Goal: Information Seeking & Learning: Learn about a topic

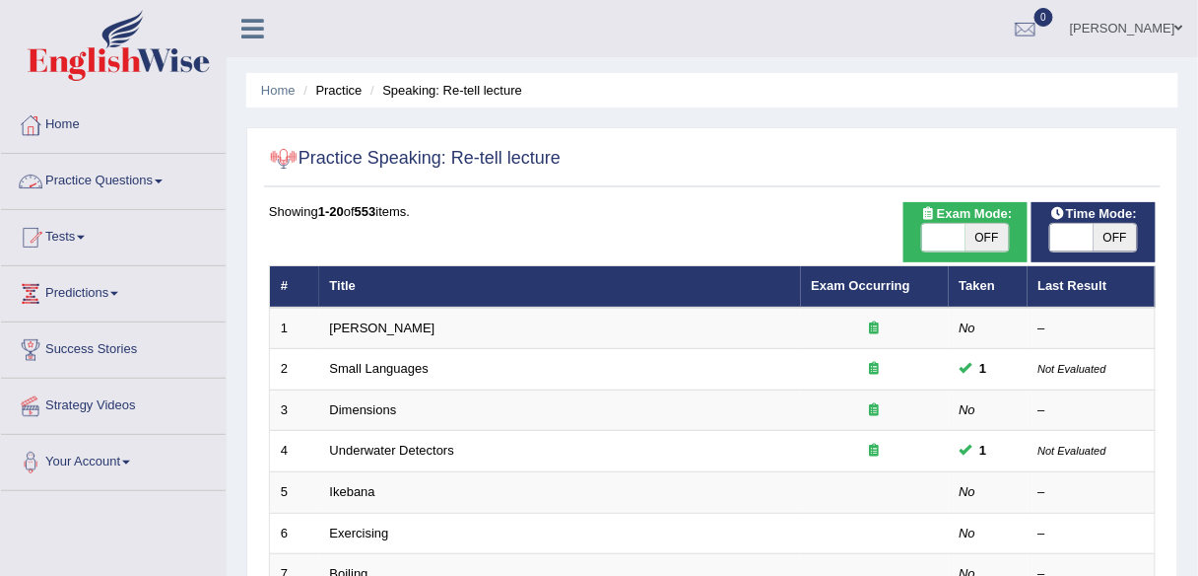
click at [161, 180] on span at bounding box center [159, 181] width 8 height 4
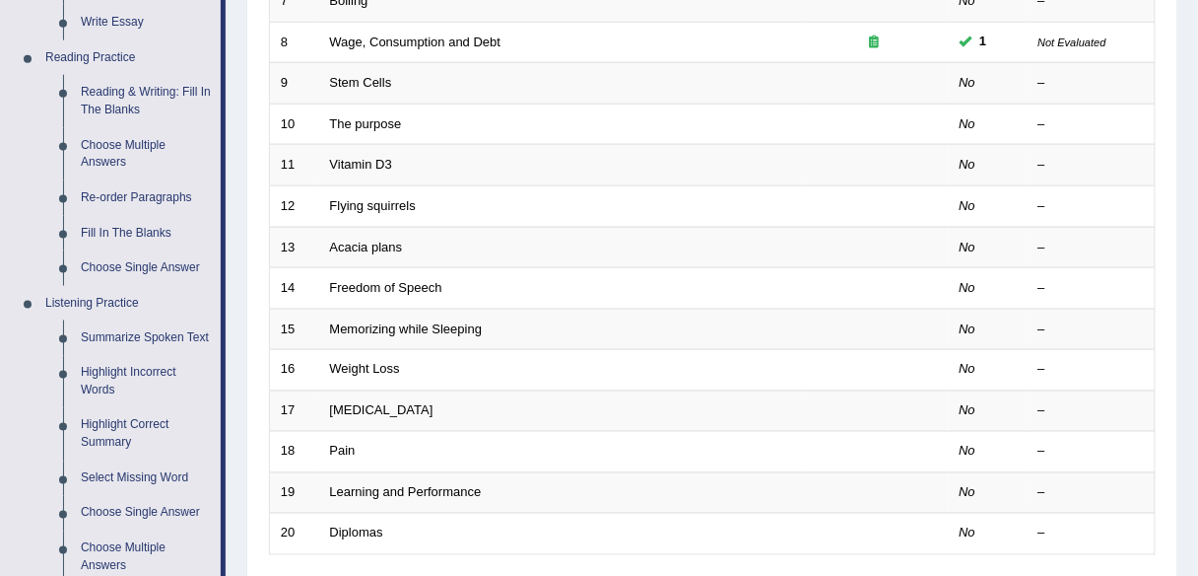
scroll to position [578, 0]
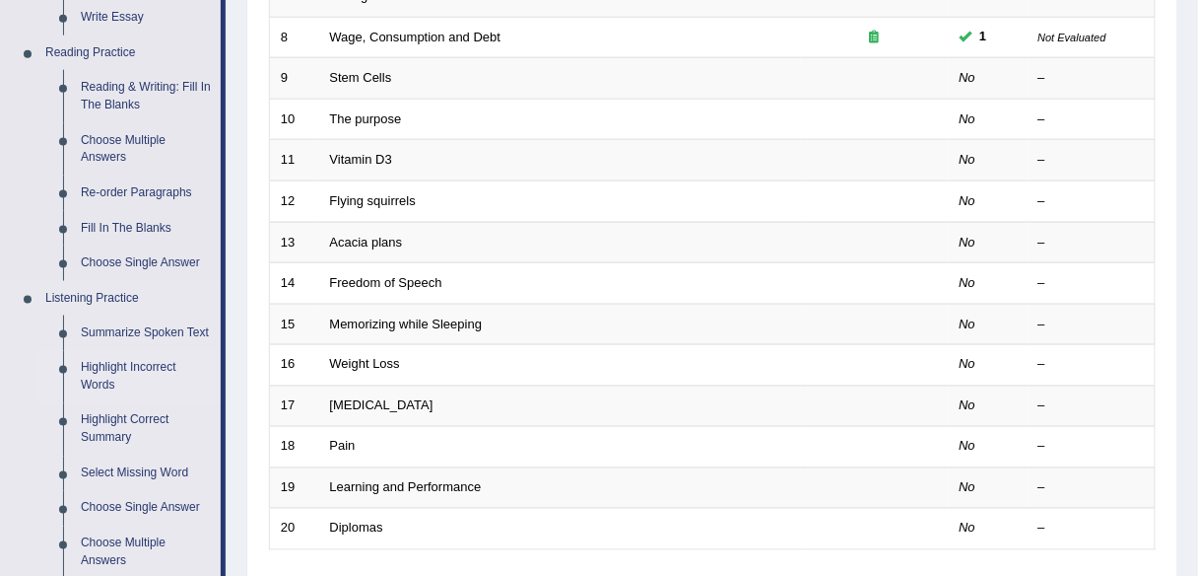
click at [103, 367] on link "Highlight Incorrect Words" at bounding box center [146, 377] width 149 height 52
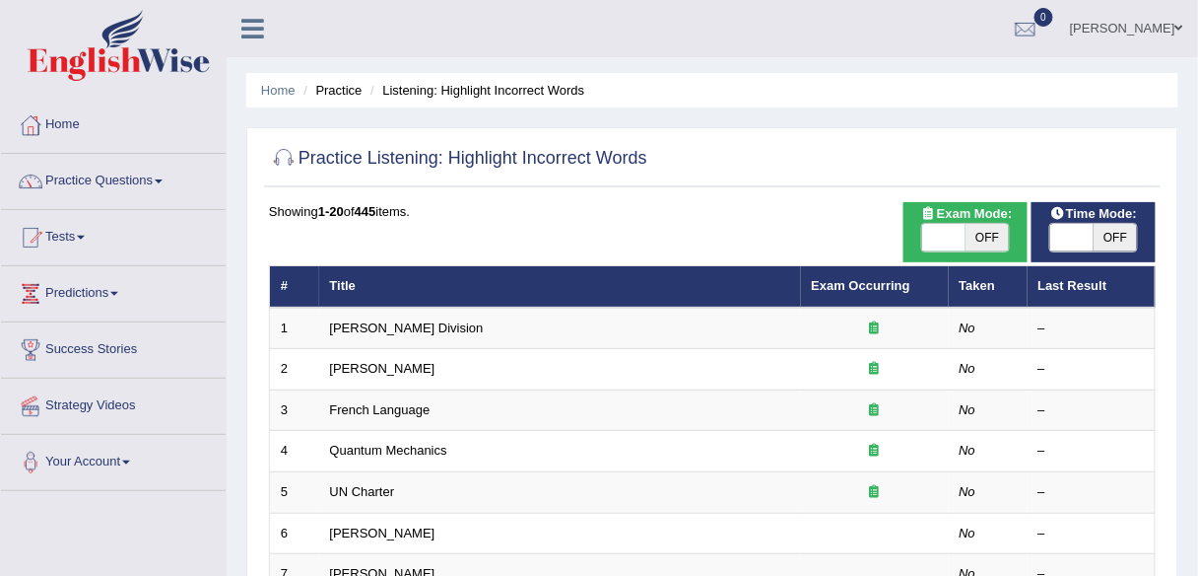
click at [990, 239] on span "OFF" at bounding box center [987, 238] width 43 height 28
checkbox input "true"
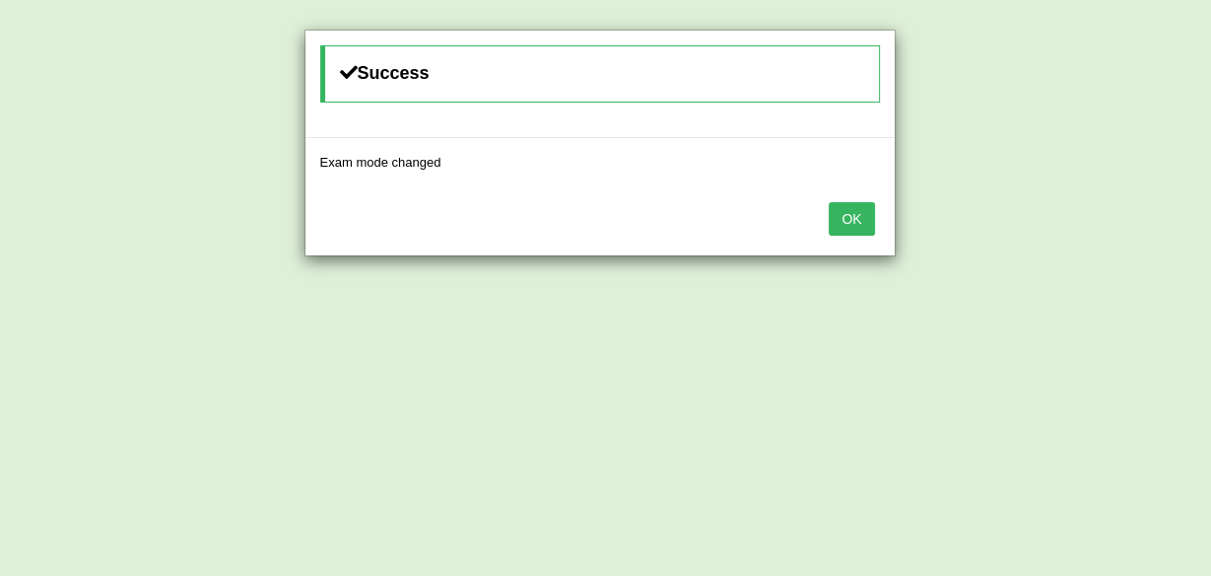
click at [863, 203] on button "OK" at bounding box center [851, 219] width 45 height 34
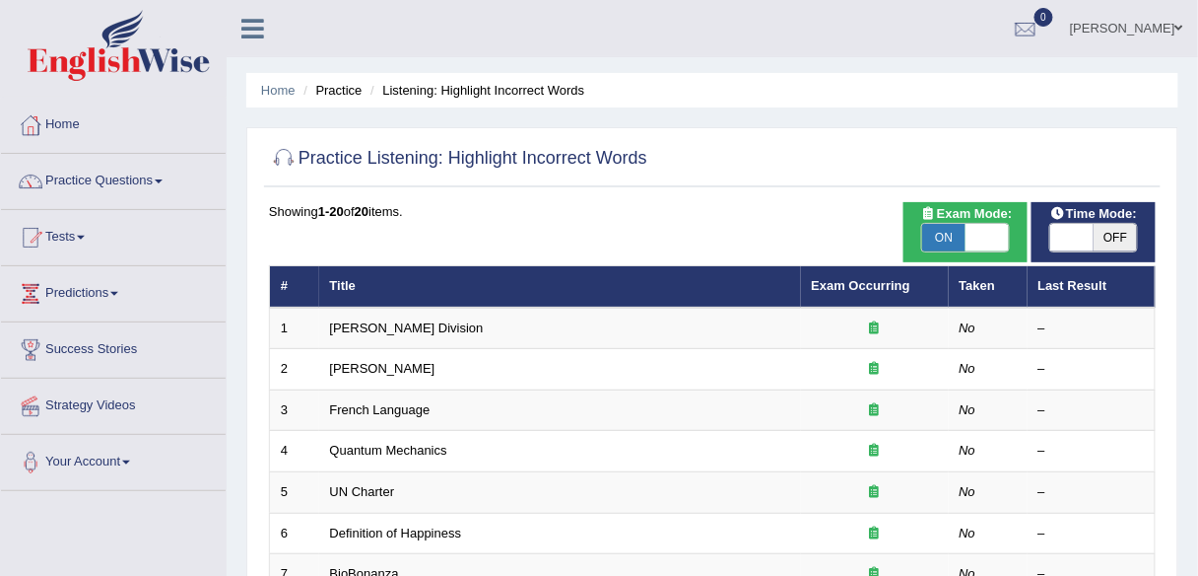
click at [1105, 239] on span "OFF" at bounding box center [1115, 238] width 43 height 28
checkbox input "true"
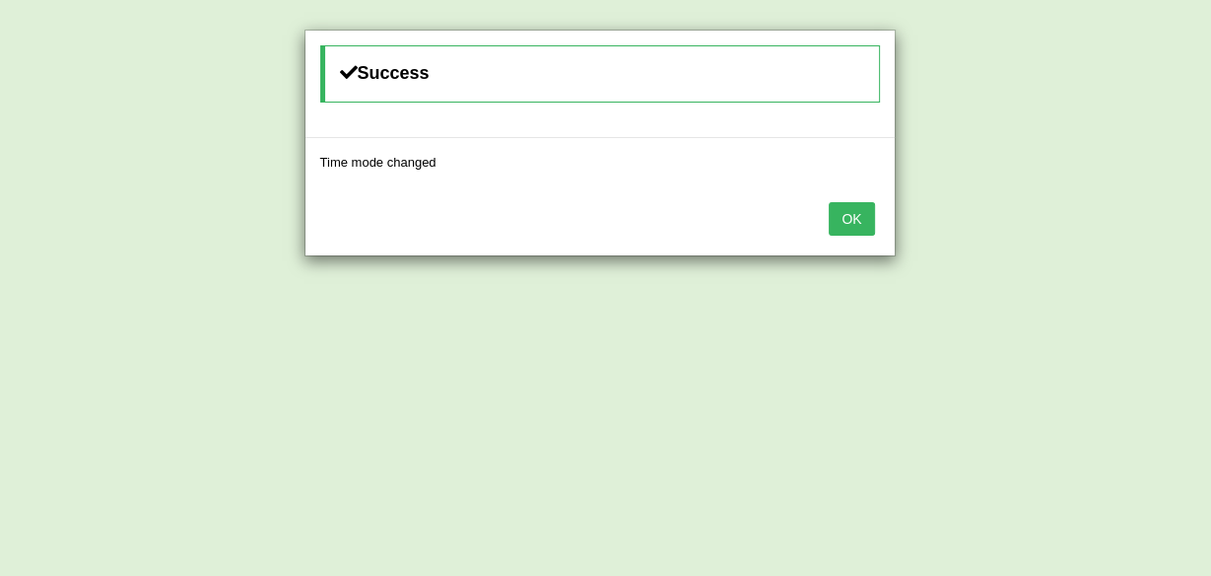
click at [856, 223] on button "OK" at bounding box center [851, 219] width 45 height 34
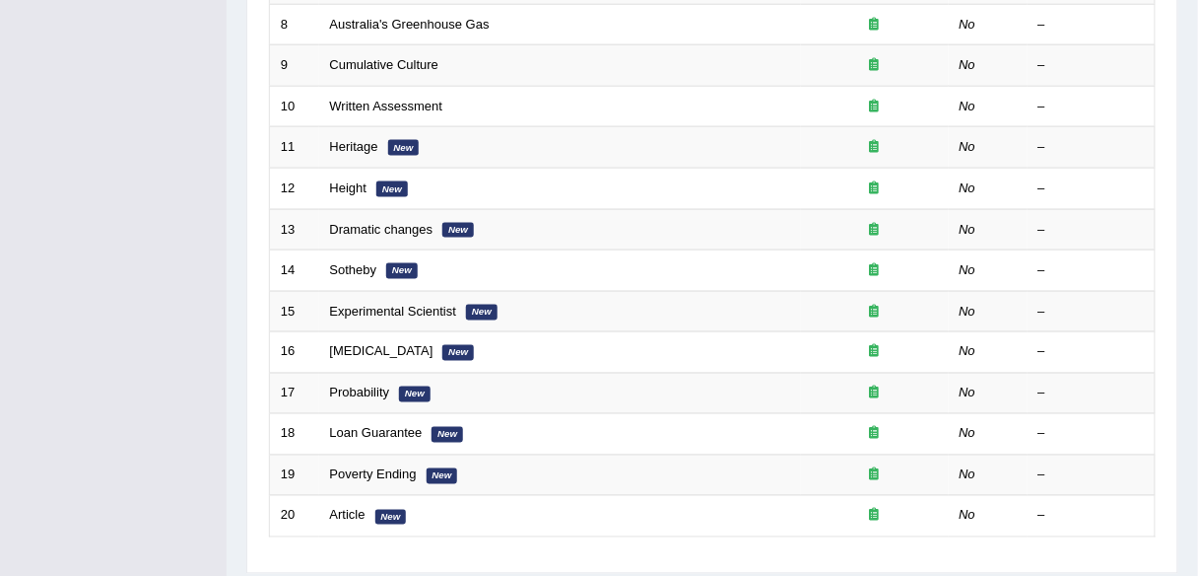
scroll to position [645, 0]
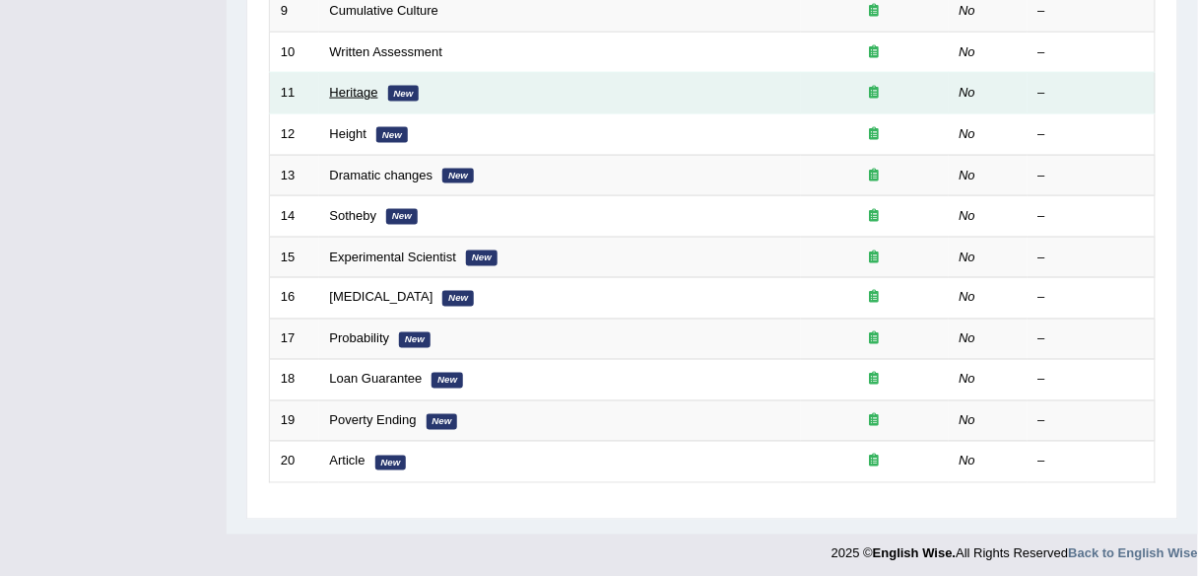
click at [343, 88] on link "Heritage" at bounding box center [354, 92] width 48 height 15
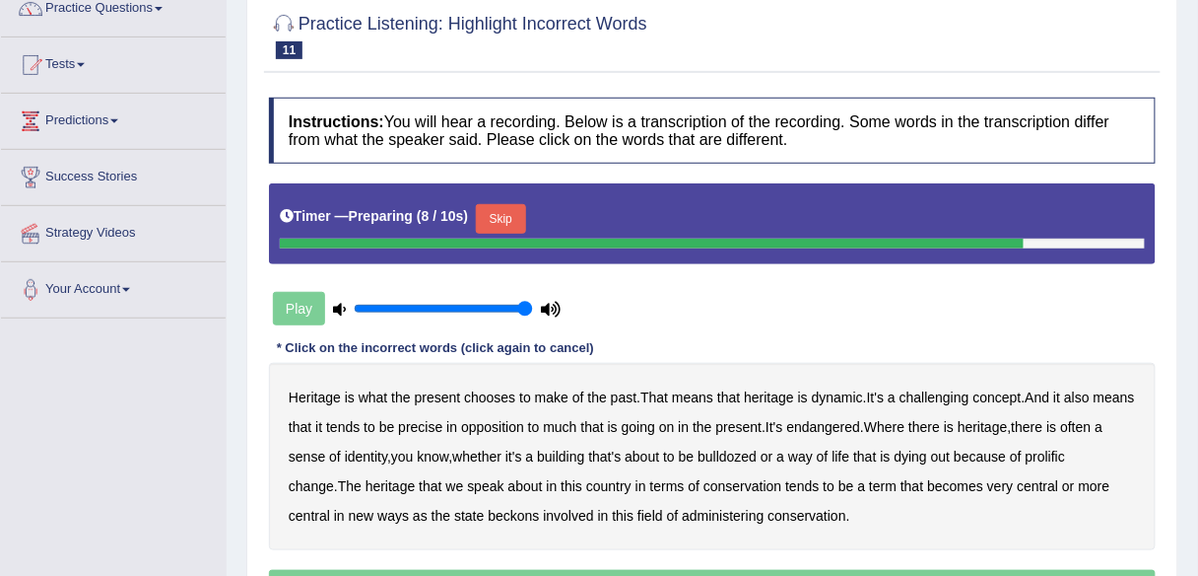
scroll to position [237, 0]
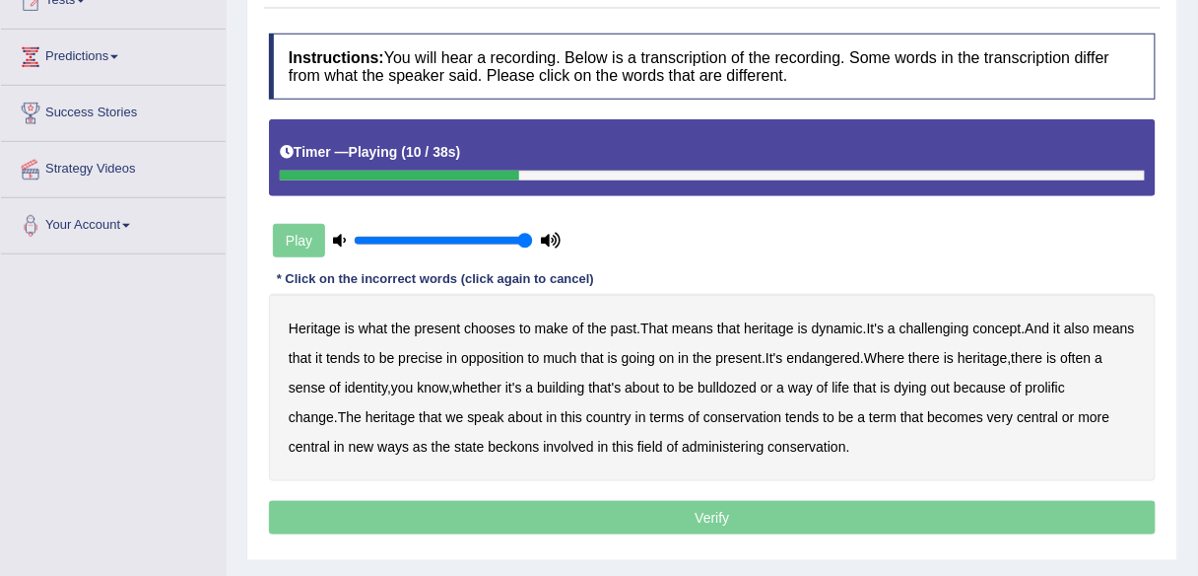
click at [950, 325] on b "challenging" at bounding box center [935, 328] width 70 height 16
click at [443, 356] on b "precise" at bounding box center [420, 358] width 44 height 16
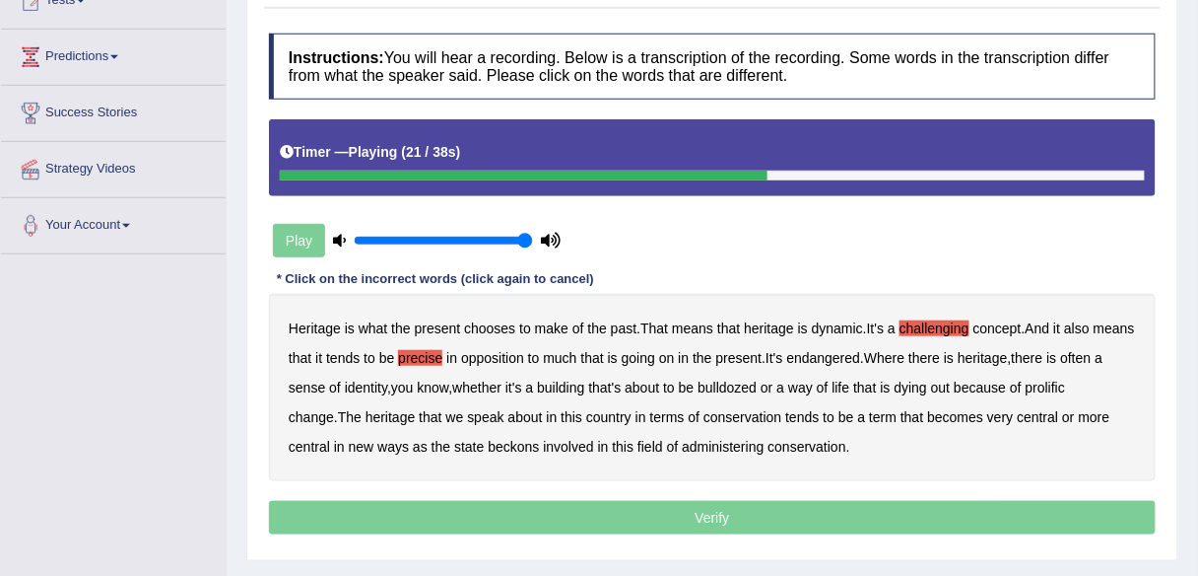
click at [387, 385] on b "identity" at bounding box center [366, 387] width 42 height 16
click at [1065, 386] on b "prolific" at bounding box center [1045, 387] width 39 height 16
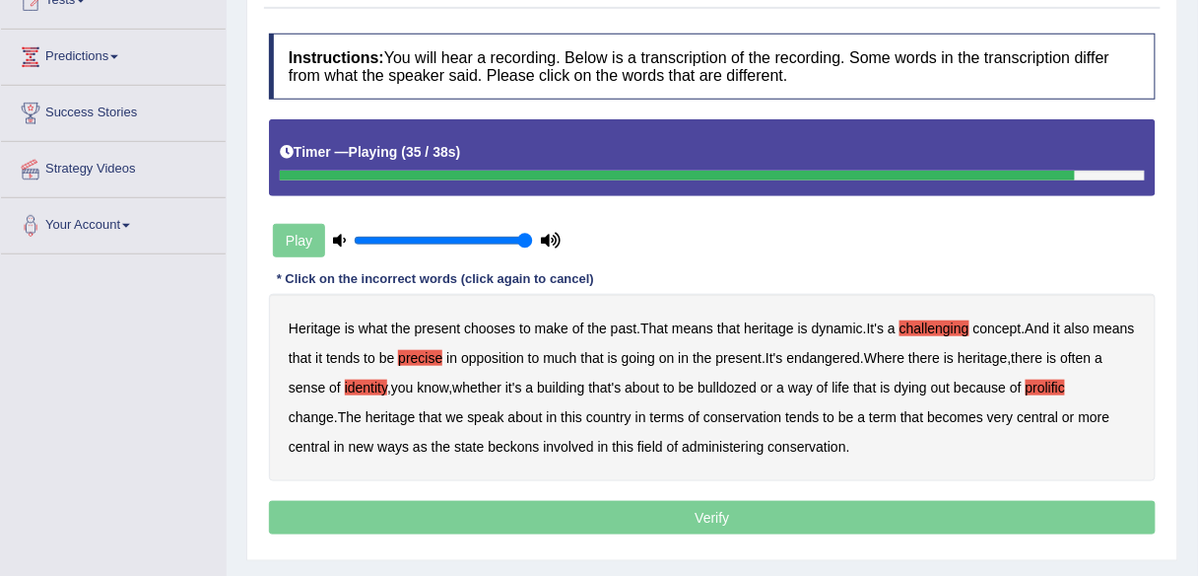
click at [521, 444] on b "beckons" at bounding box center [513, 447] width 51 height 16
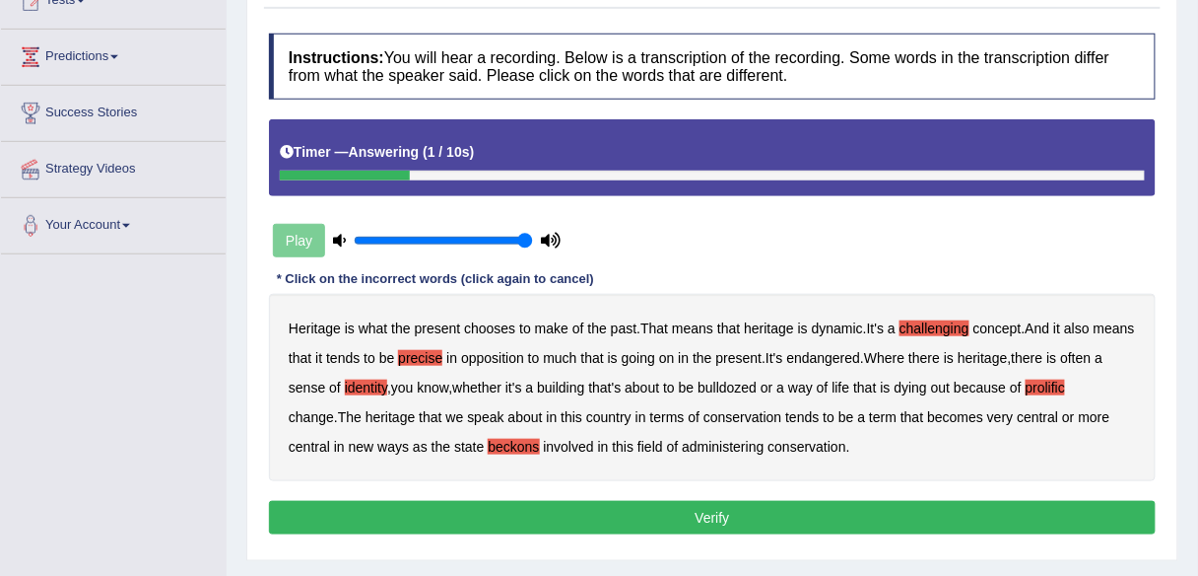
click at [709, 523] on button "Verify" at bounding box center [712, 518] width 887 height 34
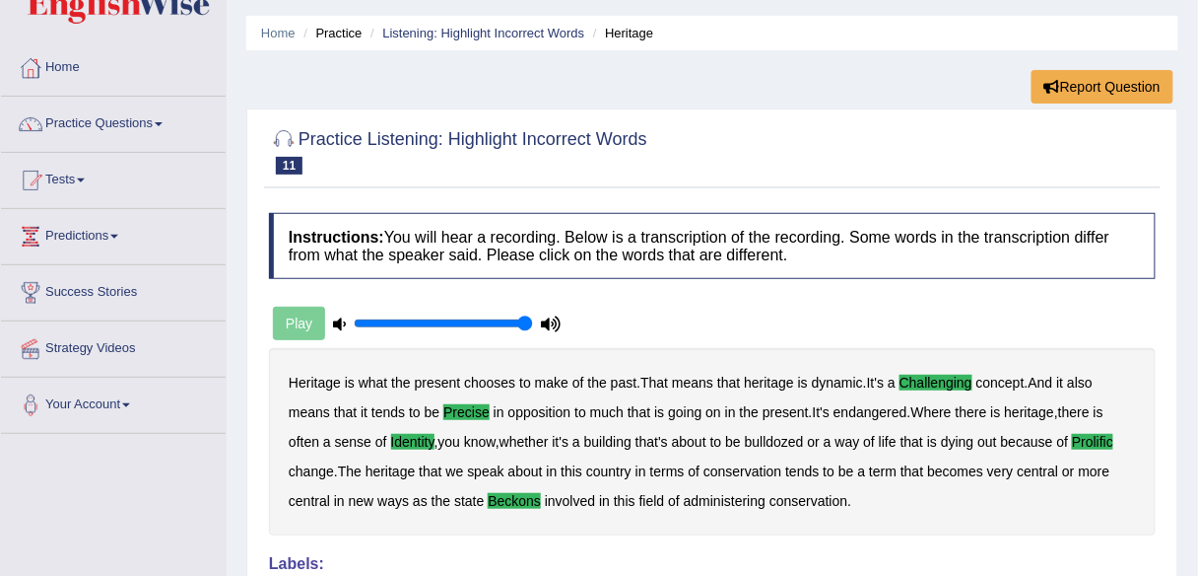
scroll to position [0, 0]
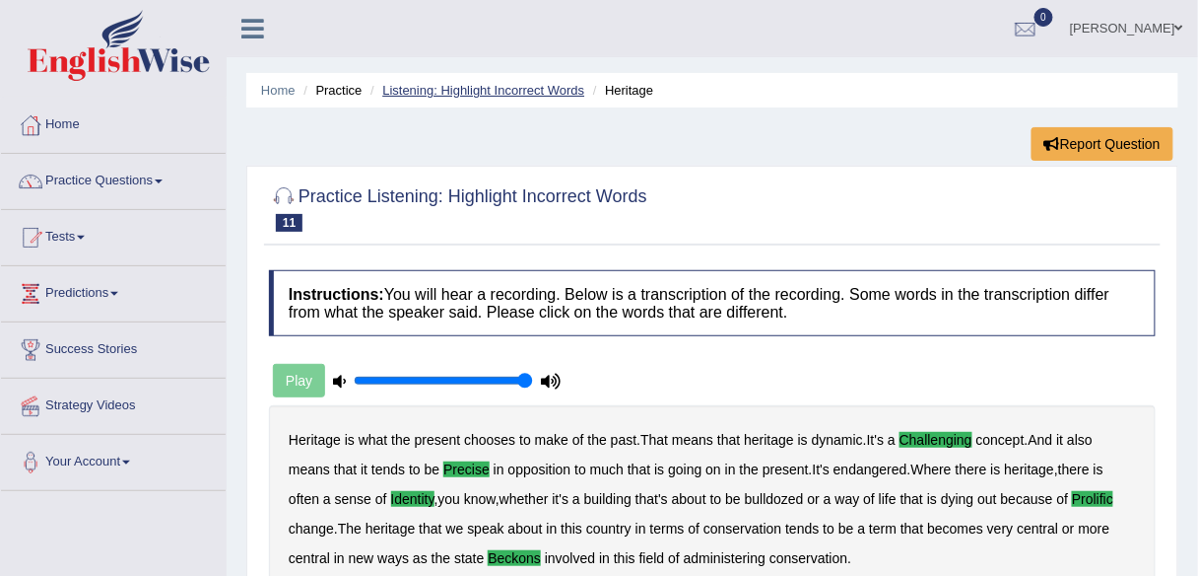
click at [411, 88] on link "Listening: Highlight Incorrect Words" at bounding box center [483, 90] width 202 height 15
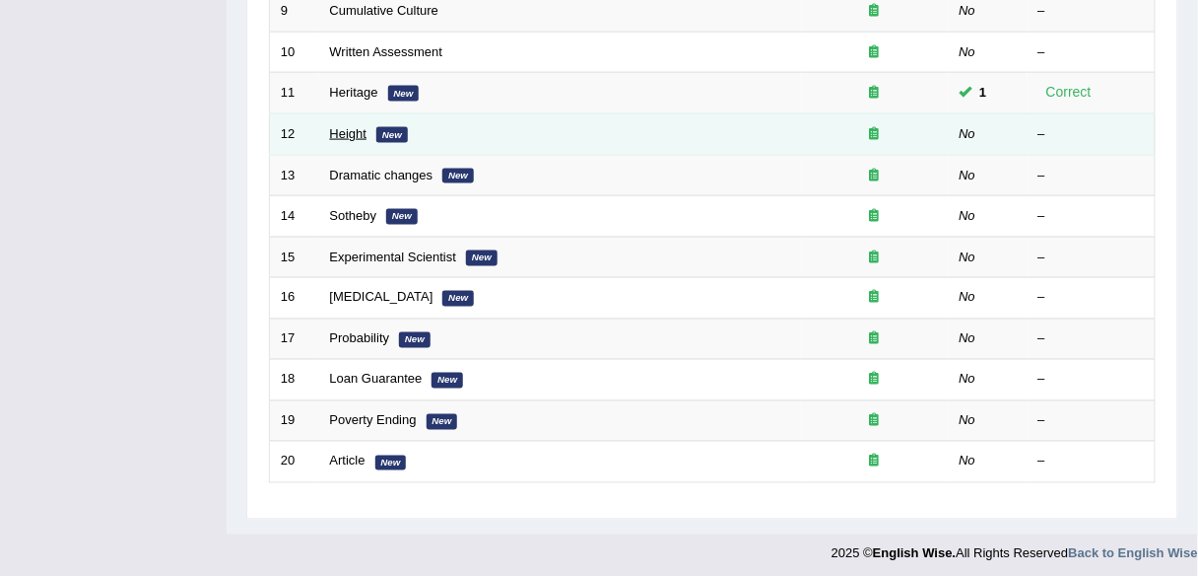
click at [352, 126] on link "Height" at bounding box center [348, 133] width 37 height 15
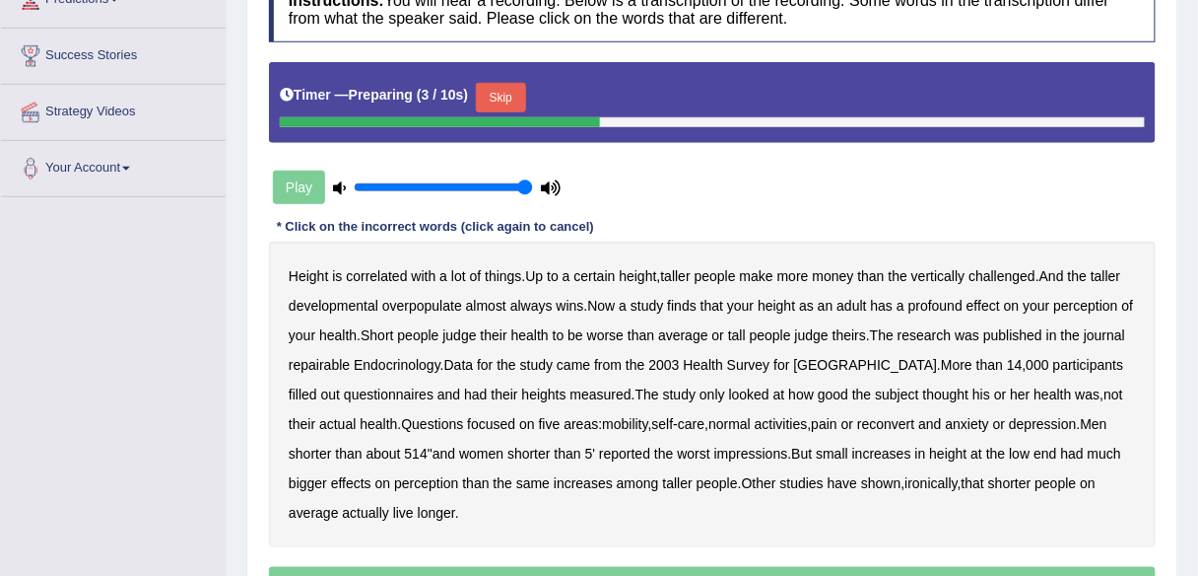
scroll to position [262, 0]
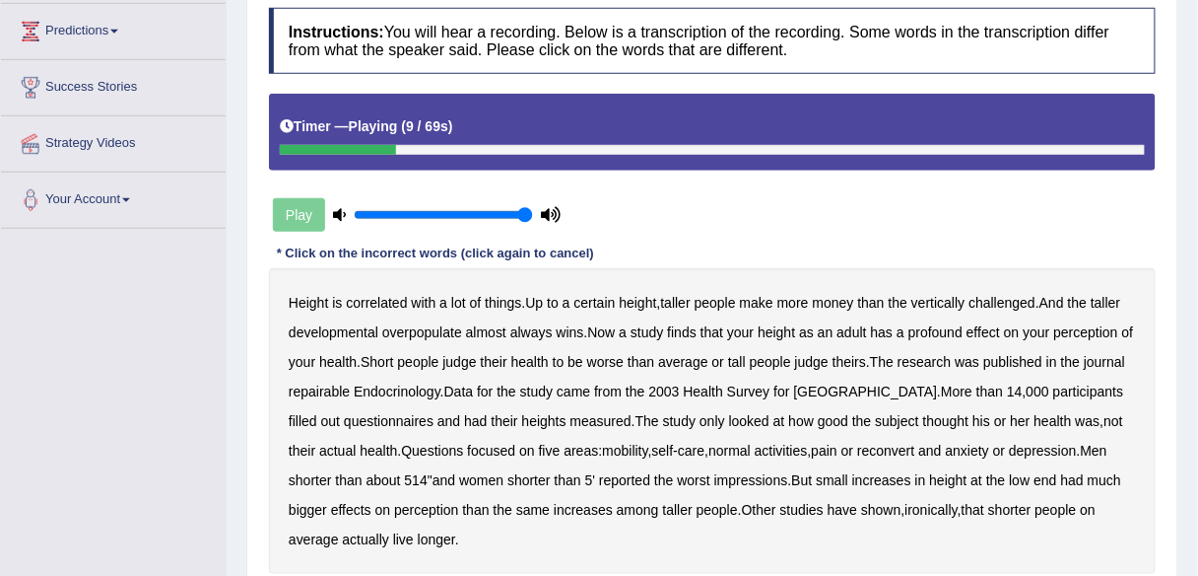
click at [333, 327] on b "developmental" at bounding box center [334, 332] width 90 height 16
click at [418, 328] on b "overpopulate" at bounding box center [422, 332] width 80 height 16
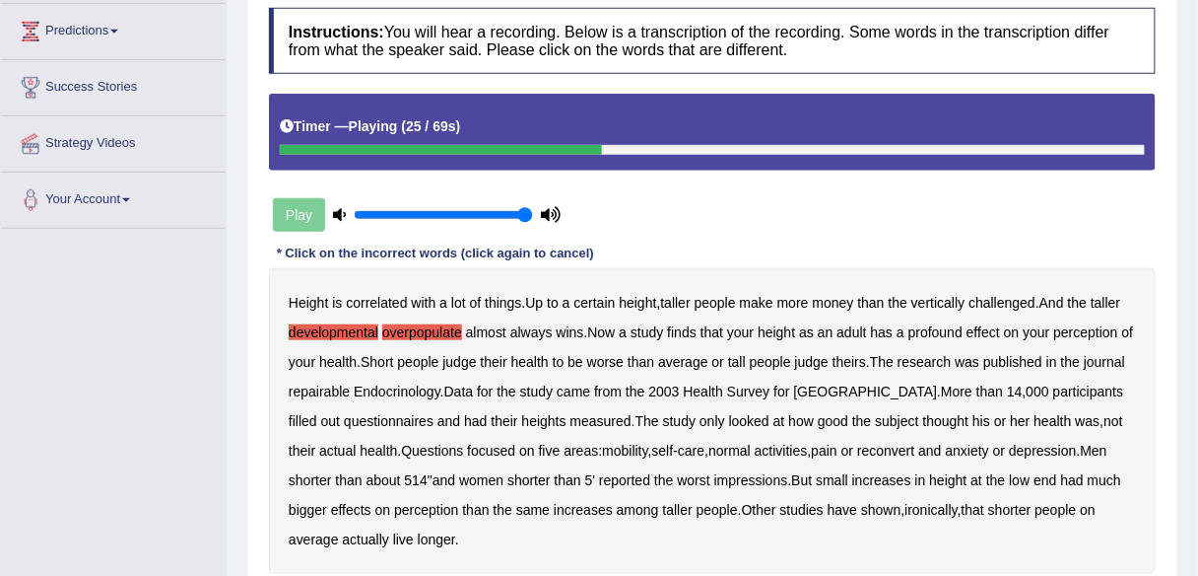
click at [327, 383] on b "repairable" at bounding box center [319, 391] width 61 height 16
click at [868, 450] on b "reconvert" at bounding box center [885, 451] width 57 height 16
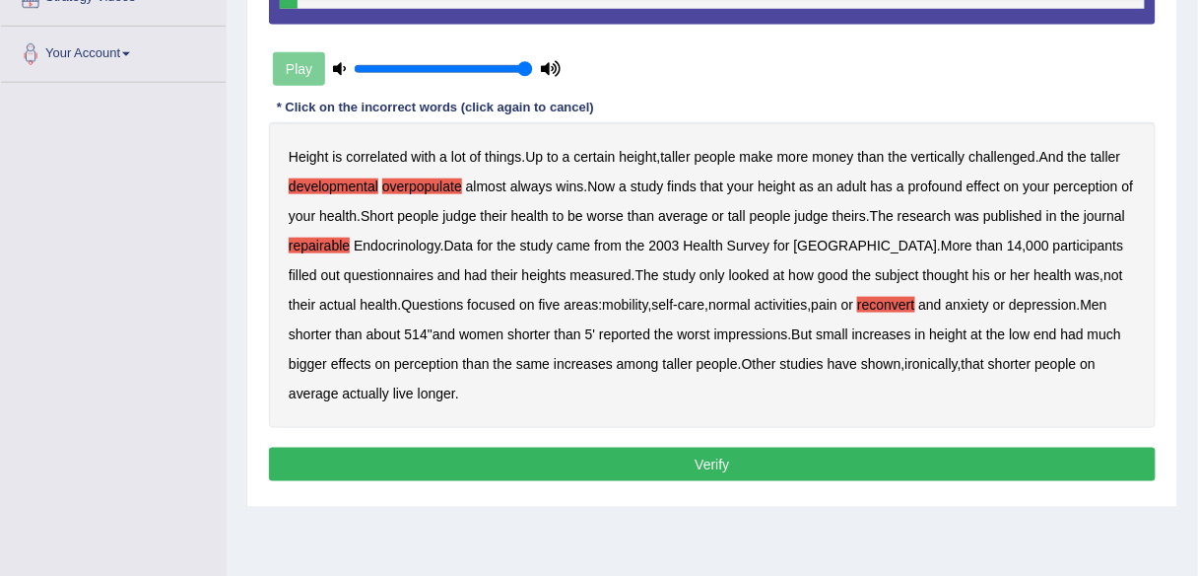
scroll to position [459, 0]
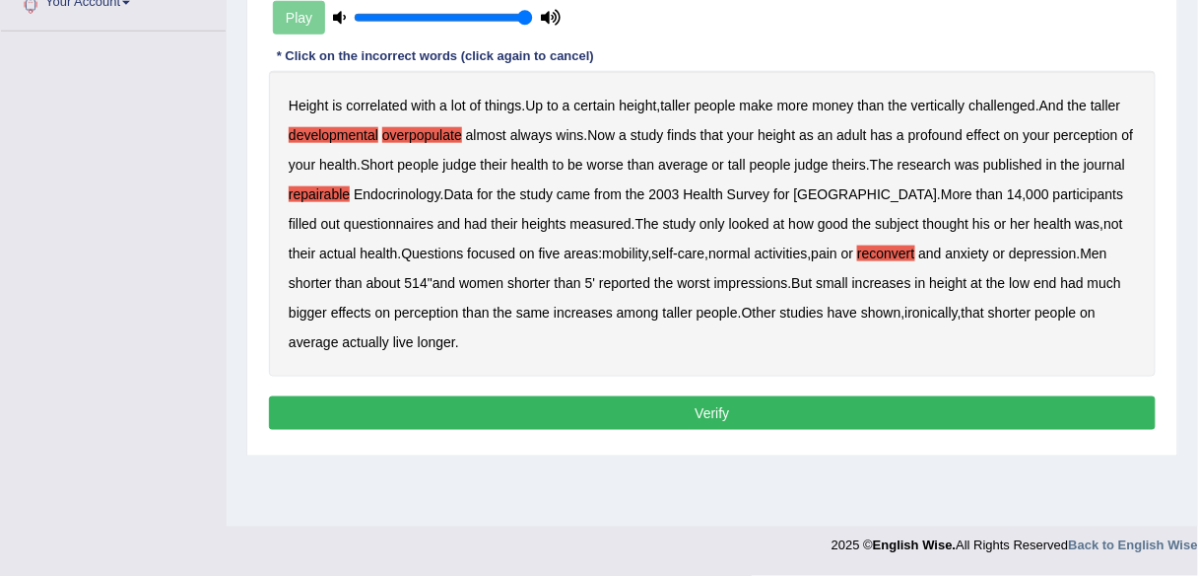
click at [576, 414] on button "Verify" at bounding box center [712, 413] width 887 height 34
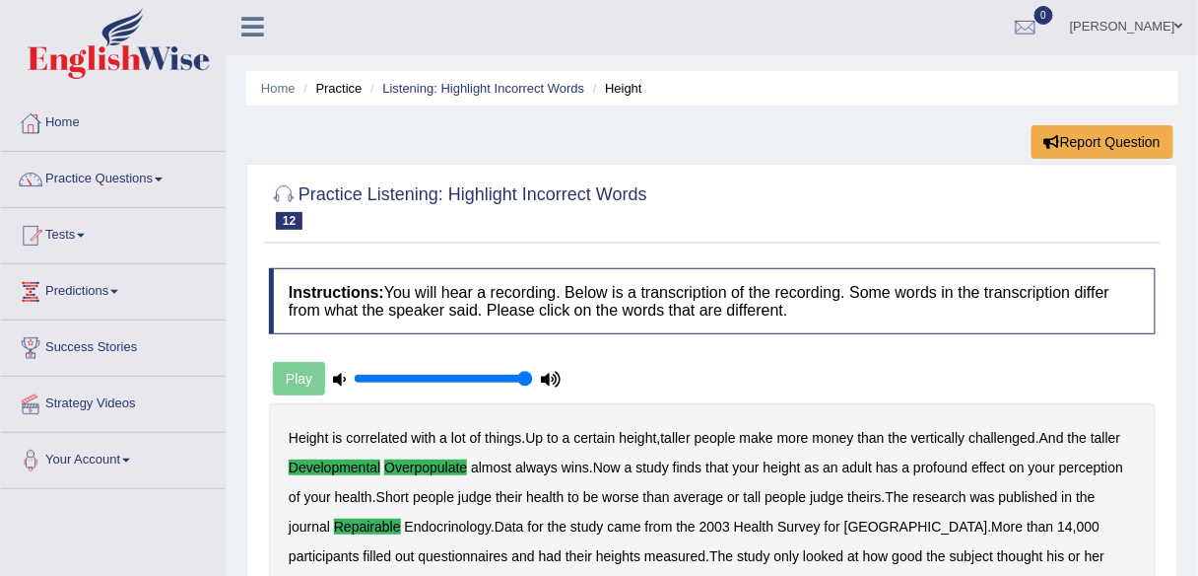
scroll to position [0, 0]
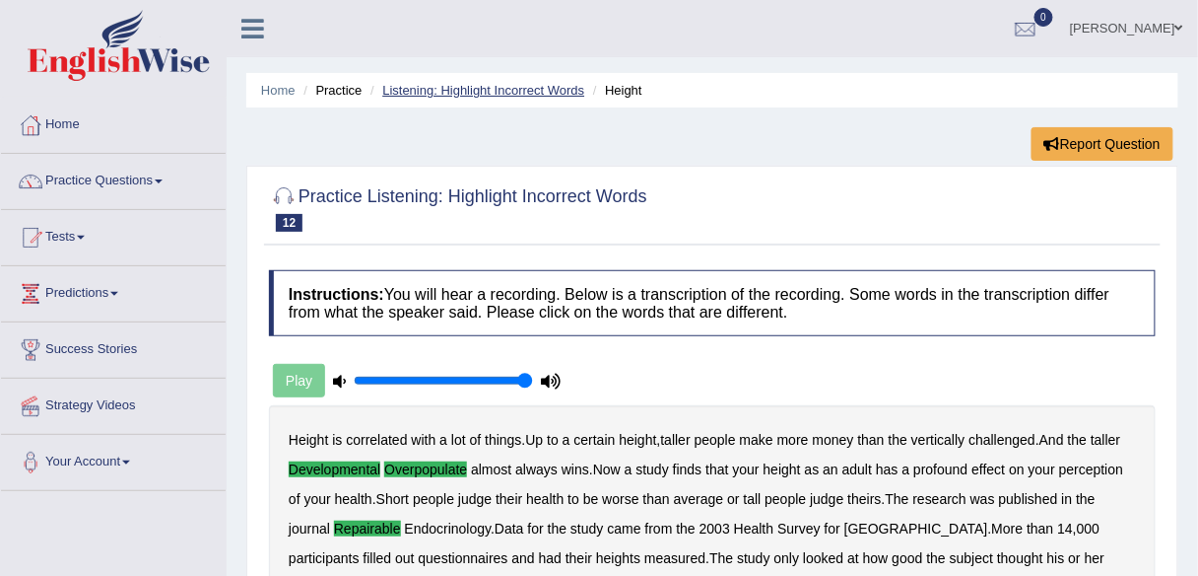
click at [556, 83] on link "Listening: Highlight Incorrect Words" at bounding box center [483, 90] width 202 height 15
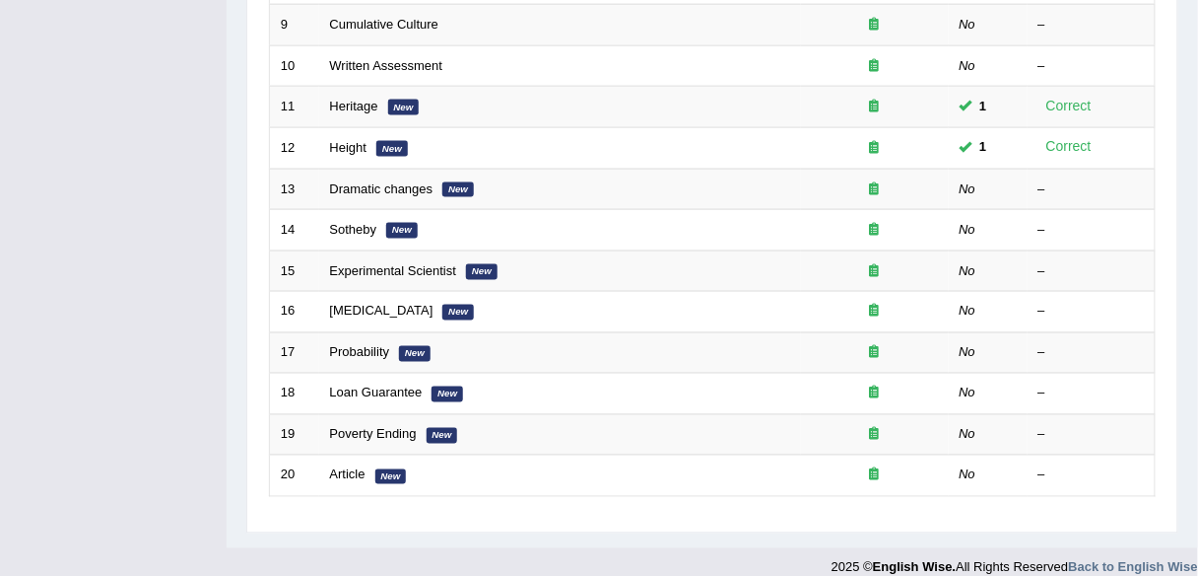
scroll to position [645, 0]
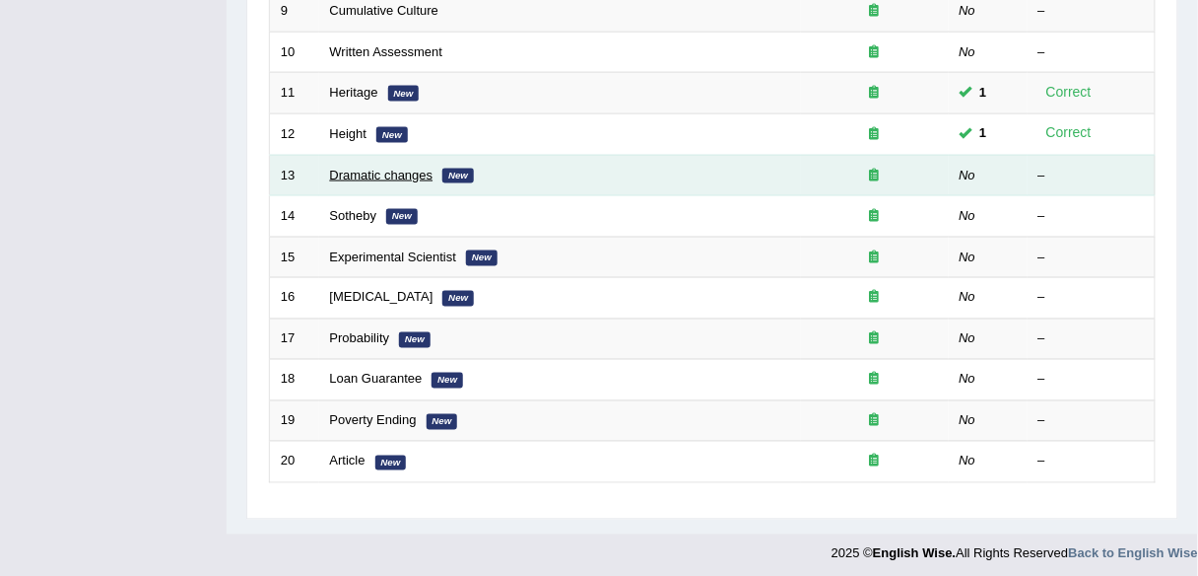
click at [363, 168] on link "Dramatic changes" at bounding box center [381, 175] width 103 height 15
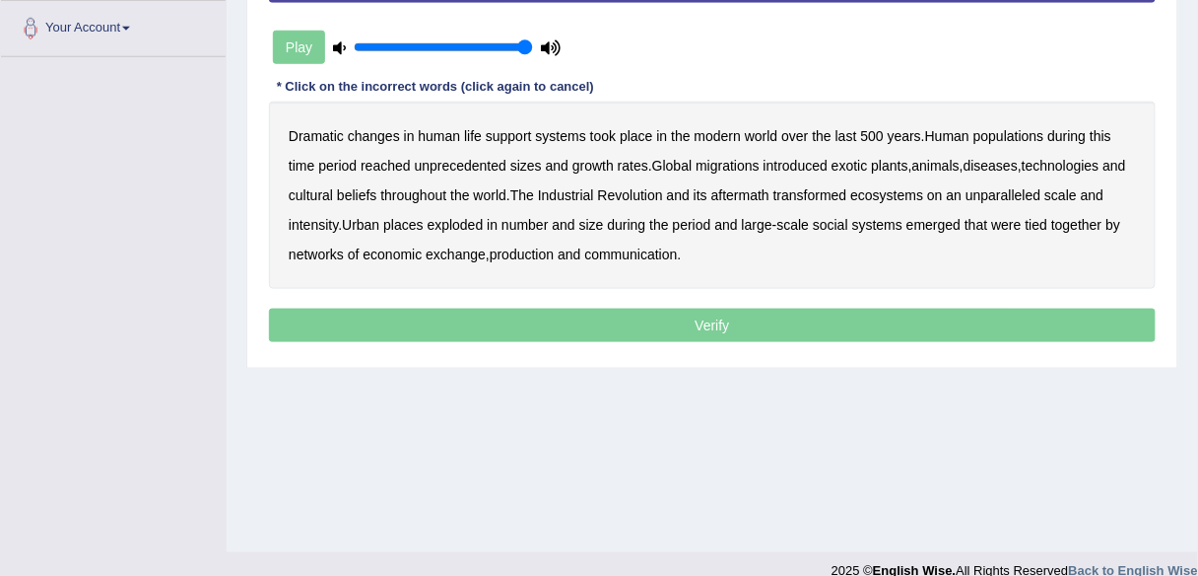
scroll to position [433, 0]
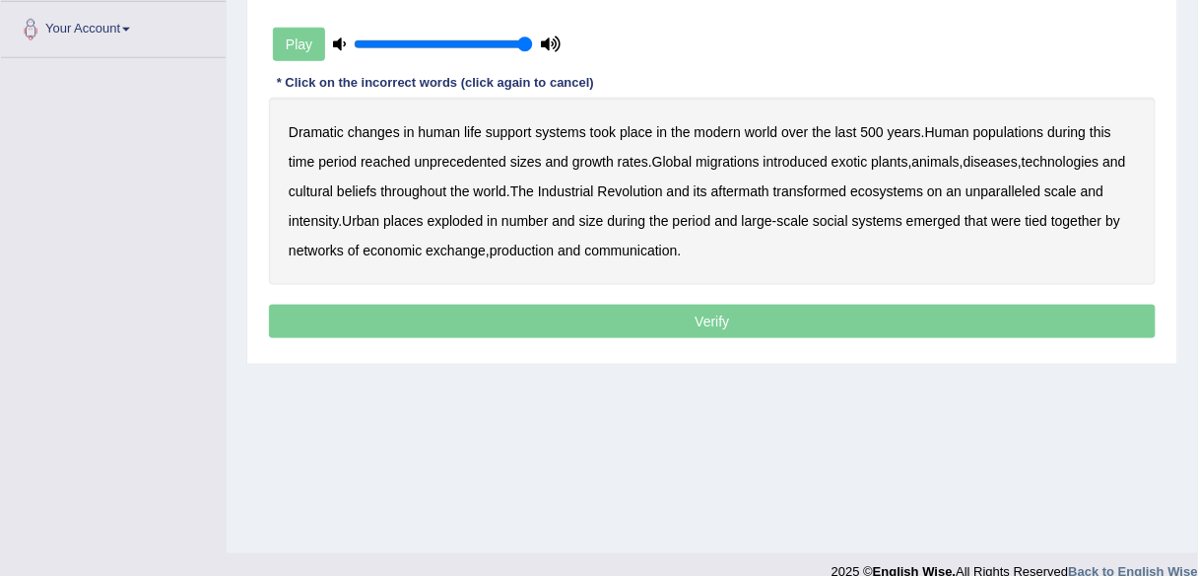
click at [993, 132] on b "populations" at bounding box center [1009, 132] width 71 height 16
click at [995, 156] on b "diseases" at bounding box center [991, 162] width 54 height 16
click at [911, 183] on b "ecosystems" at bounding box center [887, 191] width 73 height 16
click at [533, 245] on b "production" at bounding box center [522, 250] width 64 height 16
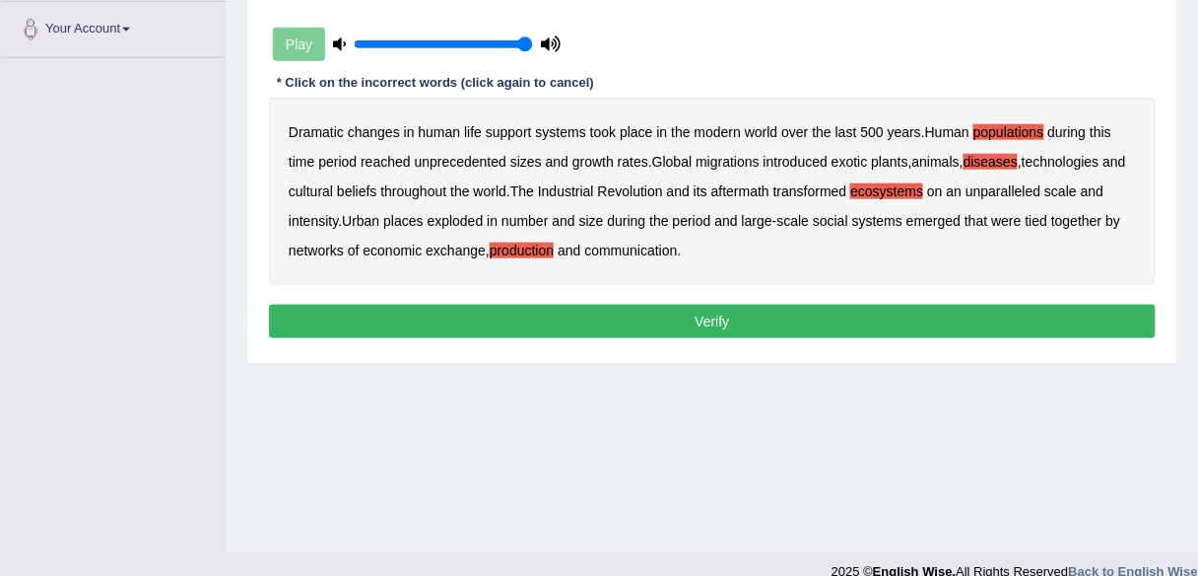
click at [676, 316] on button "Verify" at bounding box center [712, 322] width 887 height 34
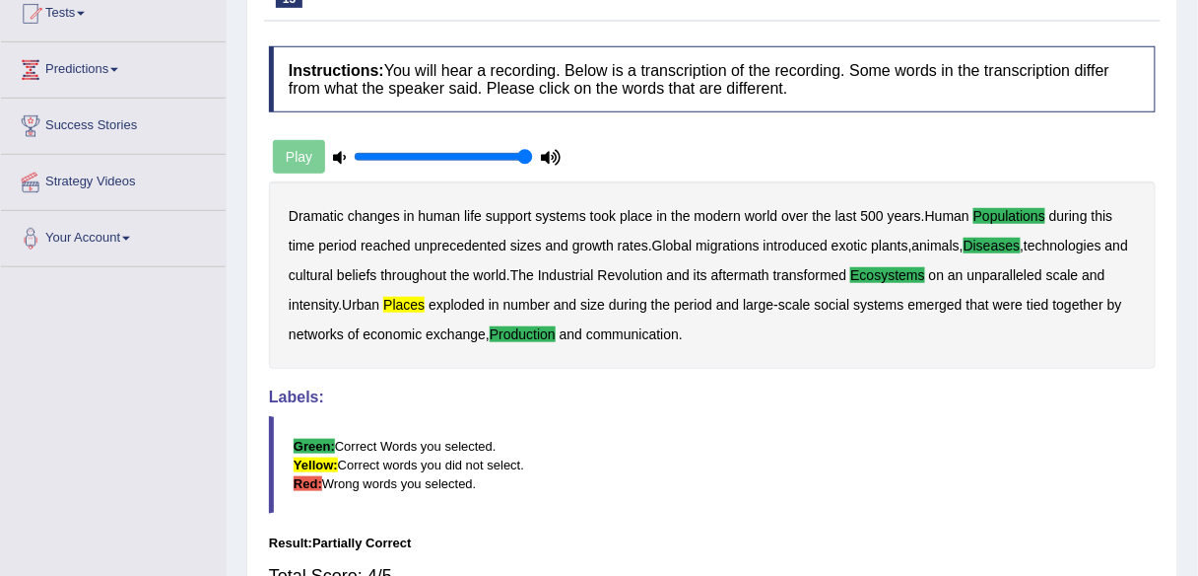
scroll to position [223, 0]
click at [406, 306] on b "places" at bounding box center [403, 306] width 41 height 16
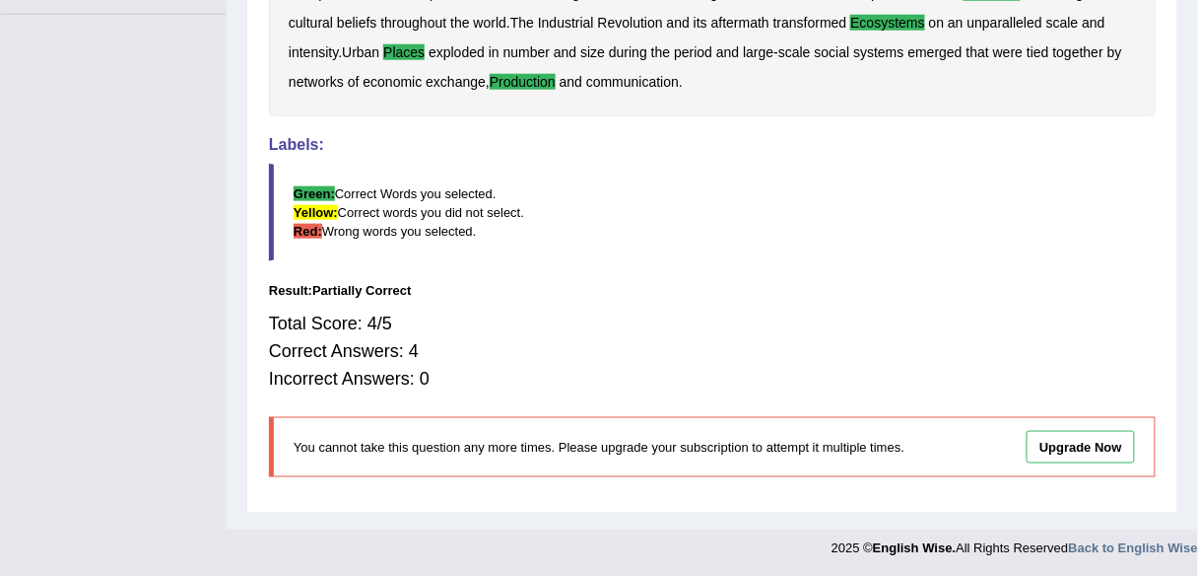
scroll to position [0, 0]
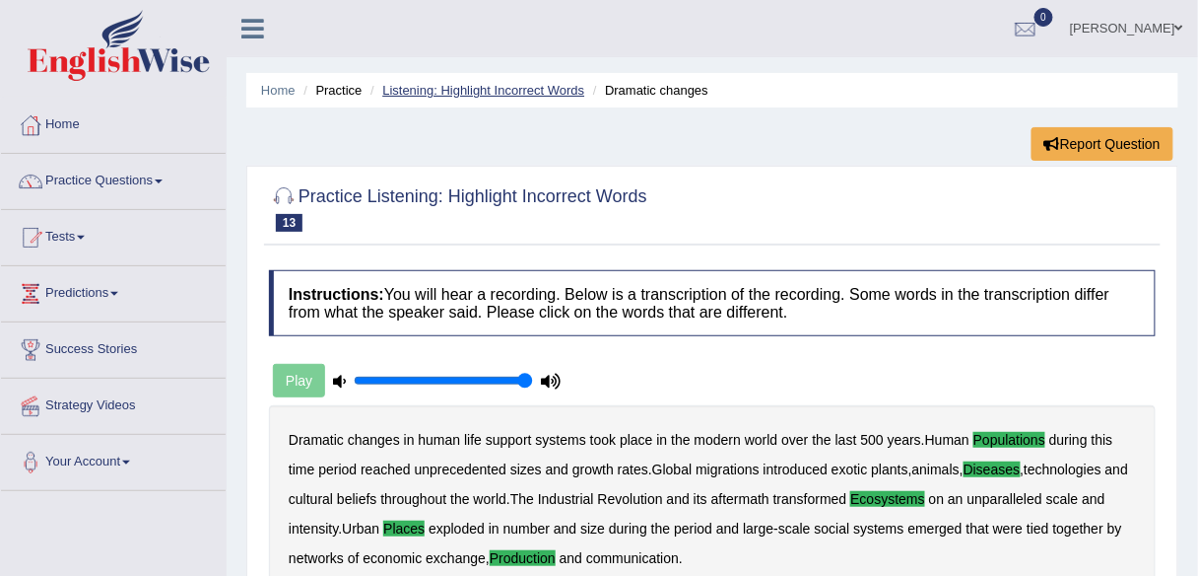
click at [440, 86] on link "Listening: Highlight Incorrect Words" at bounding box center [483, 90] width 202 height 15
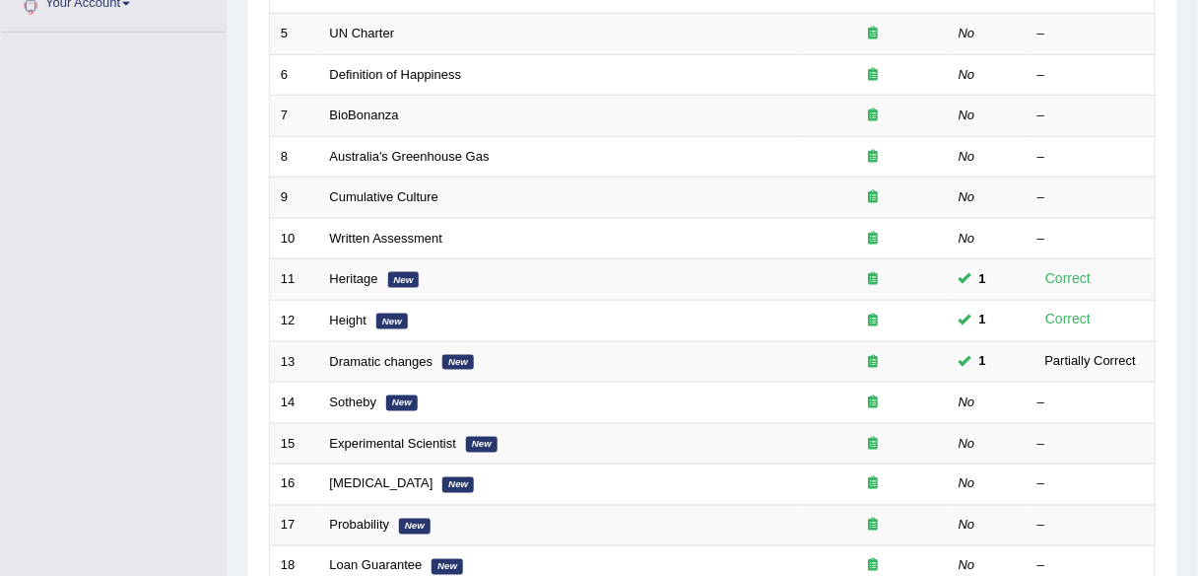
scroll to position [645, 0]
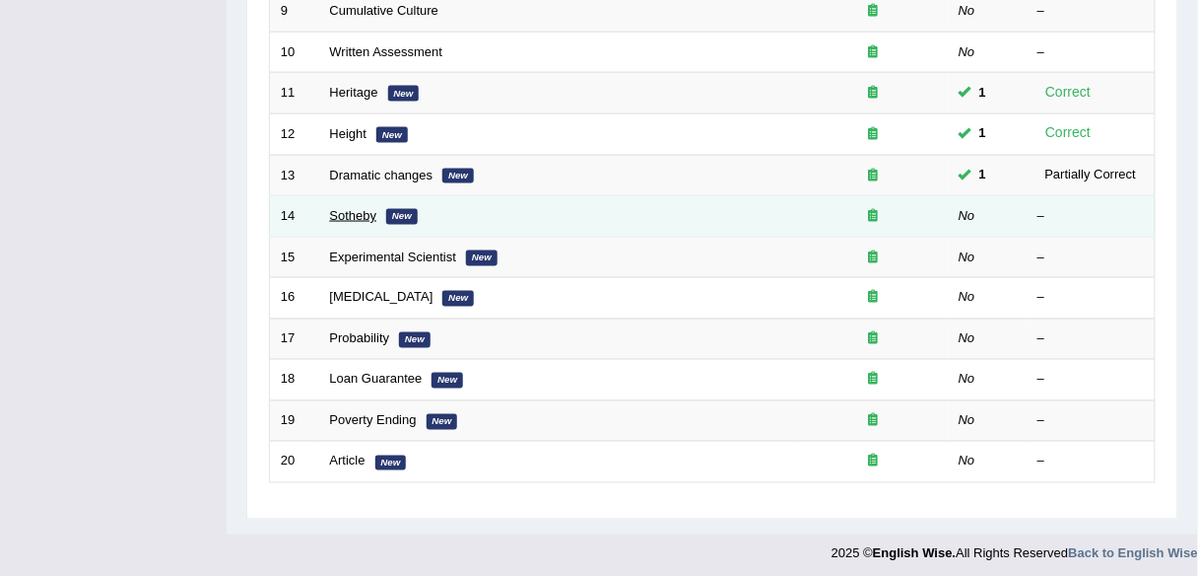
click at [352, 215] on link "Sotheby" at bounding box center [353, 215] width 47 height 15
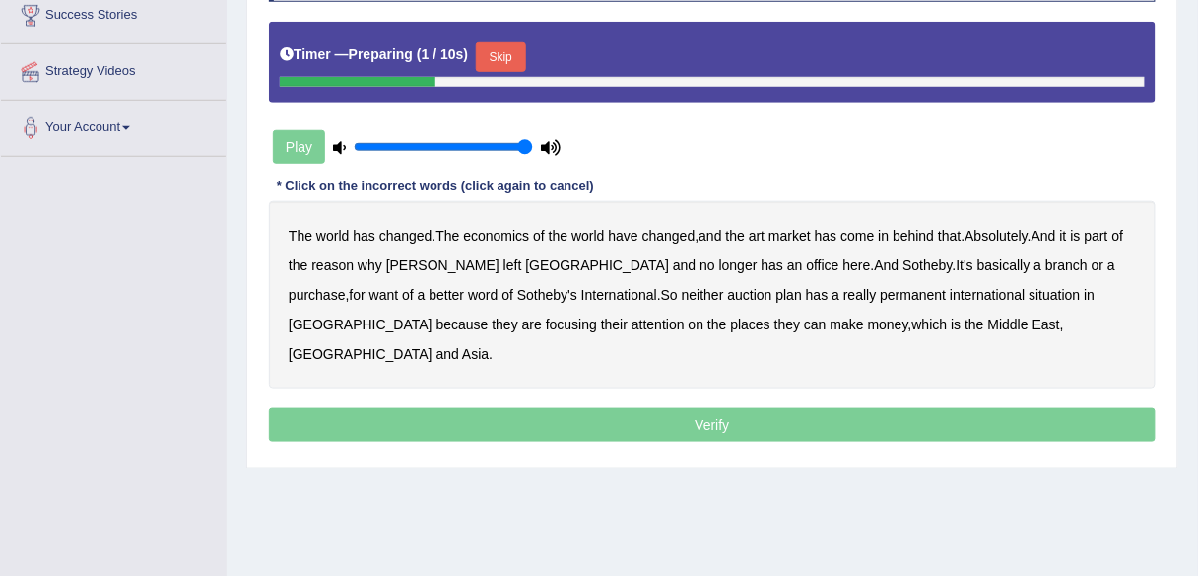
scroll to position [341, 0]
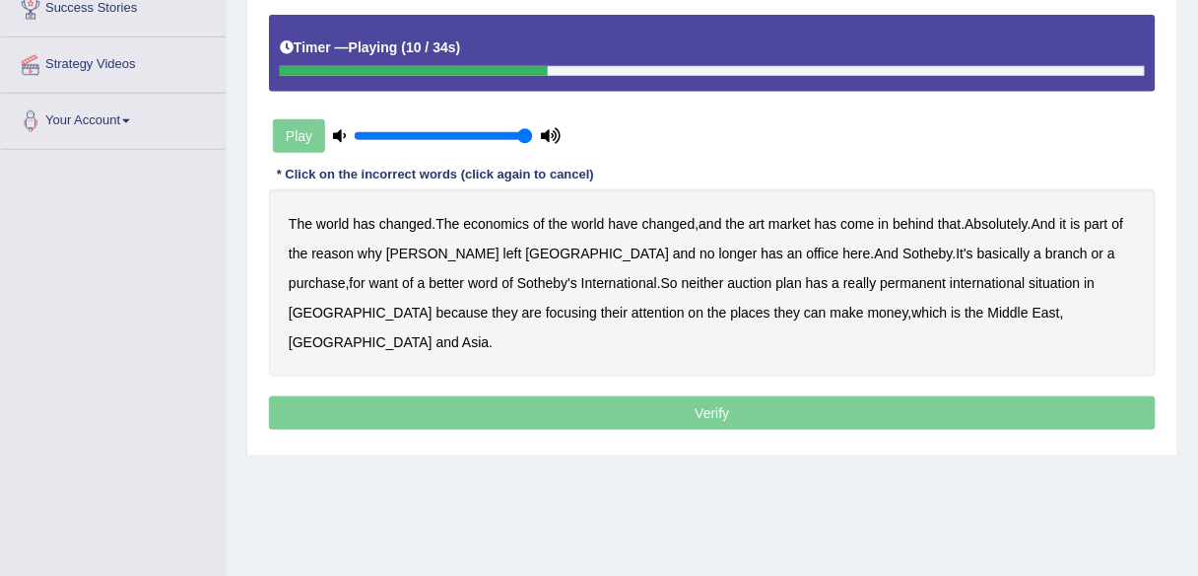
click at [1057, 225] on b "And" at bounding box center [1044, 224] width 25 height 16
click at [346, 275] on b "purchase" at bounding box center [317, 283] width 57 height 16
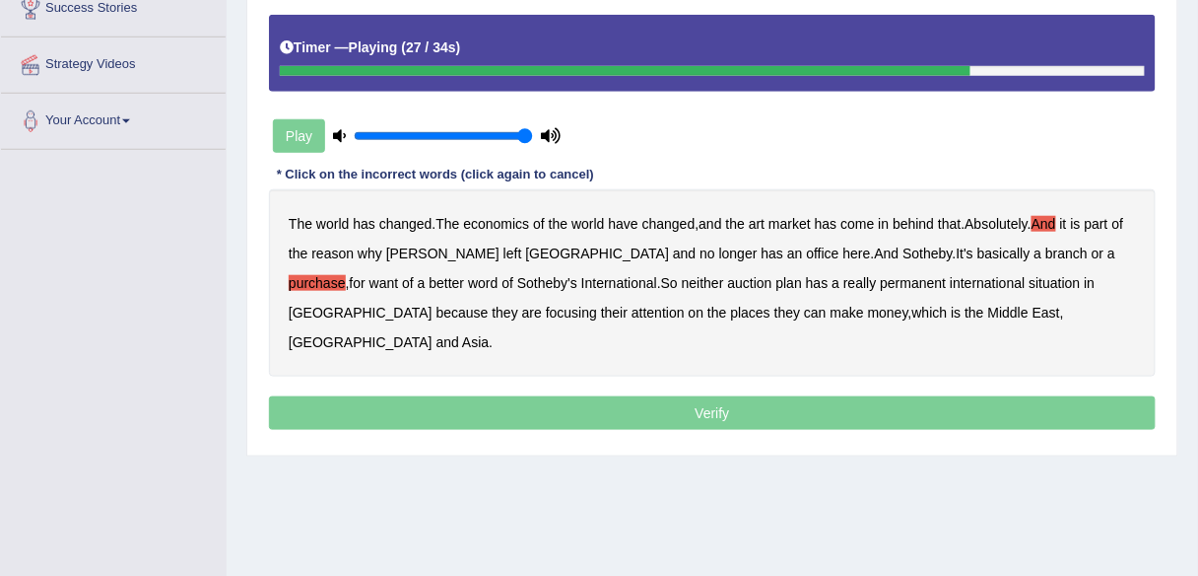
click at [1030, 279] on b "situation" at bounding box center [1055, 283] width 51 height 16
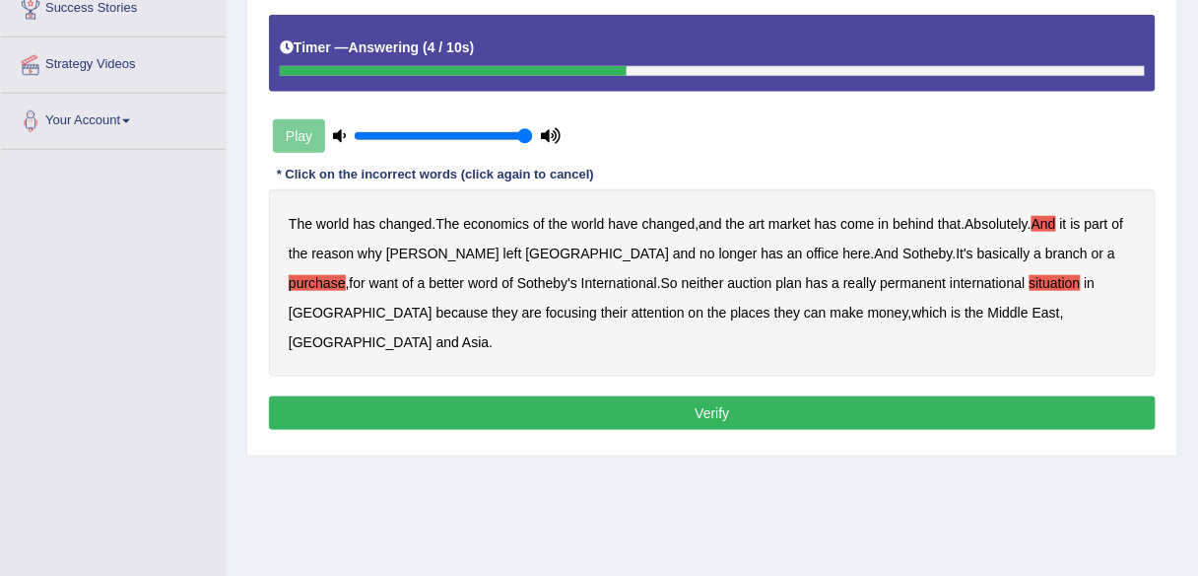
click at [1057, 210] on div "The world has changed . The economics of the world have changed , and the art m…" at bounding box center [712, 282] width 887 height 187
click at [1057, 220] on b "And" at bounding box center [1044, 224] width 25 height 16
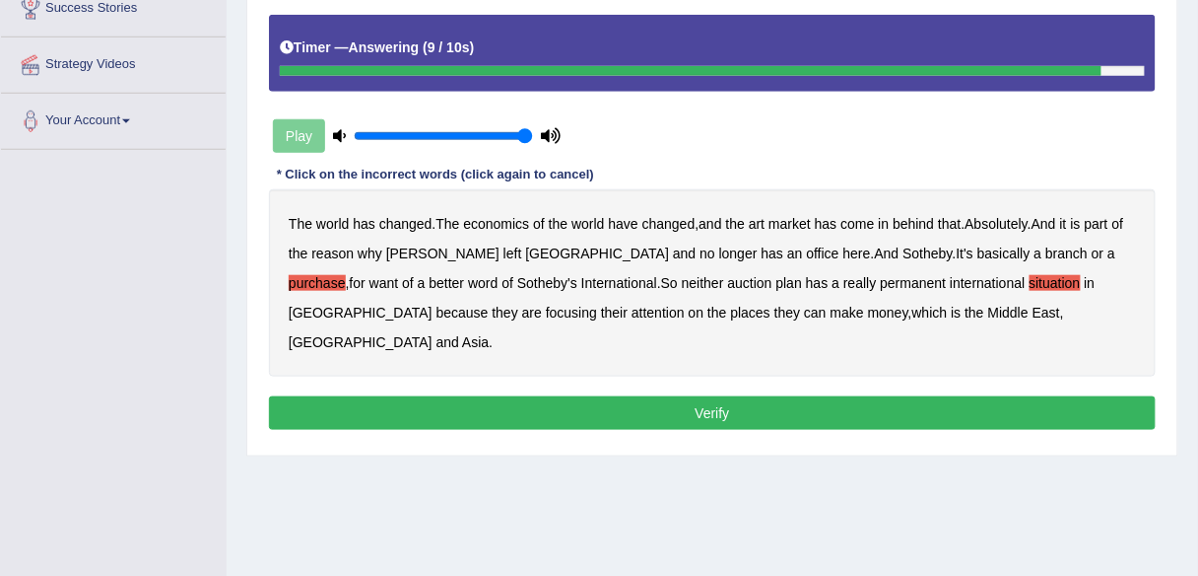
click at [850, 396] on button "Verify" at bounding box center [712, 413] width 887 height 34
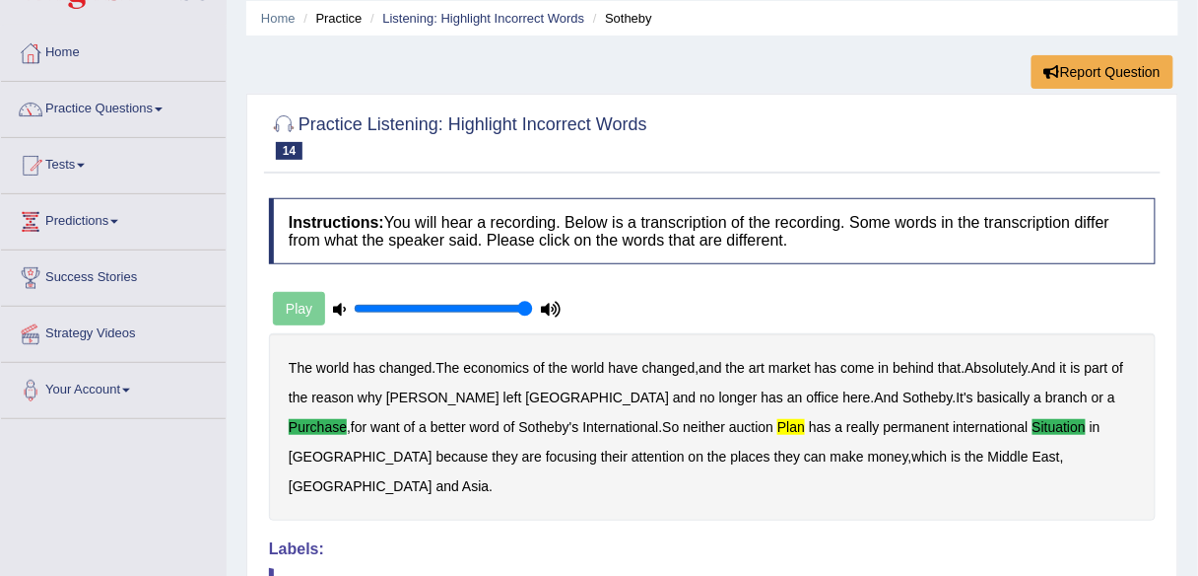
scroll to position [65, 0]
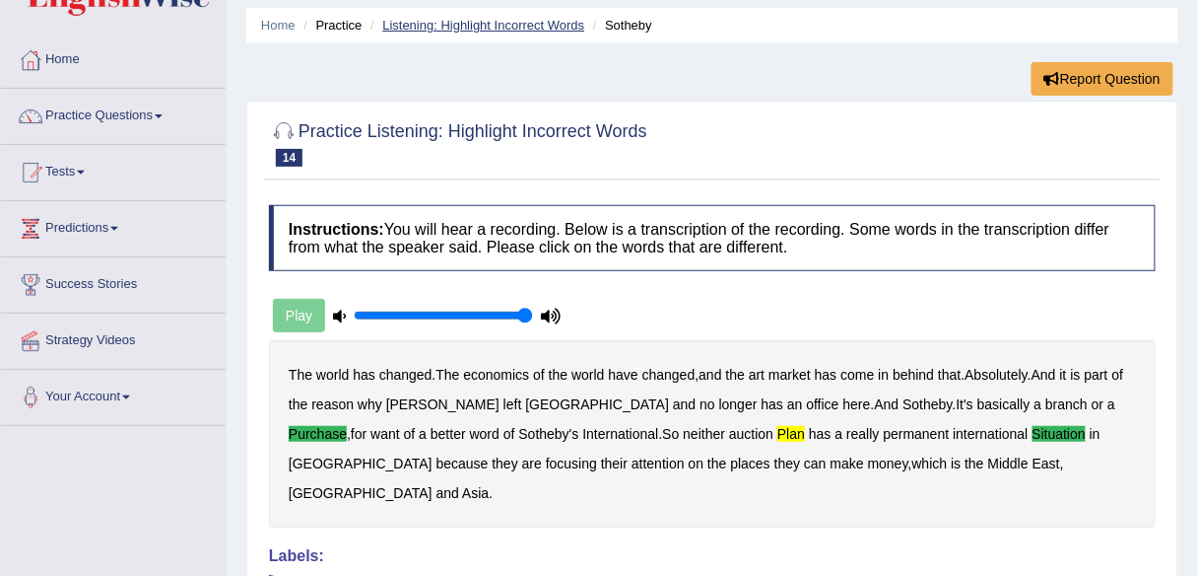
click at [525, 18] on link "Listening: Highlight Incorrect Words" at bounding box center [483, 25] width 202 height 15
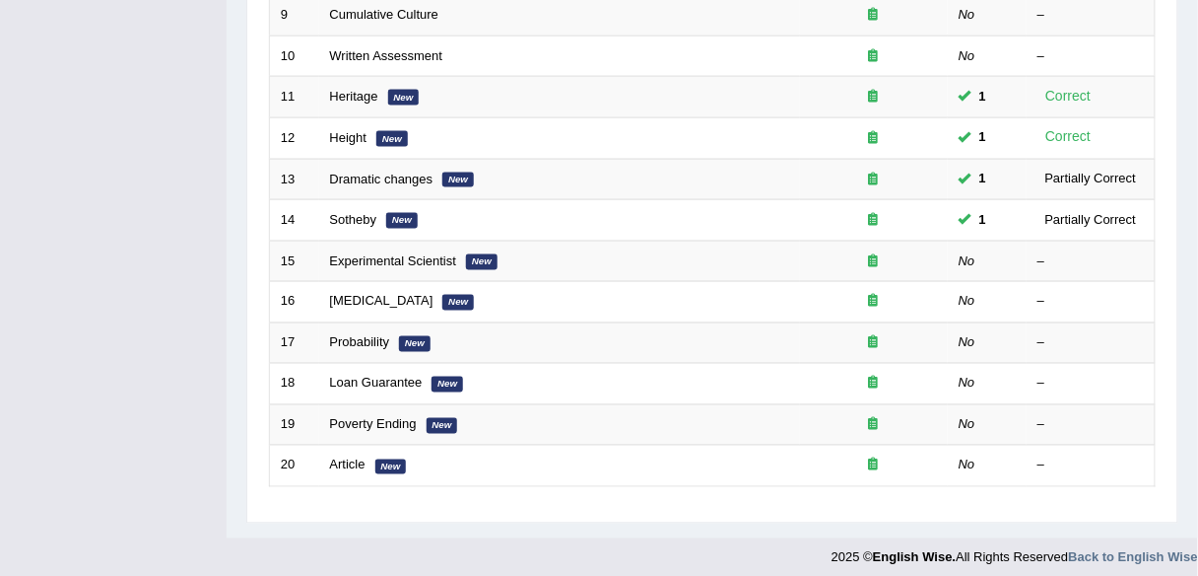
scroll to position [645, 0]
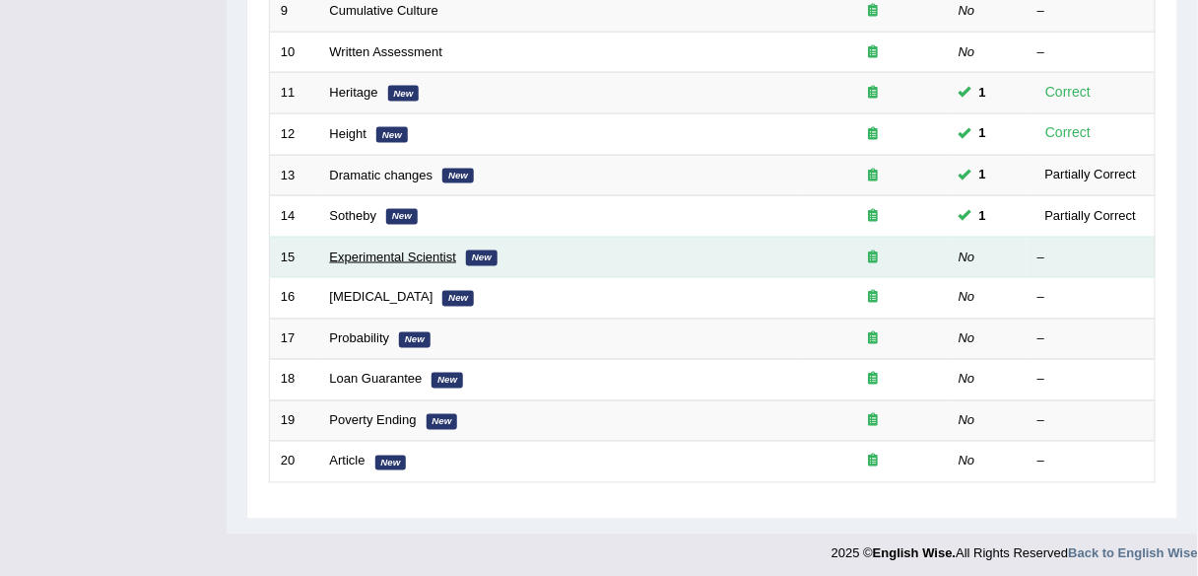
click at [381, 250] on link "Experimental Scientist" at bounding box center [393, 256] width 127 height 15
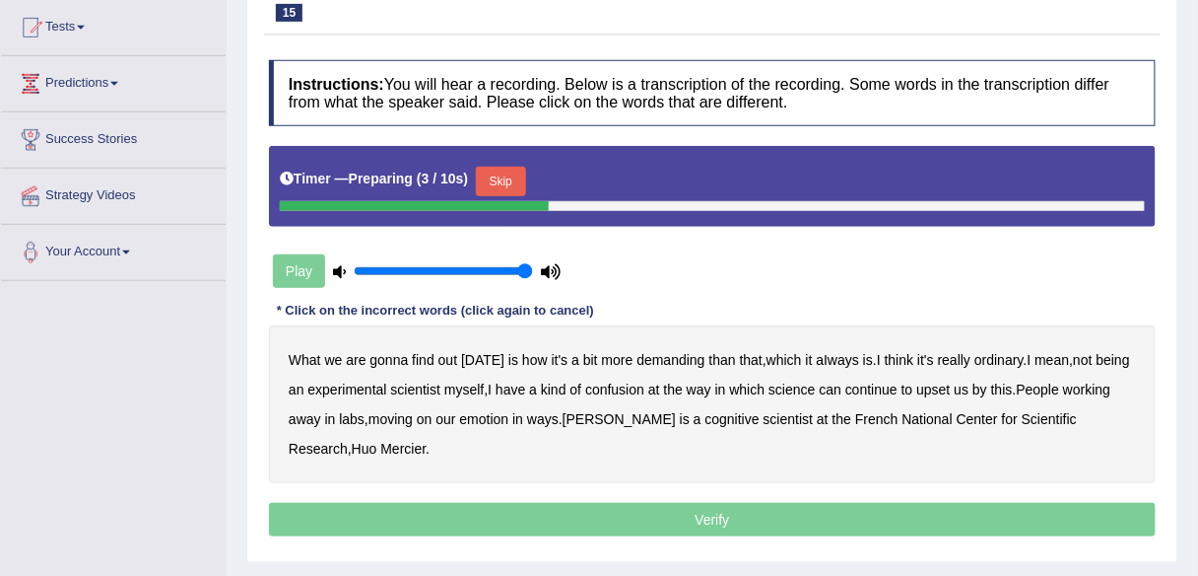
scroll to position [210, 0]
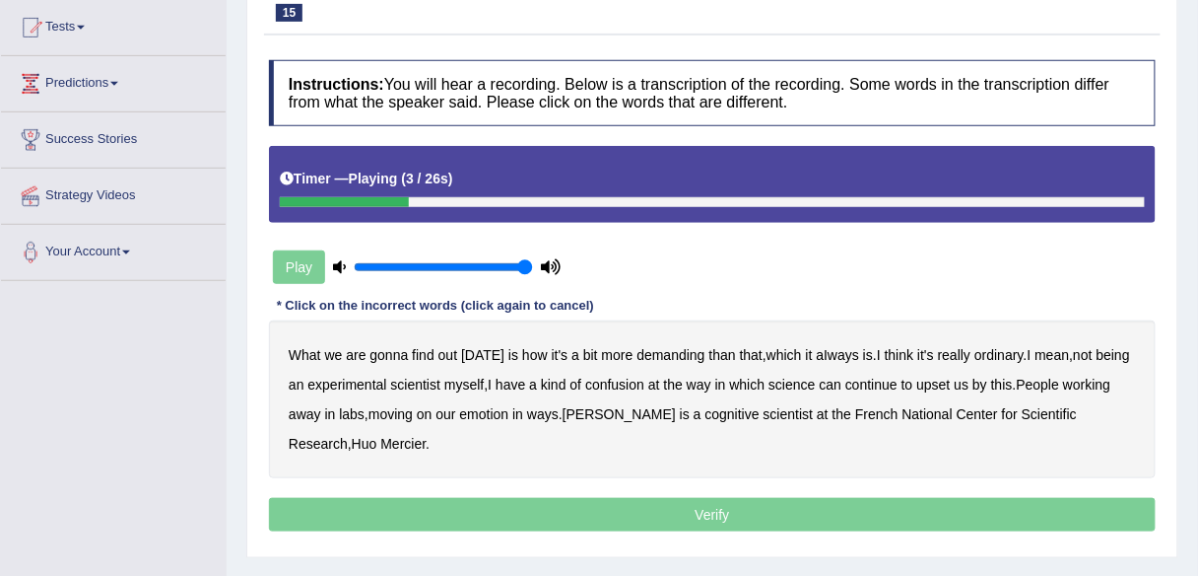
click at [681, 349] on b "demanding" at bounding box center [671, 355] width 68 height 16
click at [806, 356] on b "it" at bounding box center [809, 355] width 7 height 16
click at [1000, 352] on b "ordinary" at bounding box center [999, 355] width 49 height 16
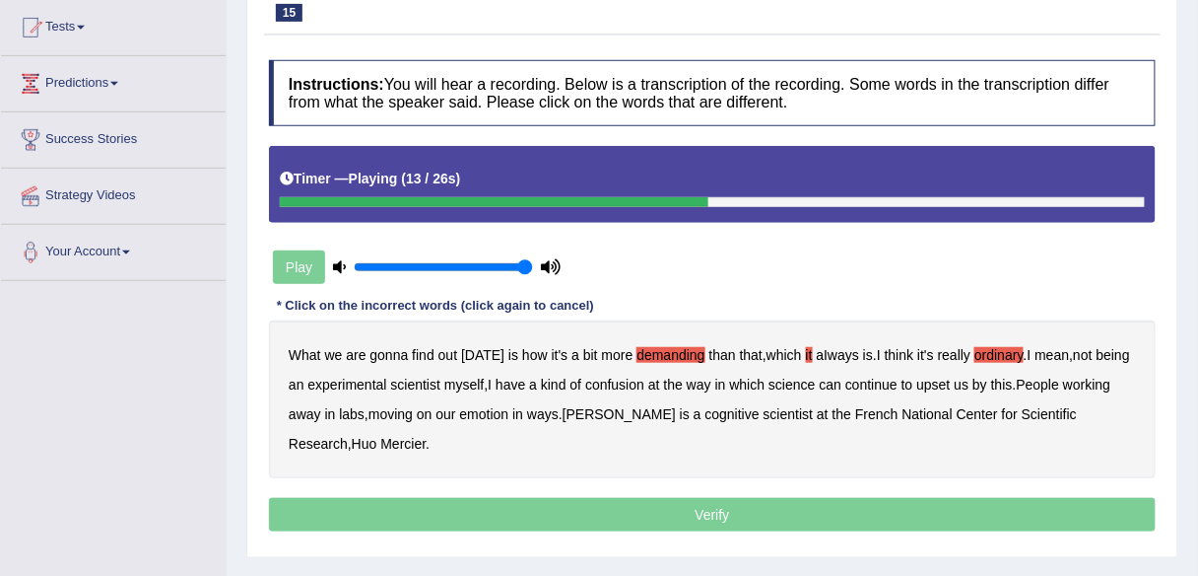
click at [634, 376] on b "confusion" at bounding box center [614, 384] width 59 height 16
click at [944, 383] on b "upset" at bounding box center [934, 384] width 34 height 16
click at [473, 414] on b "emotion" at bounding box center [484, 414] width 49 height 16
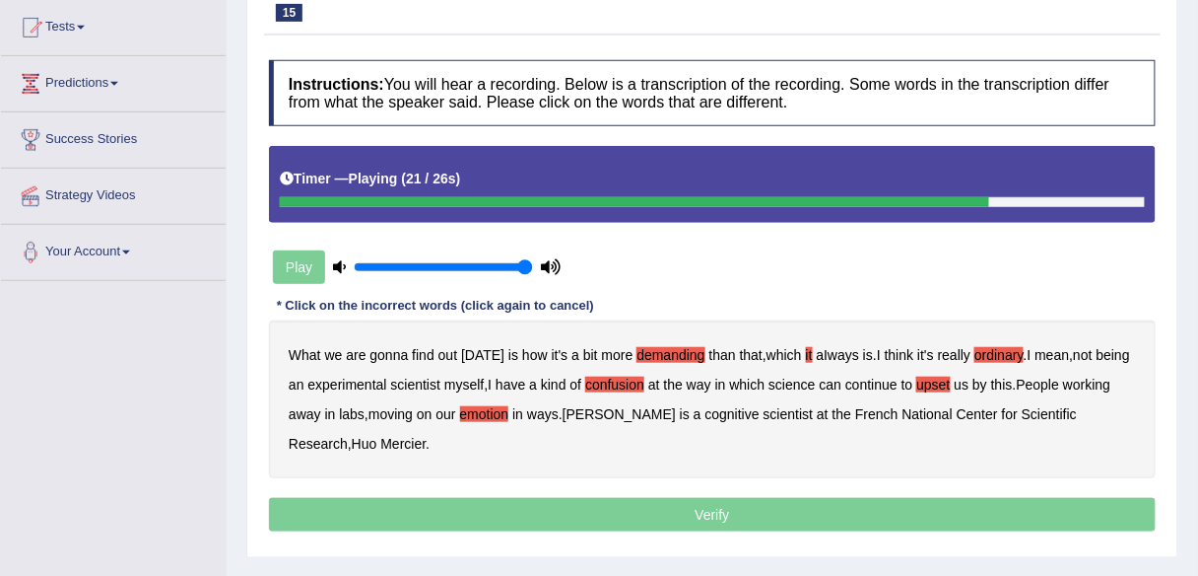
click at [806, 354] on b "it" at bounding box center [809, 355] width 7 height 16
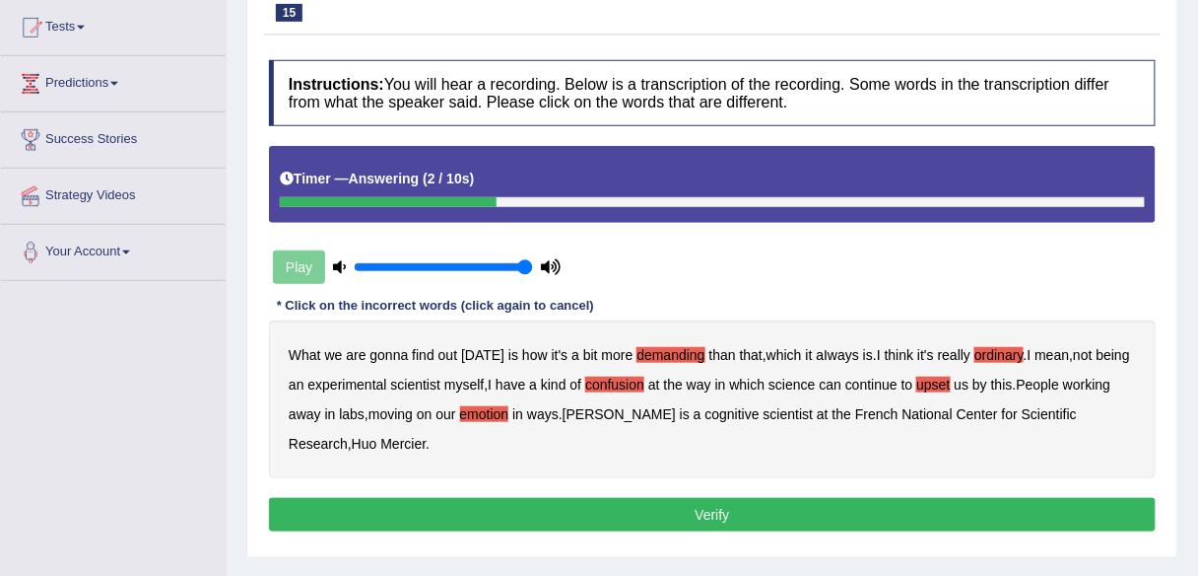
click at [651, 500] on button "Verify" at bounding box center [712, 515] width 887 height 34
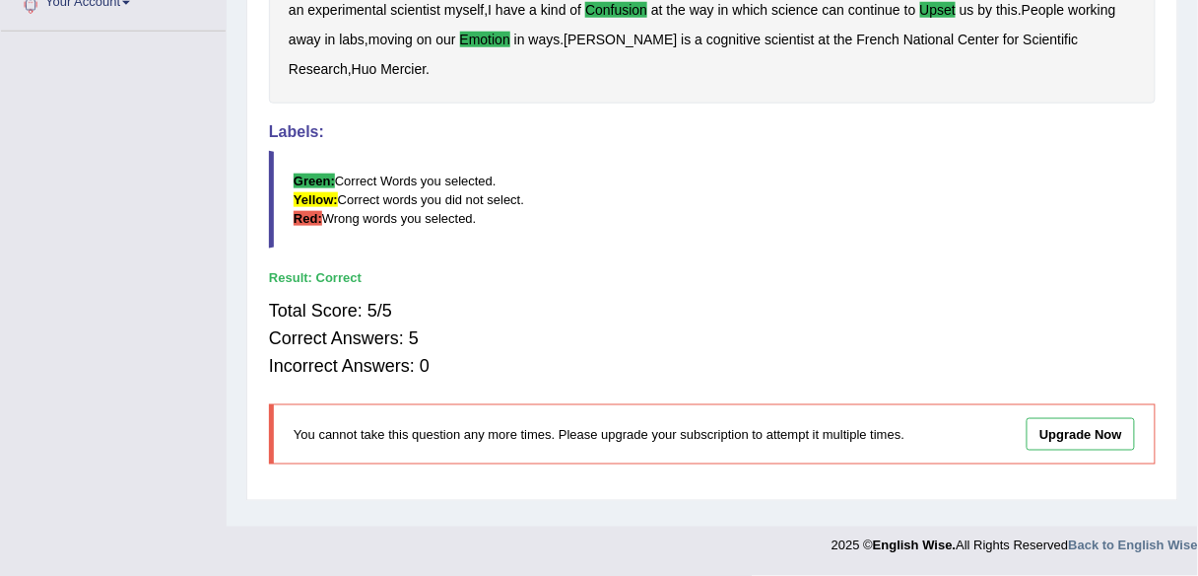
scroll to position [0, 0]
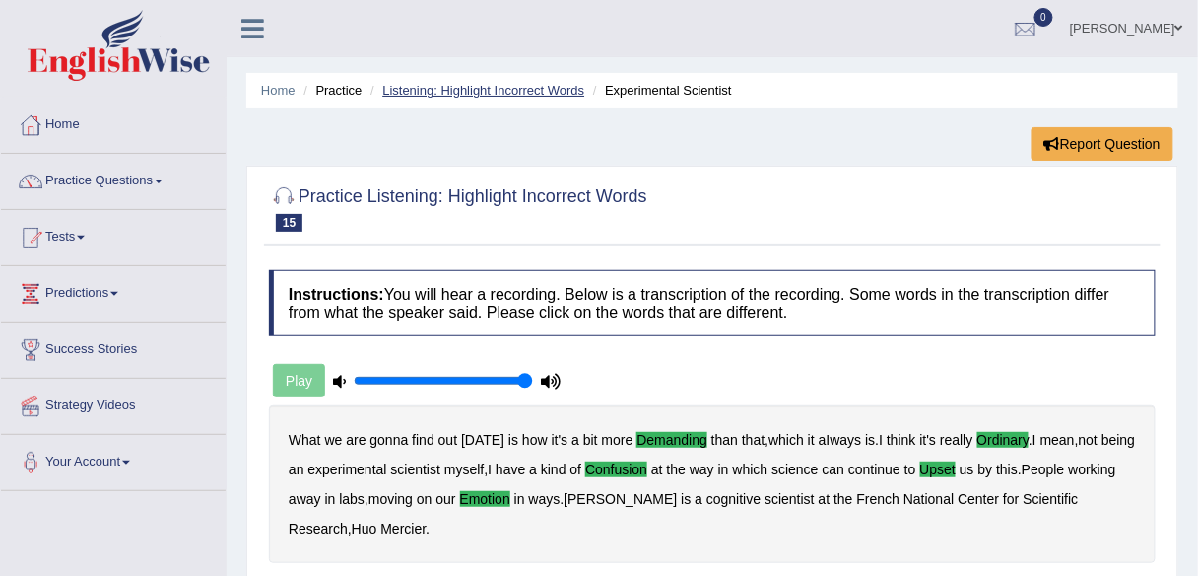
click at [475, 95] on link "Listening: Highlight Incorrect Words" at bounding box center [483, 90] width 202 height 15
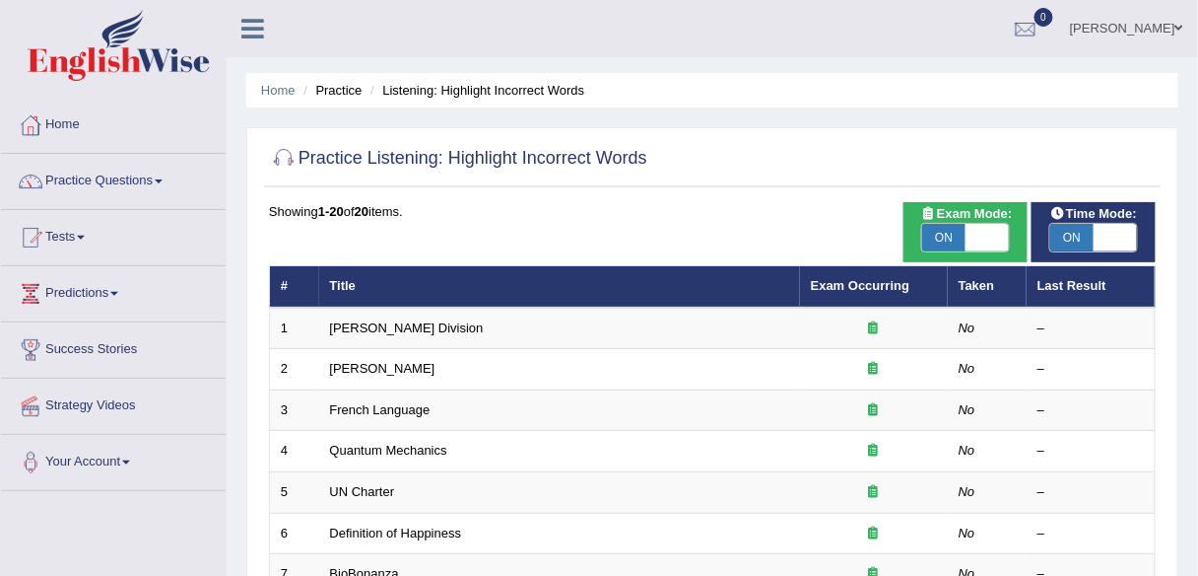
scroll to position [645, 0]
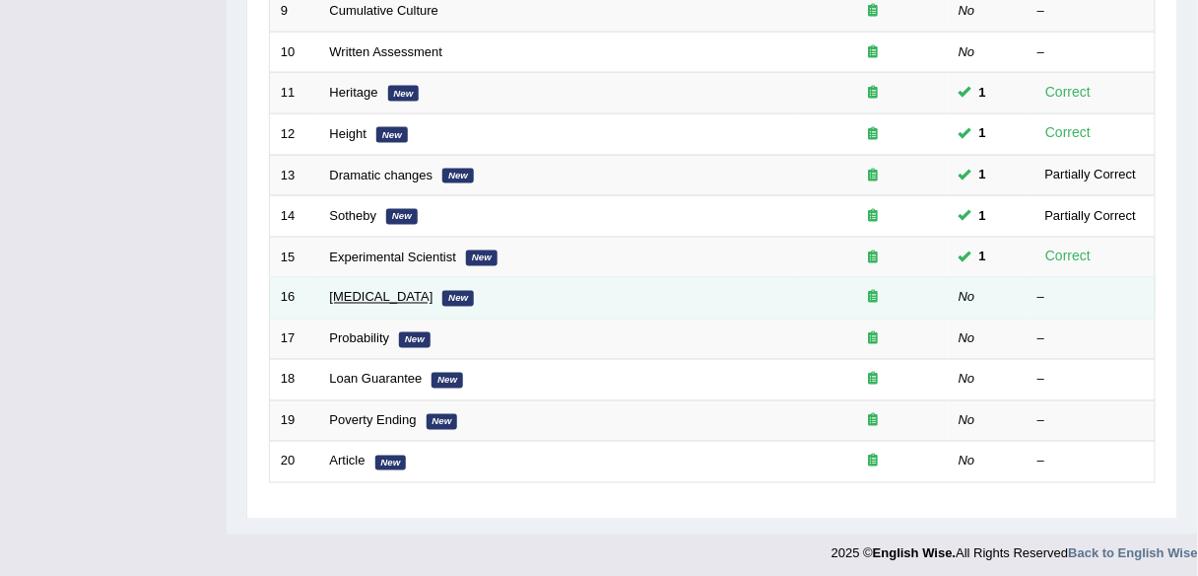
click at [348, 292] on link "[MEDICAL_DATA]" at bounding box center [381, 297] width 103 height 15
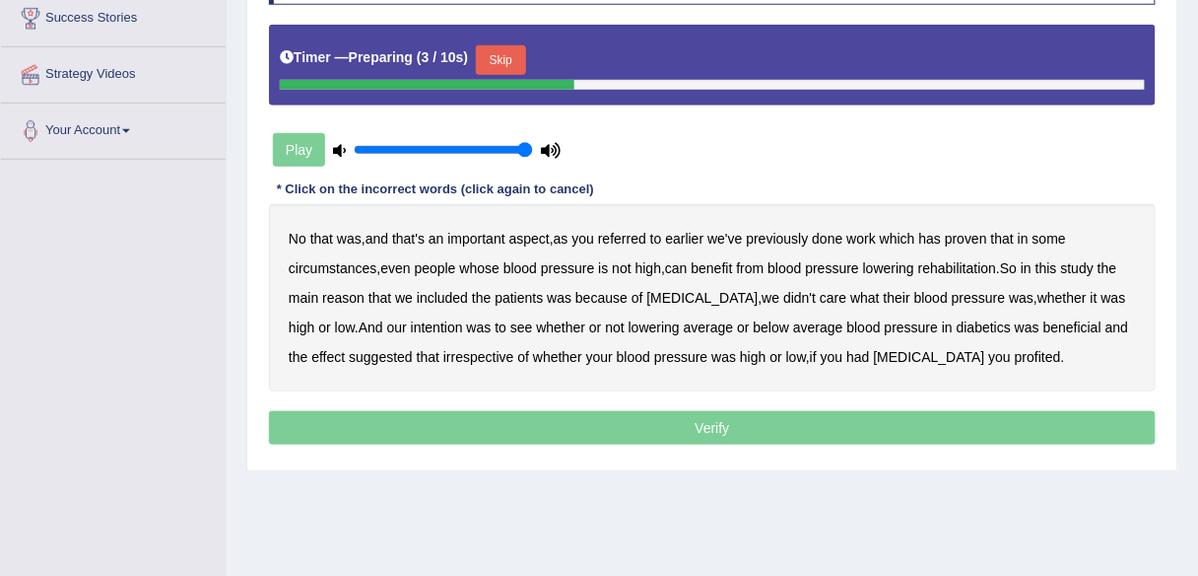
scroll to position [328, 0]
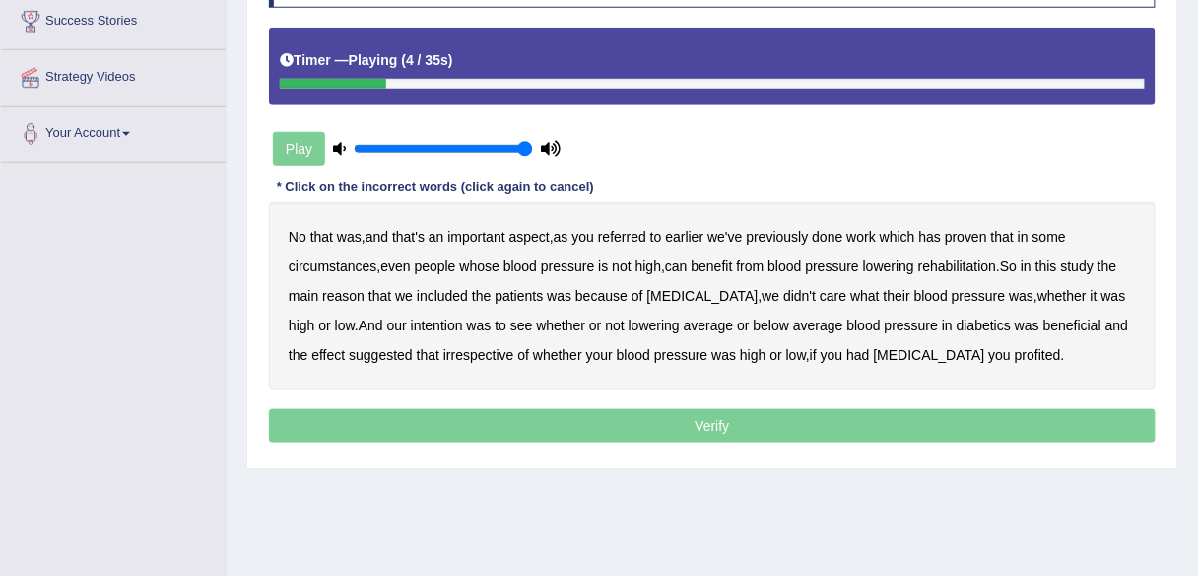
click at [641, 236] on b "referred" at bounding box center [622, 237] width 48 height 16
click at [344, 269] on b "circumstances" at bounding box center [333, 266] width 88 height 16
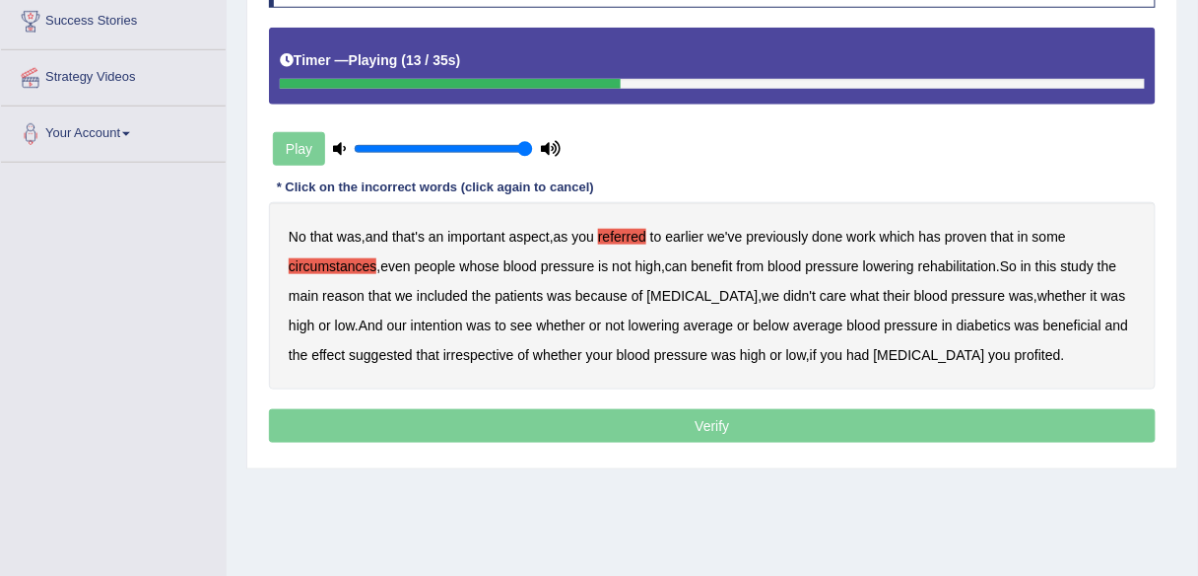
click at [979, 260] on b "rehabilitation" at bounding box center [958, 266] width 78 height 16
click at [411, 319] on b "intention" at bounding box center [437, 325] width 52 height 16
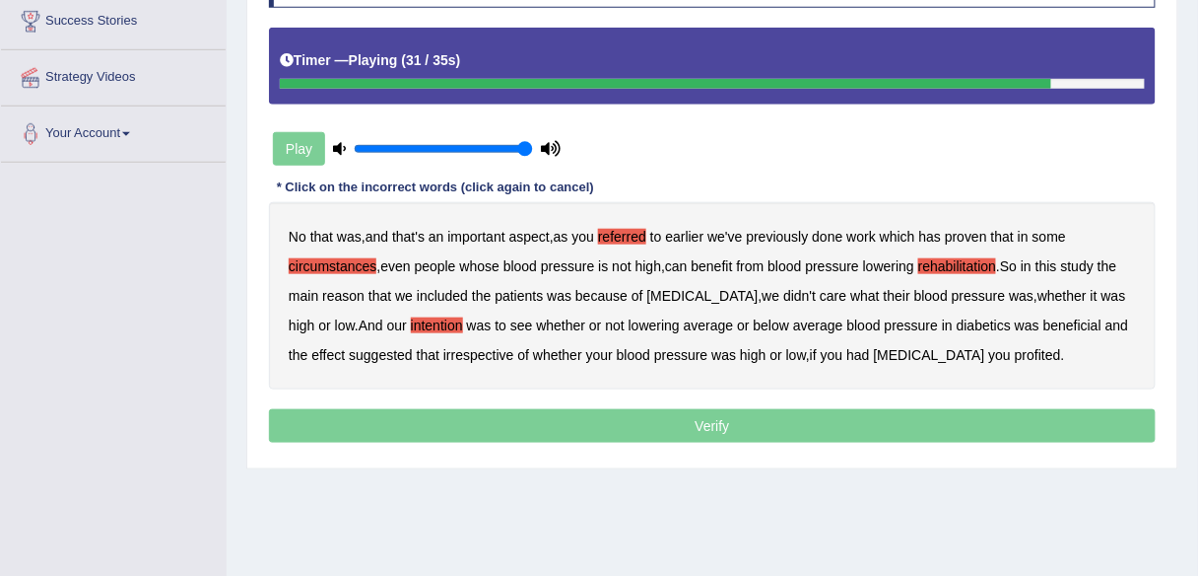
click at [311, 351] on b "effect" at bounding box center [328, 355] width 34 height 16
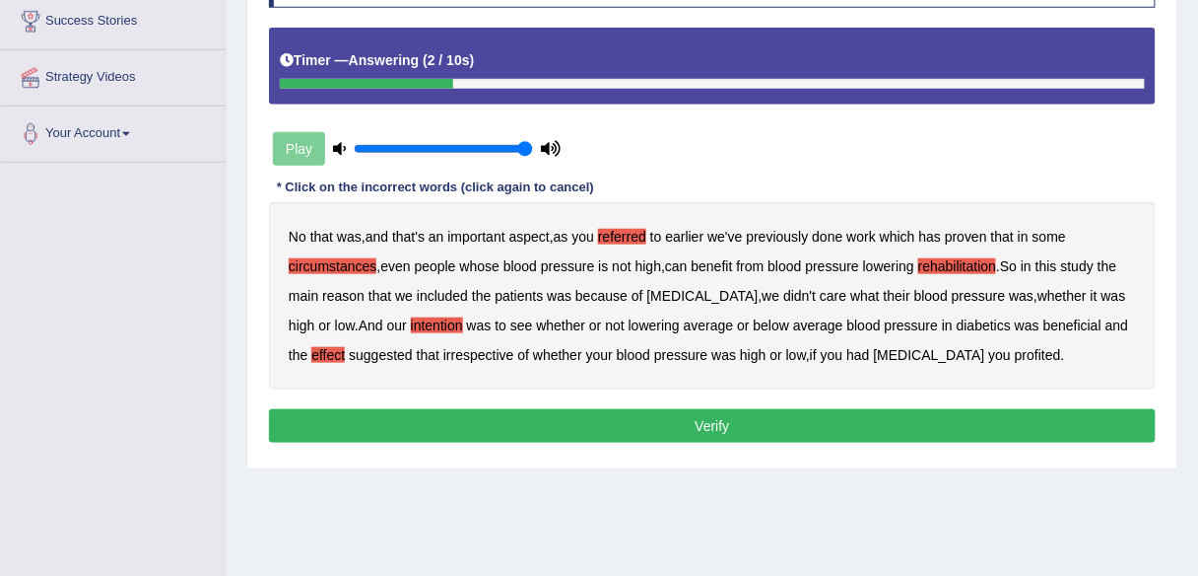
click at [1015, 353] on b "profited" at bounding box center [1038, 355] width 46 height 16
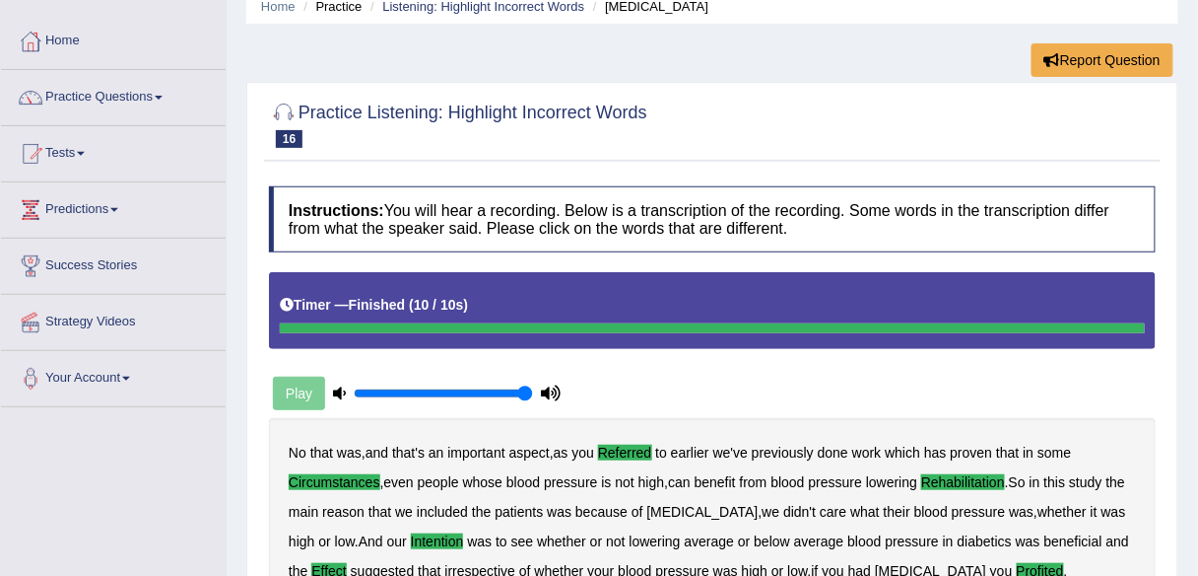
scroll to position [79, 0]
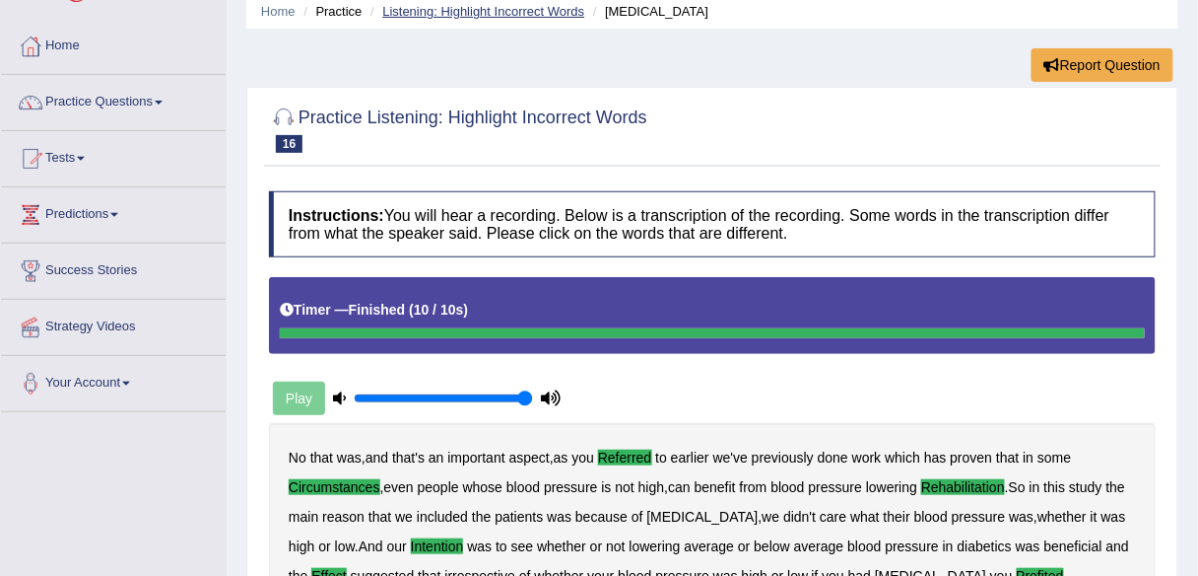
click at [508, 7] on link "Listening: Highlight Incorrect Words" at bounding box center [483, 11] width 202 height 15
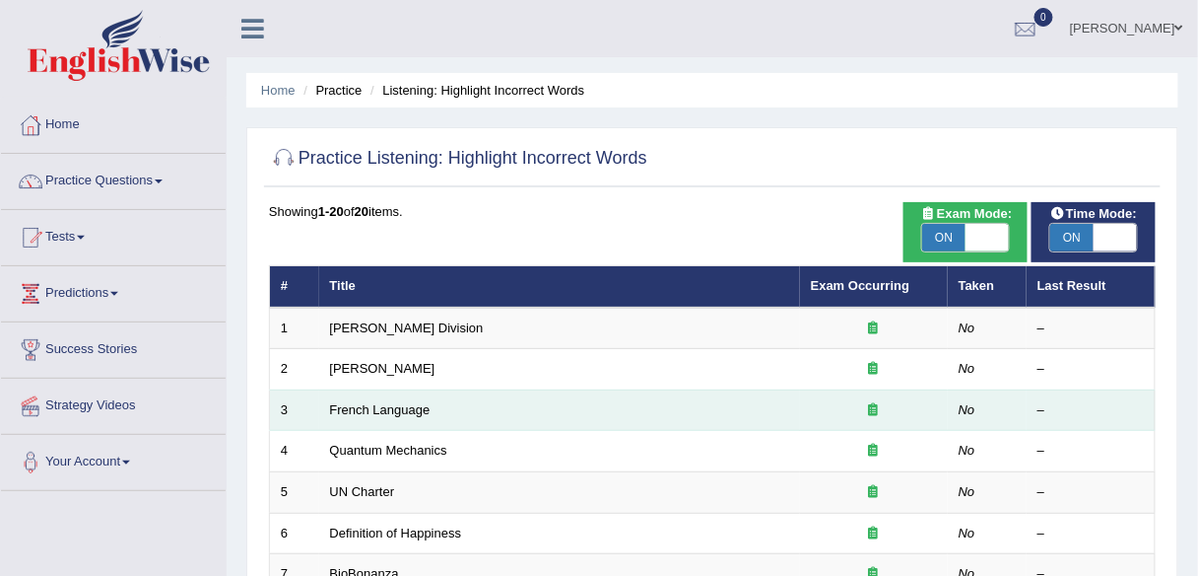
scroll to position [645, 0]
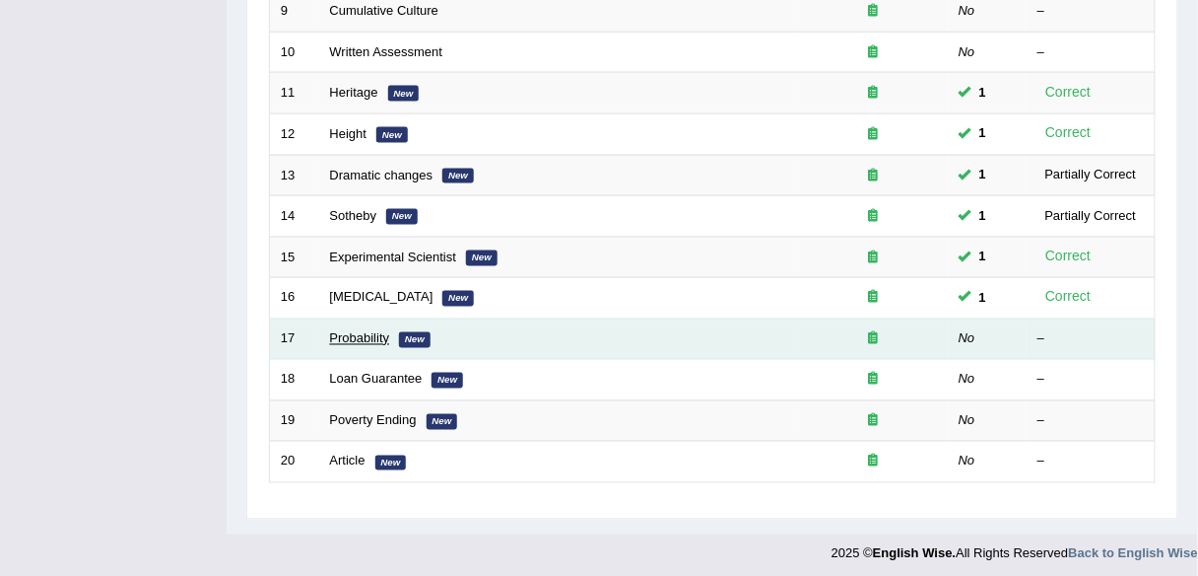
click at [366, 331] on link "Probability" at bounding box center [360, 338] width 60 height 15
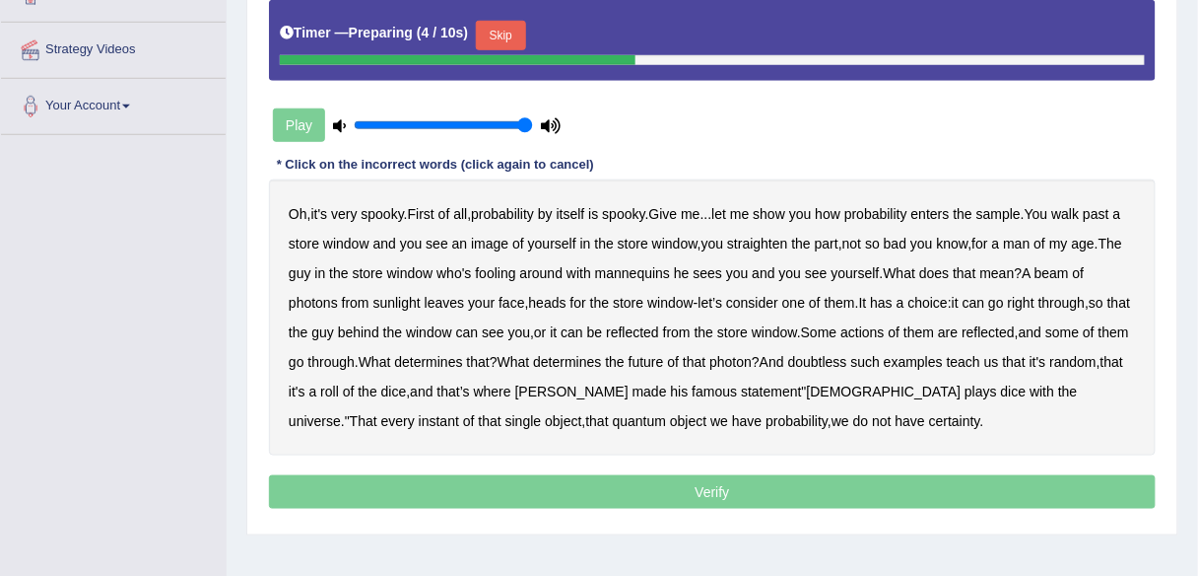
scroll to position [380, 0]
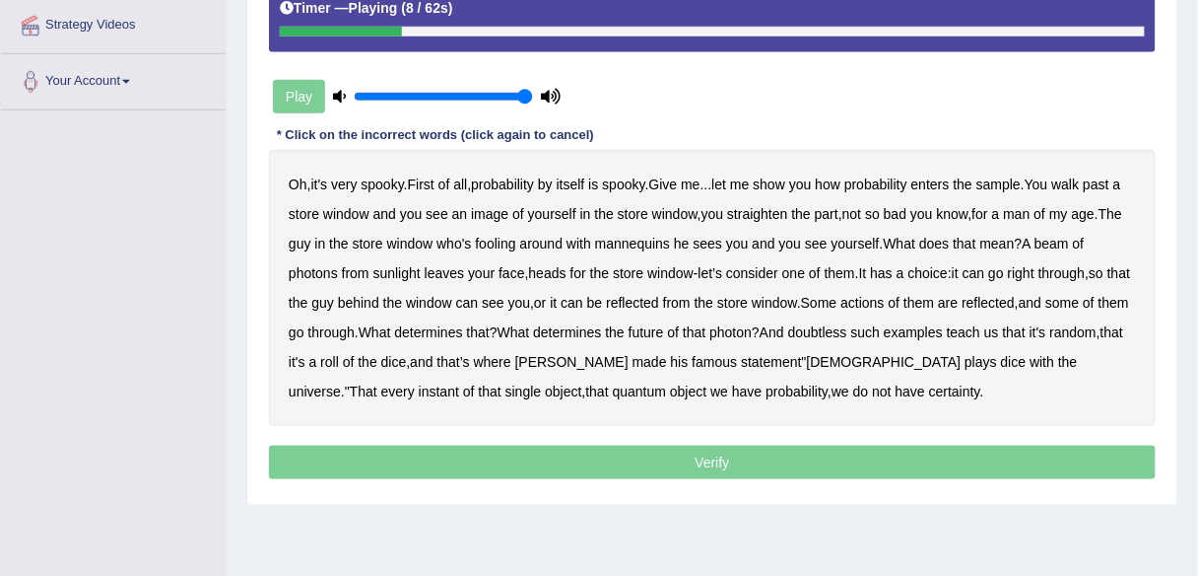
click at [1015, 182] on b "sample" at bounding box center [999, 184] width 44 height 16
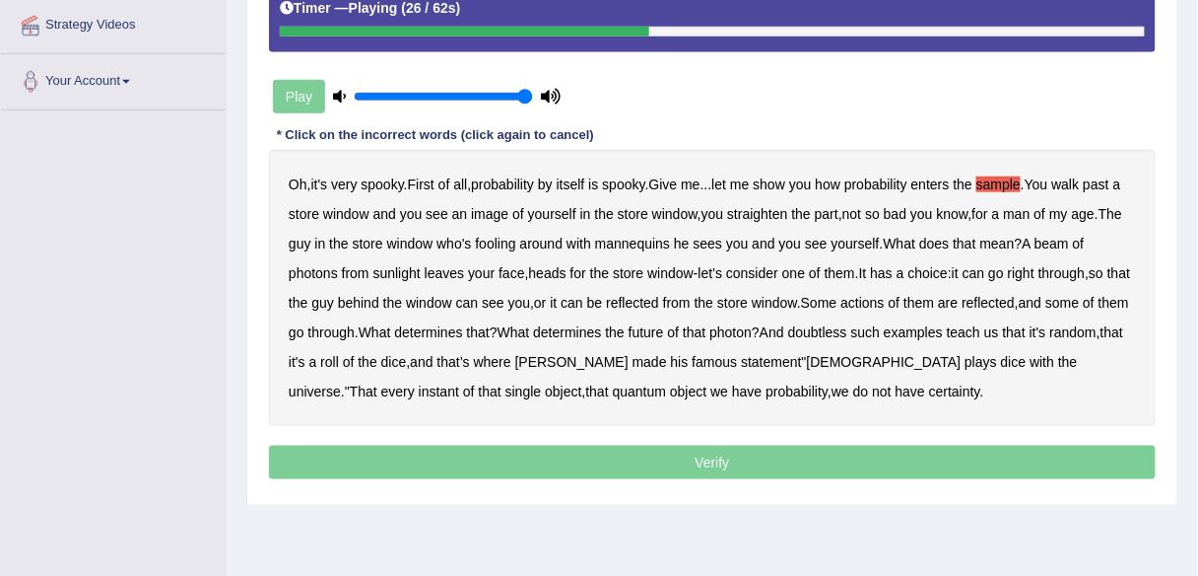
click at [1069, 237] on b "beam" at bounding box center [1052, 244] width 34 height 16
click at [884, 302] on b "actions" at bounding box center [862, 303] width 43 height 16
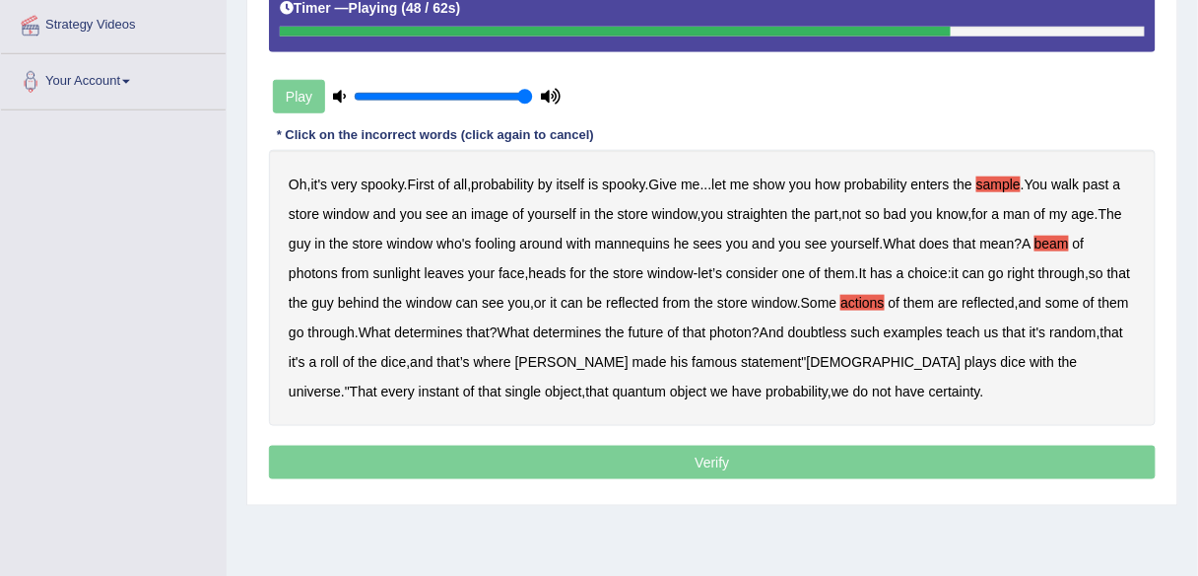
click at [848, 327] on b "doubtless" at bounding box center [817, 332] width 59 height 16
click at [339, 357] on b "roll" at bounding box center [329, 362] width 19 height 16
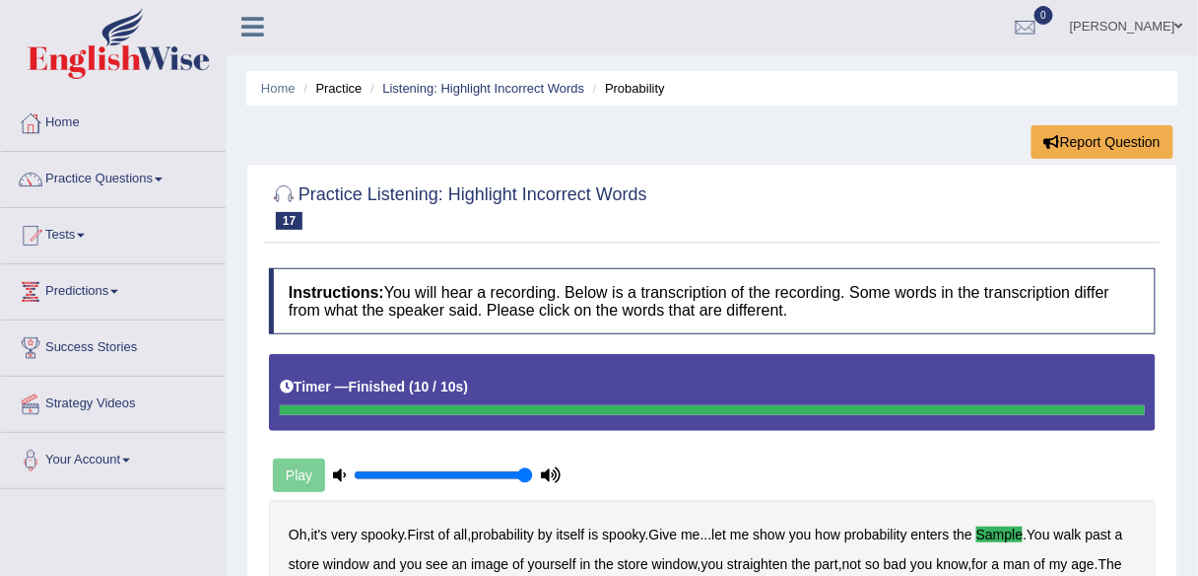
scroll to position [0, 0]
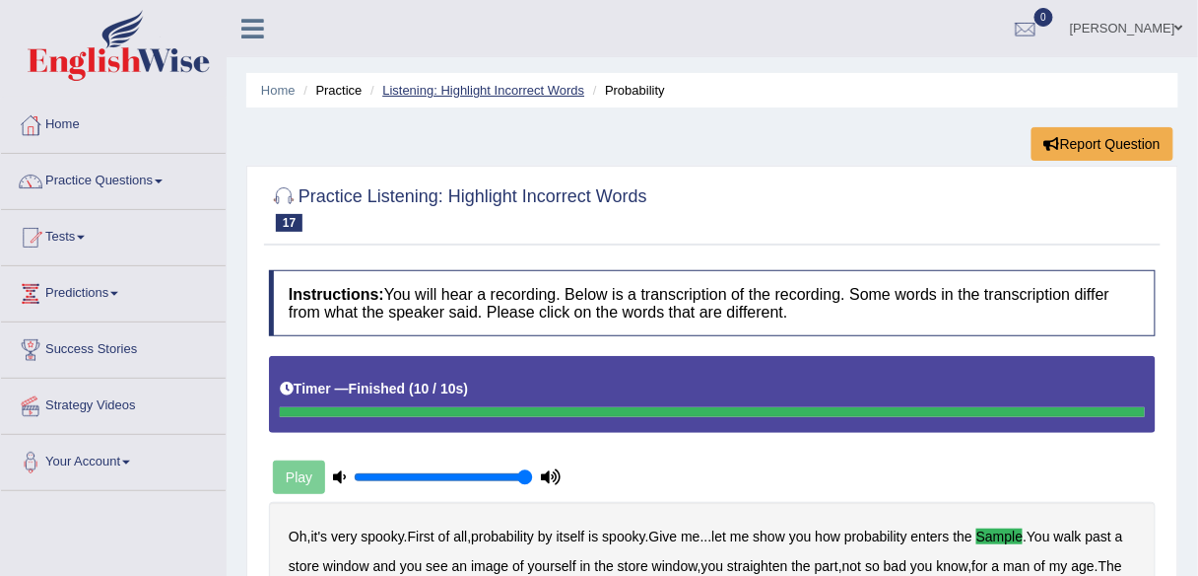
click at [465, 84] on link "Listening: Highlight Incorrect Words" at bounding box center [483, 90] width 202 height 15
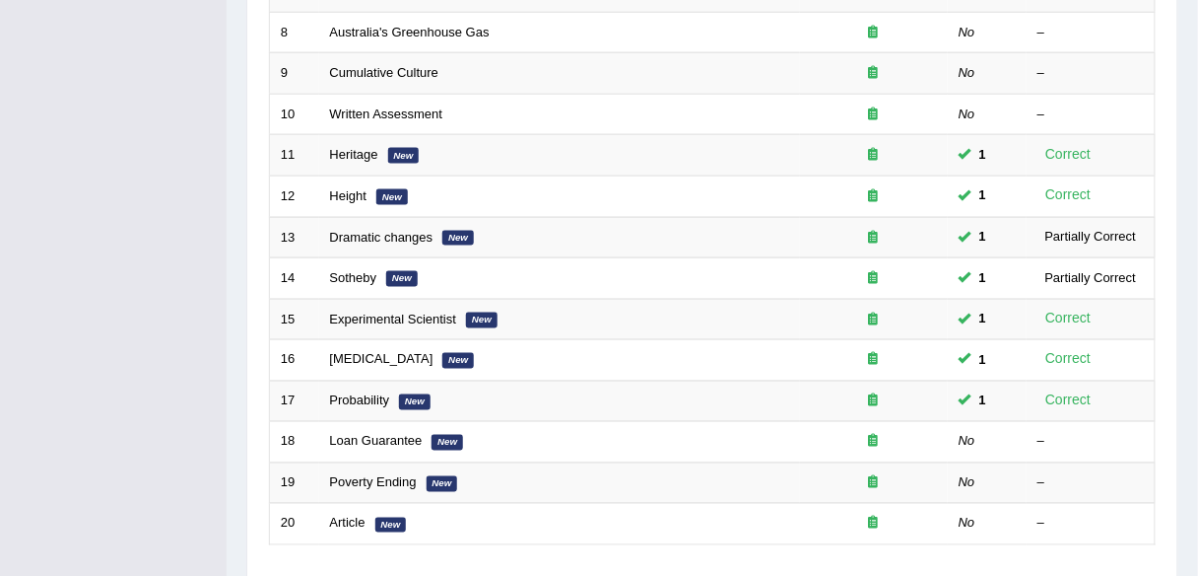
scroll to position [645, 0]
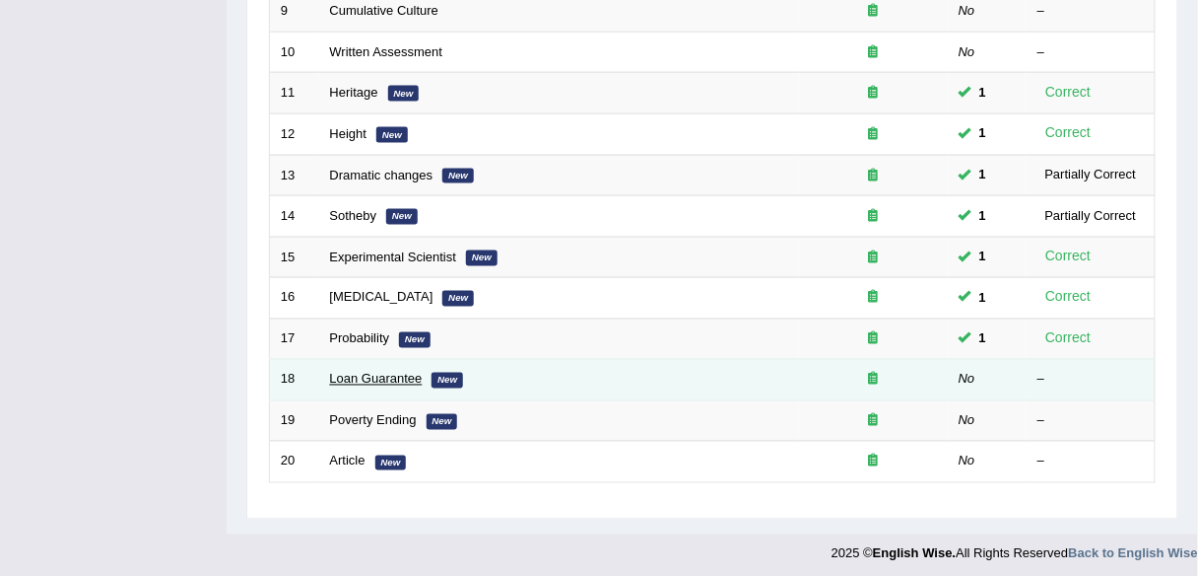
click at [357, 376] on link "Loan Guarantee" at bounding box center [376, 379] width 93 height 15
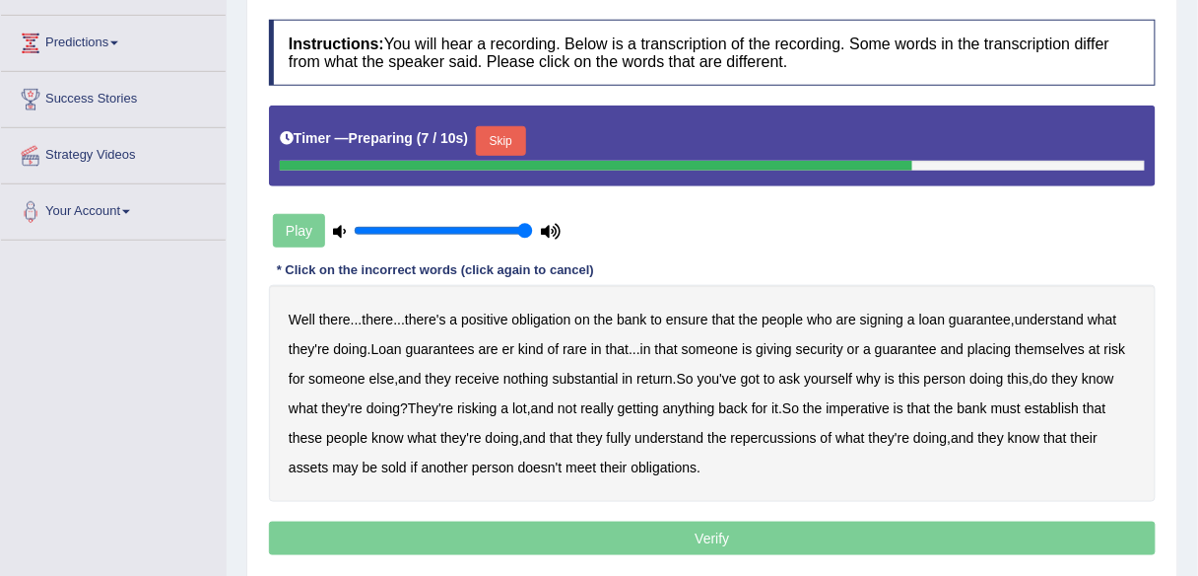
scroll to position [249, 0]
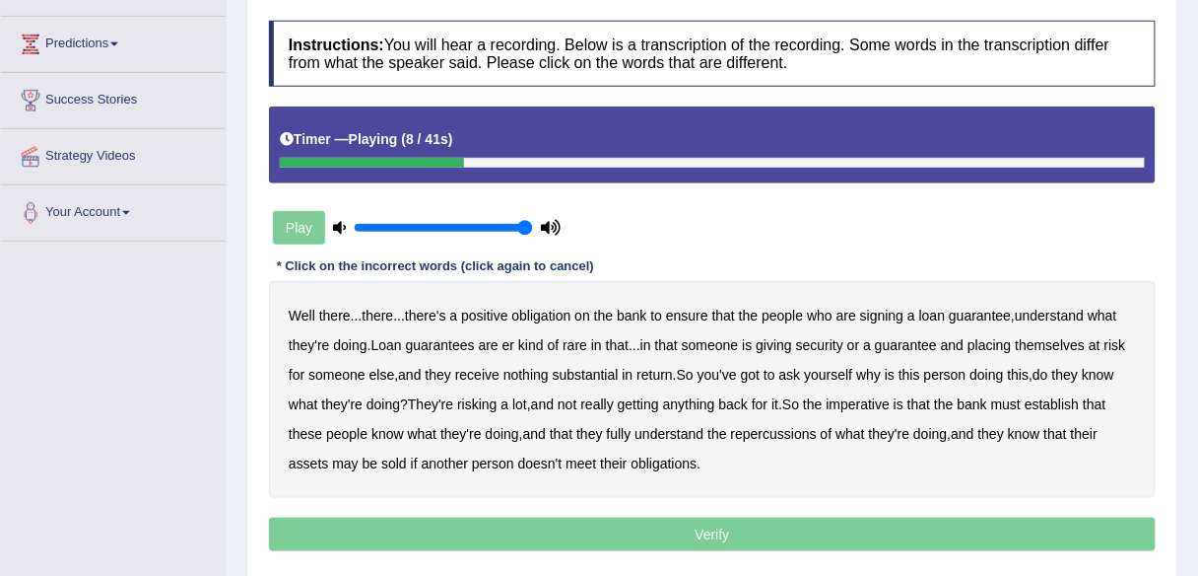
click at [1070, 315] on b "understand" at bounding box center [1049, 315] width 69 height 16
click at [596, 370] on b "substantial" at bounding box center [586, 375] width 66 height 16
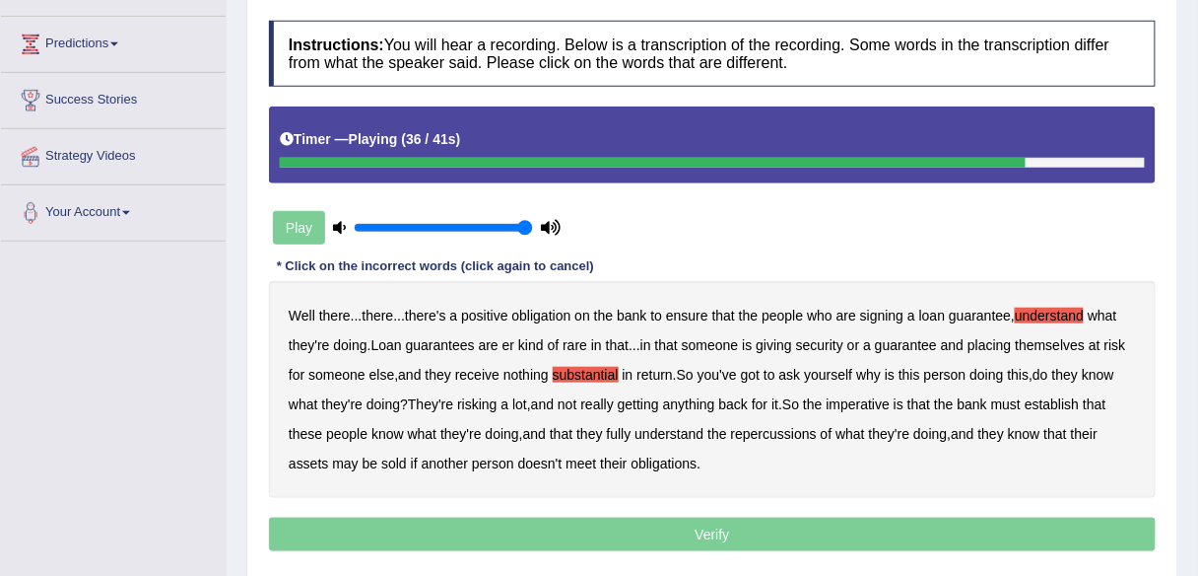
click at [1066, 397] on b "establish" at bounding box center [1052, 404] width 54 height 16
click at [791, 432] on b "repercussions" at bounding box center [774, 434] width 86 height 16
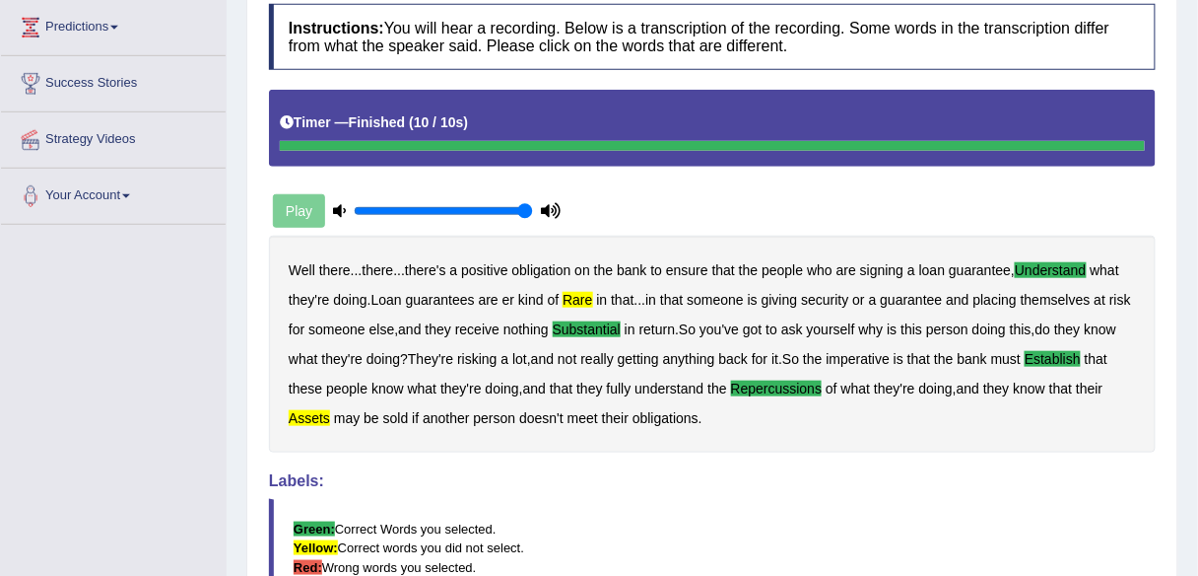
scroll to position [298, 0]
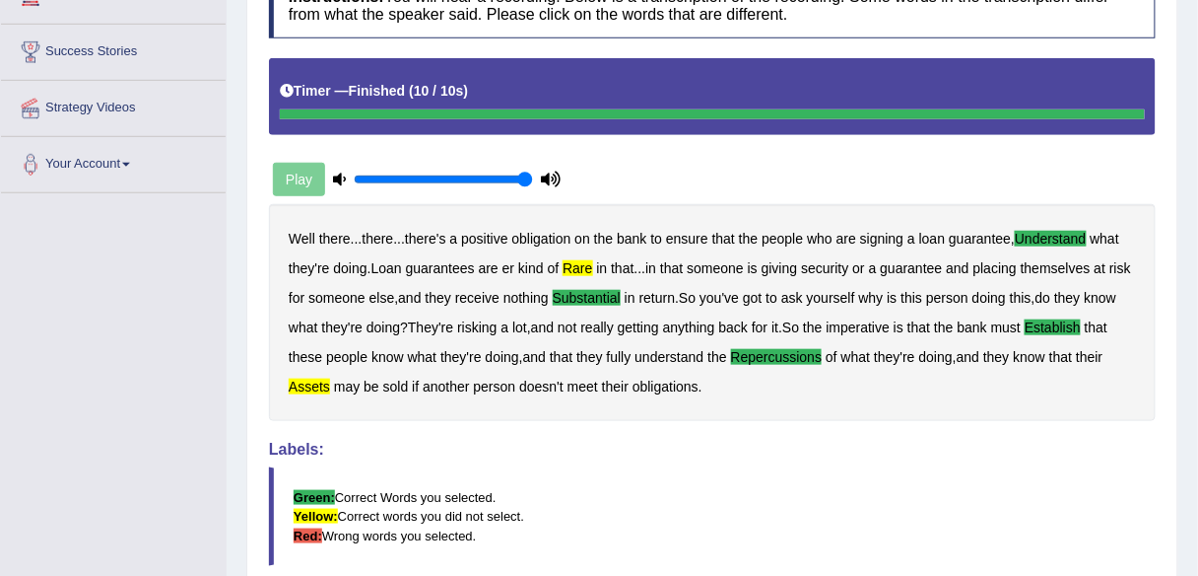
click at [584, 260] on b "rare" at bounding box center [578, 268] width 30 height 16
click at [308, 378] on b "assets" at bounding box center [309, 386] width 41 height 16
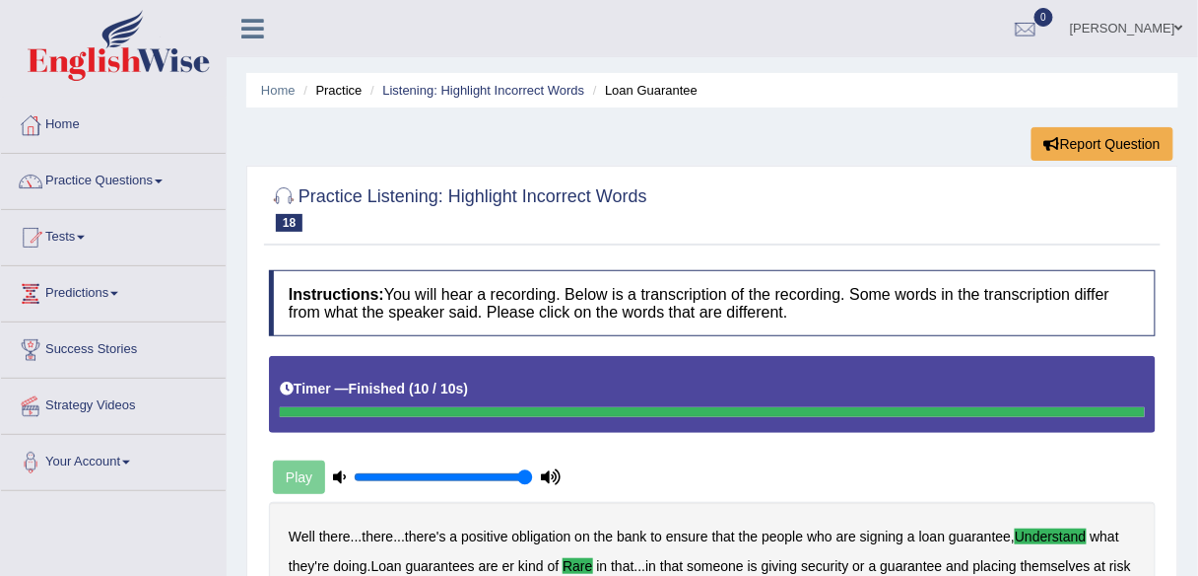
scroll to position [0, 0]
click at [503, 94] on link "Listening: Highlight Incorrect Words" at bounding box center [483, 90] width 202 height 15
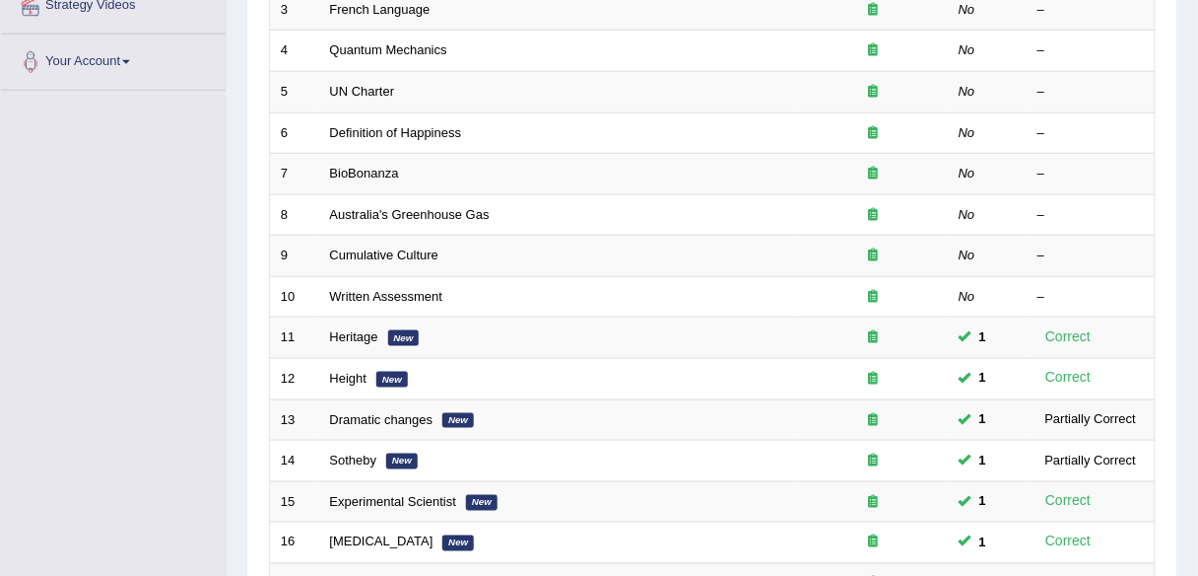
scroll to position [645, 0]
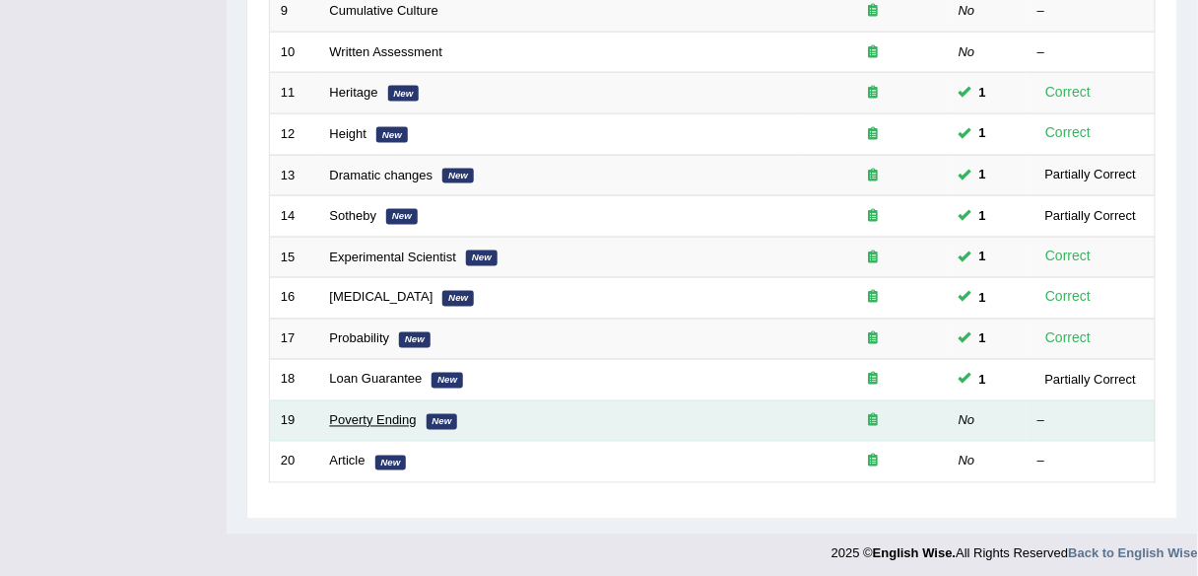
click at [370, 413] on link "Poverty Ending" at bounding box center [373, 420] width 87 height 15
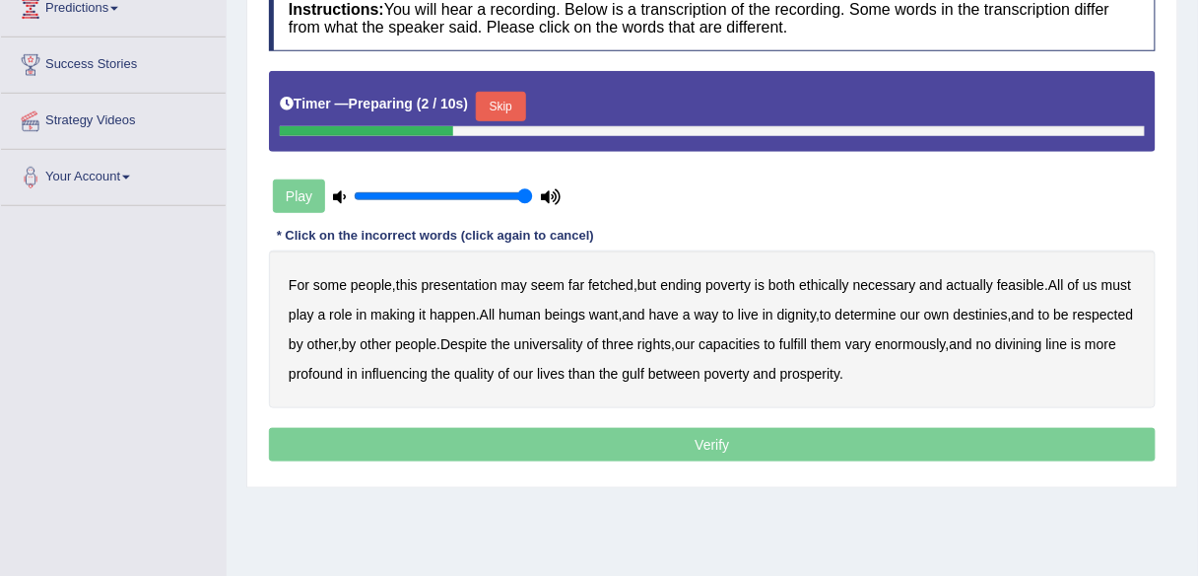
scroll to position [275, 0]
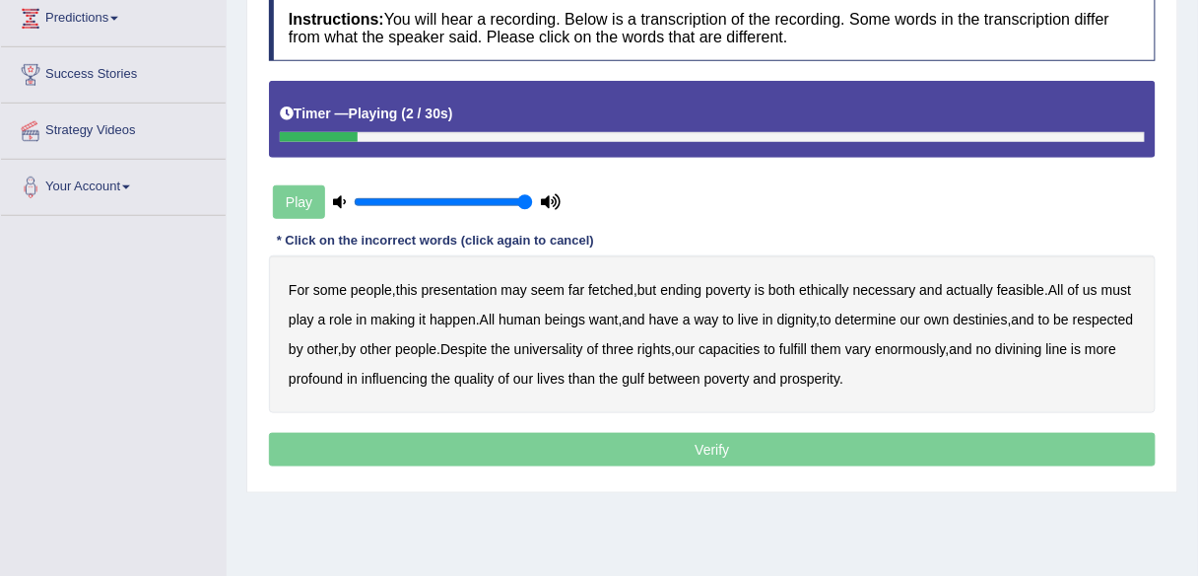
click at [480, 290] on b "presentation" at bounding box center [460, 290] width 76 height 16
click at [830, 286] on b "ethically" at bounding box center [824, 290] width 50 height 16
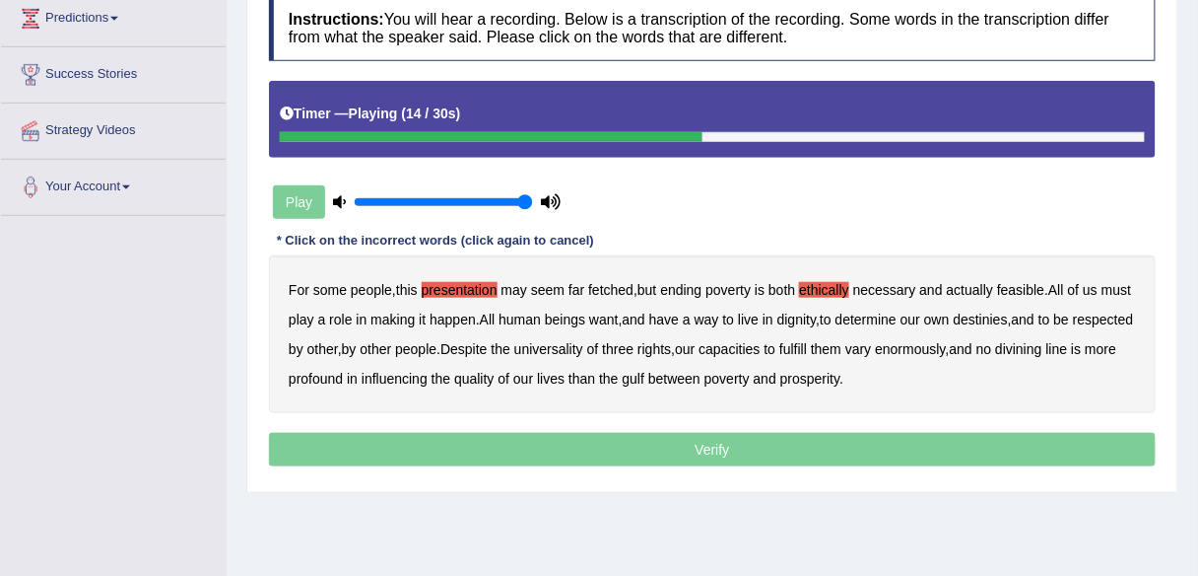
click at [719, 315] on b "way" at bounding box center [707, 319] width 25 height 16
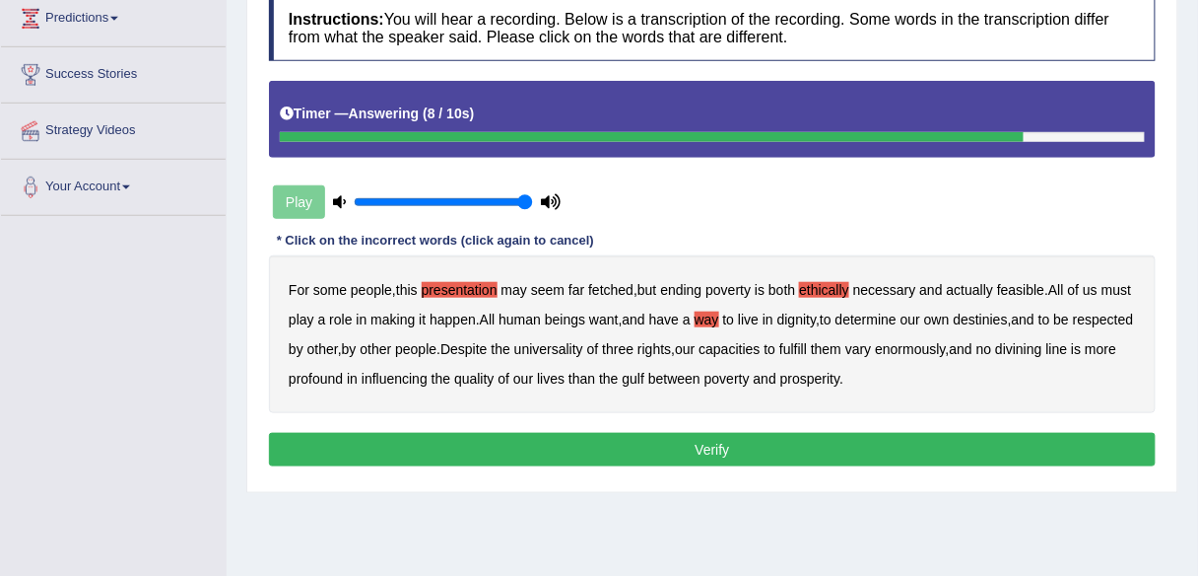
click at [795, 441] on button "Verify" at bounding box center [712, 450] width 887 height 34
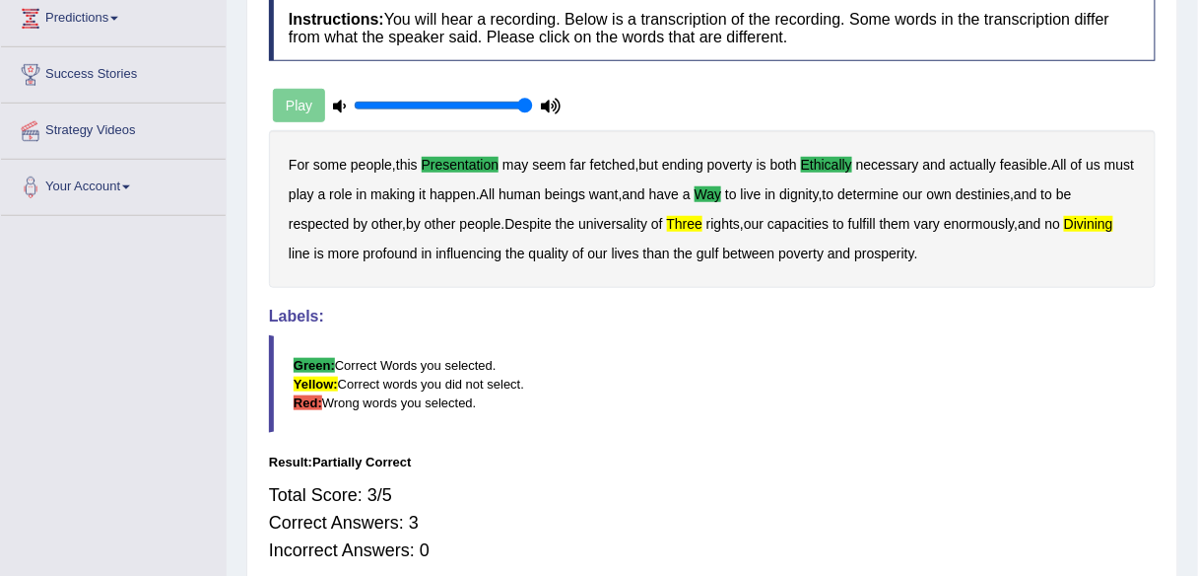
scroll to position [0, 0]
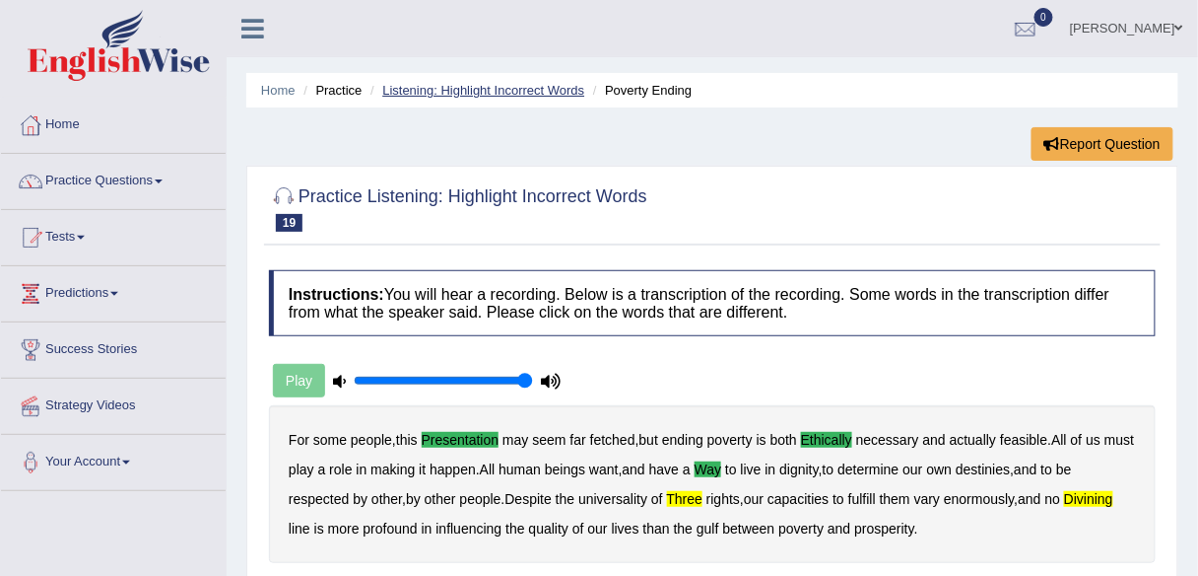
click at [521, 93] on link "Listening: Highlight Incorrect Words" at bounding box center [483, 90] width 202 height 15
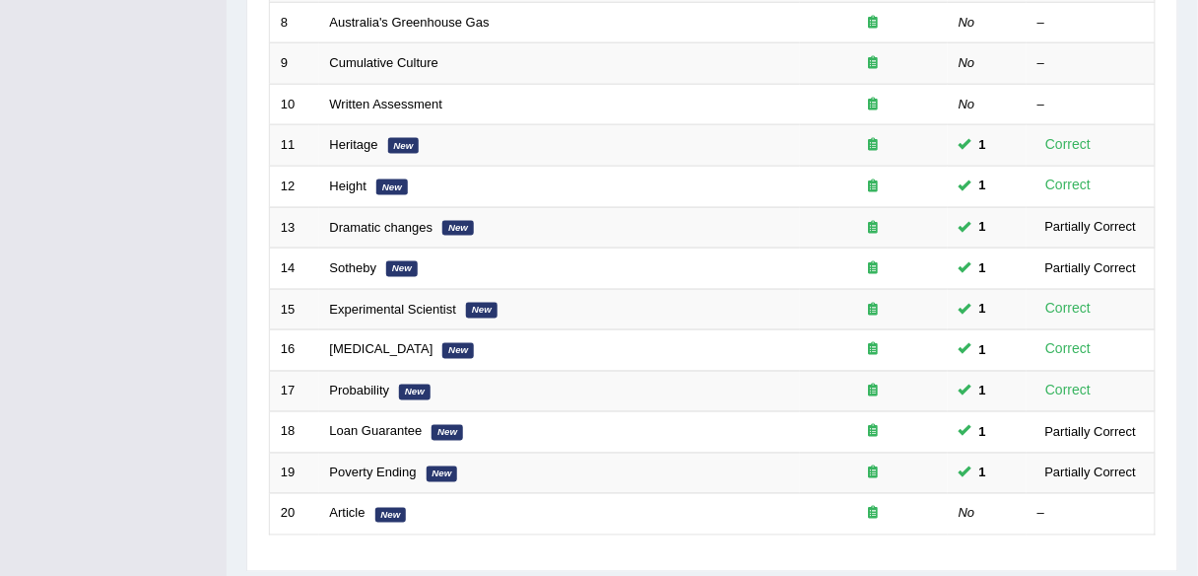
scroll to position [645, 0]
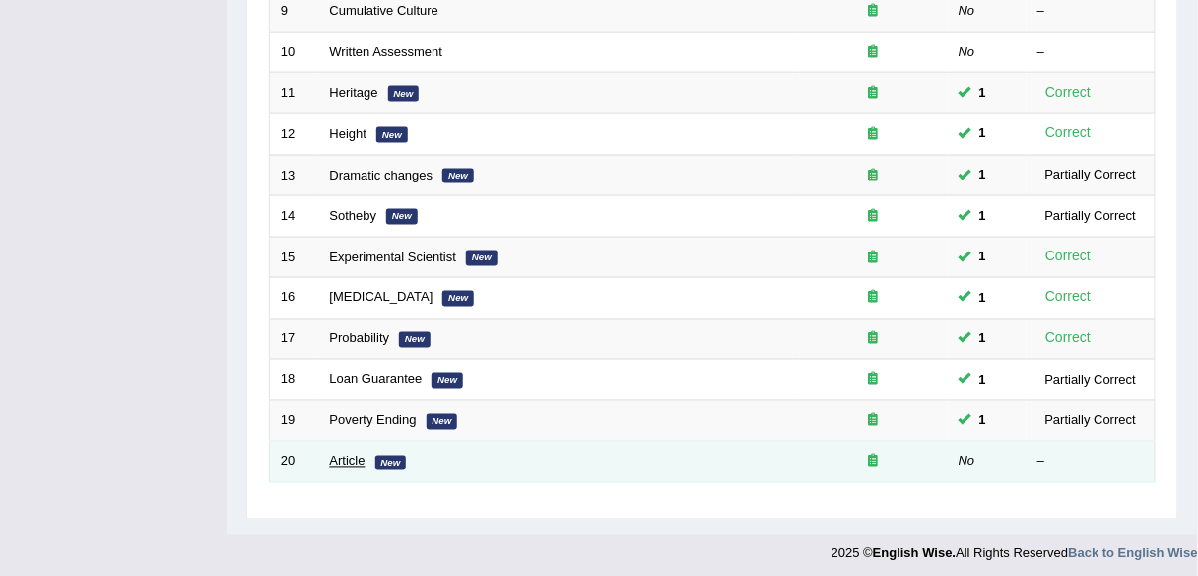
click at [350, 458] on link "Article" at bounding box center [347, 460] width 35 height 15
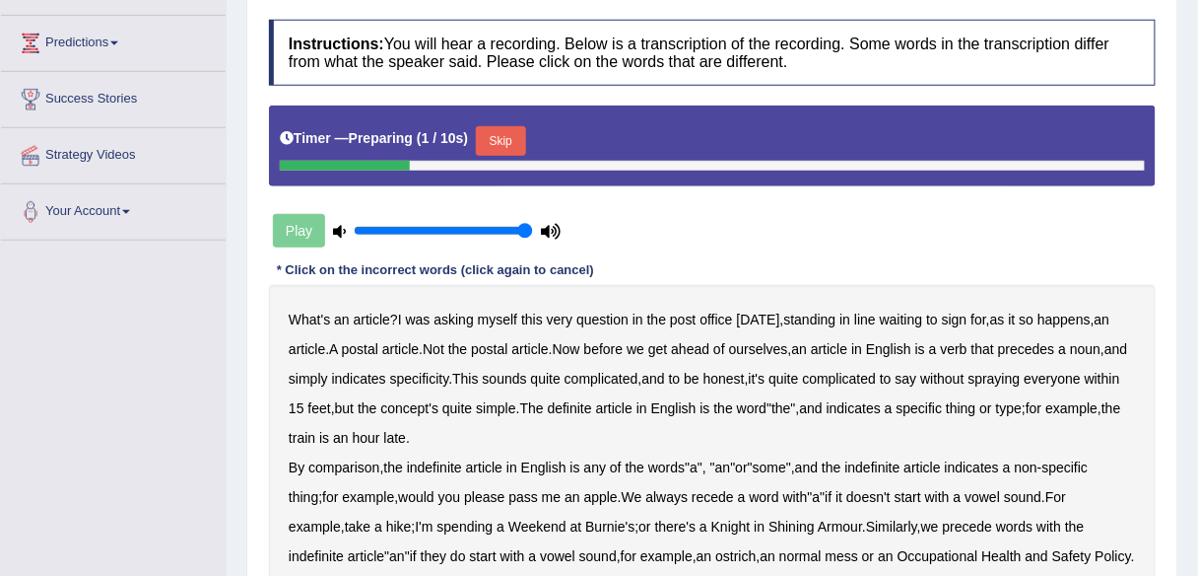
scroll to position [459, 0]
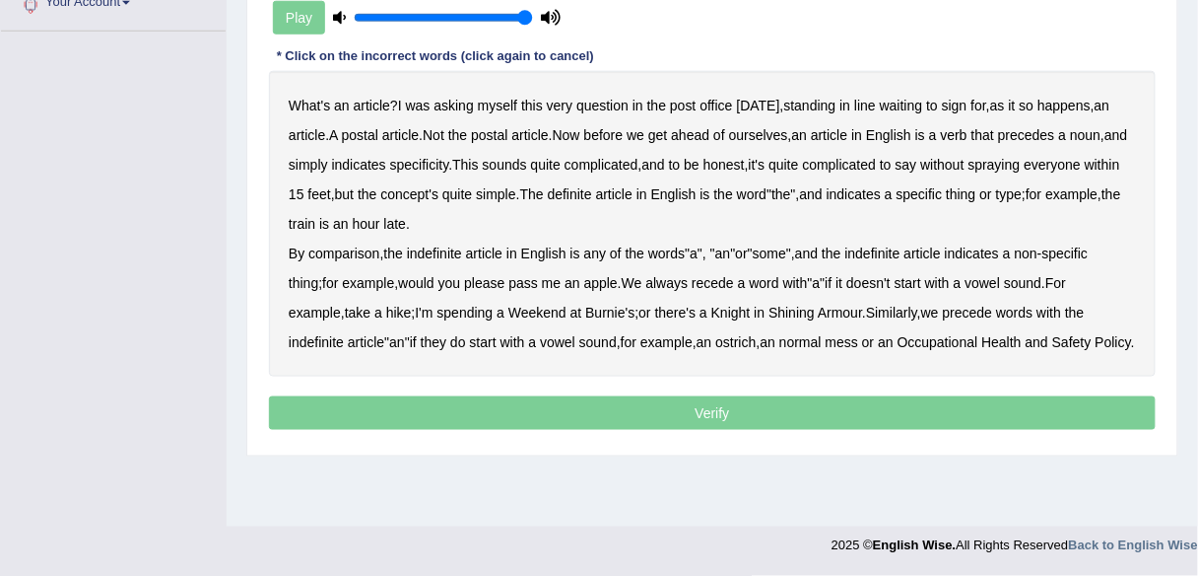
click at [349, 247] on b "comparison" at bounding box center [343, 253] width 71 height 16
click at [716, 286] on b "recede" at bounding box center [713, 283] width 42 height 16
click at [405, 340] on b "an" at bounding box center [397, 342] width 16 height 16
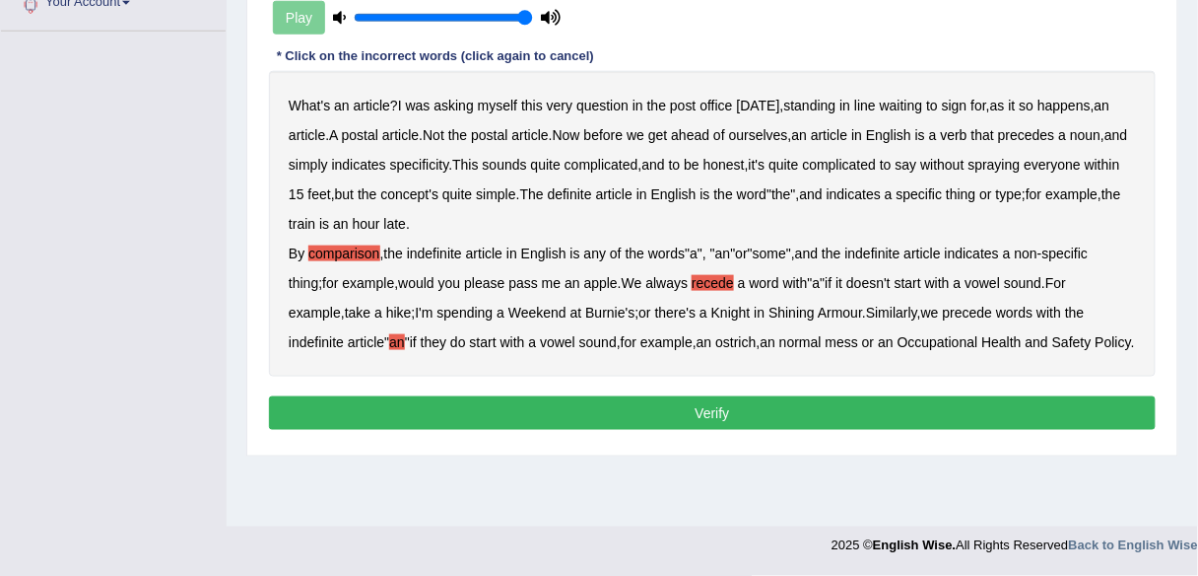
click at [829, 428] on button "Verify" at bounding box center [712, 413] width 887 height 34
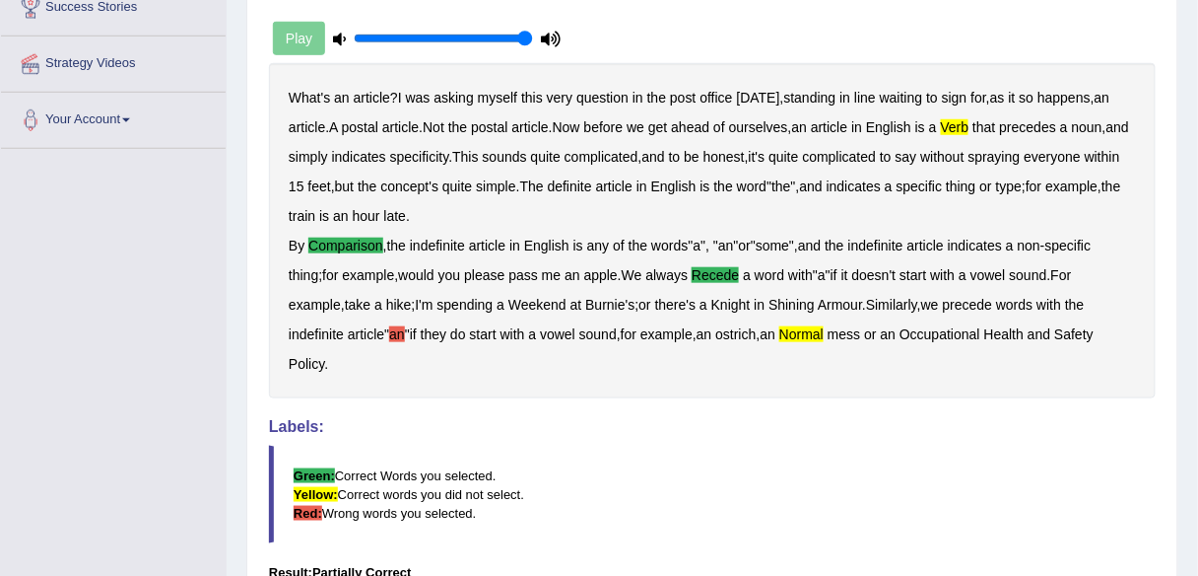
scroll to position [341, 0]
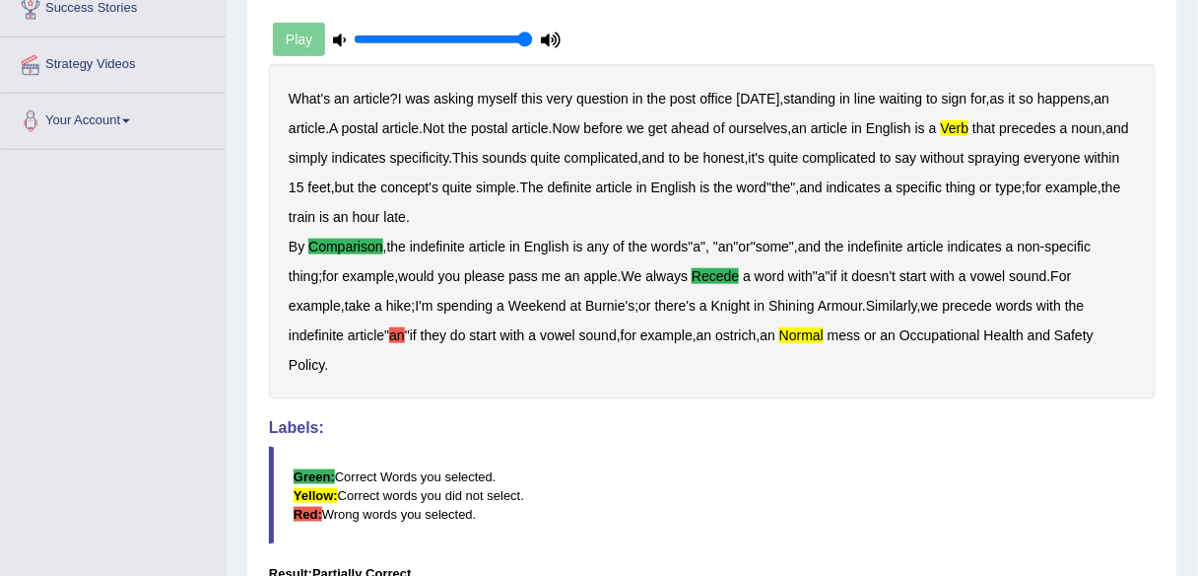
click at [824, 329] on b "normal" at bounding box center [802, 335] width 44 height 16
click at [970, 132] on b "verb" at bounding box center [955, 128] width 29 height 16
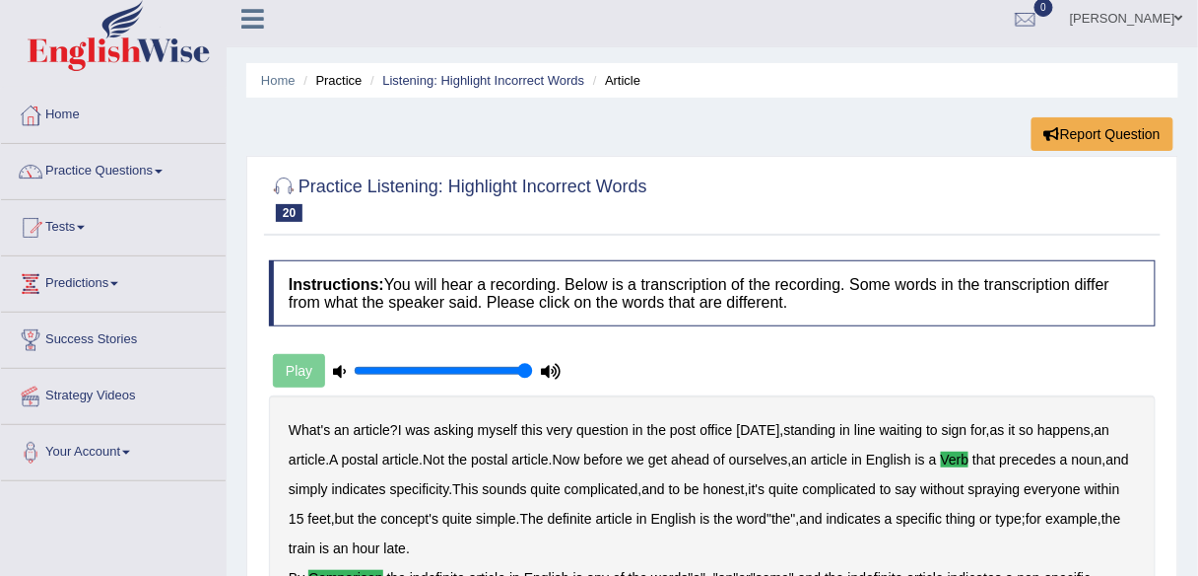
scroll to position [0, 0]
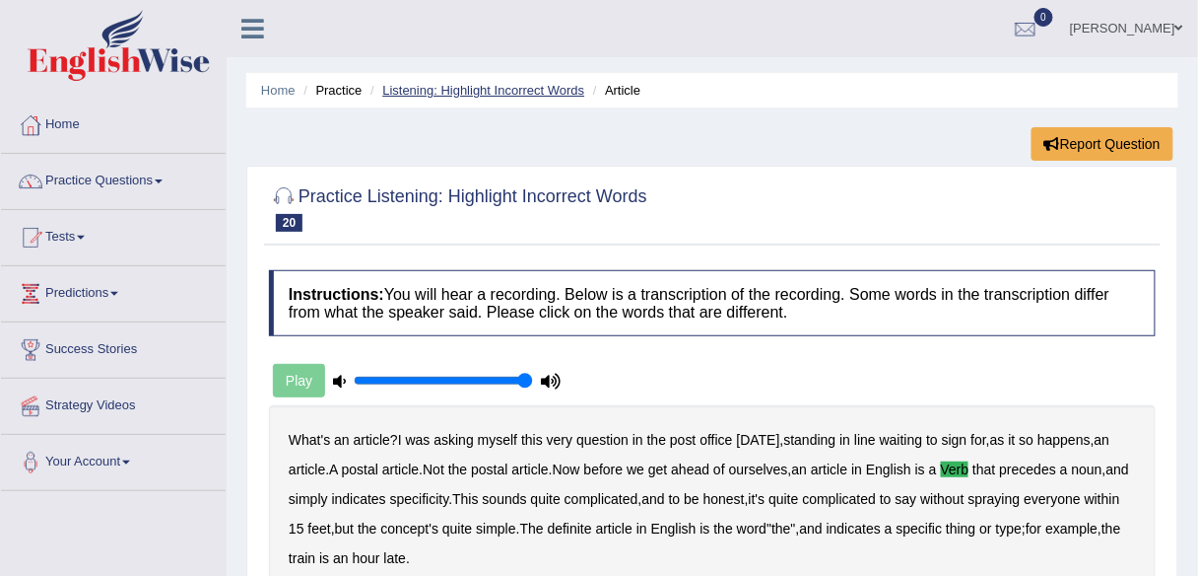
click at [494, 91] on link "Listening: Highlight Incorrect Words" at bounding box center [483, 90] width 202 height 15
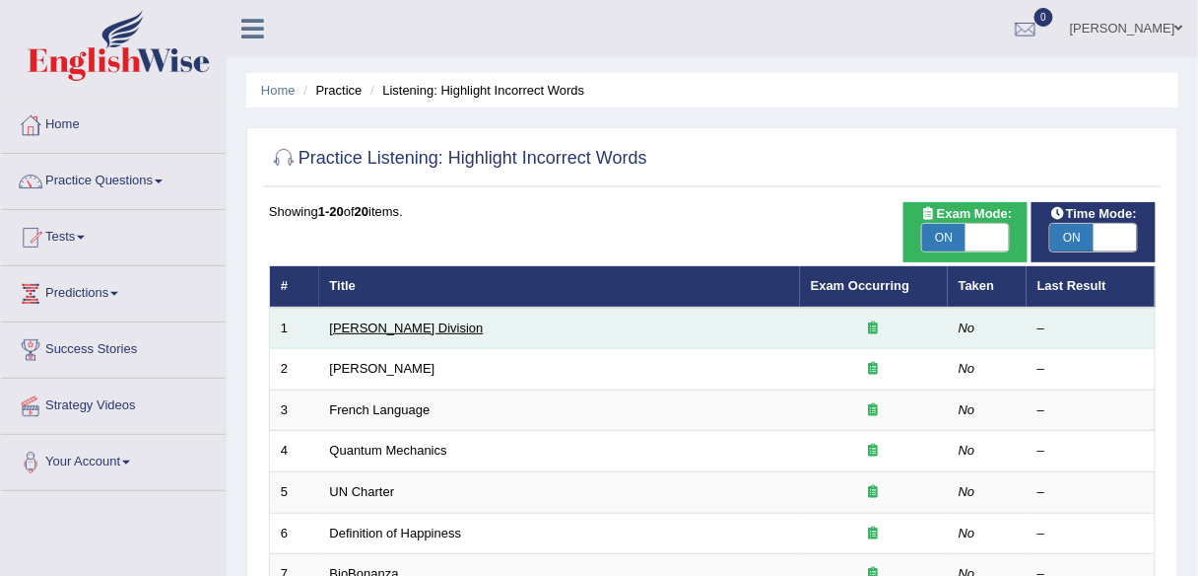
click at [363, 326] on link "Ward Division" at bounding box center [407, 327] width 154 height 15
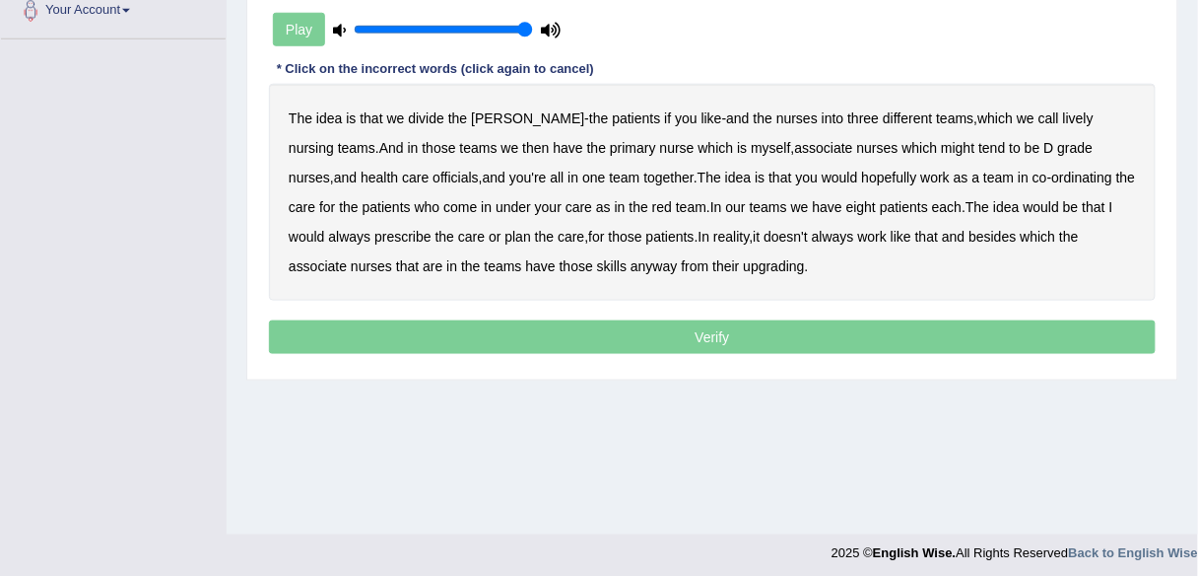
scroll to position [459, 0]
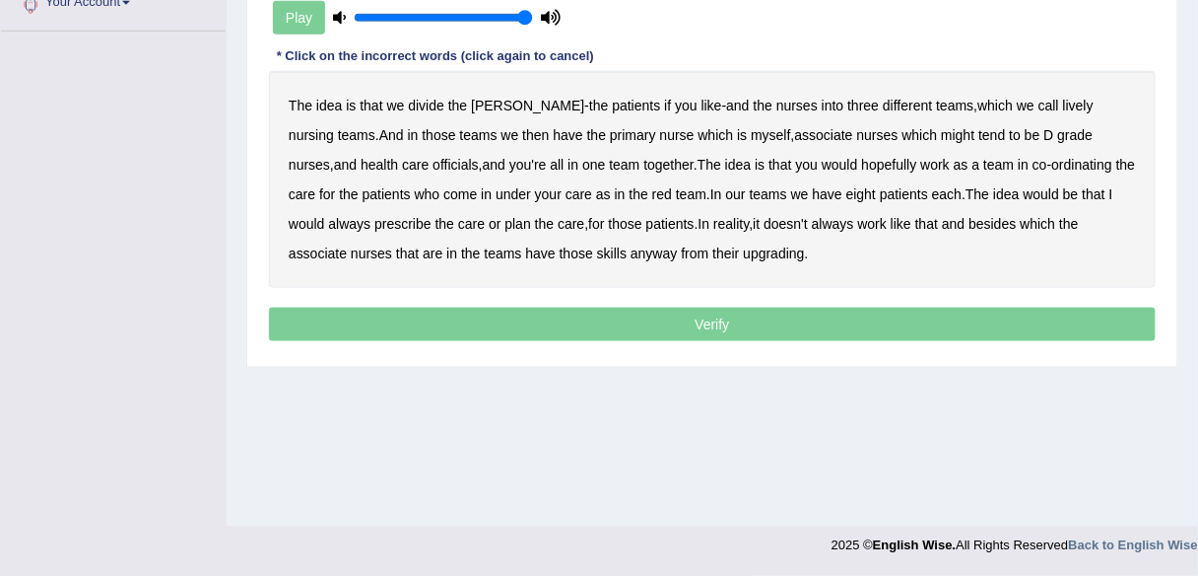
click at [1063, 102] on b "lively" at bounding box center [1078, 106] width 31 height 16
click at [941, 132] on b "might" at bounding box center [958, 135] width 34 height 16
click at [371, 216] on b "always" at bounding box center [349, 224] width 42 height 16
click at [744, 254] on b "upgrading" at bounding box center [774, 253] width 61 height 16
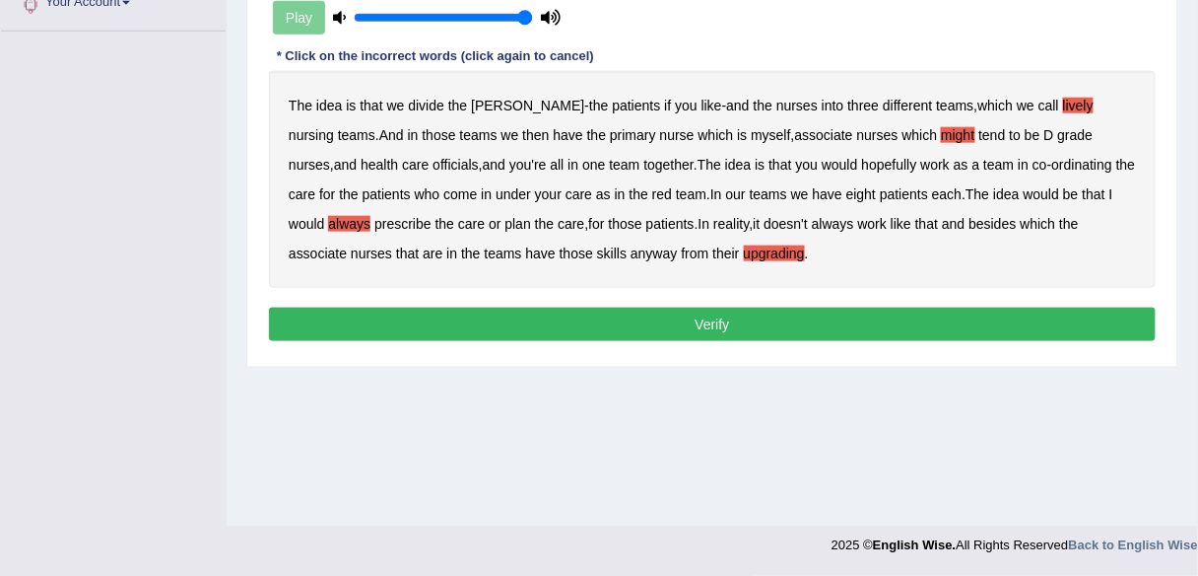
click at [692, 315] on button "Verify" at bounding box center [712, 324] width 887 height 34
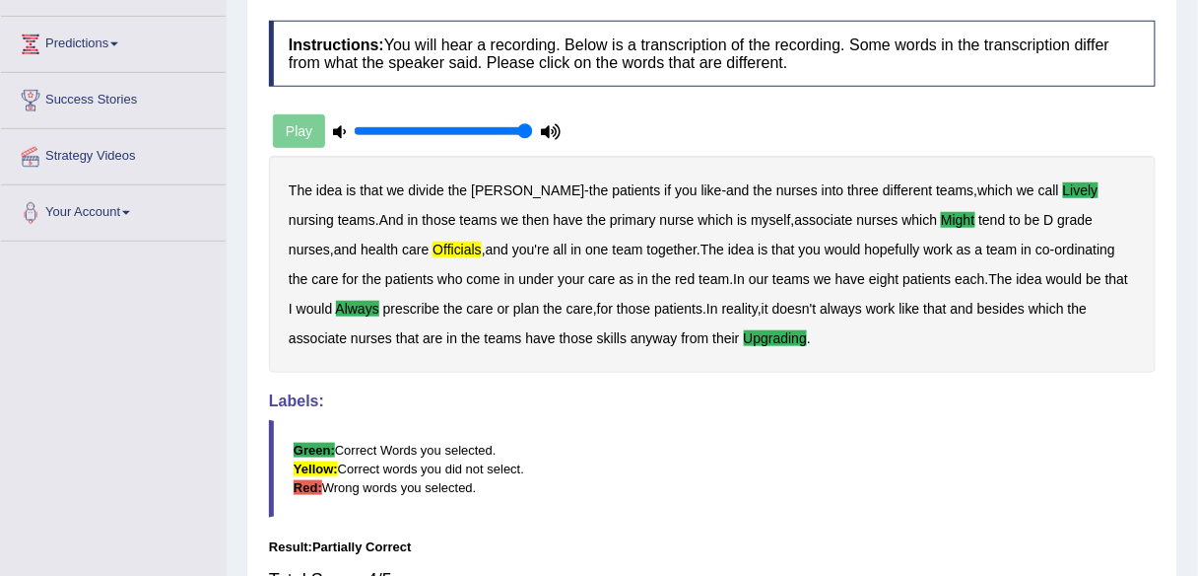
scroll to position [0, 0]
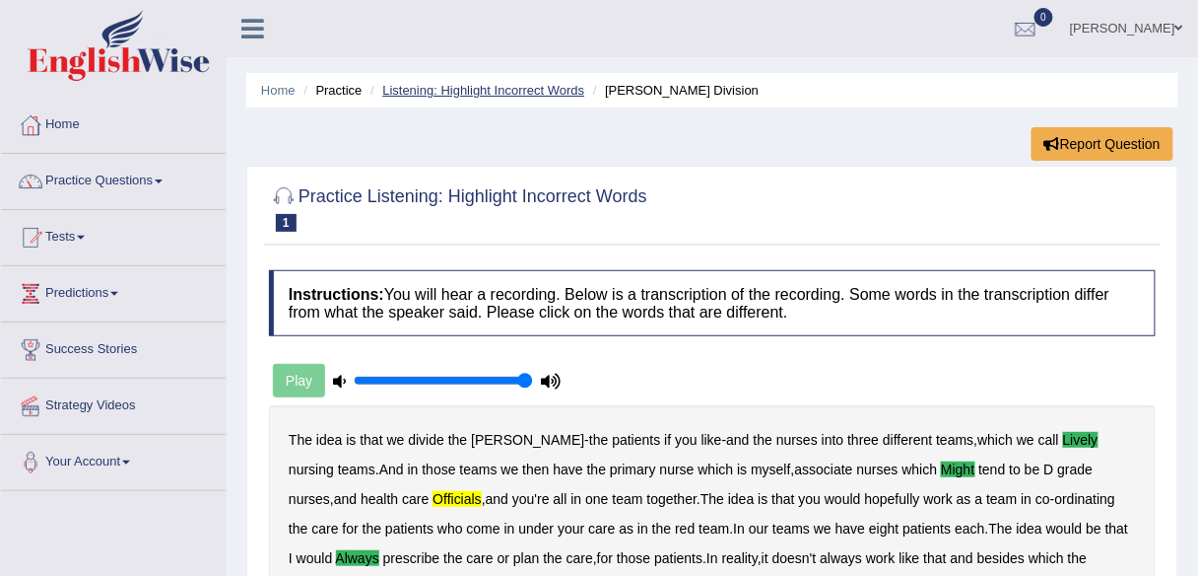
click at [509, 94] on link "Listening: Highlight Incorrect Words" at bounding box center [483, 90] width 202 height 15
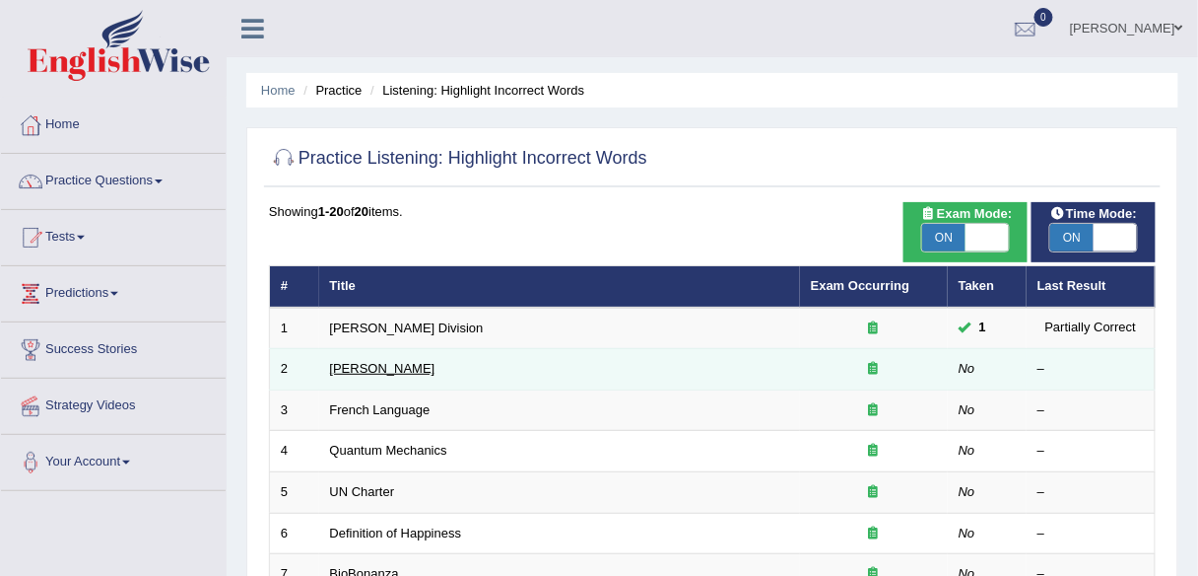
click at [379, 368] on link "Joseph Heller" at bounding box center [382, 368] width 105 height 15
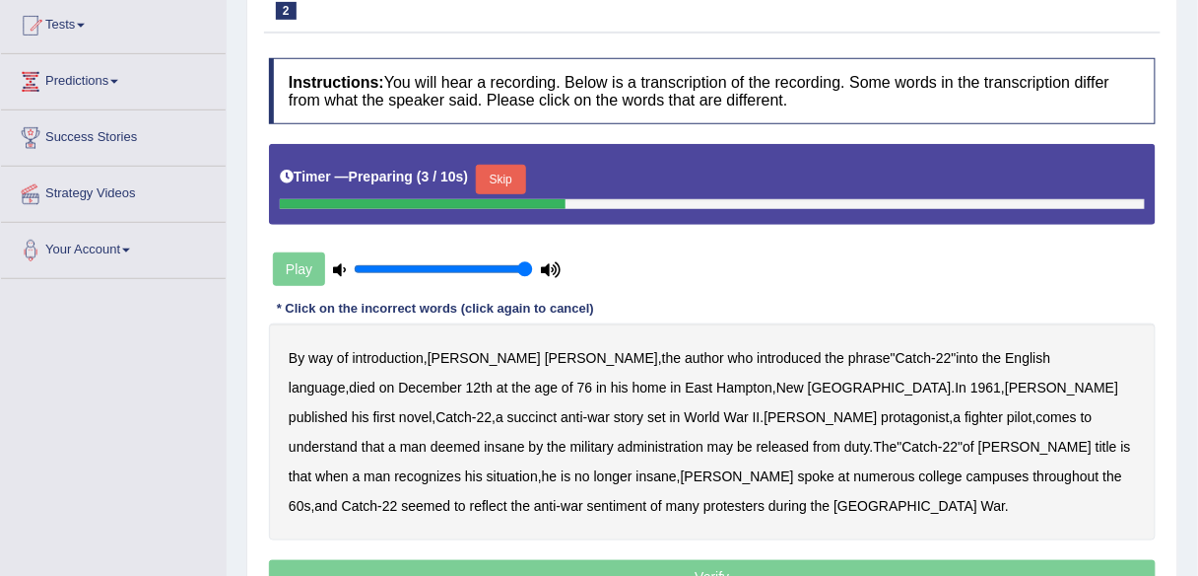
scroll to position [262, 0]
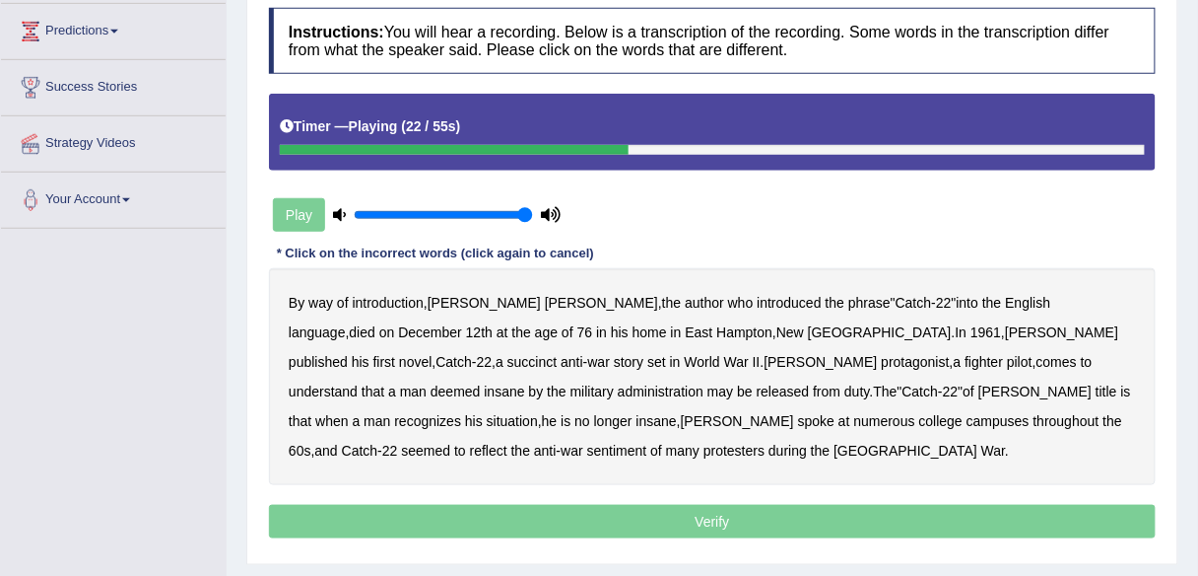
click at [558, 354] on b "succinct" at bounding box center [533, 362] width 50 height 16
click at [704, 383] on b "administration" at bounding box center [661, 391] width 86 height 16
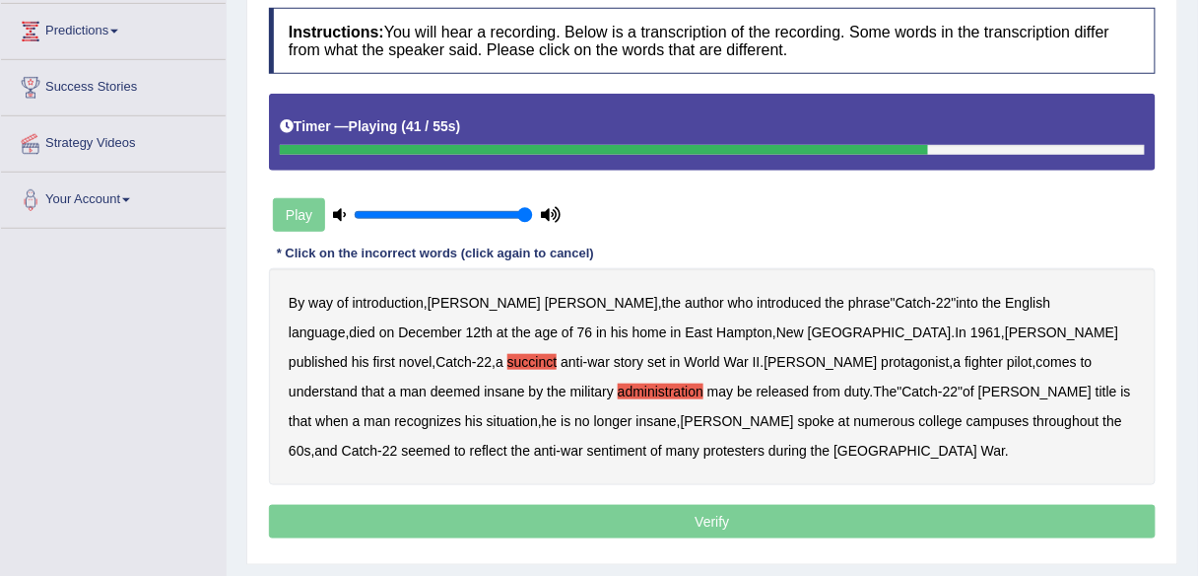
click at [538, 413] on b "situation" at bounding box center [512, 421] width 51 height 16
click at [508, 443] on b "reflect" at bounding box center [488, 451] width 37 height 16
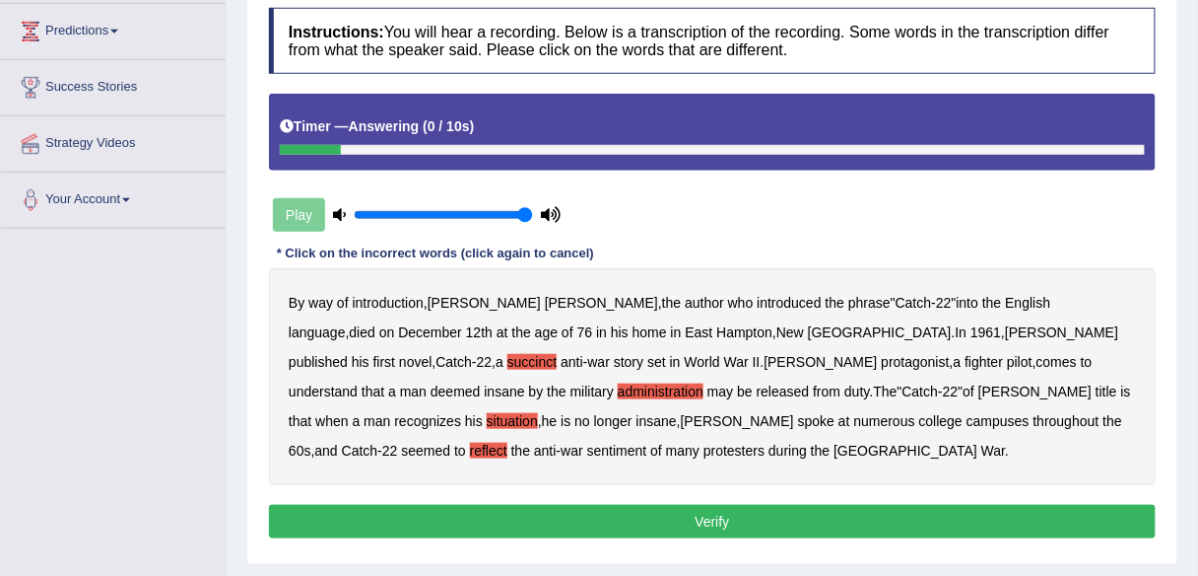
click at [650, 517] on button "Verify" at bounding box center [712, 522] width 887 height 34
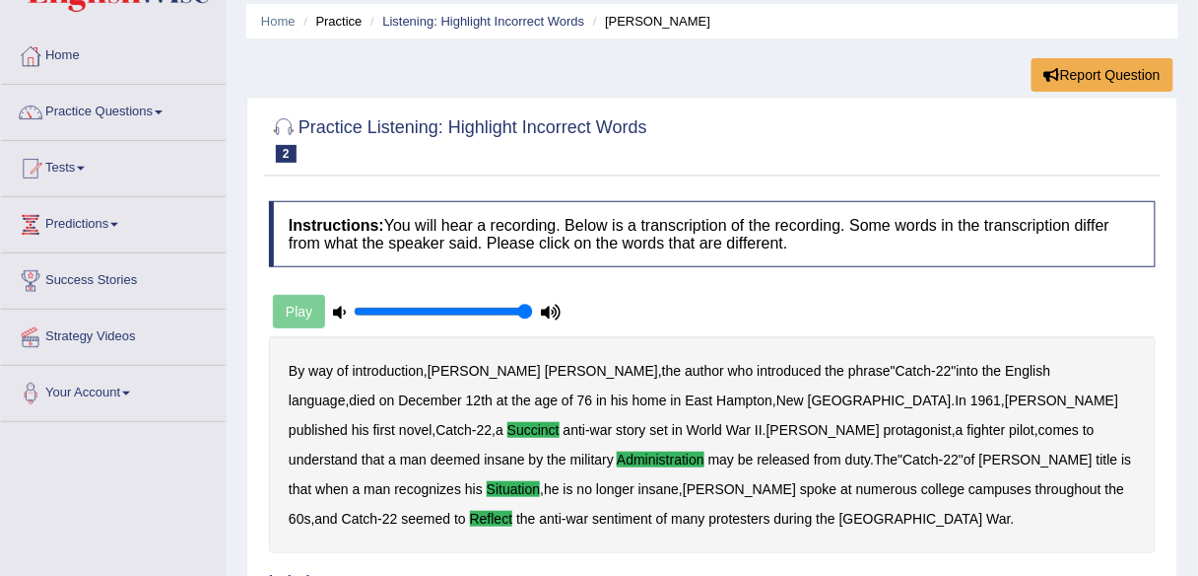
scroll to position [0, 0]
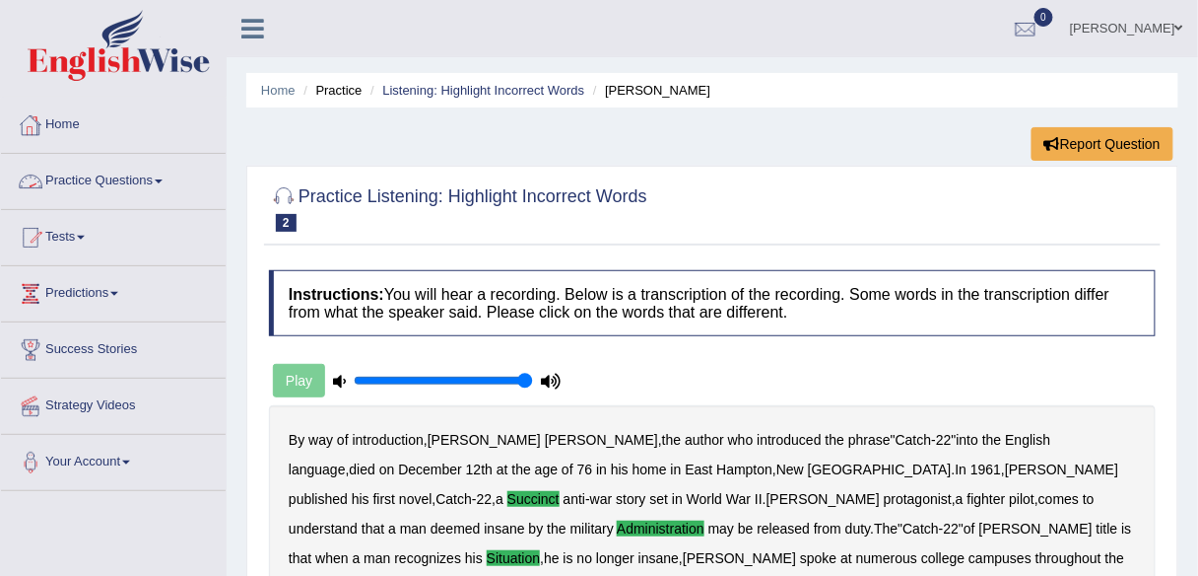
click at [163, 180] on span at bounding box center [159, 181] width 8 height 4
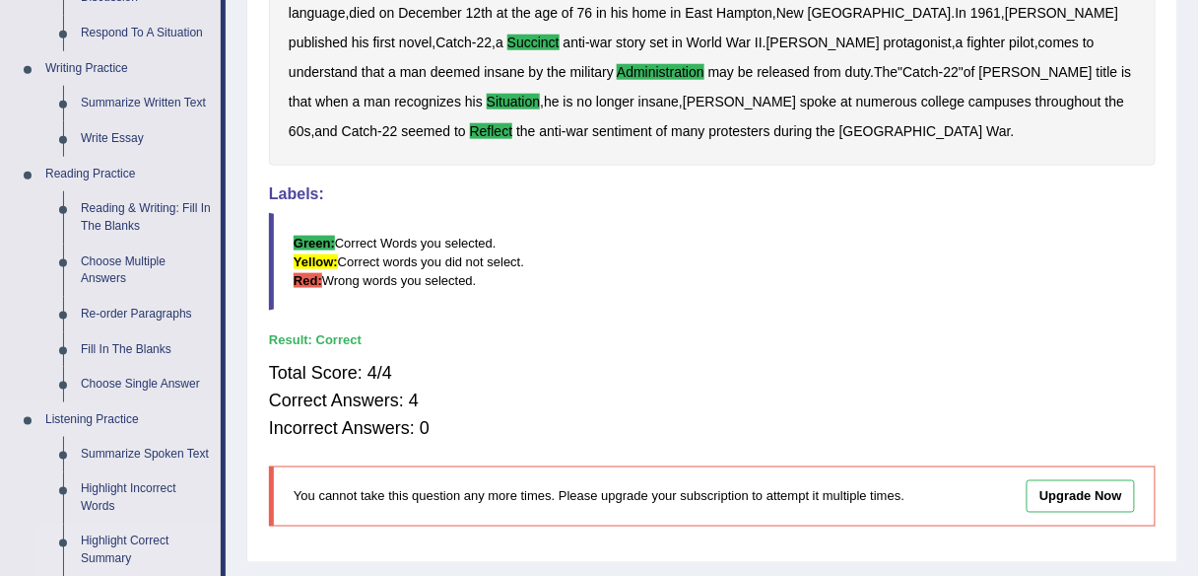
scroll to position [433, 0]
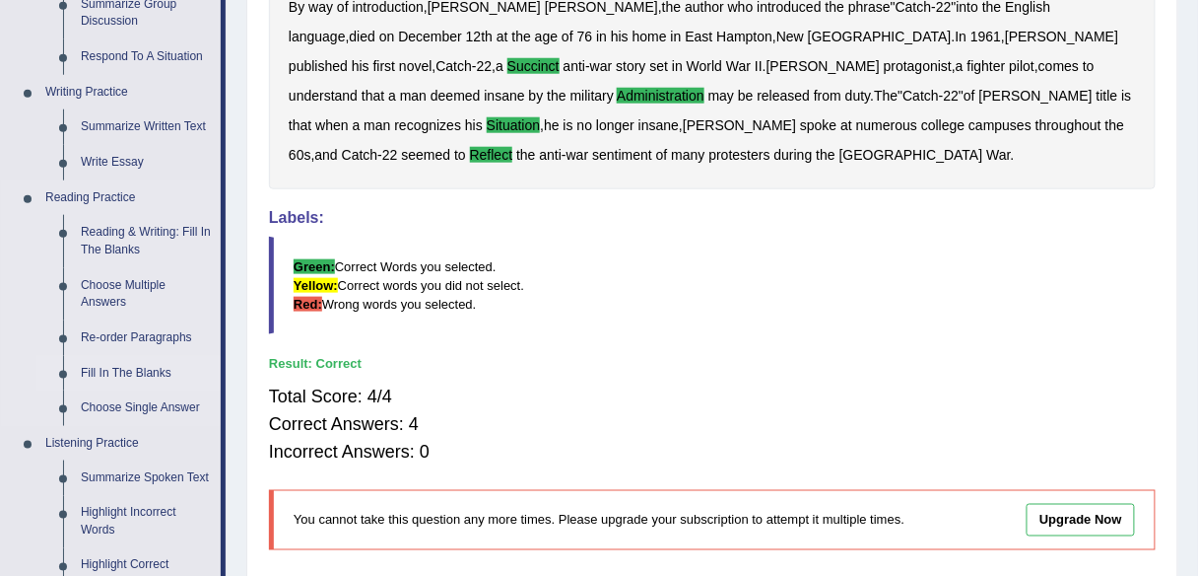
click at [124, 369] on link "Fill In The Blanks" at bounding box center [146, 373] width 149 height 35
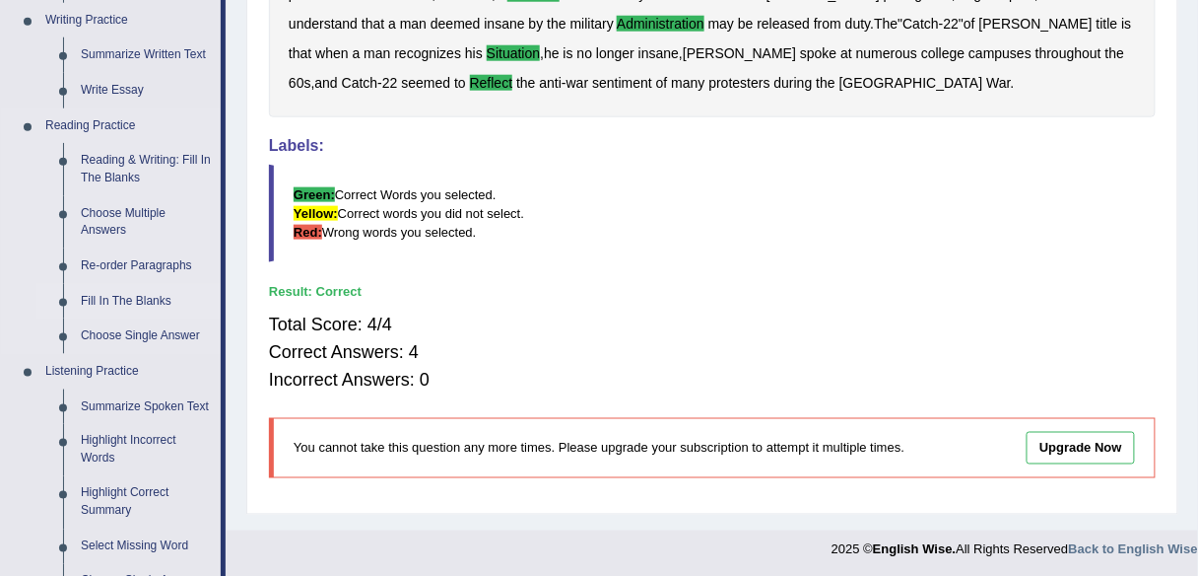
scroll to position [958, 0]
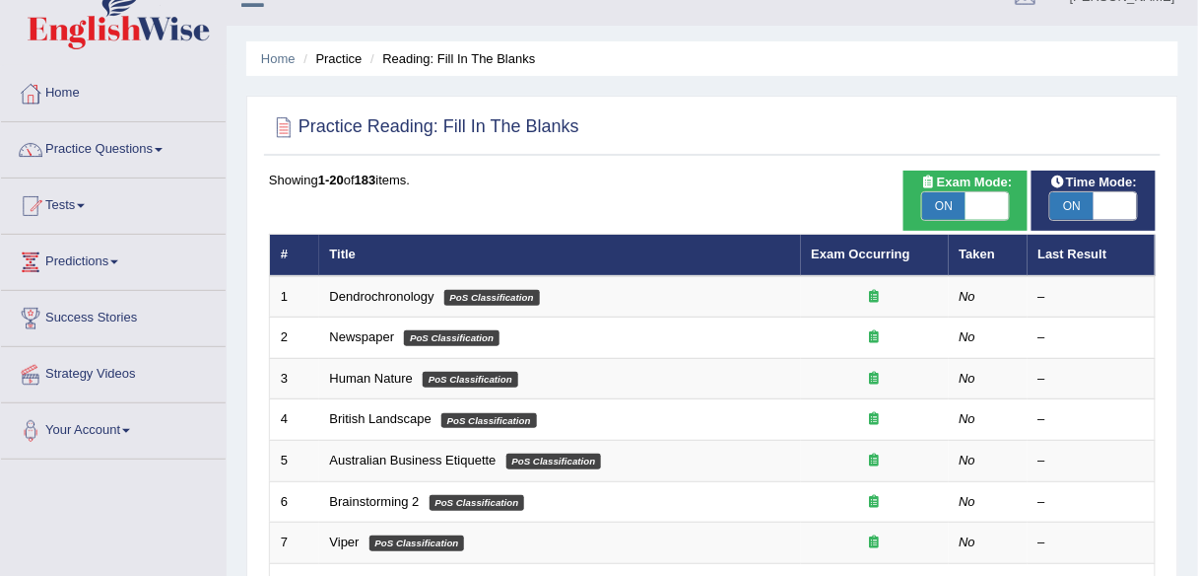
scroll to position [720, 0]
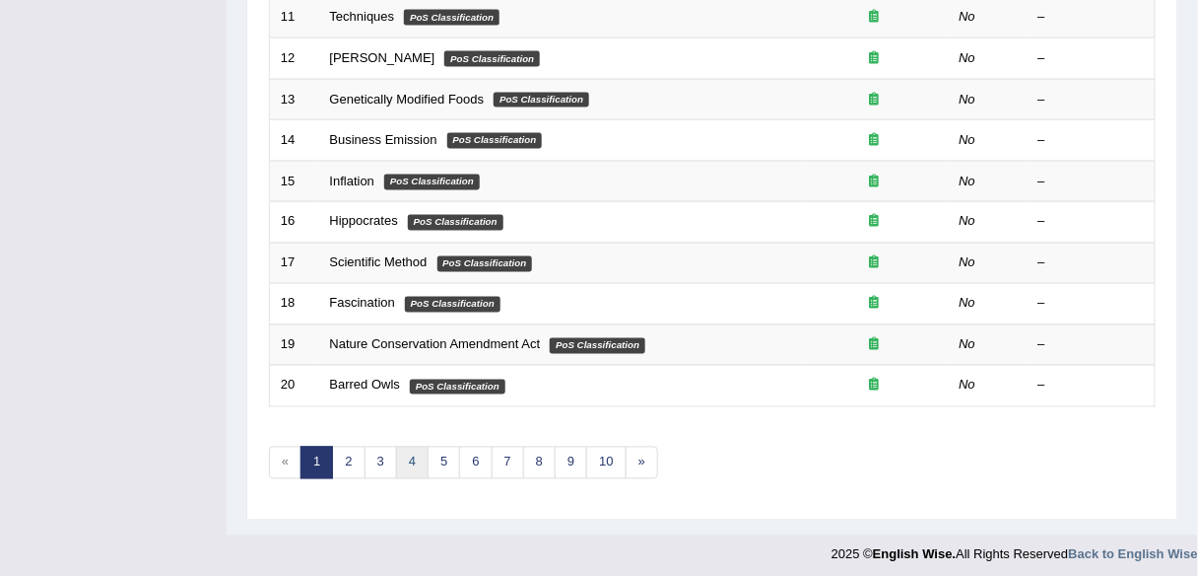
click at [419, 457] on link "4" at bounding box center [412, 462] width 33 height 33
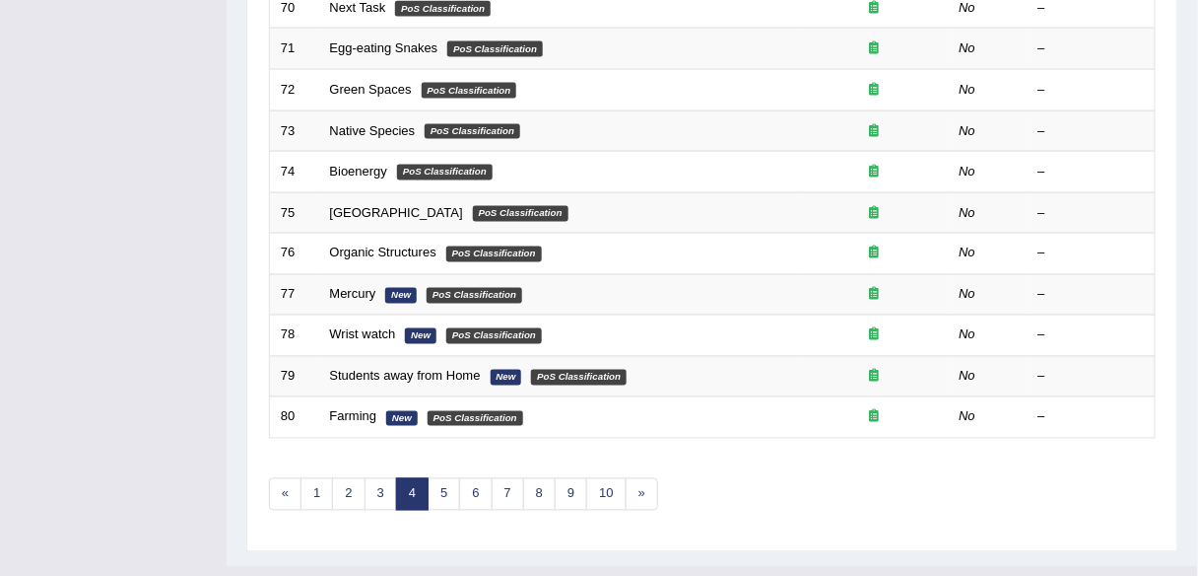
scroll to position [720, 0]
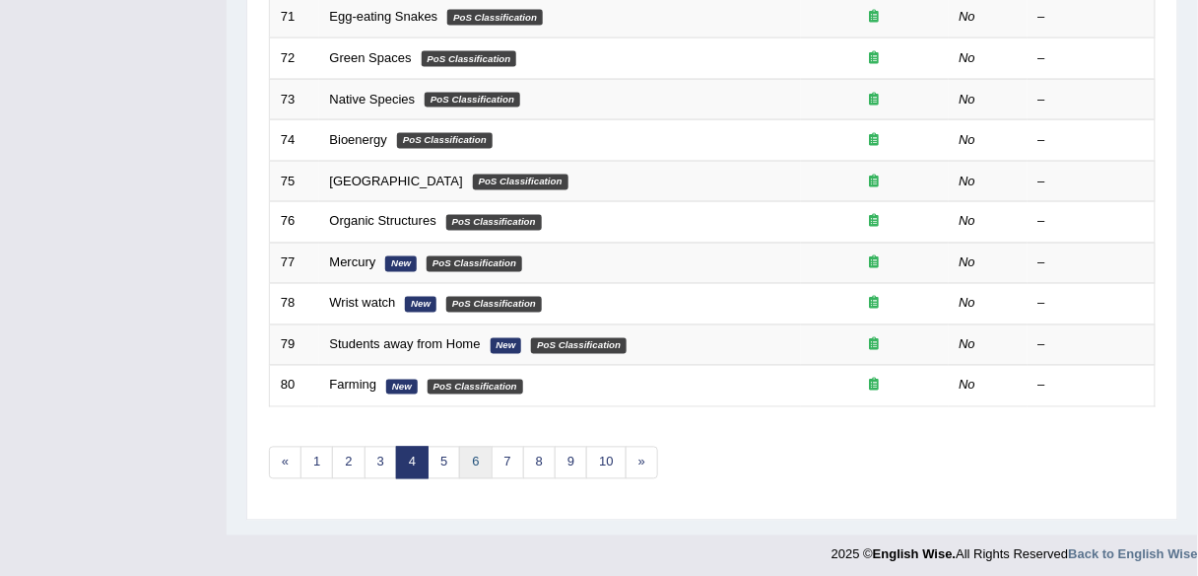
click at [471, 455] on link "6" at bounding box center [475, 462] width 33 height 33
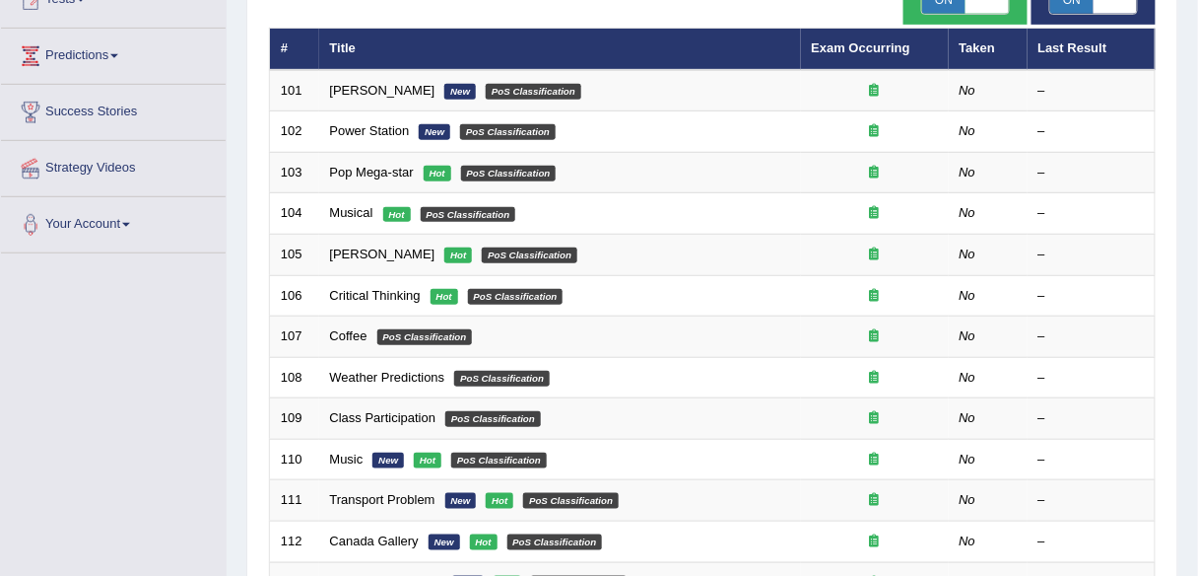
scroll to position [274, 0]
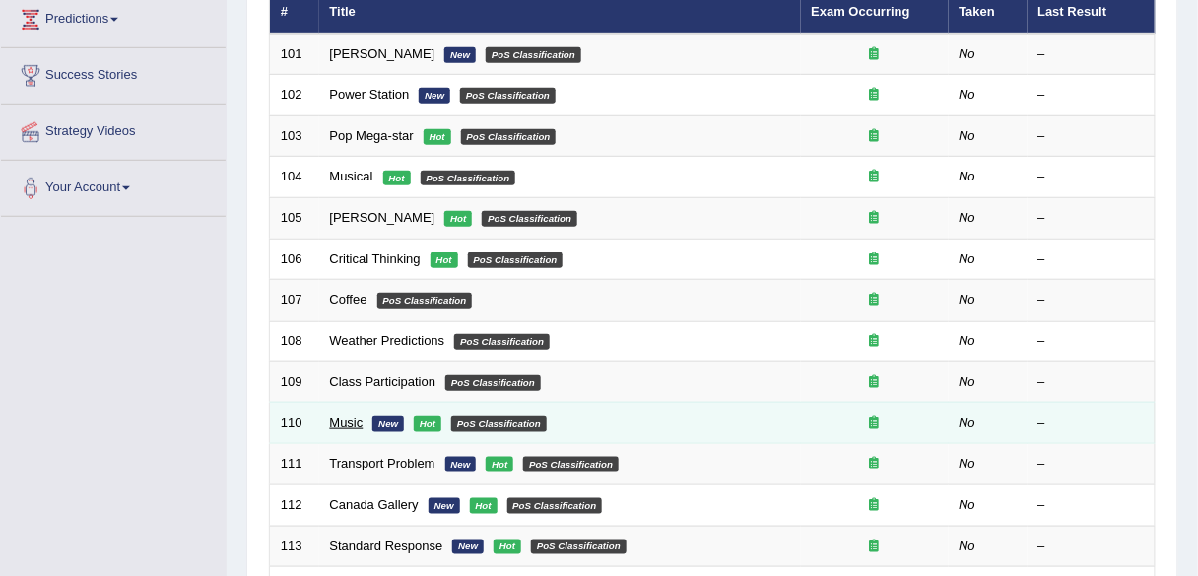
click at [343, 416] on link "Music" at bounding box center [347, 422] width 34 height 15
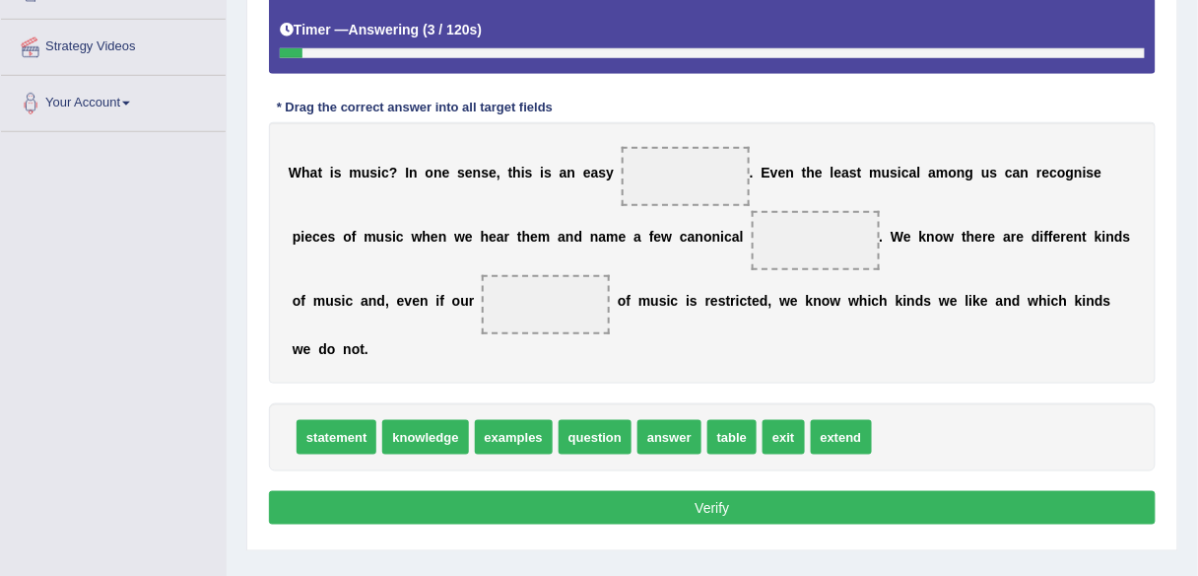
scroll to position [354, 0]
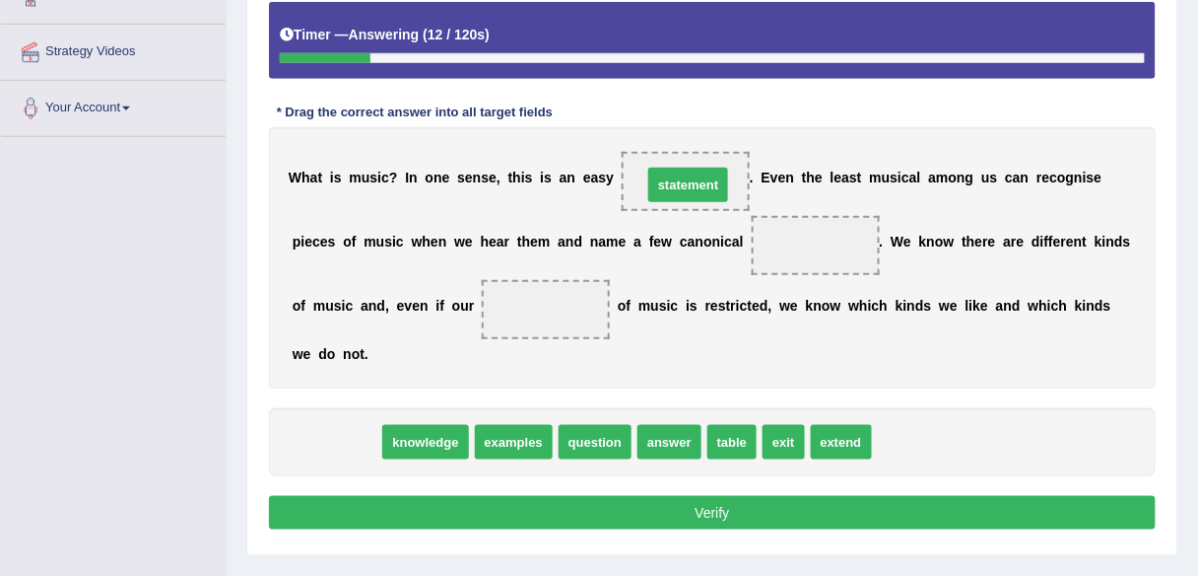
drag, startPoint x: 337, startPoint y: 440, endPoint x: 690, endPoint y: 182, distance: 436.6
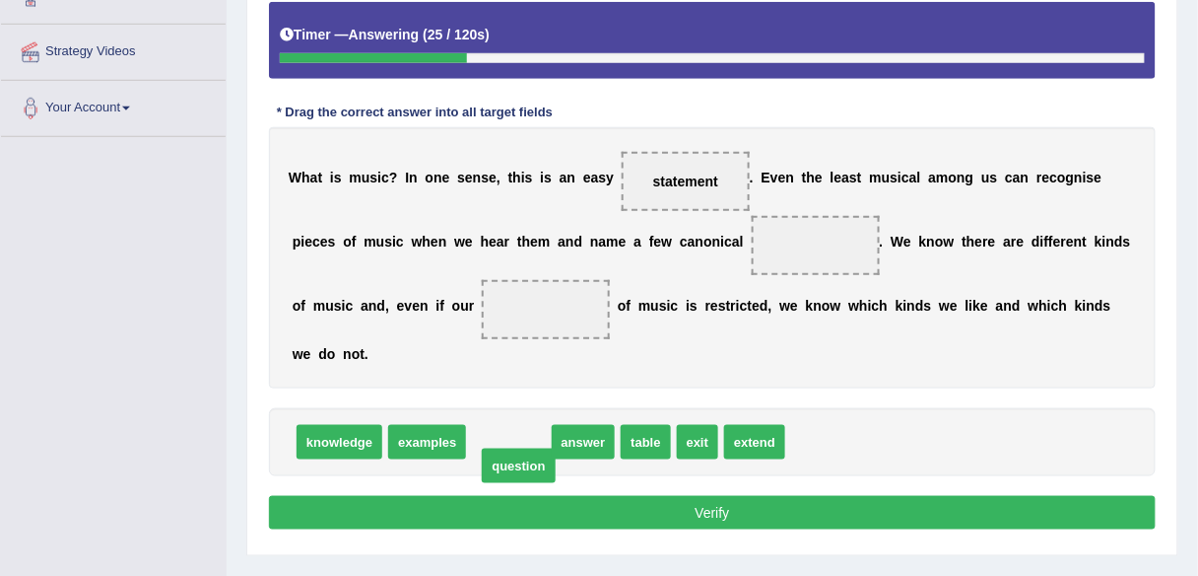
drag, startPoint x: 506, startPoint y: 446, endPoint x: 515, endPoint y: 471, distance: 26.5
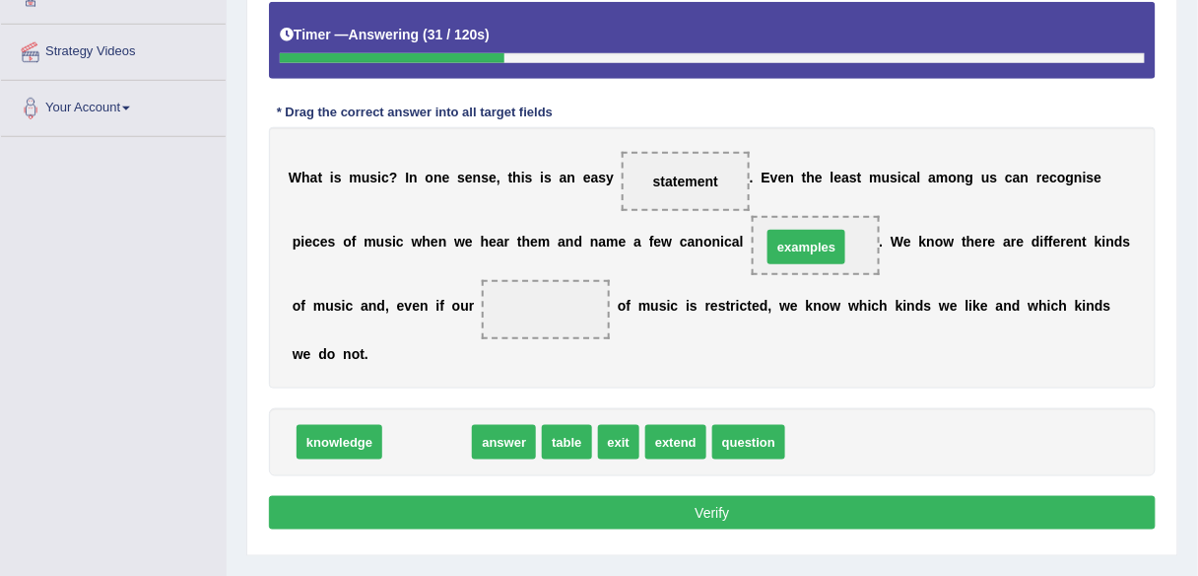
drag, startPoint x: 435, startPoint y: 430, endPoint x: 808, endPoint y: 236, distance: 421.0
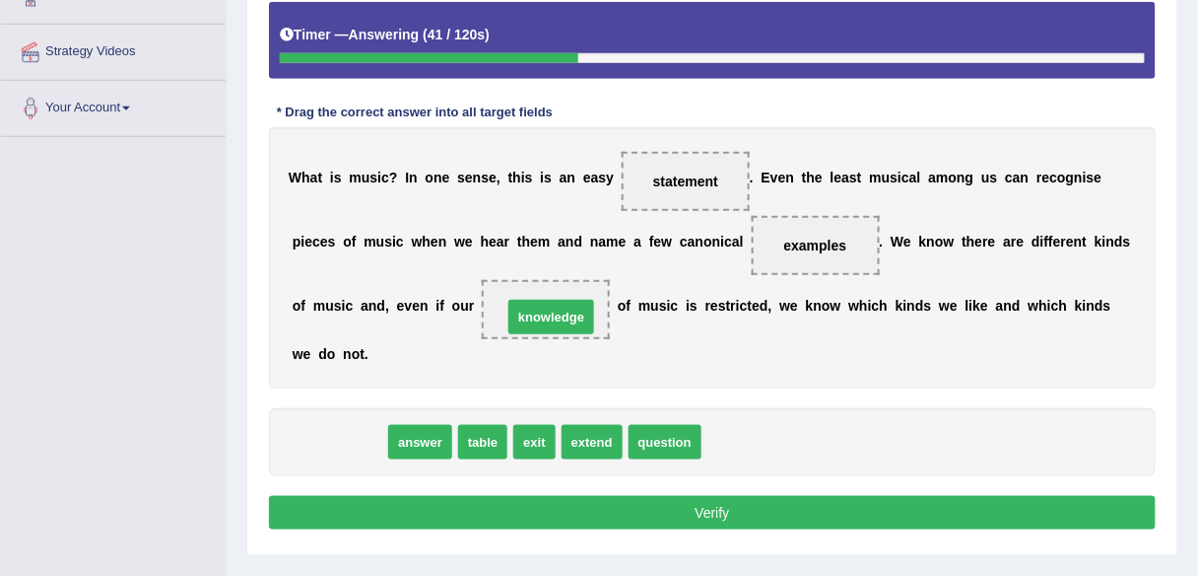
drag, startPoint x: 345, startPoint y: 437, endPoint x: 557, endPoint y: 310, distance: 246.6
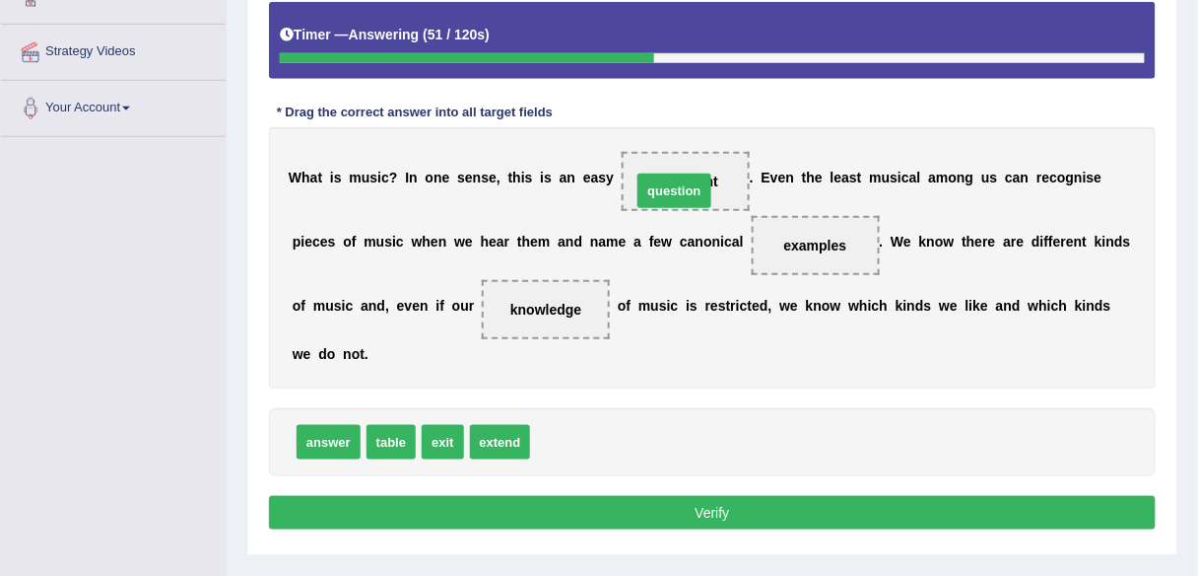
drag, startPoint x: 571, startPoint y: 439, endPoint x: 675, endPoint y: 182, distance: 276.7
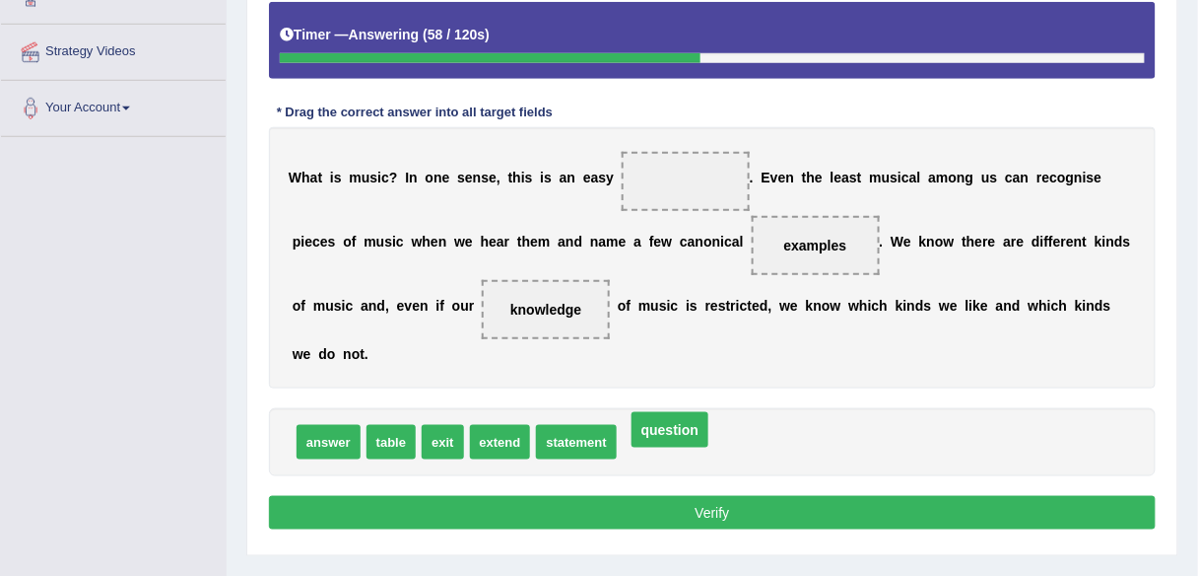
drag, startPoint x: 670, startPoint y: 183, endPoint x: 652, endPoint y: 437, distance: 253.9
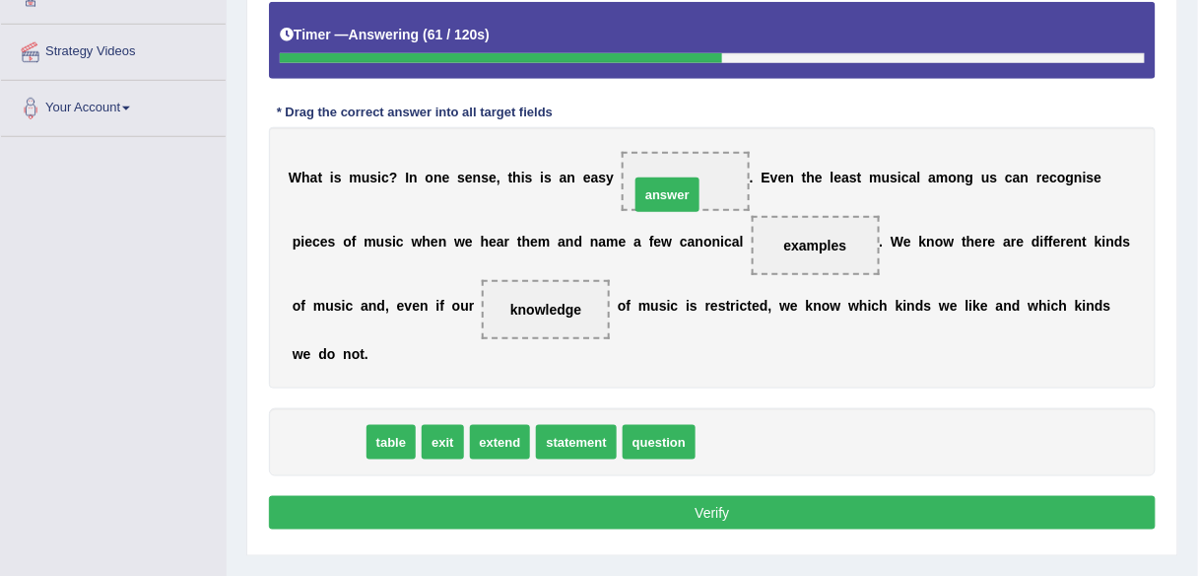
drag, startPoint x: 316, startPoint y: 444, endPoint x: 655, endPoint y: 196, distance: 419.7
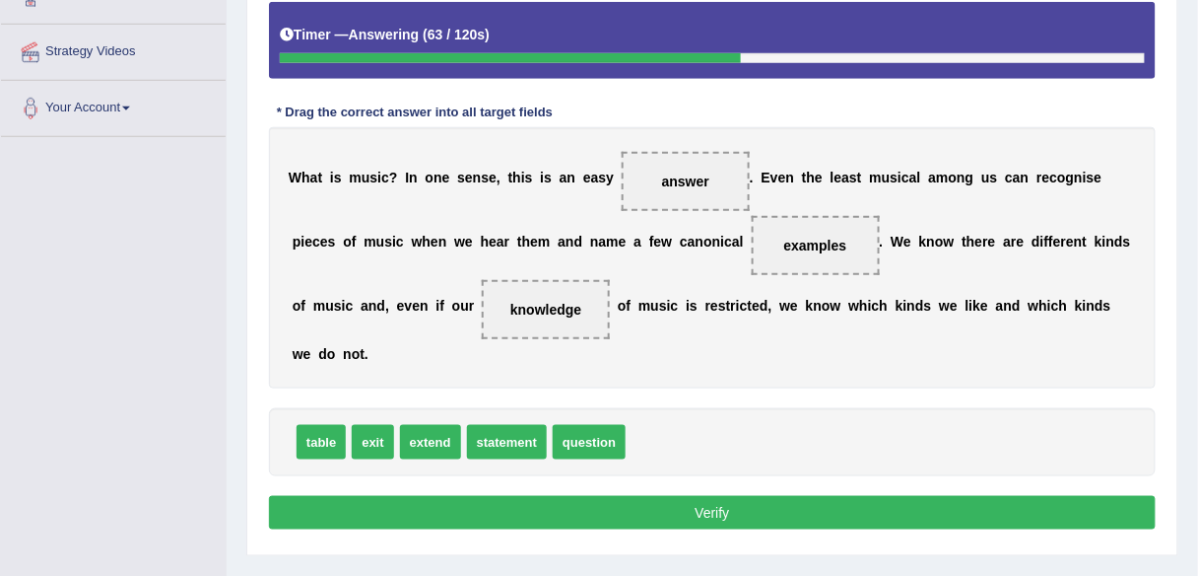
click at [679, 509] on button "Verify" at bounding box center [712, 513] width 887 height 34
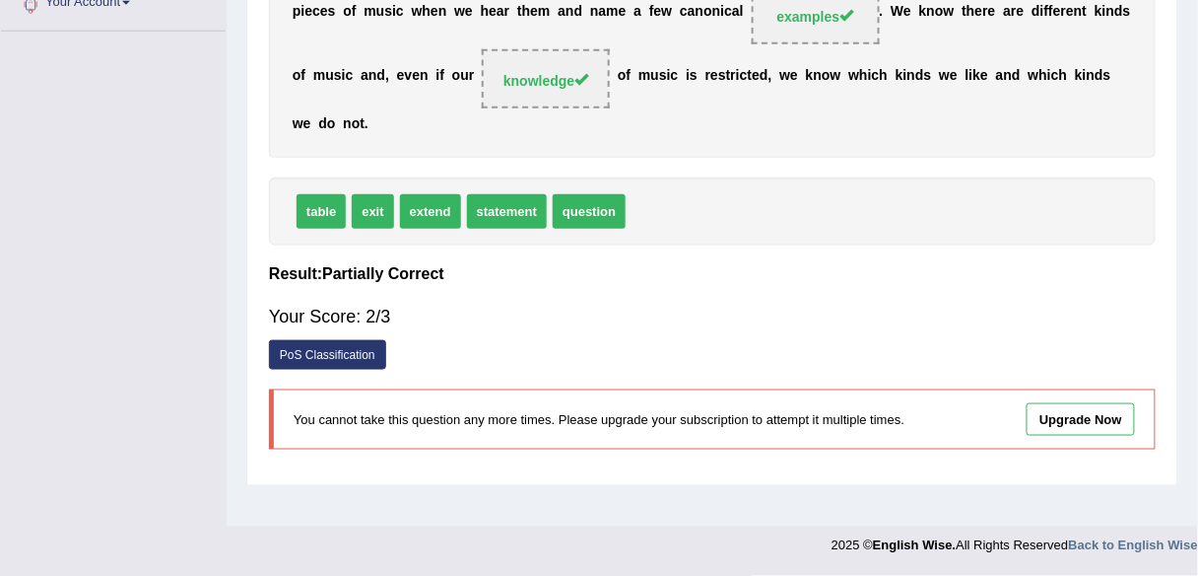
scroll to position [0, 0]
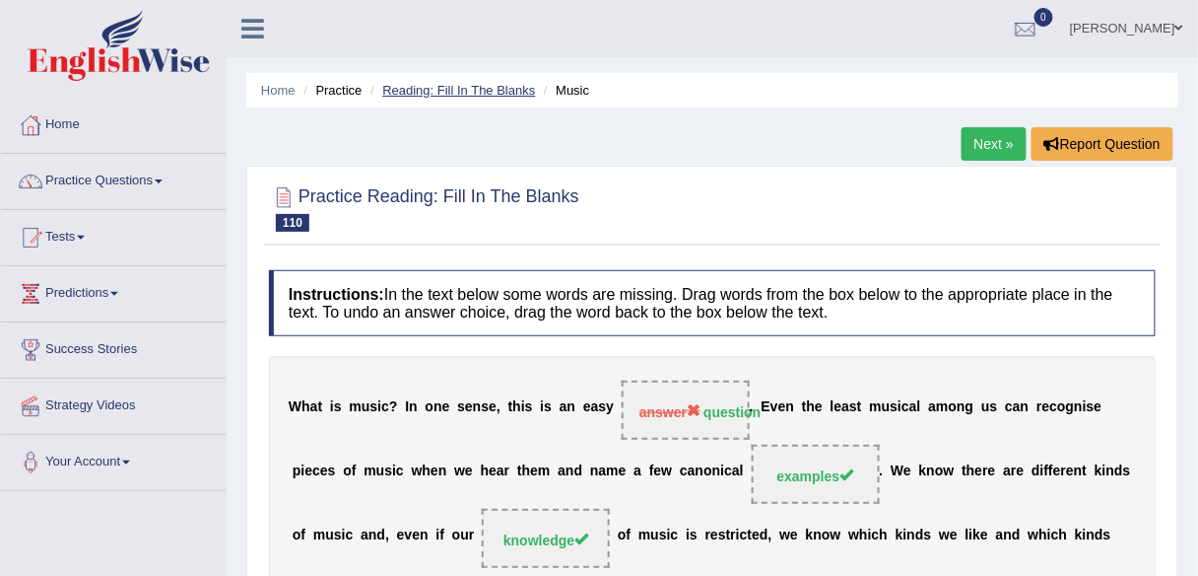
click at [487, 83] on link "Reading: Fill In The Blanks" at bounding box center [458, 90] width 153 height 15
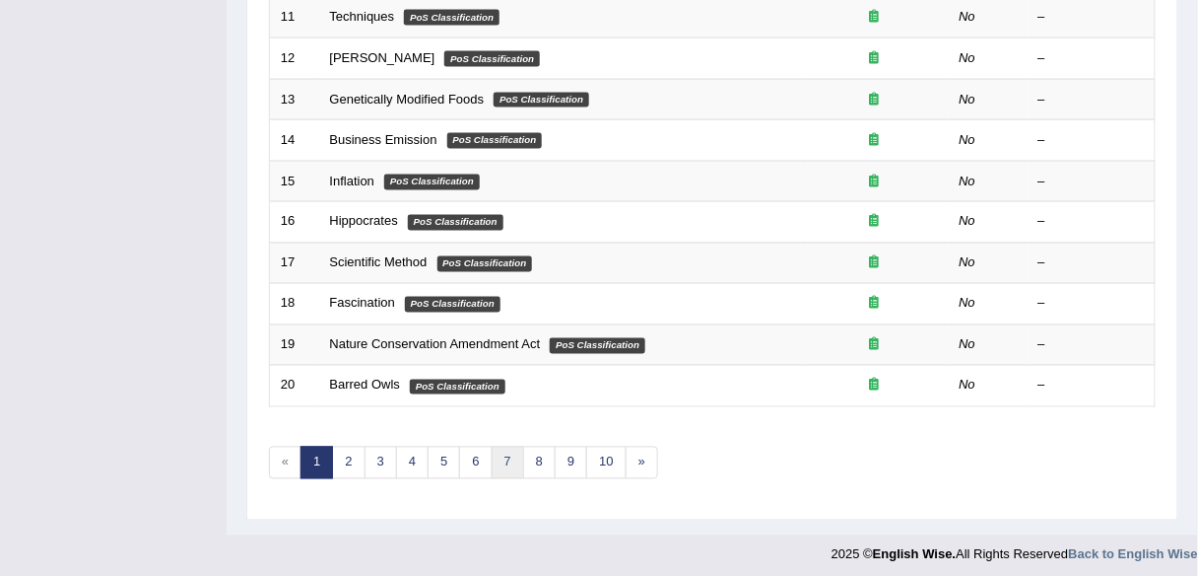
click at [505, 461] on link "7" at bounding box center [508, 462] width 33 height 33
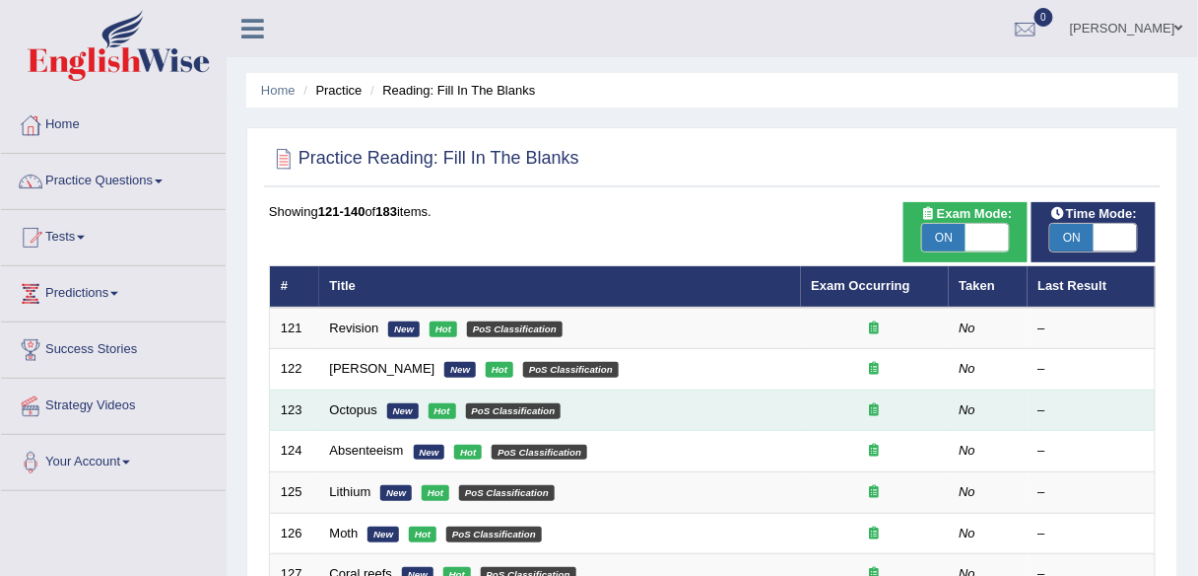
scroll to position [720, 0]
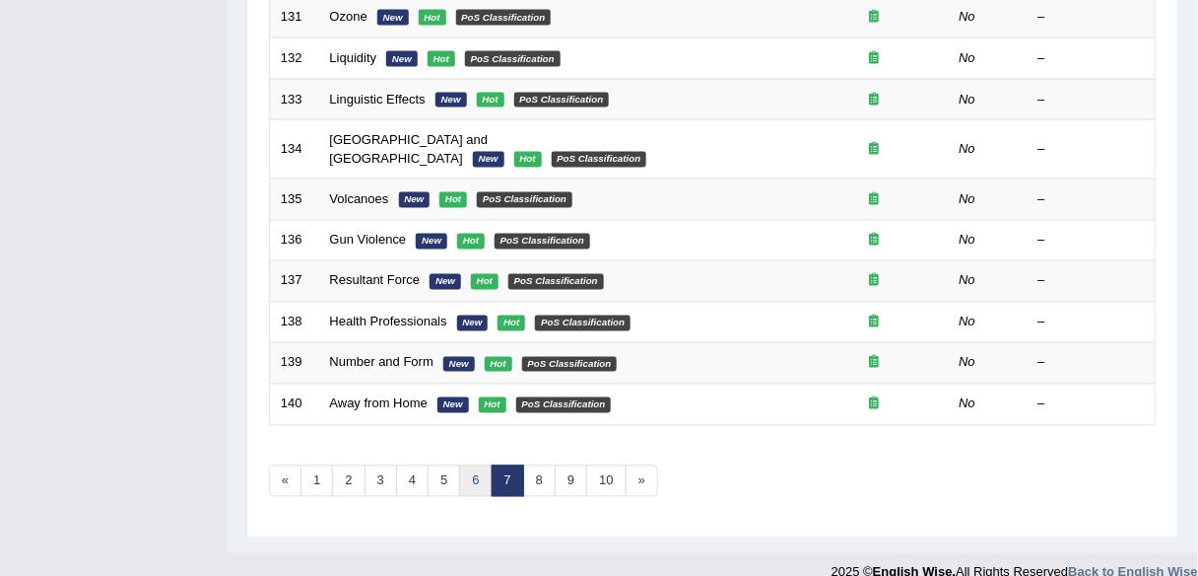
click at [477, 465] on link "6" at bounding box center [475, 481] width 33 height 33
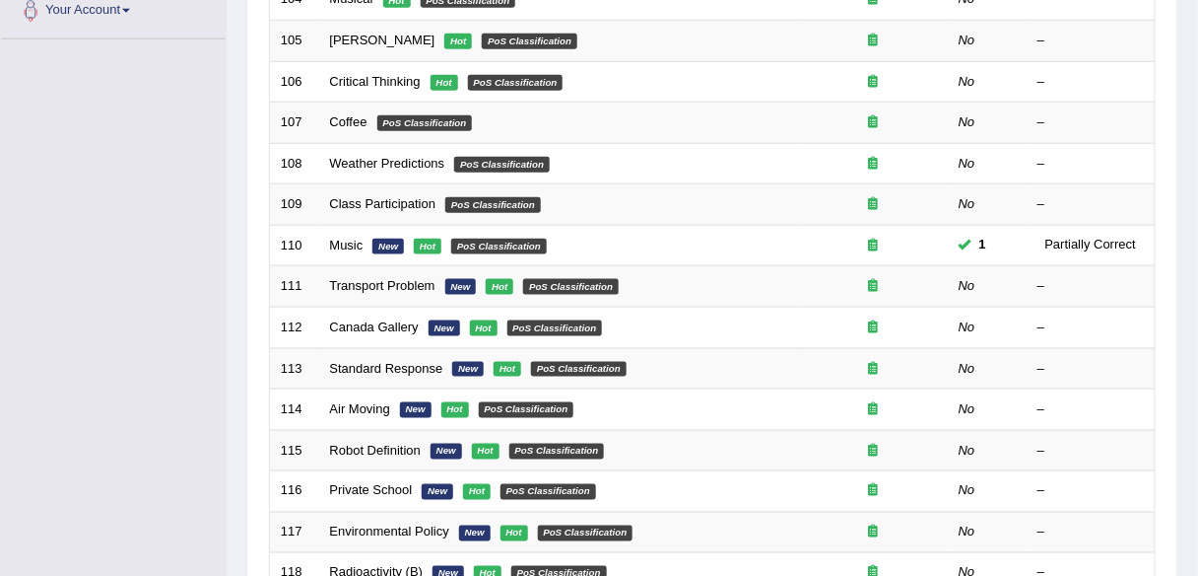
scroll to position [446, 0]
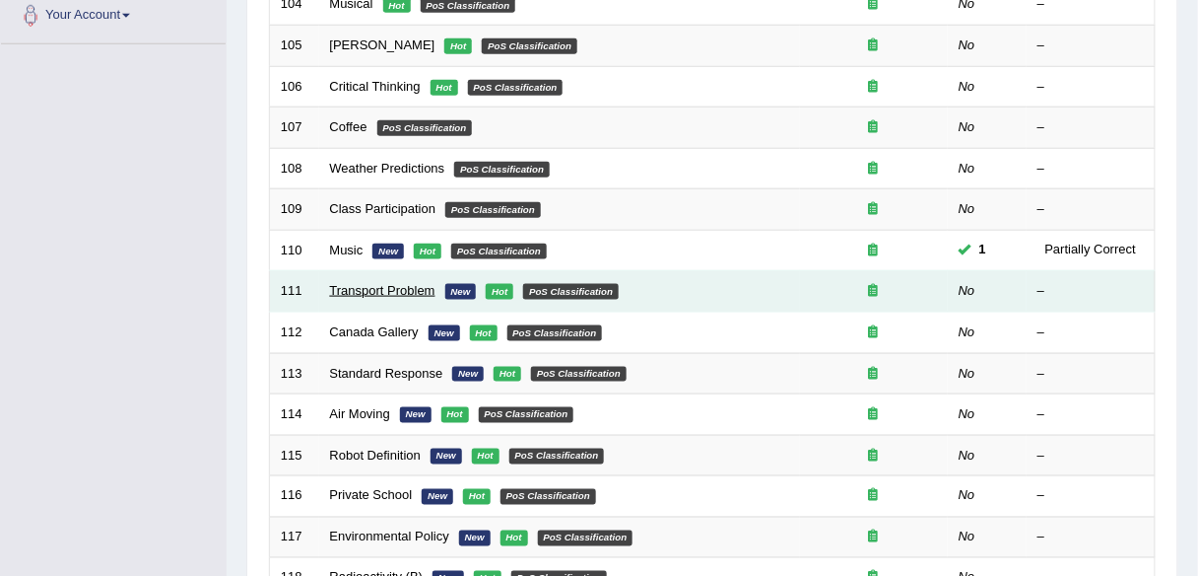
click at [387, 284] on link "Transport Problem" at bounding box center [382, 290] width 105 height 15
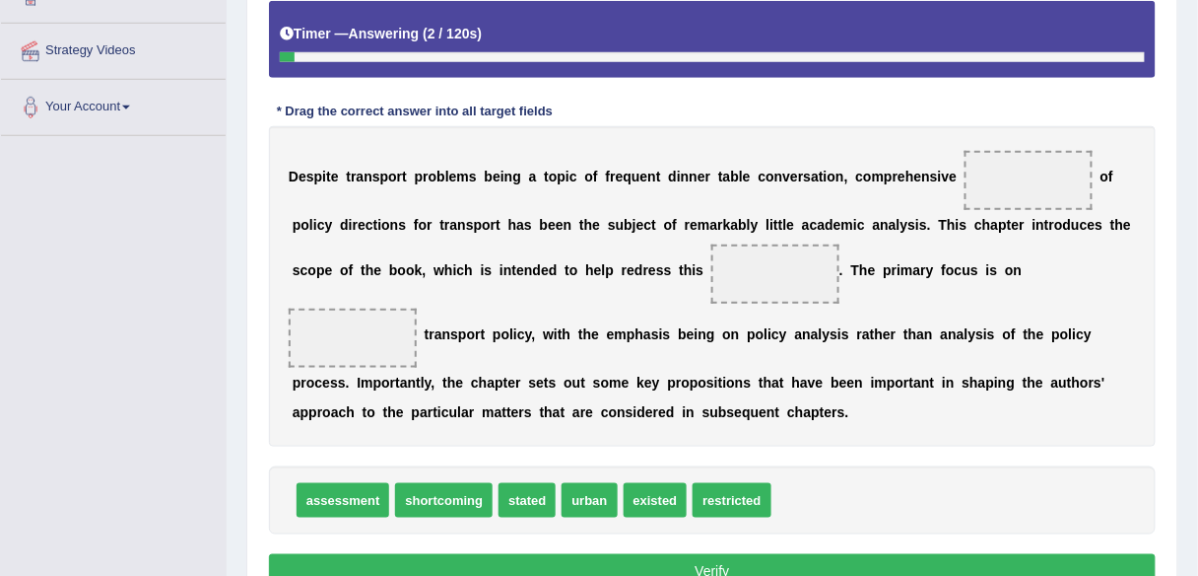
scroll to position [354, 0]
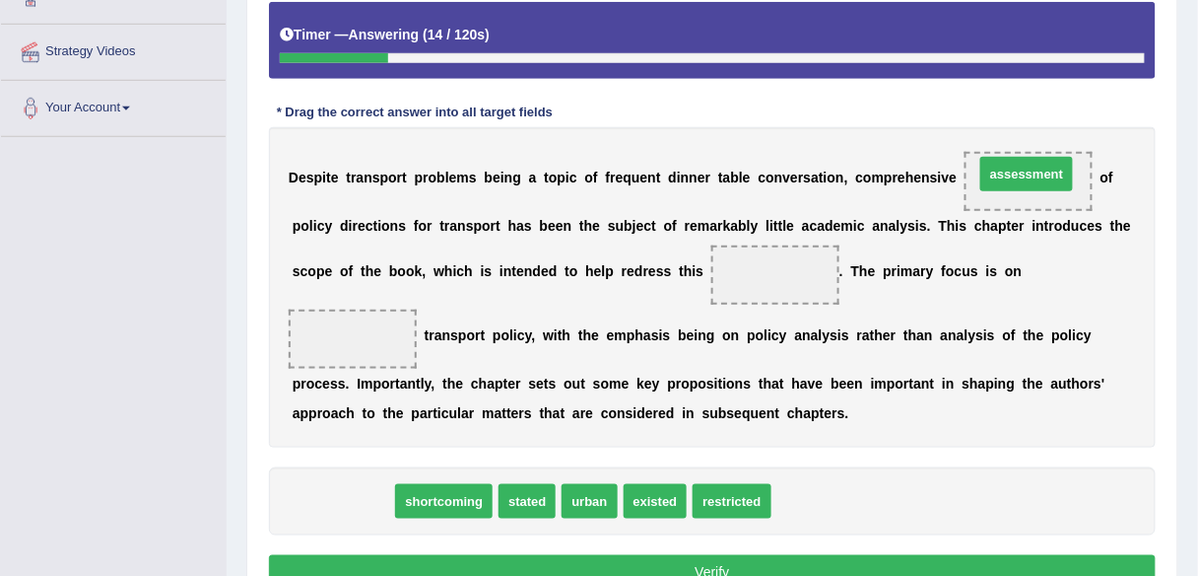
drag, startPoint x: 356, startPoint y: 500, endPoint x: 1040, endPoint y: 173, distance: 757.8
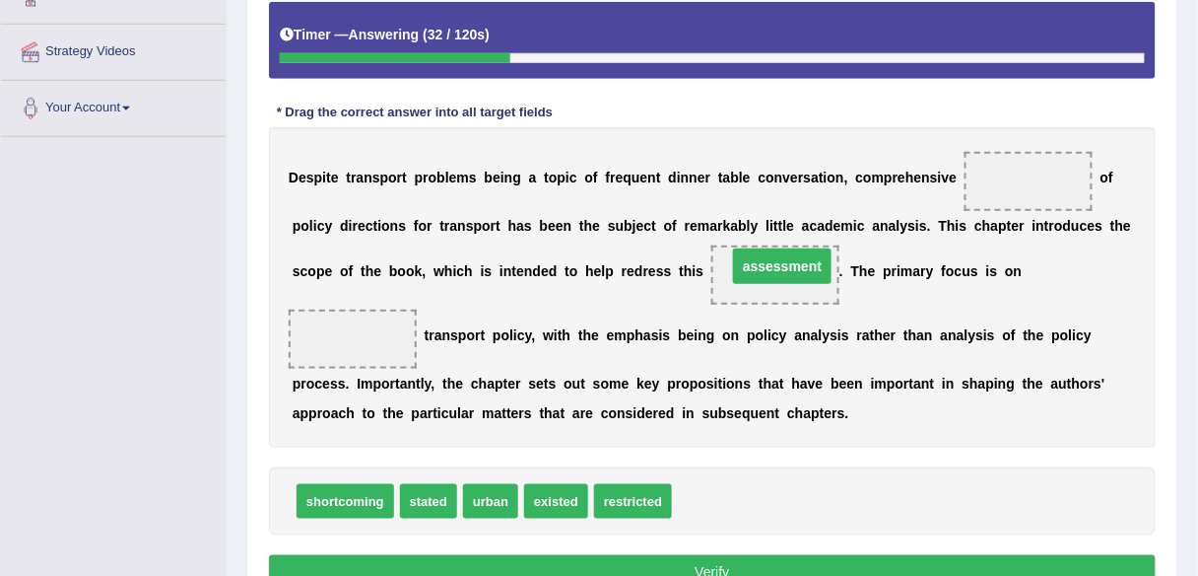
drag, startPoint x: 998, startPoint y: 173, endPoint x: 749, endPoint y: 259, distance: 263.7
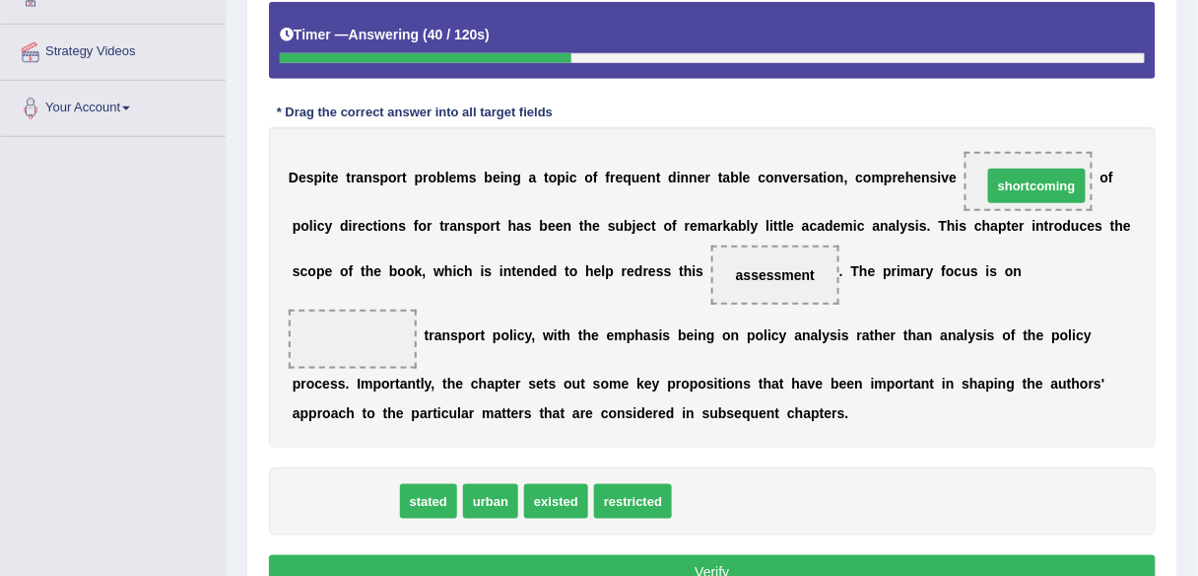
drag, startPoint x: 343, startPoint y: 501, endPoint x: 1035, endPoint y: 185, distance: 760.4
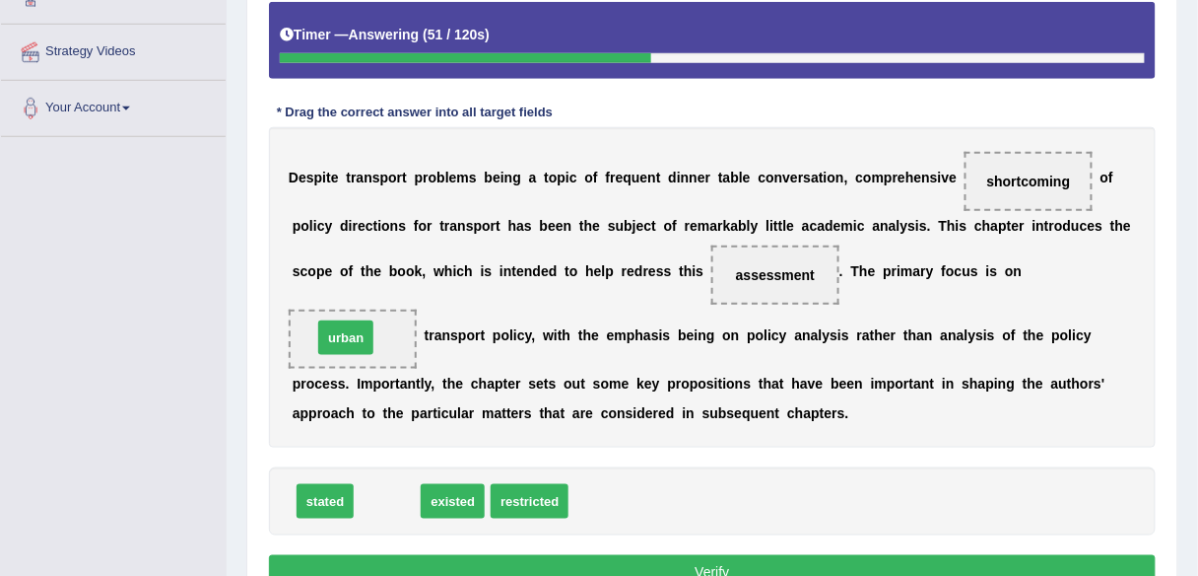
drag, startPoint x: 390, startPoint y: 503, endPoint x: 348, endPoint y: 340, distance: 168.0
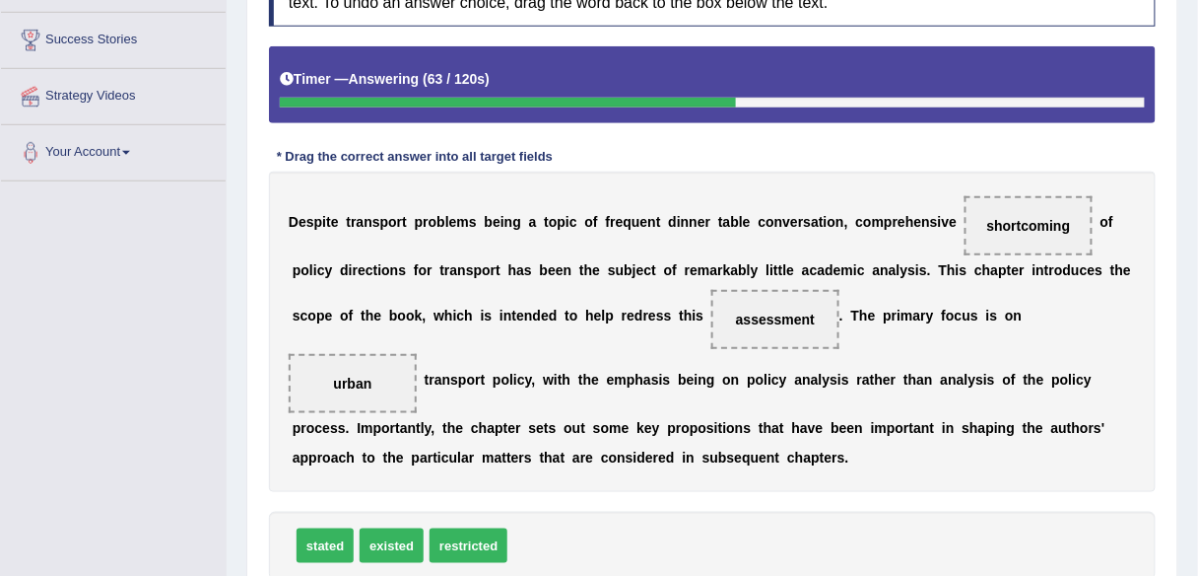
scroll to position [394, 0]
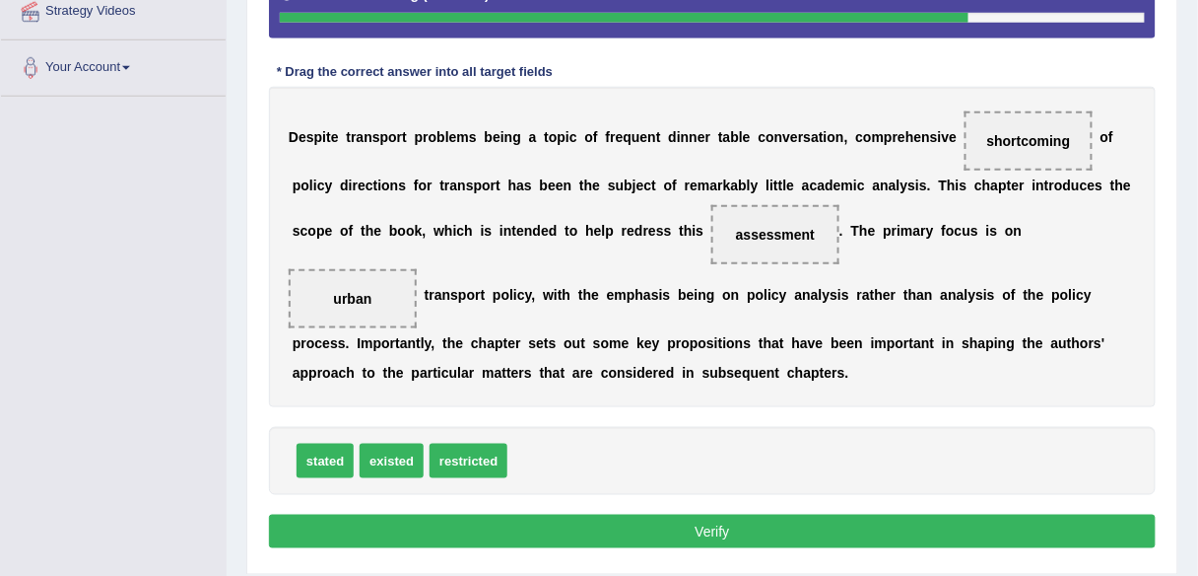
drag, startPoint x: 1027, startPoint y: 150, endPoint x: 825, endPoint y: 347, distance: 282.3
click at [825, 347] on div "D e s p i t e t r a n s p o r t p r o b l e m s b e i n g a t o p i c o f f r e…" at bounding box center [712, 247] width 887 height 320
drag, startPoint x: 993, startPoint y: 131, endPoint x: 687, endPoint y: 455, distance: 446.2
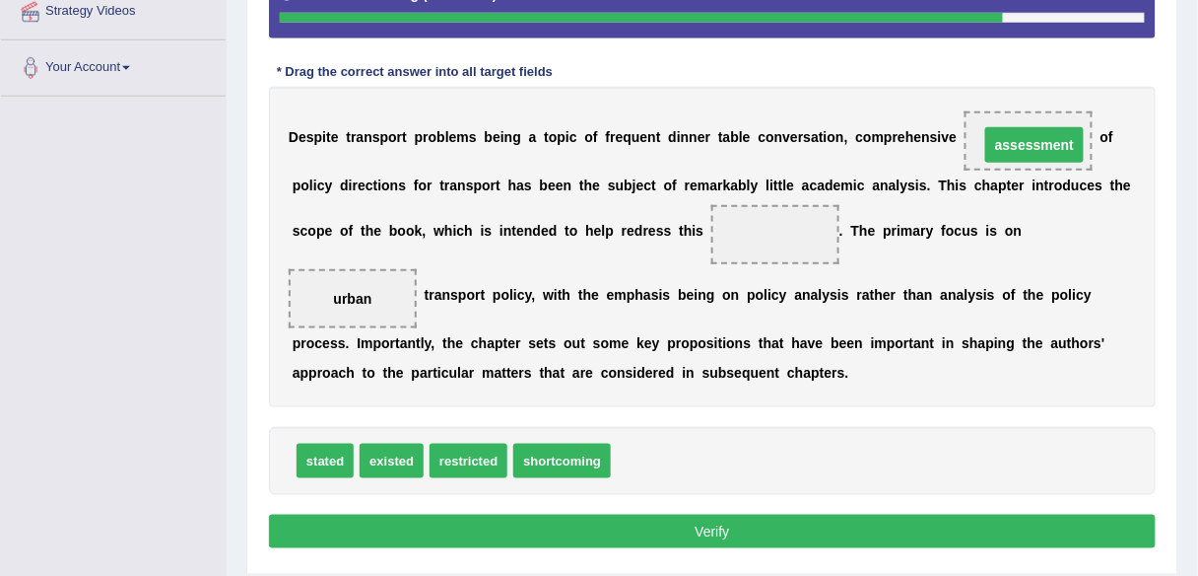
drag, startPoint x: 790, startPoint y: 228, endPoint x: 1047, endPoint y: 138, distance: 271.5
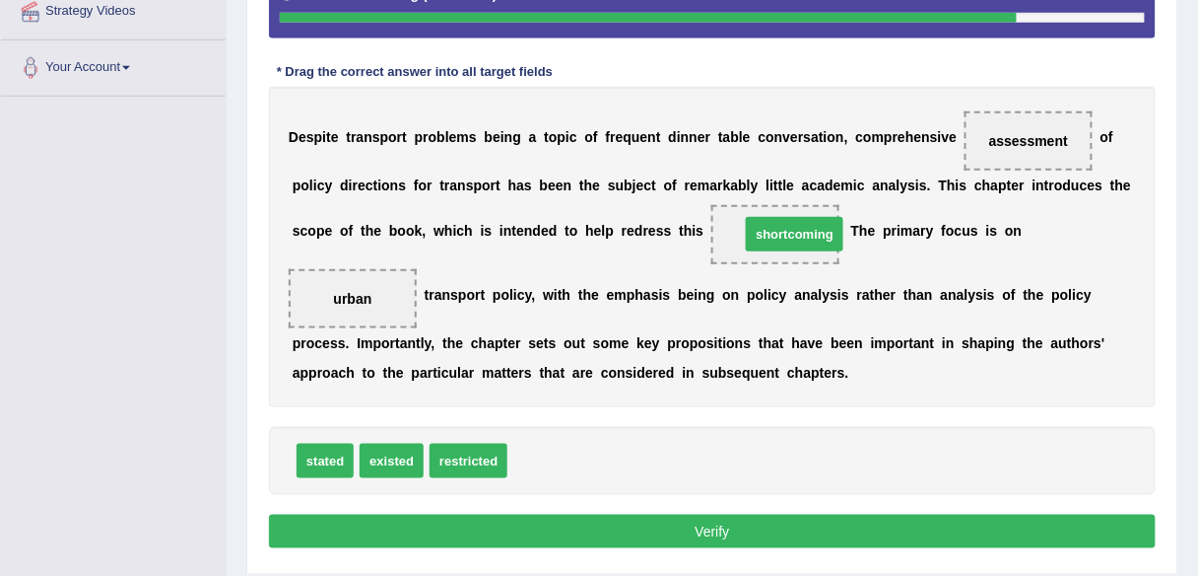
drag, startPoint x: 577, startPoint y: 455, endPoint x: 809, endPoint y: 229, distance: 324.8
click at [721, 517] on button "Verify" at bounding box center [712, 531] width 887 height 34
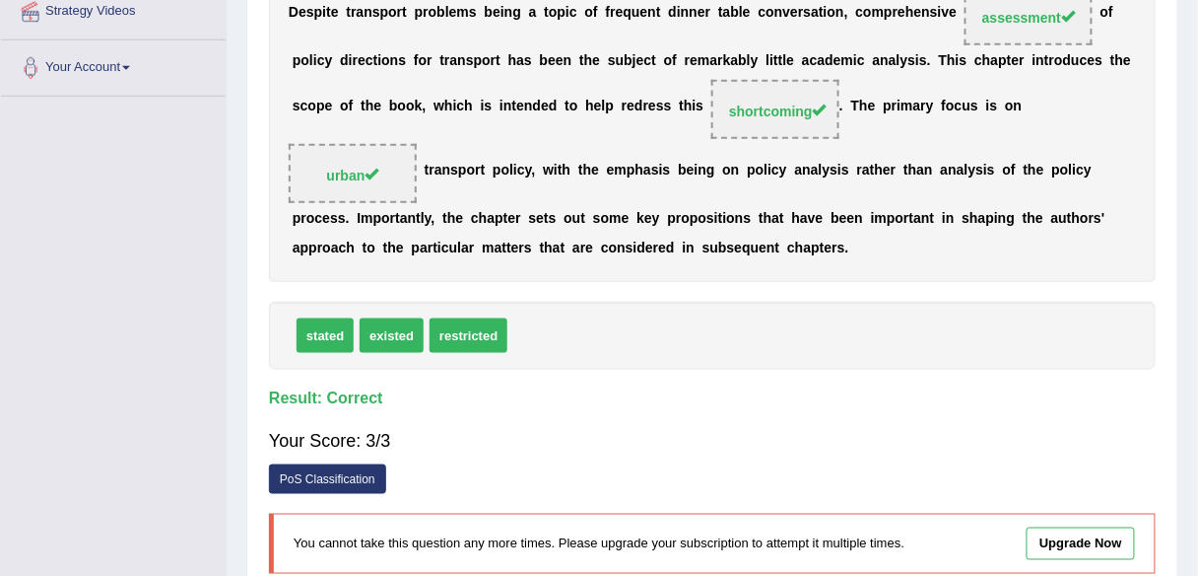
scroll to position [0, 0]
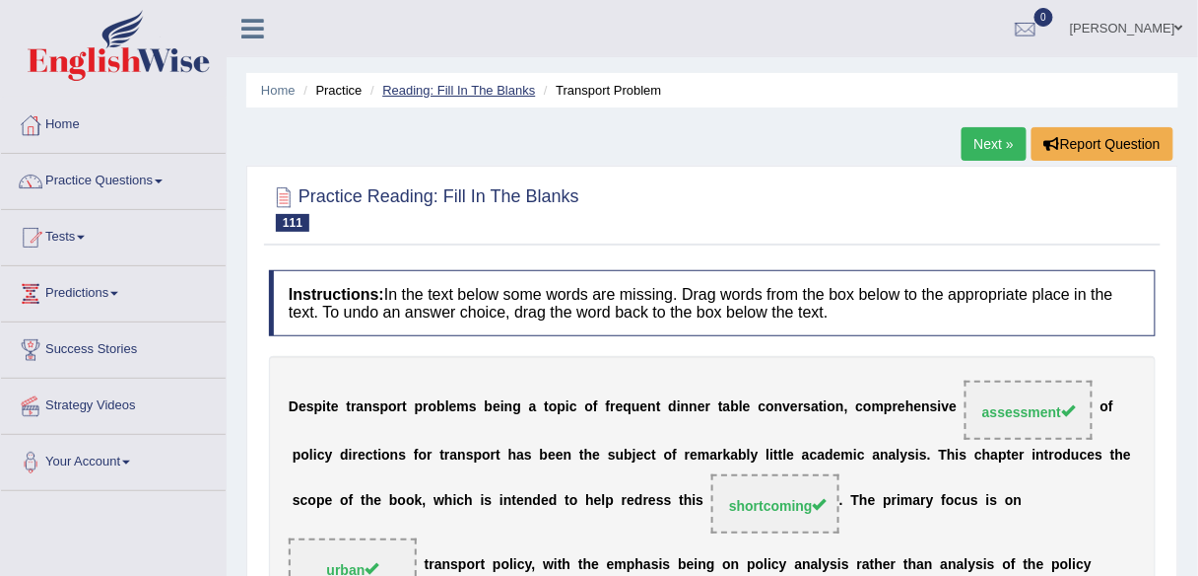
click at [434, 84] on link "Reading: Fill In The Blanks" at bounding box center [458, 90] width 153 height 15
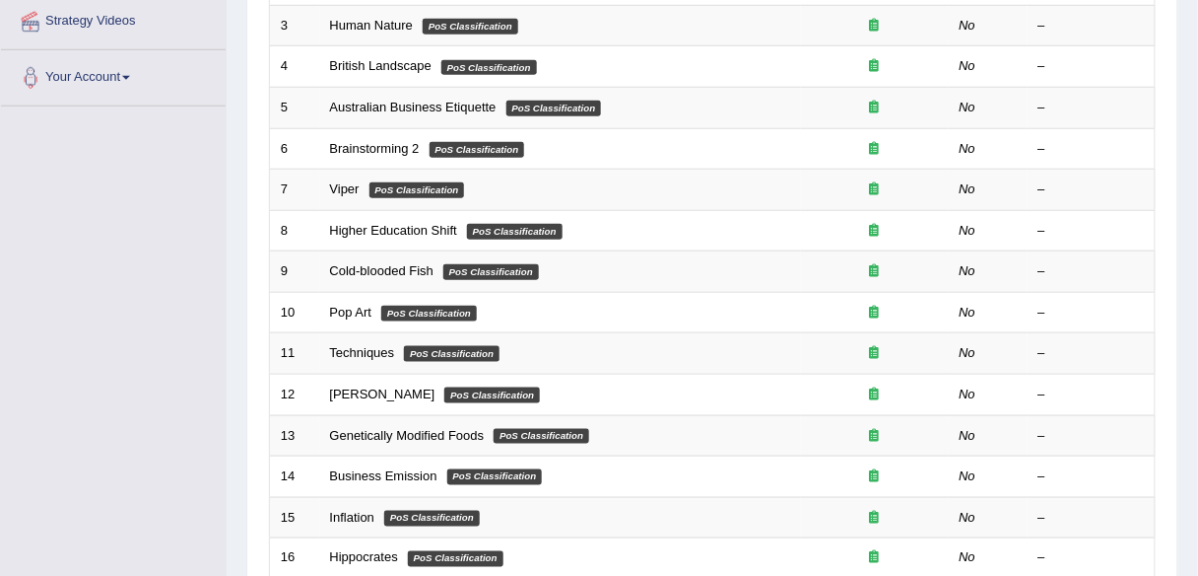
scroll to position [720, 0]
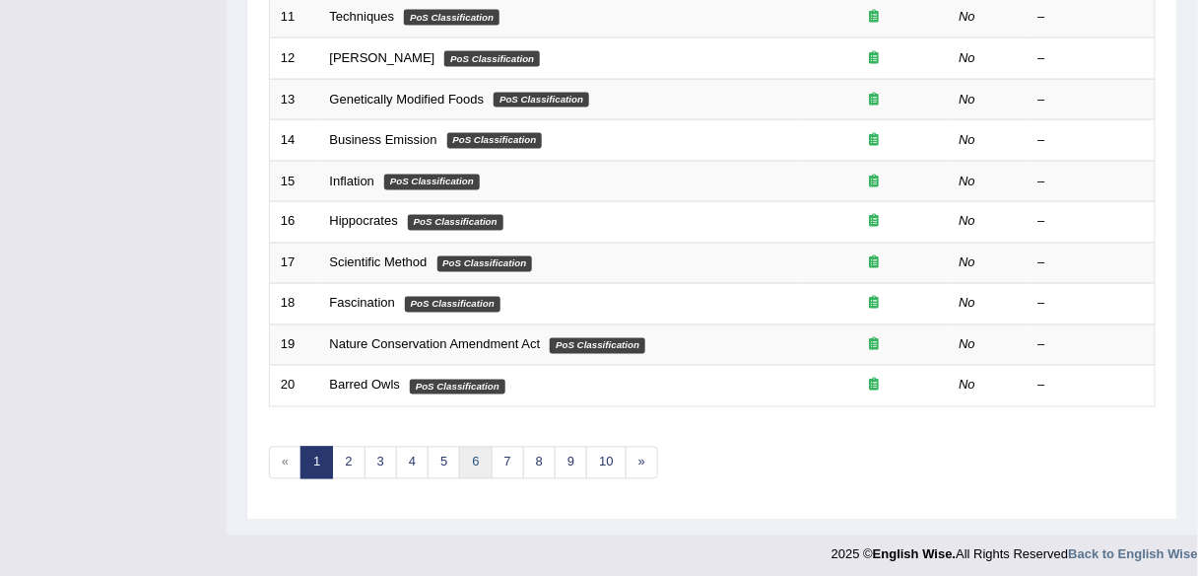
click at [464, 452] on link "6" at bounding box center [475, 462] width 33 height 33
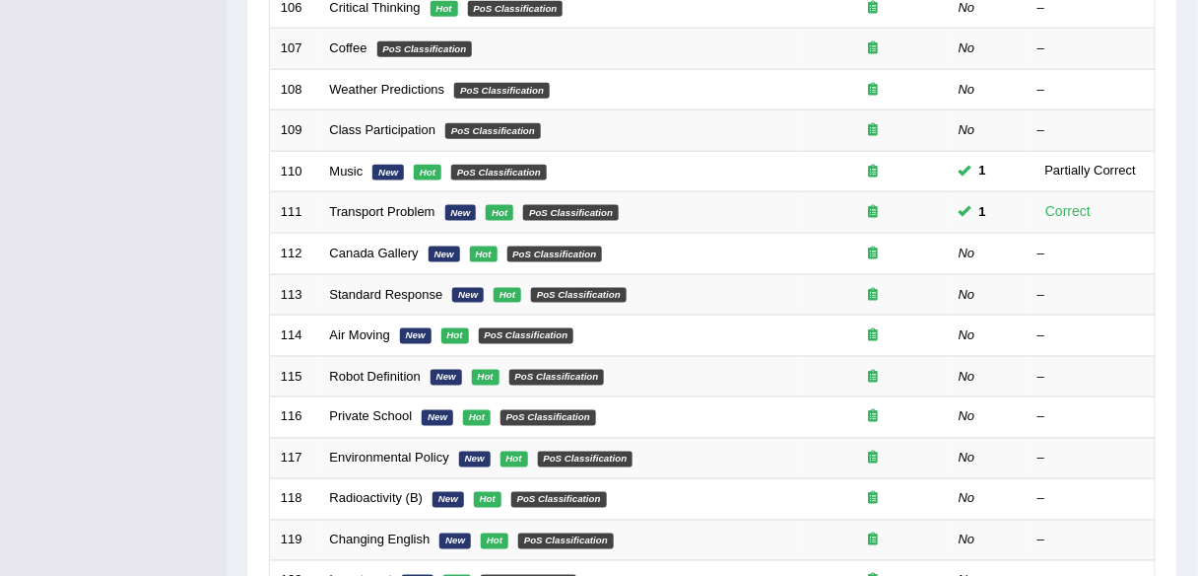
scroll to position [538, 0]
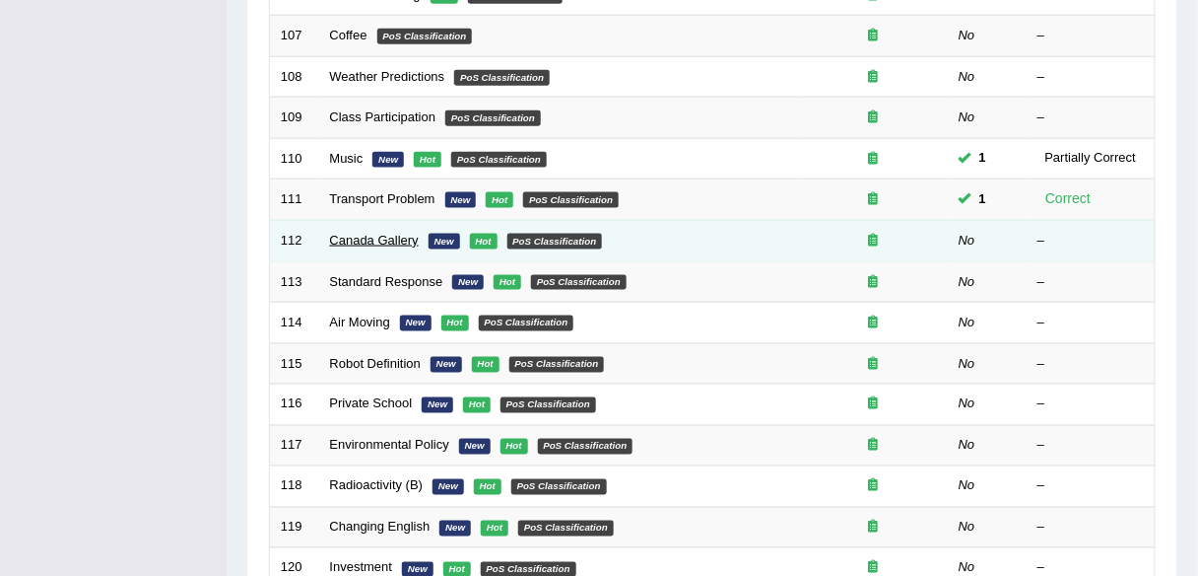
click at [373, 233] on link "Canada Gallery" at bounding box center [374, 240] width 89 height 15
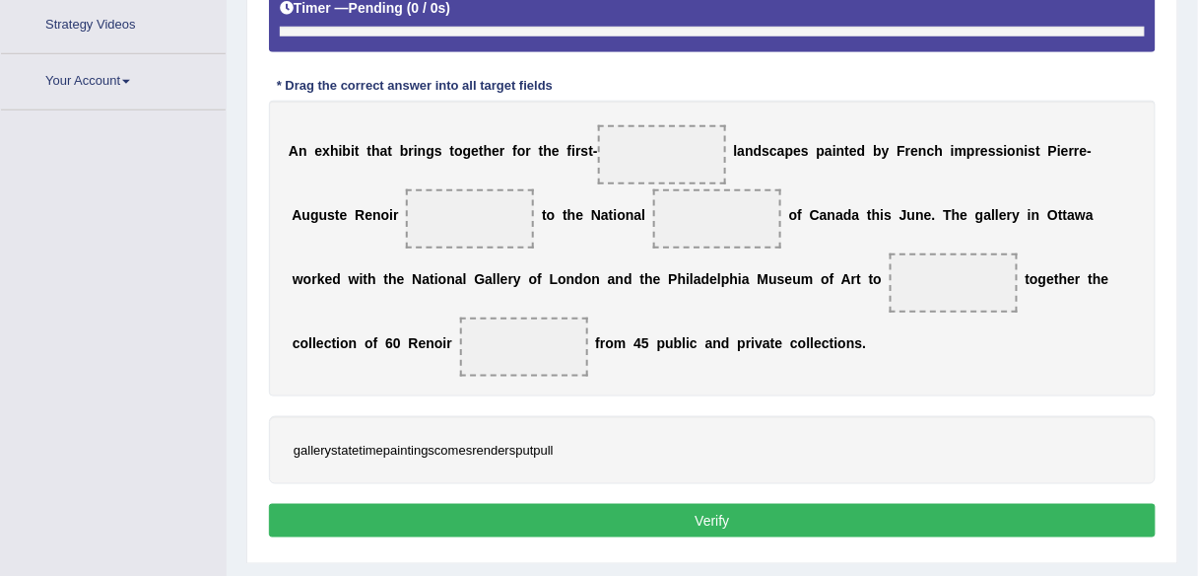
scroll to position [449, 0]
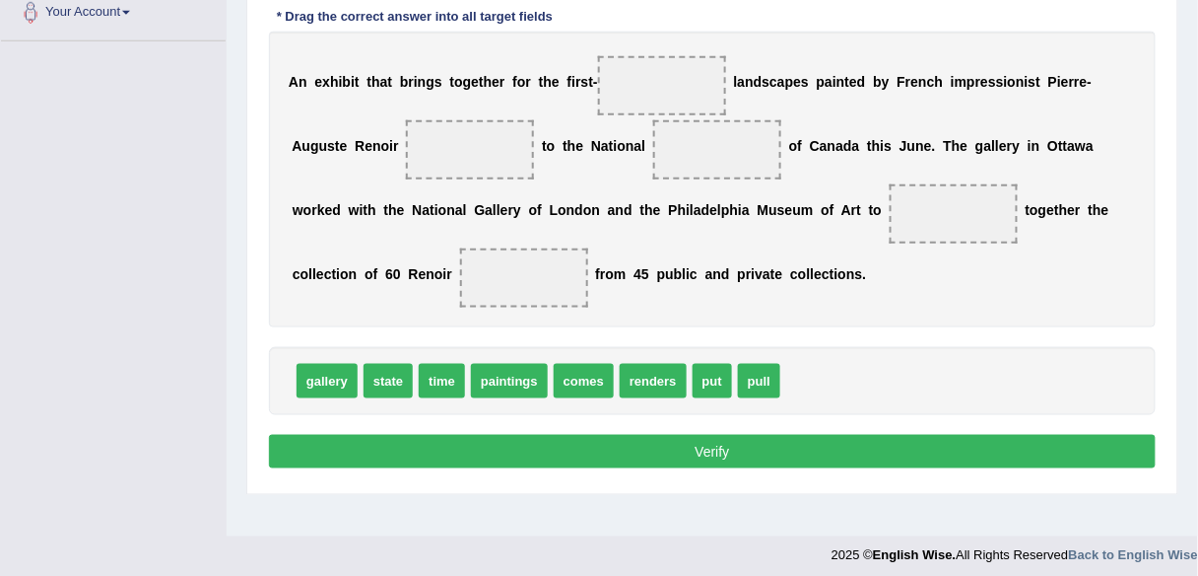
click at [526, 379] on span "paintings" at bounding box center [509, 381] width 77 height 34
drag, startPoint x: 448, startPoint y: 375, endPoint x: 682, endPoint y: 88, distance: 369.9
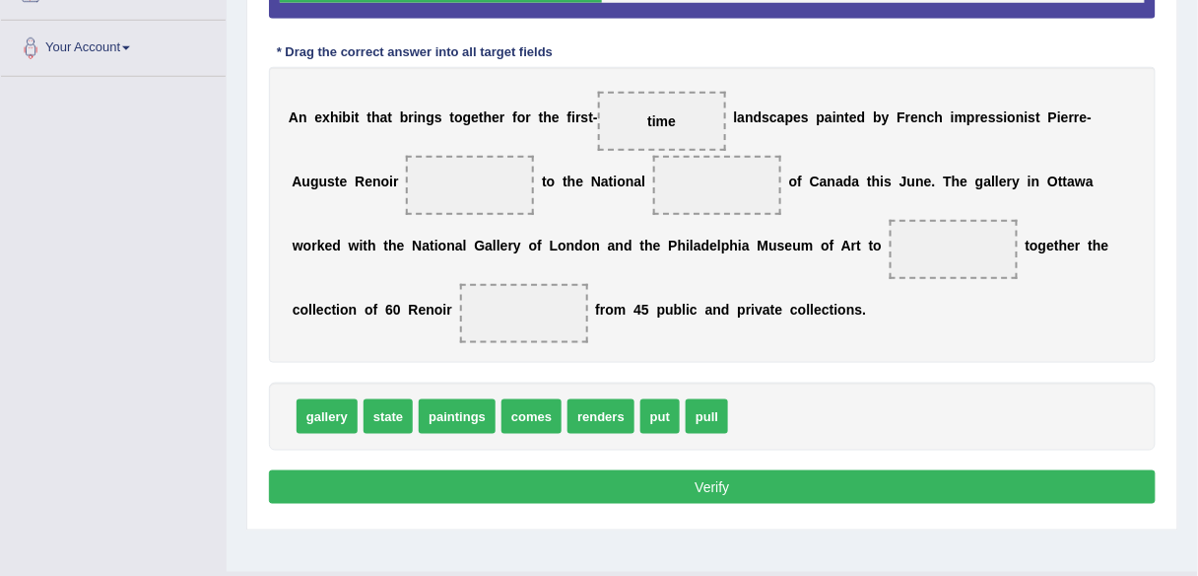
scroll to position [459, 0]
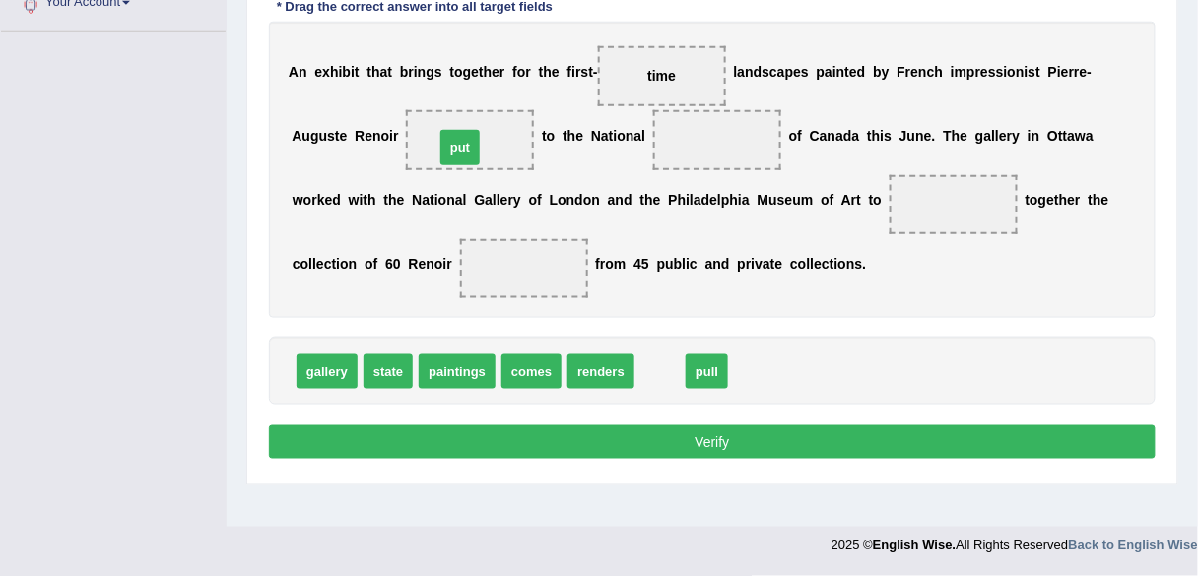
drag, startPoint x: 660, startPoint y: 372, endPoint x: 460, endPoint y: 147, distance: 300.9
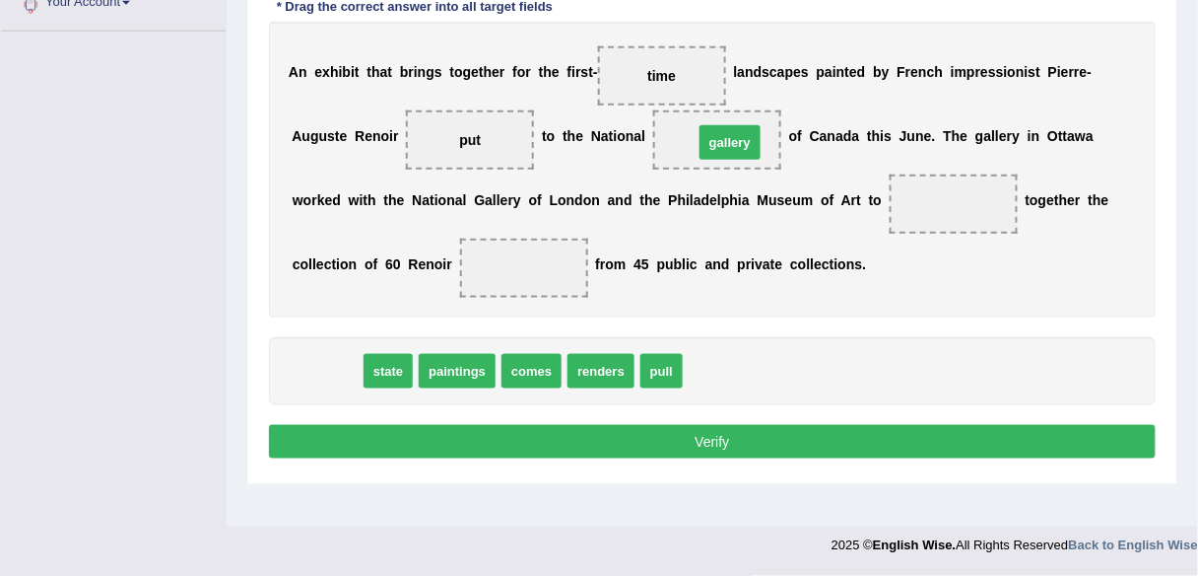
drag, startPoint x: 336, startPoint y: 368, endPoint x: 733, endPoint y: 142, distance: 456.8
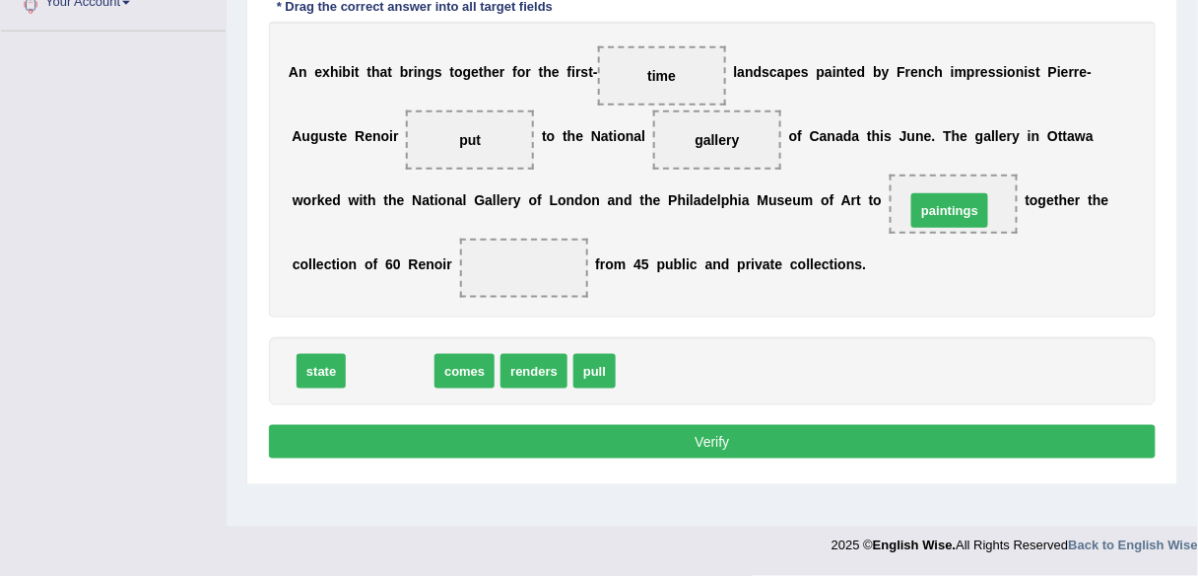
drag, startPoint x: 389, startPoint y: 370, endPoint x: 950, endPoint y: 210, distance: 583.1
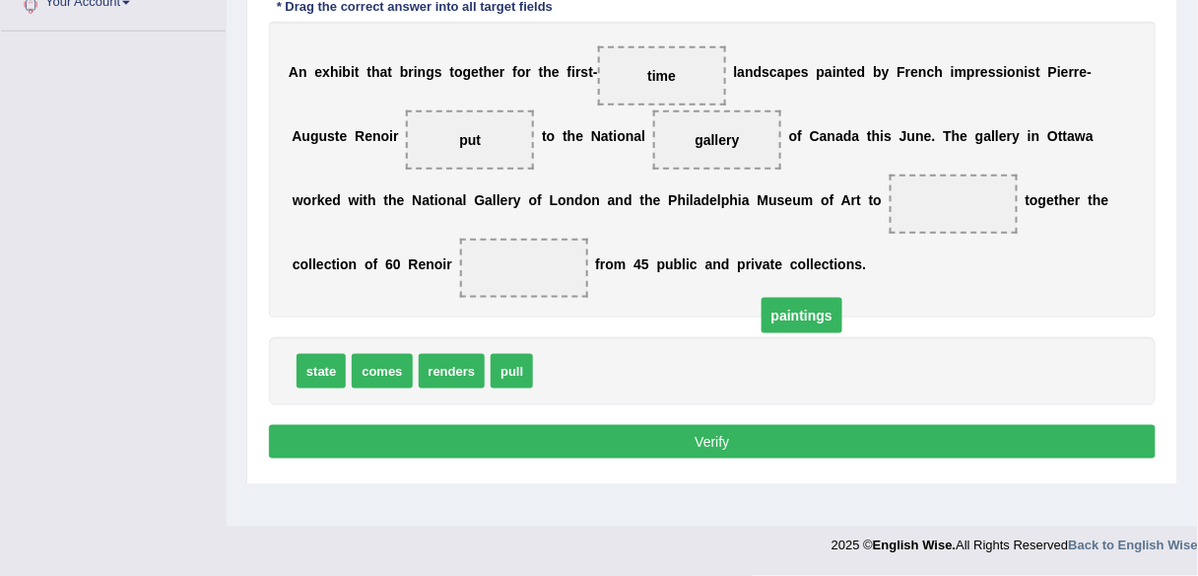
drag, startPoint x: 947, startPoint y: 207, endPoint x: 756, endPoint y: 360, distance: 244.7
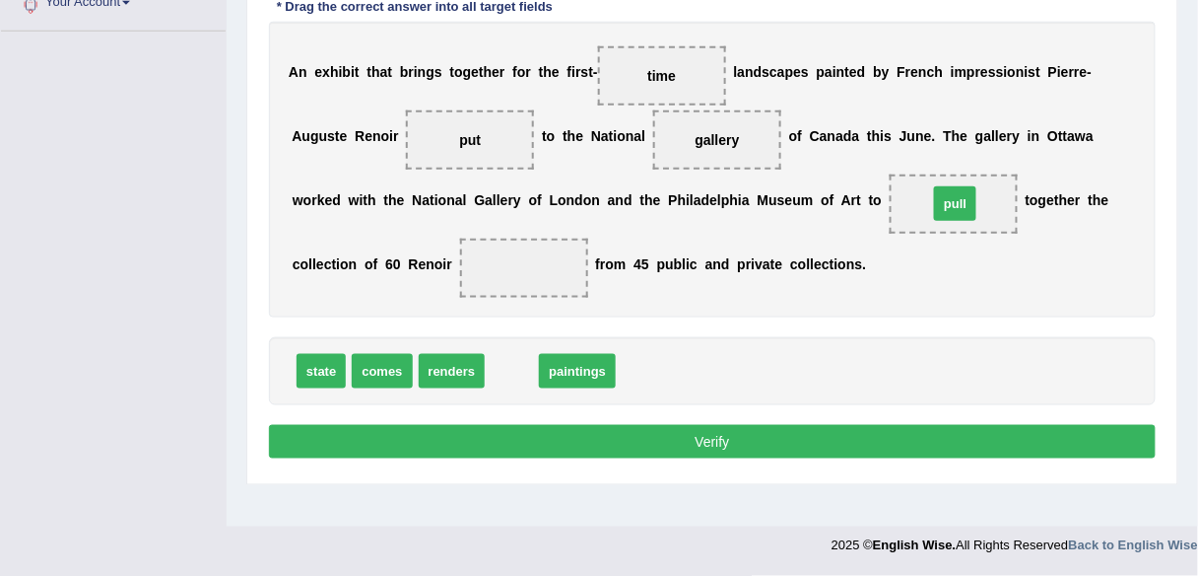
drag, startPoint x: 511, startPoint y: 372, endPoint x: 951, endPoint y: 207, distance: 470.3
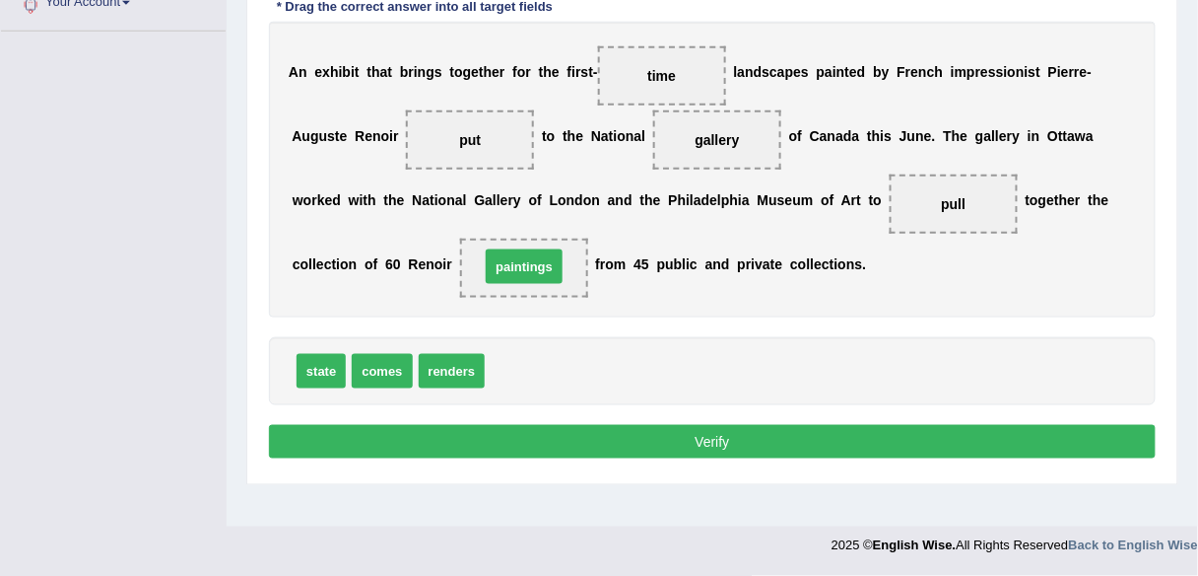
drag, startPoint x: 536, startPoint y: 361, endPoint x: 531, endPoint y: 256, distance: 104.6
click at [746, 439] on button "Verify" at bounding box center [712, 442] width 887 height 34
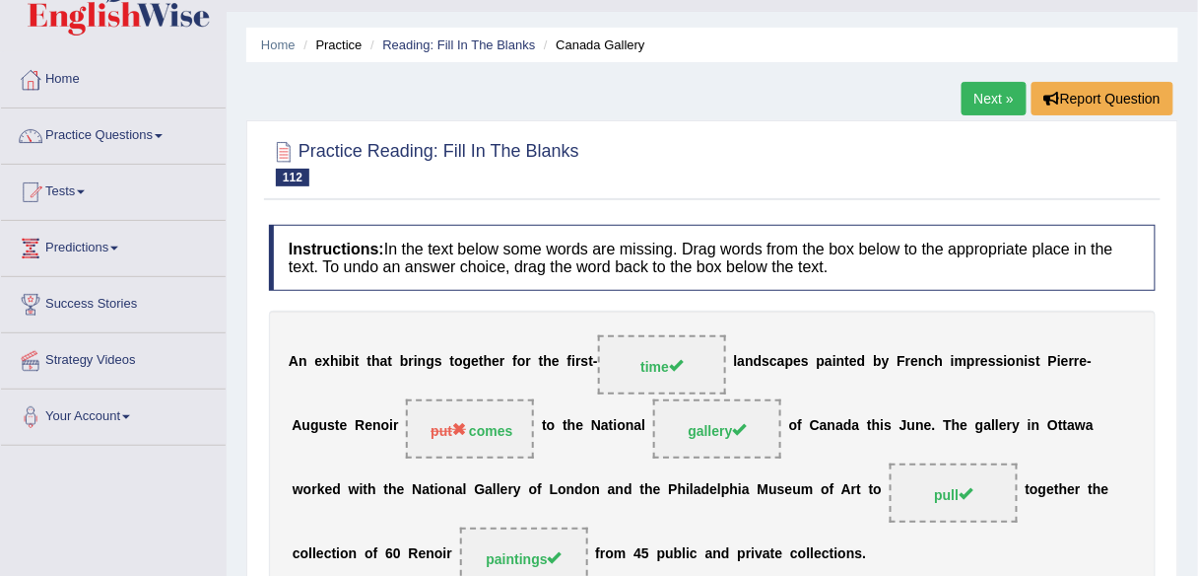
scroll to position [0, 0]
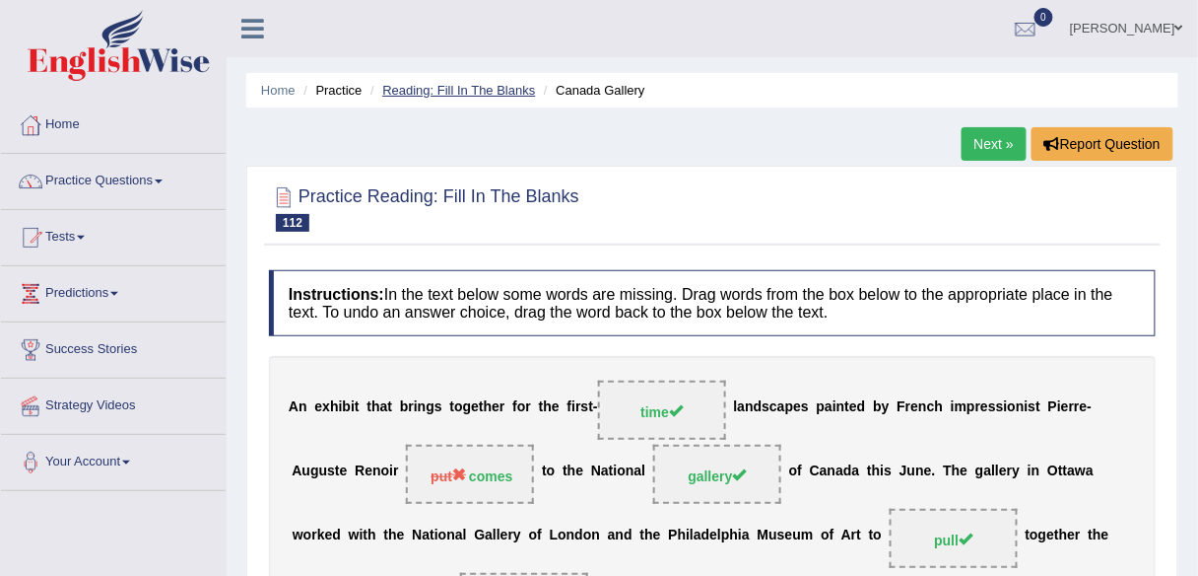
click at [475, 92] on link "Reading: Fill In The Blanks" at bounding box center [458, 90] width 153 height 15
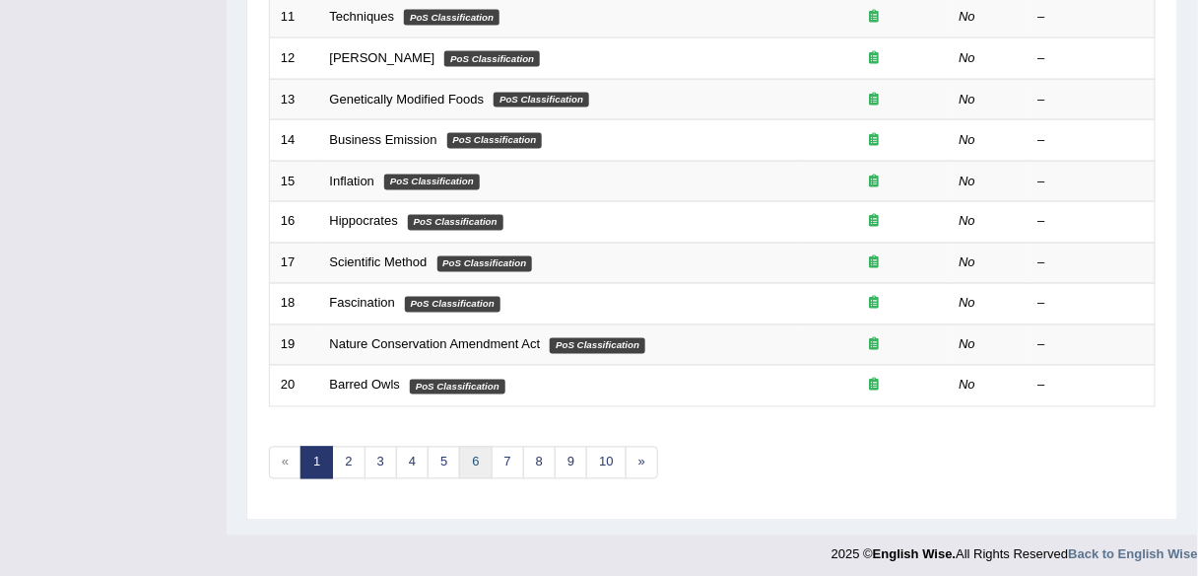
click at [464, 455] on link "6" at bounding box center [475, 462] width 33 height 33
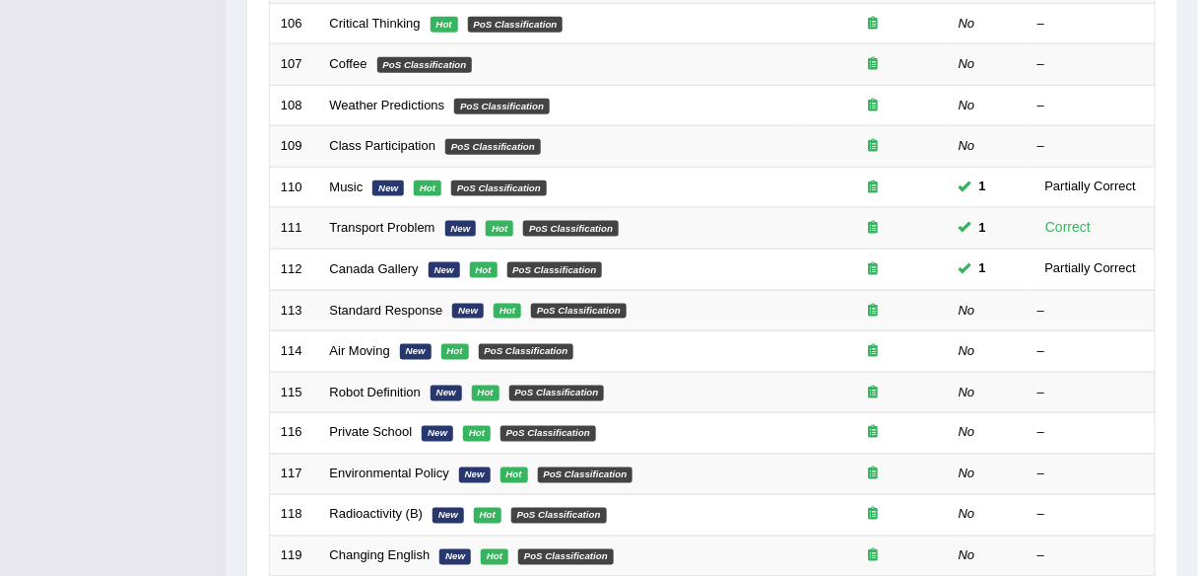
scroll to position [457, 0]
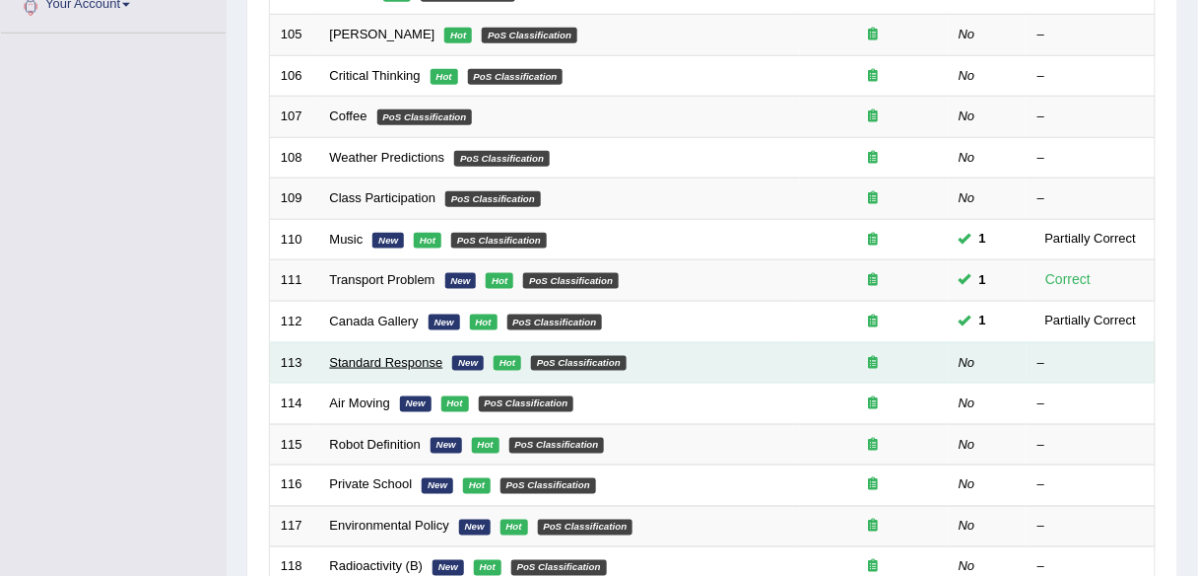
click at [396, 355] on link "Standard Response" at bounding box center [386, 362] width 113 height 15
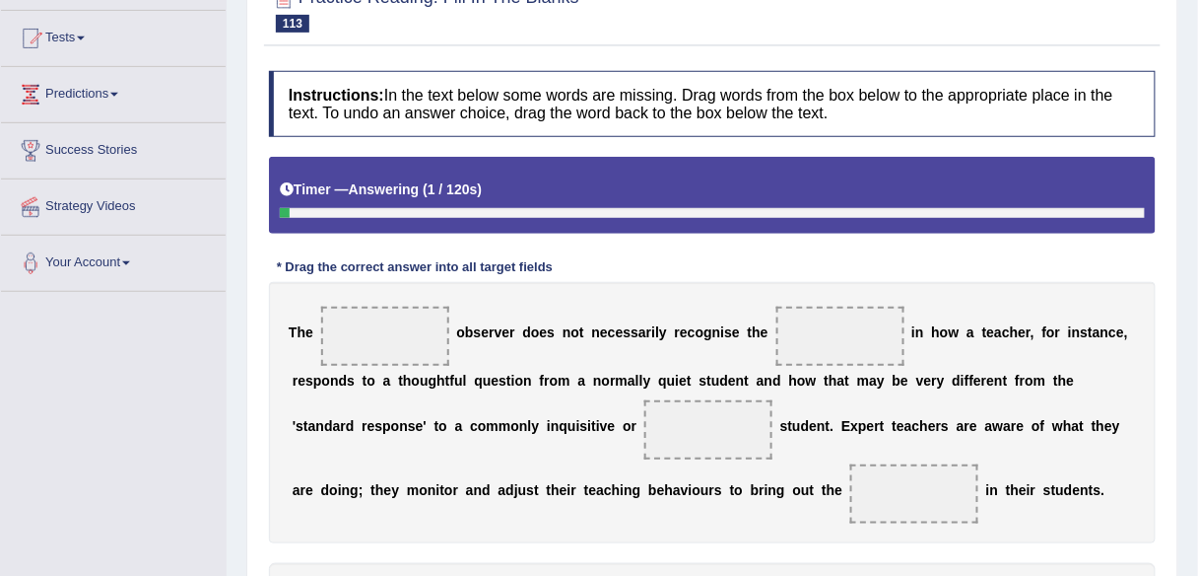
scroll to position [459, 0]
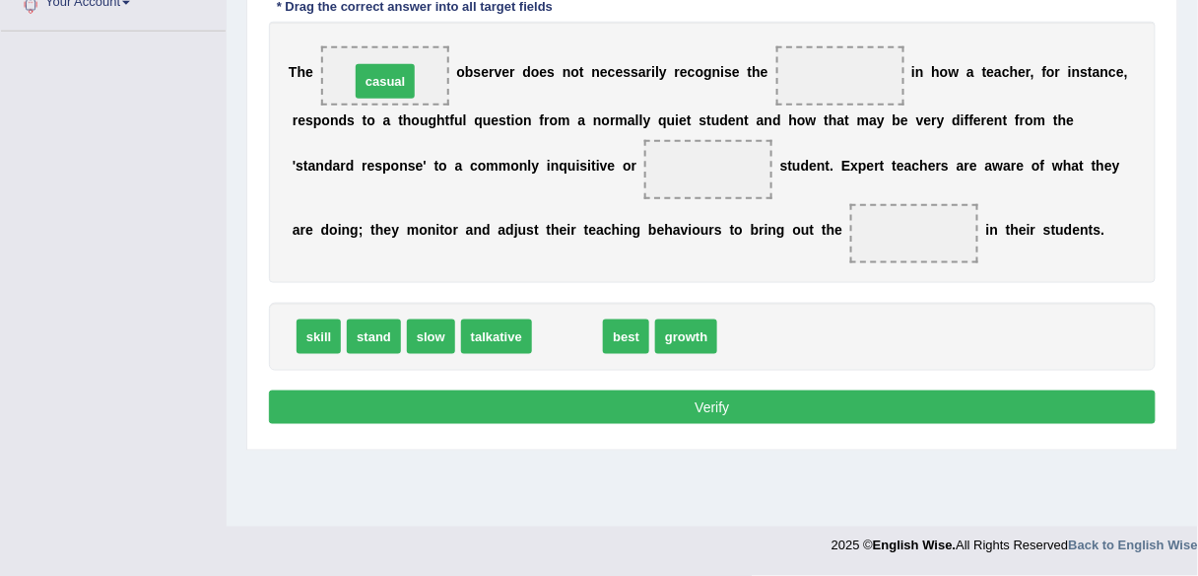
drag, startPoint x: 571, startPoint y: 331, endPoint x: 388, endPoint y: 77, distance: 312.9
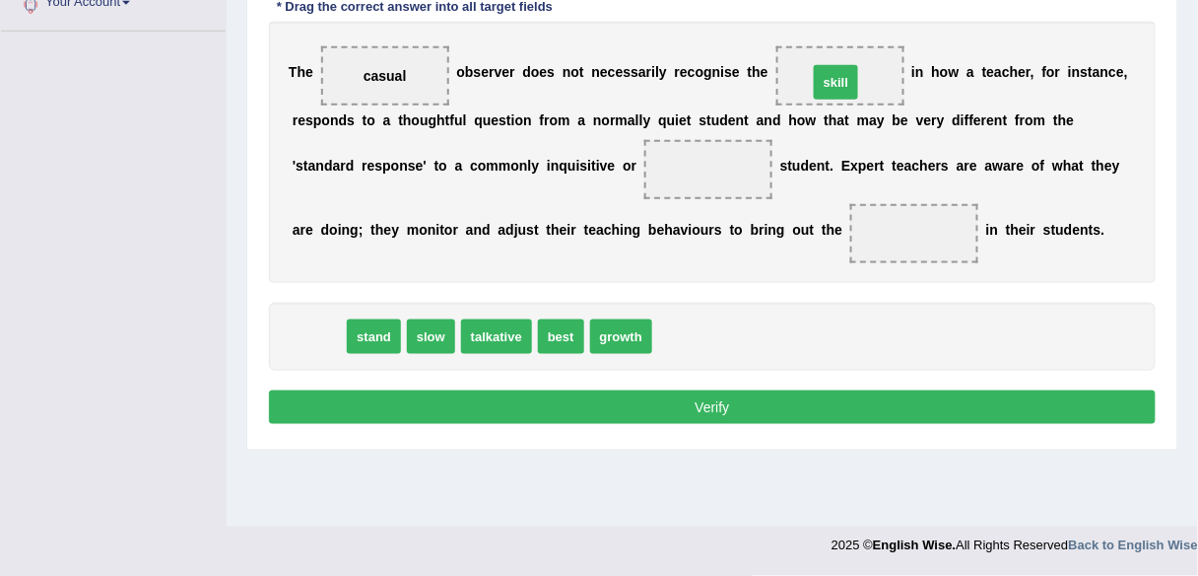
drag, startPoint x: 312, startPoint y: 335, endPoint x: 829, endPoint y: 82, distance: 575.2
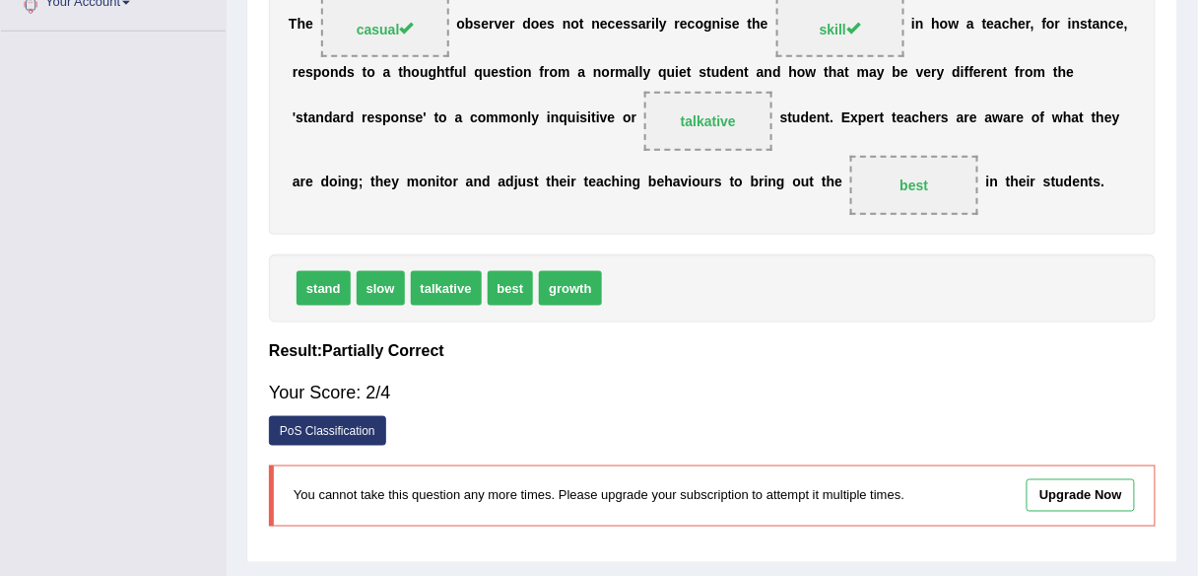
click at [451, 342] on h4 "Result:" at bounding box center [712, 351] width 887 height 18
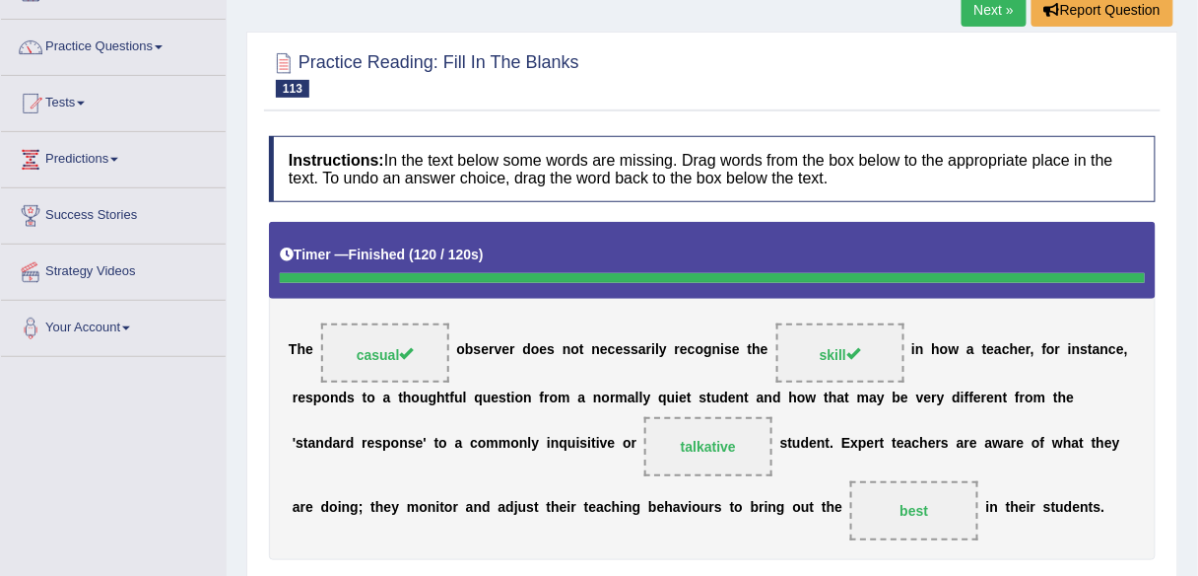
scroll to position [38, 0]
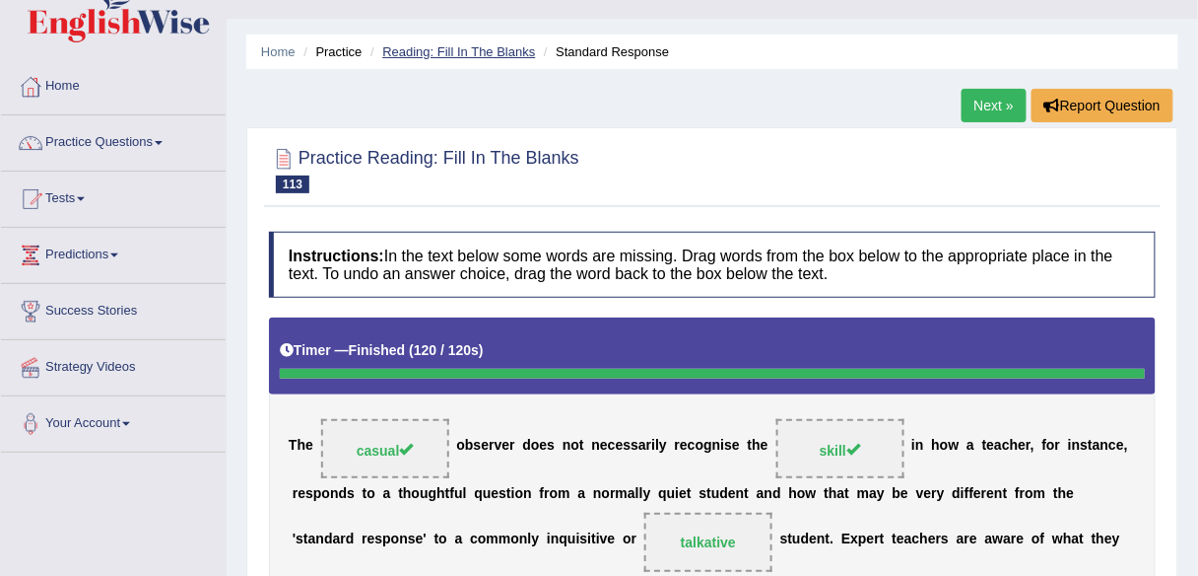
click at [472, 44] on link "Reading: Fill In The Blanks" at bounding box center [458, 51] width 153 height 15
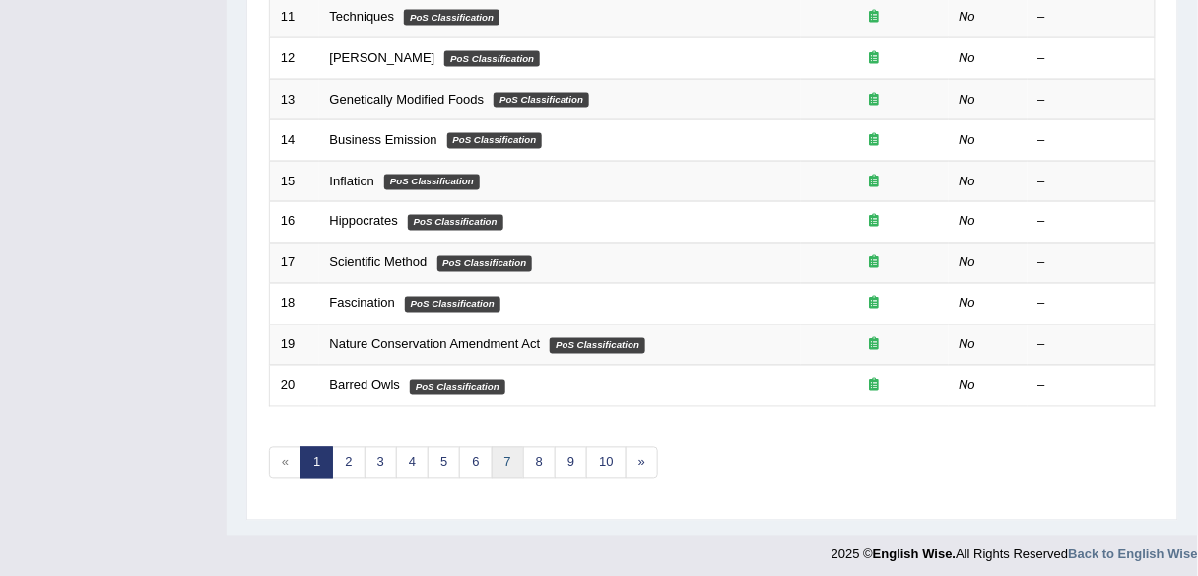
click at [492, 465] on link "7" at bounding box center [508, 462] width 33 height 33
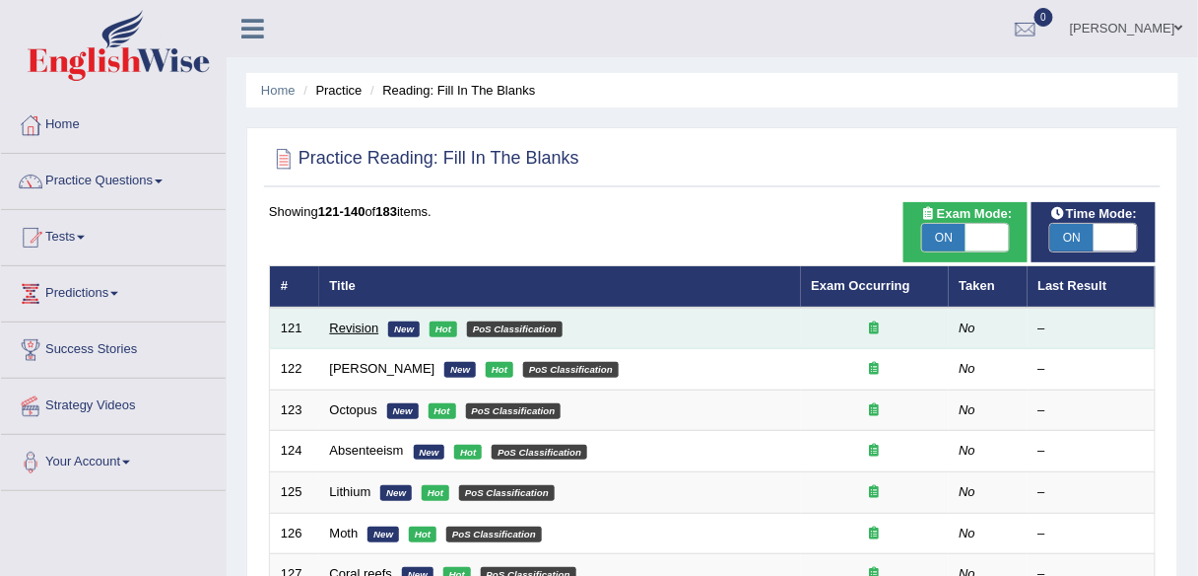
click at [355, 320] on link "Revision" at bounding box center [354, 327] width 49 height 15
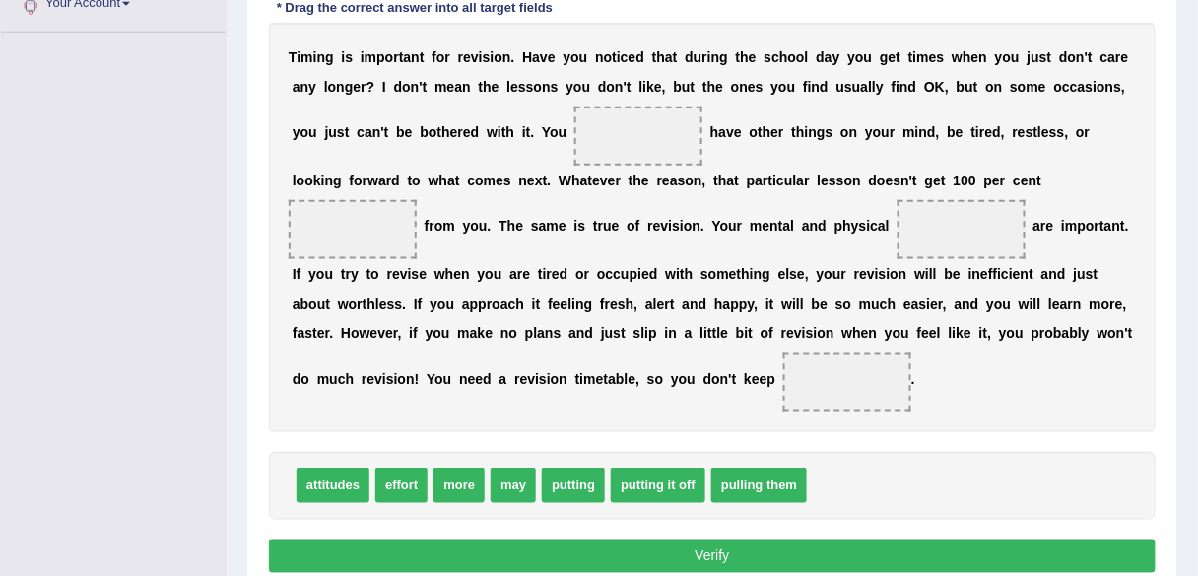
scroll to position [459, 0]
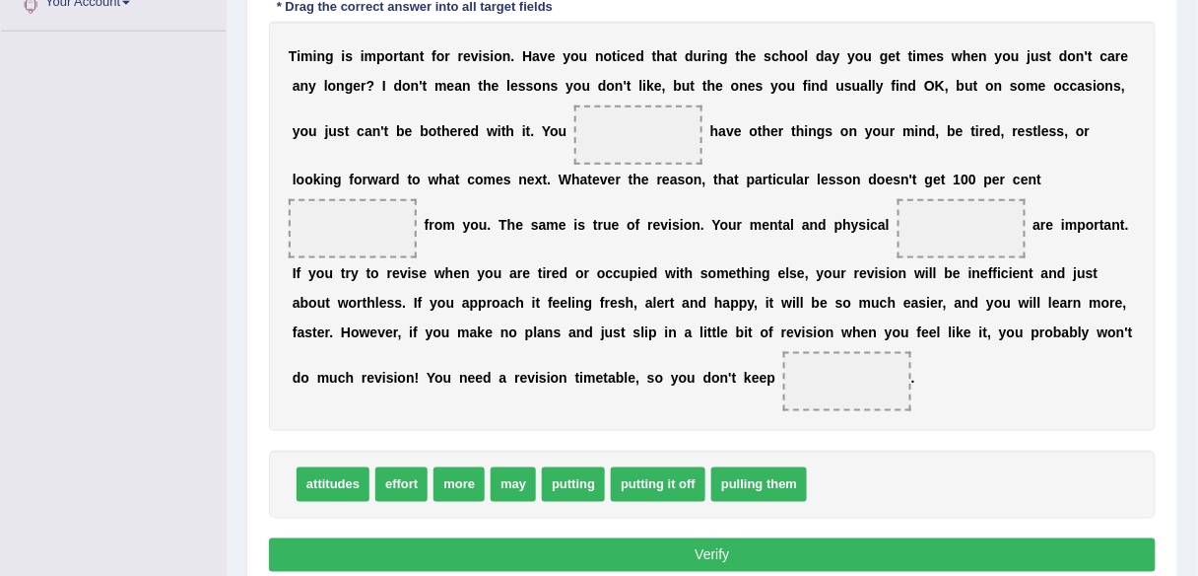
click at [408, 483] on span "effort" at bounding box center [401, 484] width 52 height 34
drag, startPoint x: 524, startPoint y: 488, endPoint x: 643, endPoint y: 146, distance: 361.9
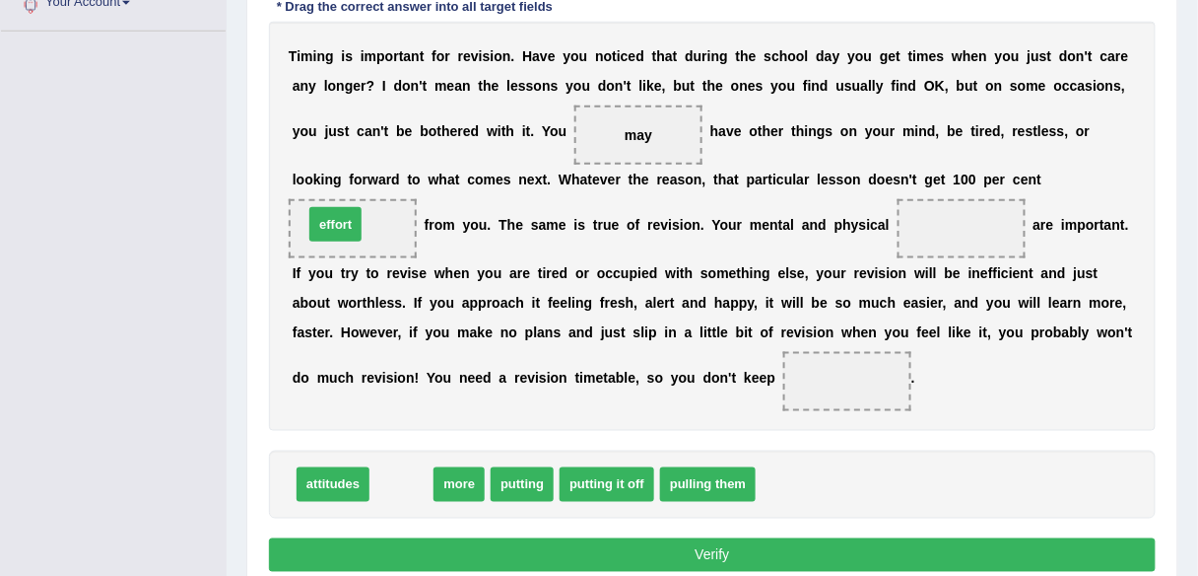
drag, startPoint x: 397, startPoint y: 484, endPoint x: 334, endPoint y: 221, distance: 270.6
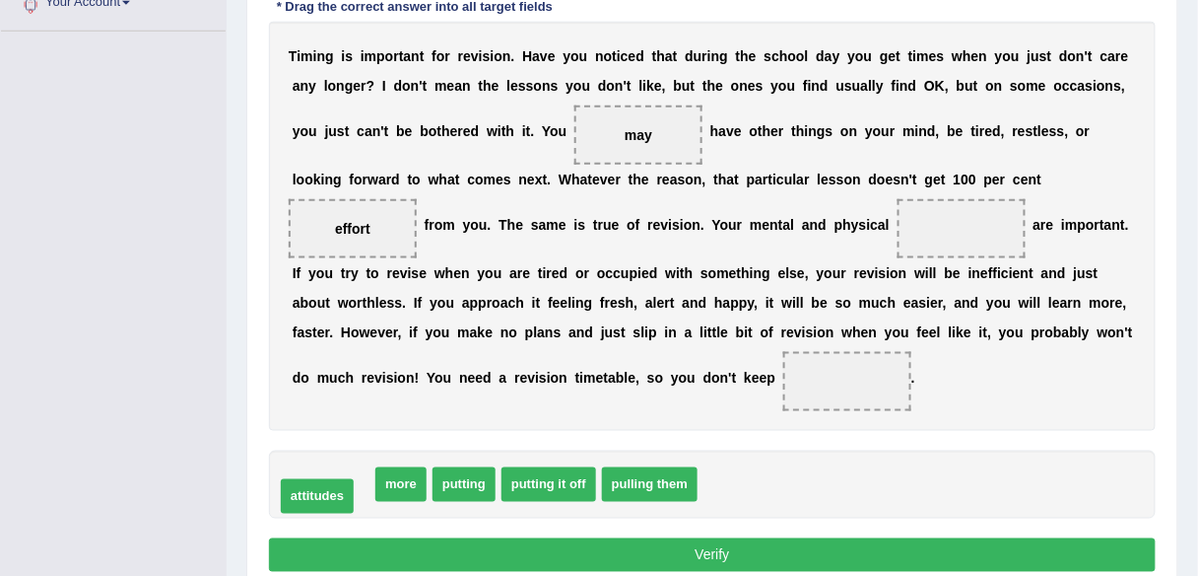
drag, startPoint x: 333, startPoint y: 480, endPoint x: 317, endPoint y: 491, distance: 19.1
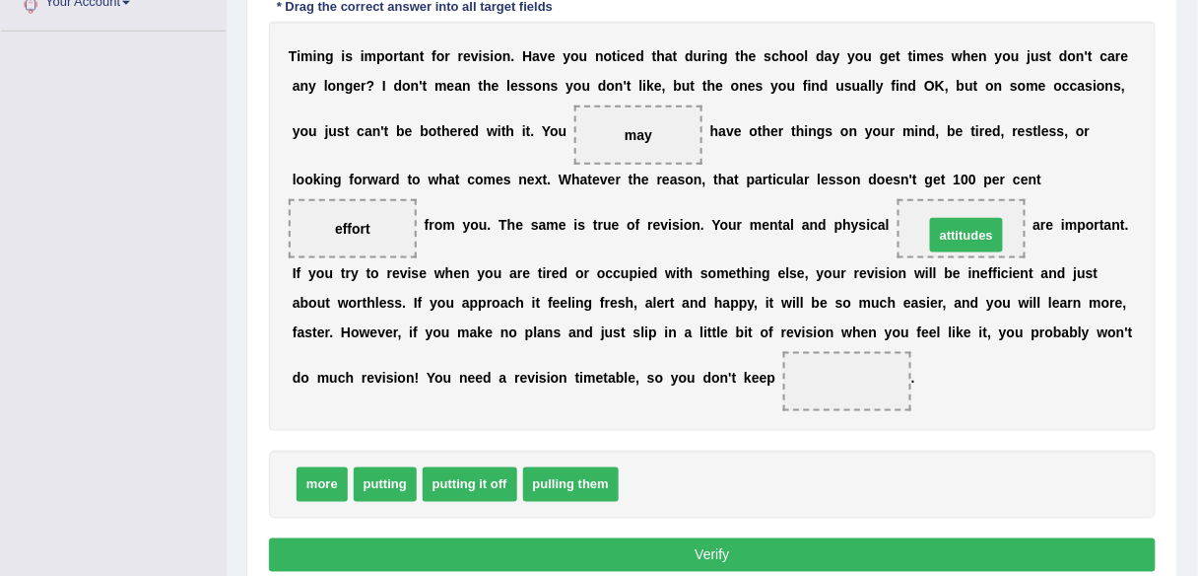
drag, startPoint x: 661, startPoint y: 487, endPoint x: 967, endPoint y: 239, distance: 393.7
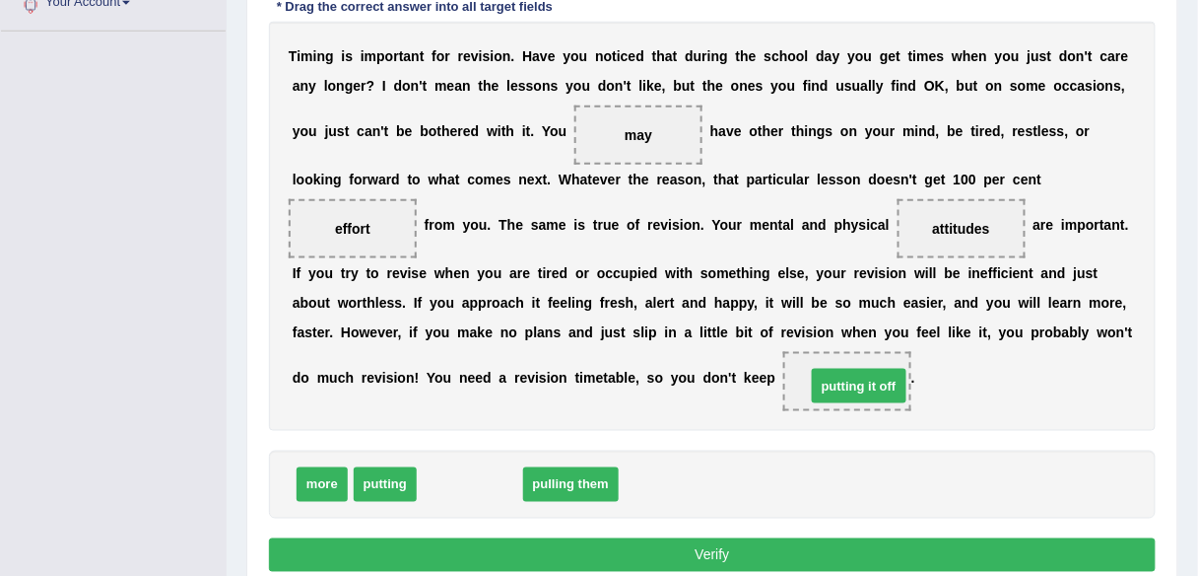
drag, startPoint x: 469, startPoint y: 487, endPoint x: 854, endPoint y: 386, distance: 398.3
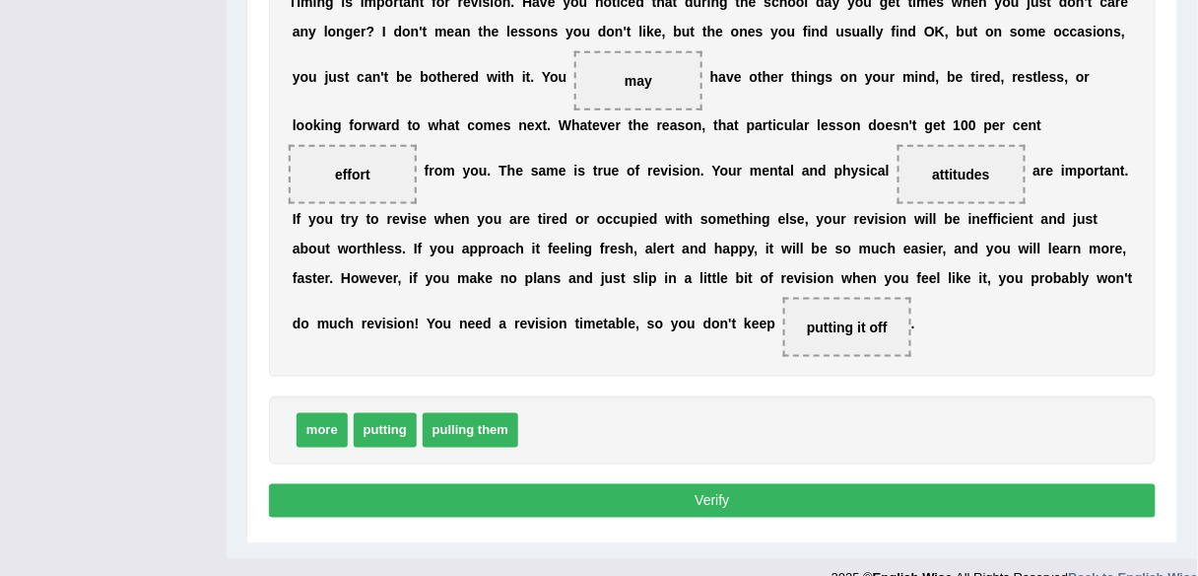
scroll to position [516, 0]
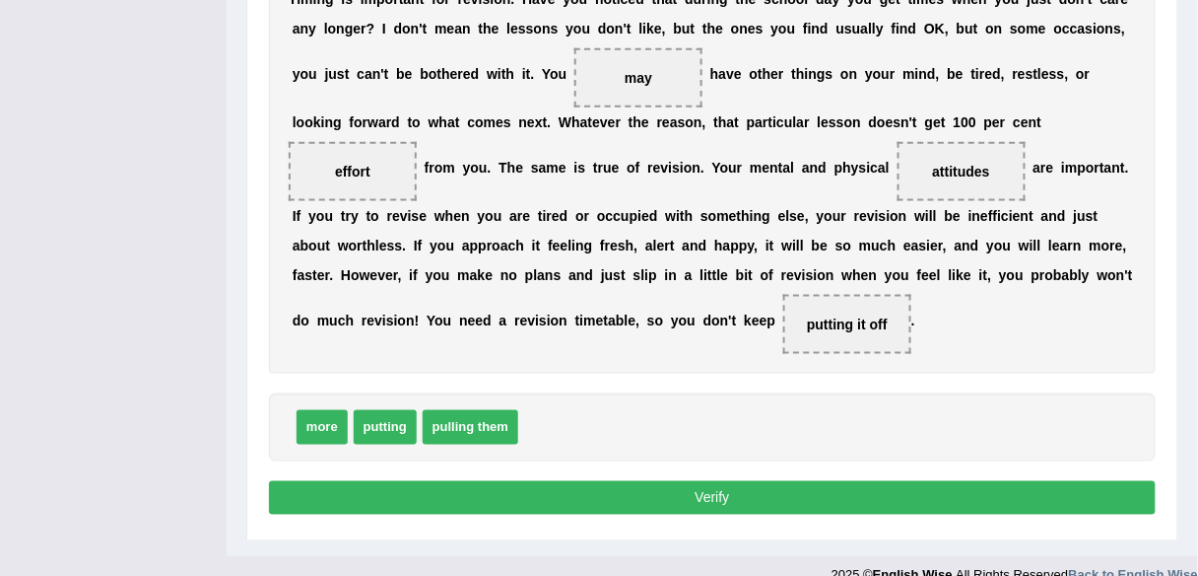
click at [638, 497] on button "Verify" at bounding box center [712, 498] width 887 height 34
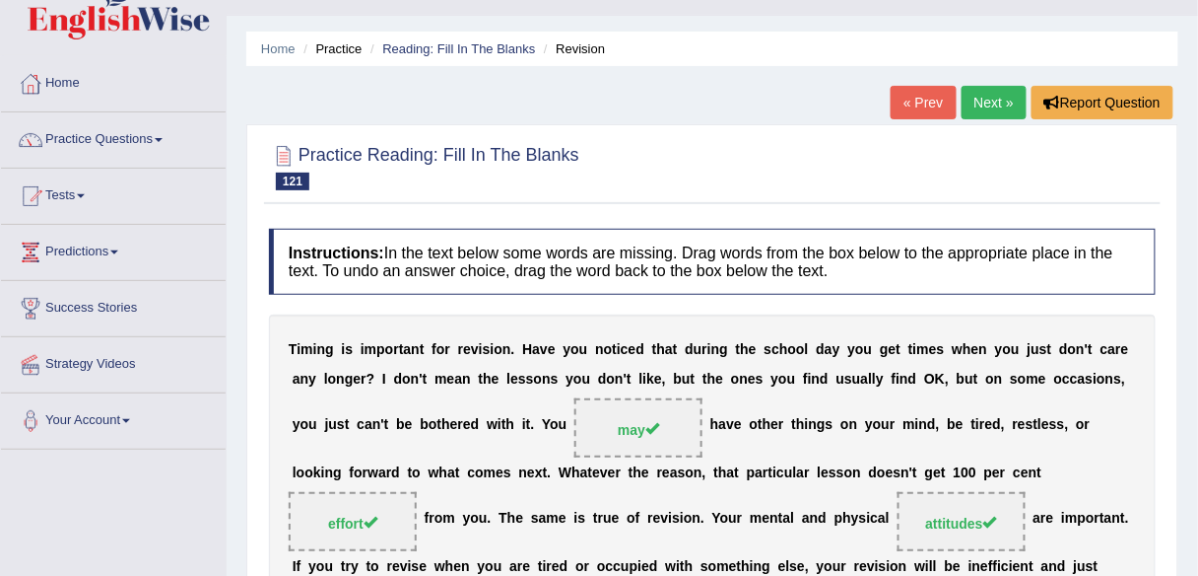
scroll to position [0, 0]
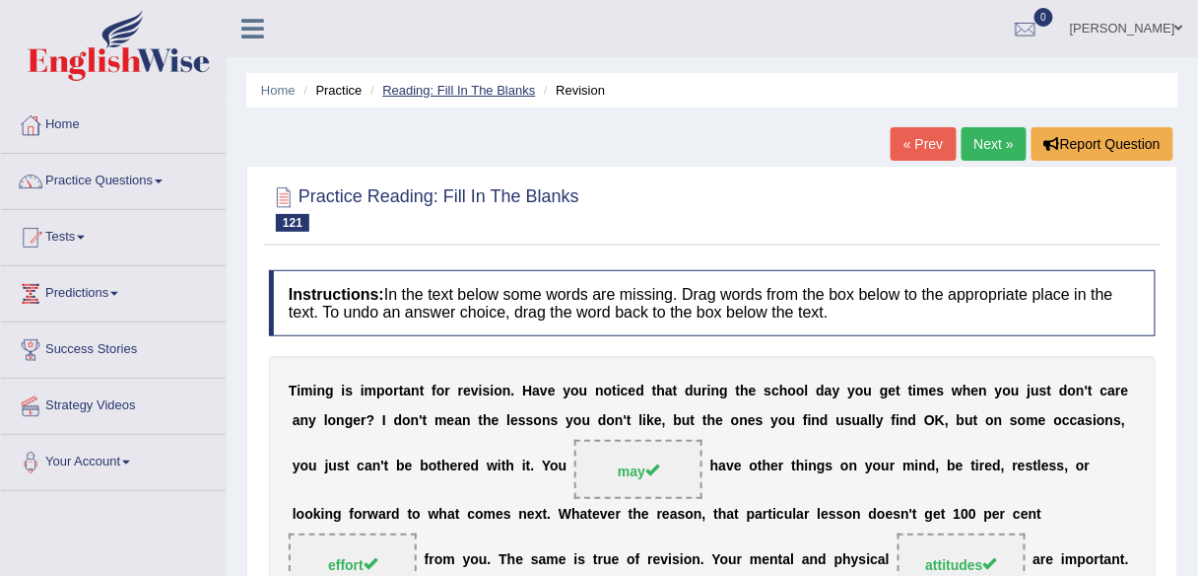
click at [442, 91] on link "Reading: Fill In The Blanks" at bounding box center [458, 90] width 153 height 15
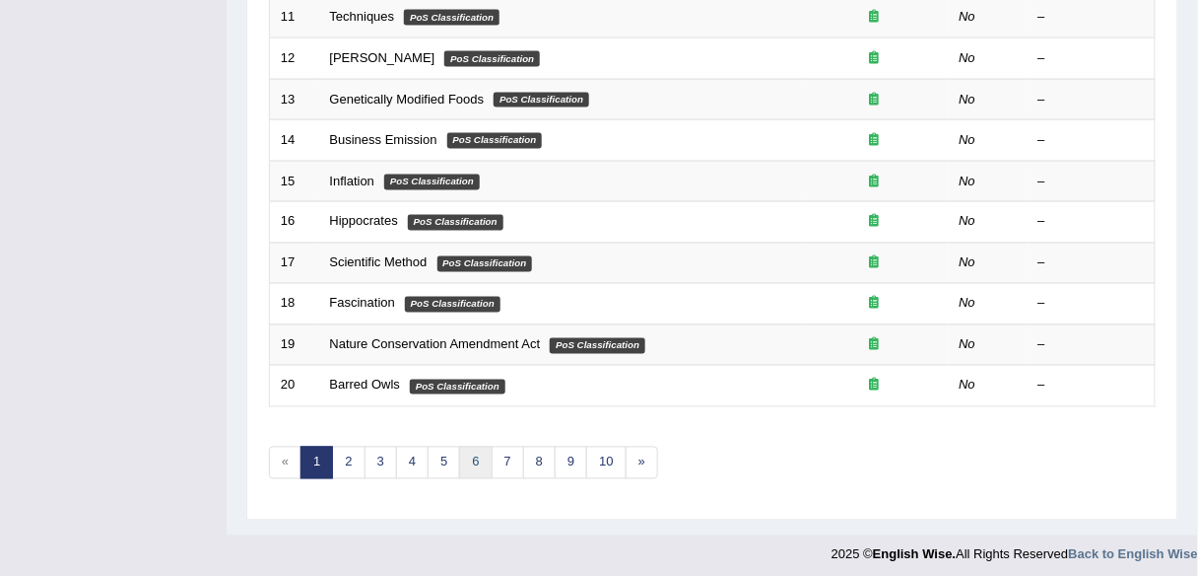
click at [475, 462] on link "6" at bounding box center [475, 462] width 33 height 33
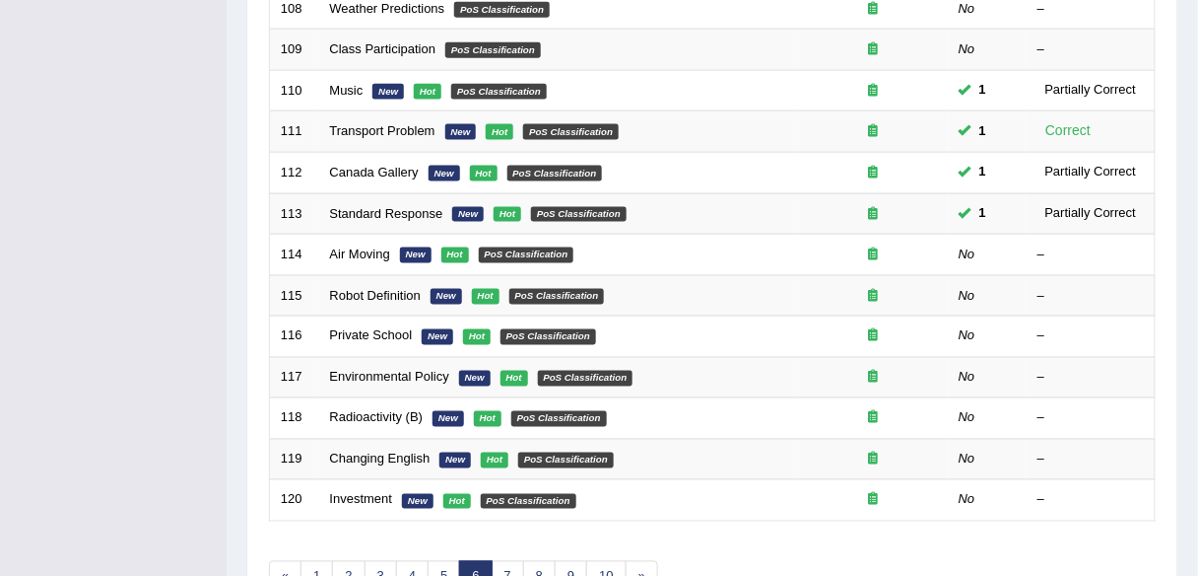
scroll to position [720, 0]
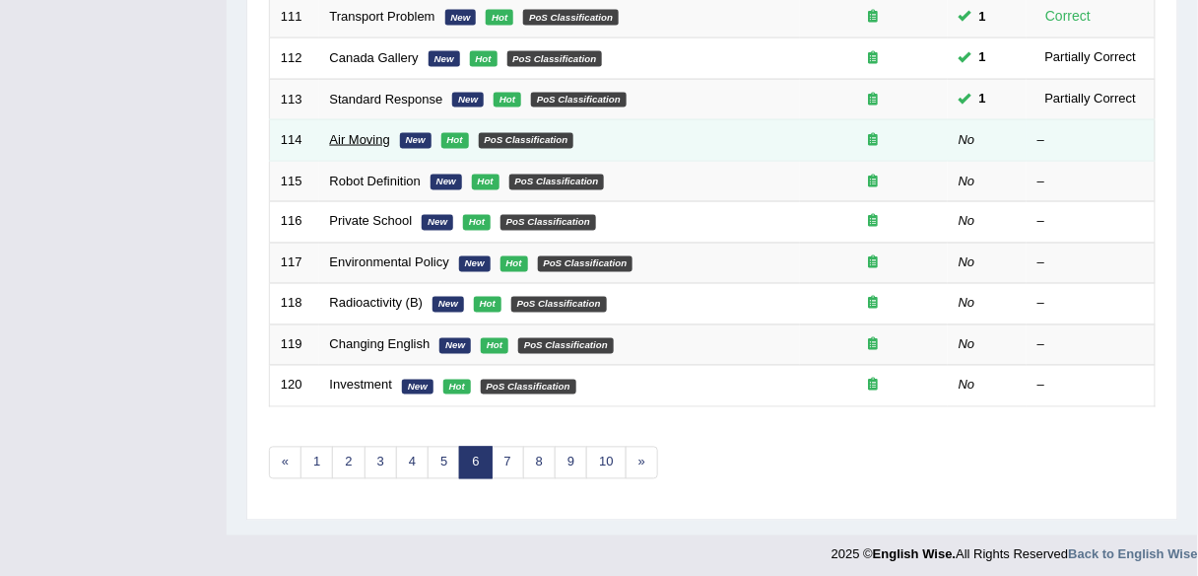
click at [364, 135] on link "Air Moving" at bounding box center [360, 139] width 60 height 15
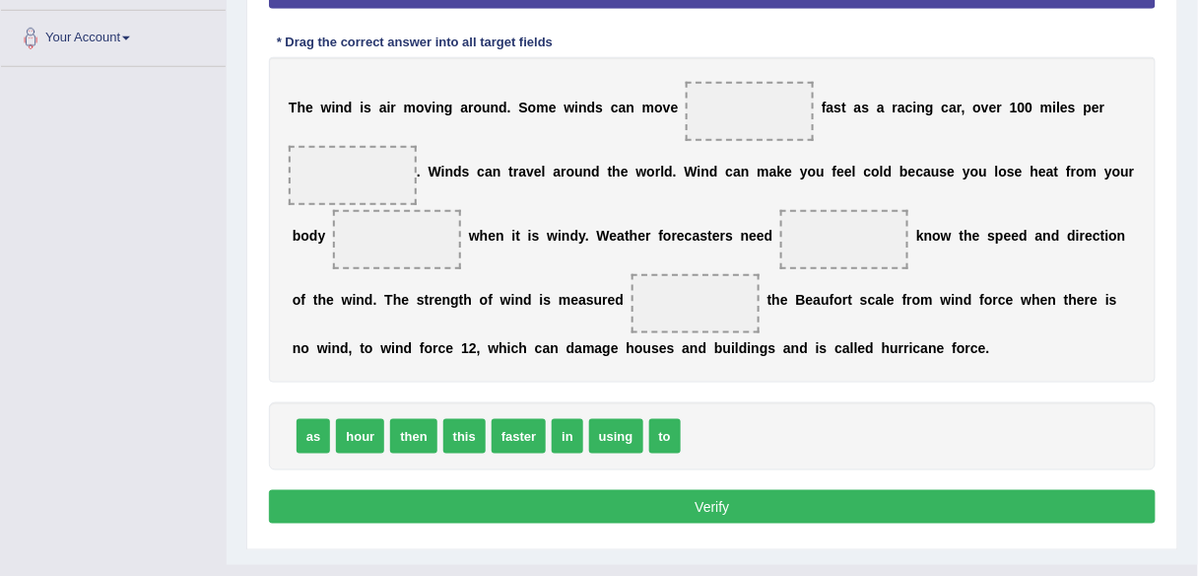
scroll to position [341, 0]
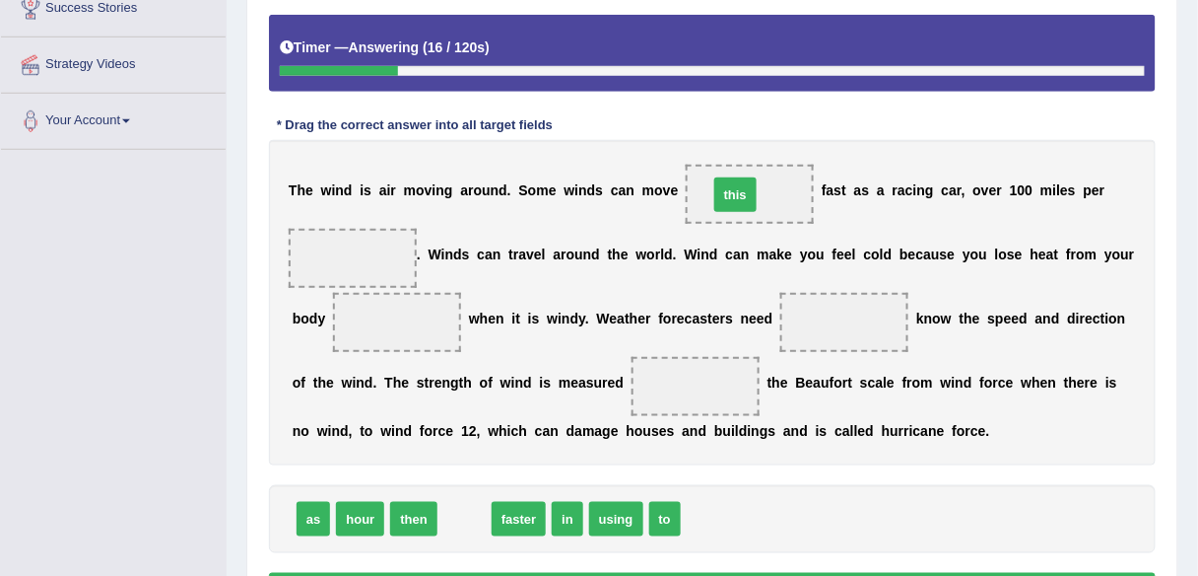
drag, startPoint x: 464, startPoint y: 513, endPoint x: 746, endPoint y: 204, distance: 418.6
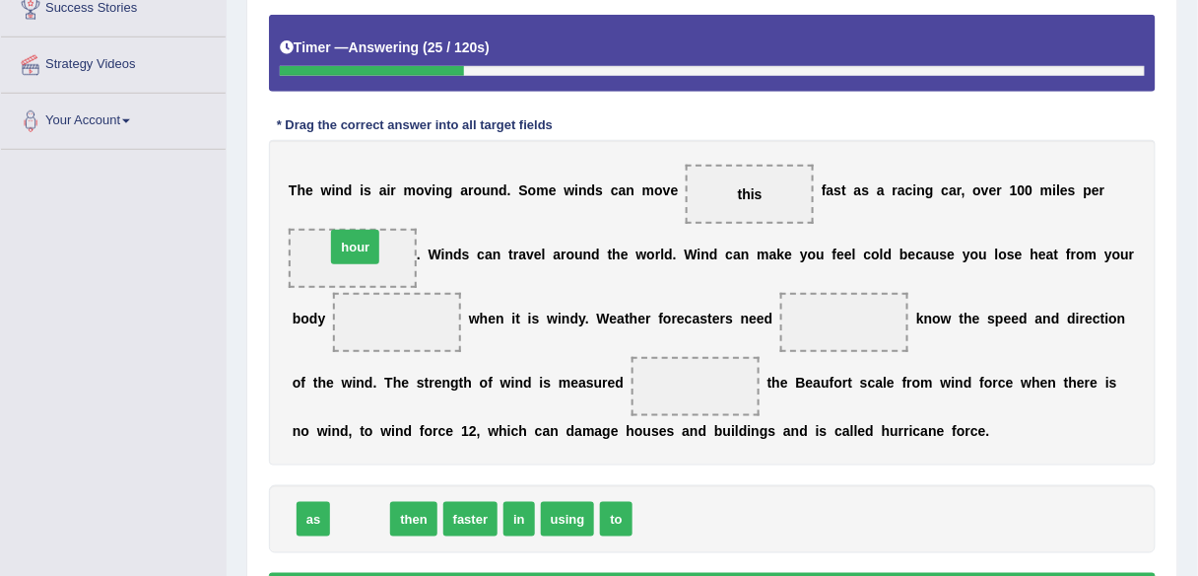
drag, startPoint x: 361, startPoint y: 518, endPoint x: 357, endPoint y: 266, distance: 252.3
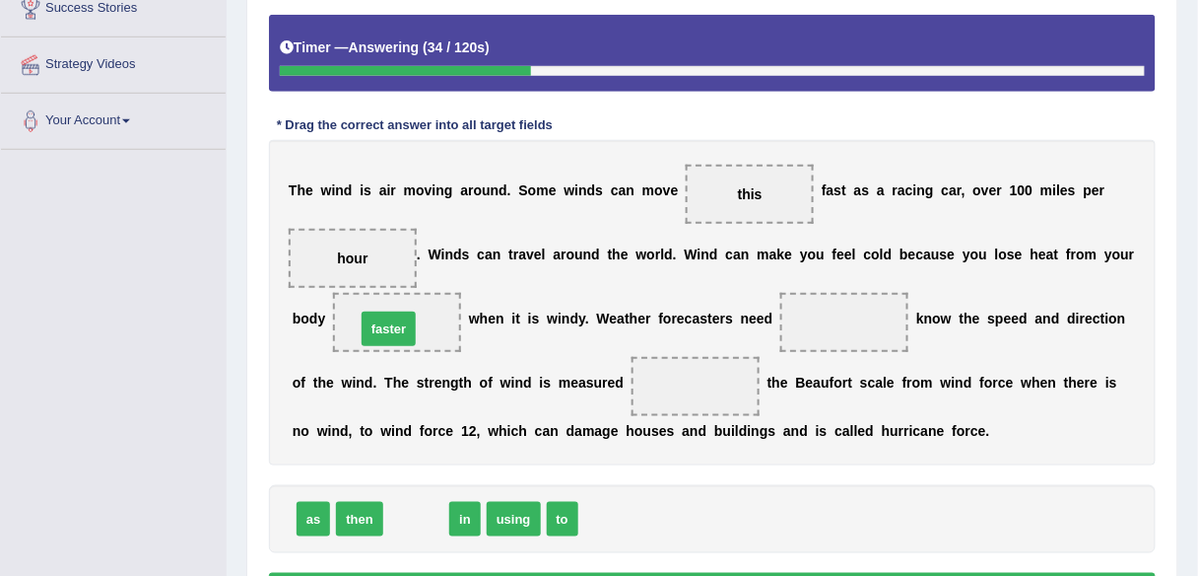
drag, startPoint x: 409, startPoint y: 505, endPoint x: 368, endPoint y: 313, distance: 195.6
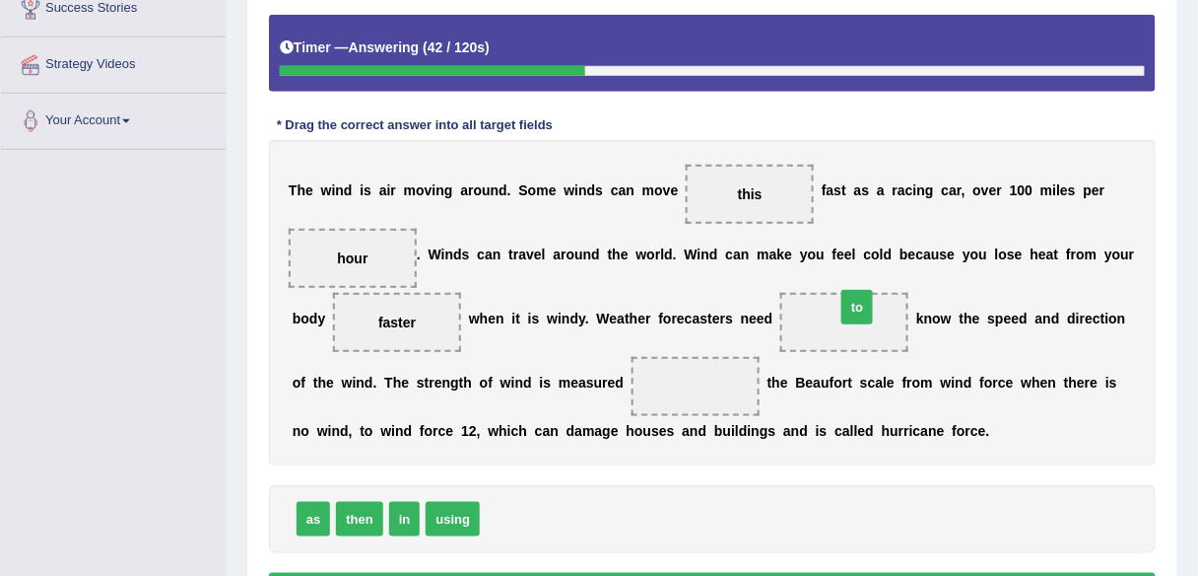
drag, startPoint x: 501, startPoint y: 520, endPoint x: 857, endPoint y: 309, distance: 414.5
drag, startPoint x: 412, startPoint y: 513, endPoint x: 729, endPoint y: 374, distance: 346.8
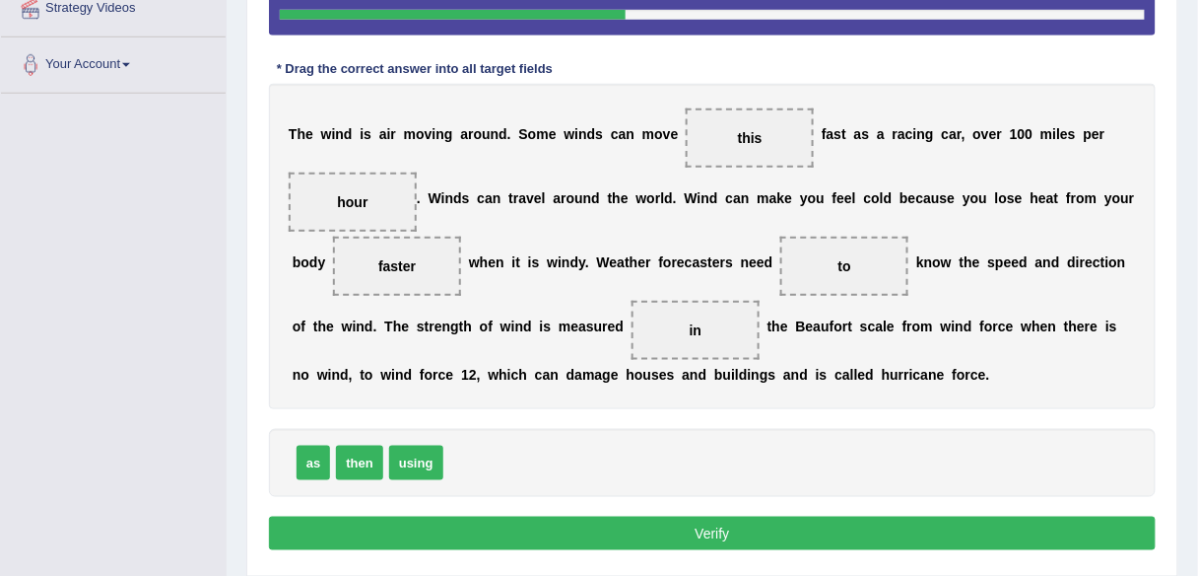
scroll to position [459, 0]
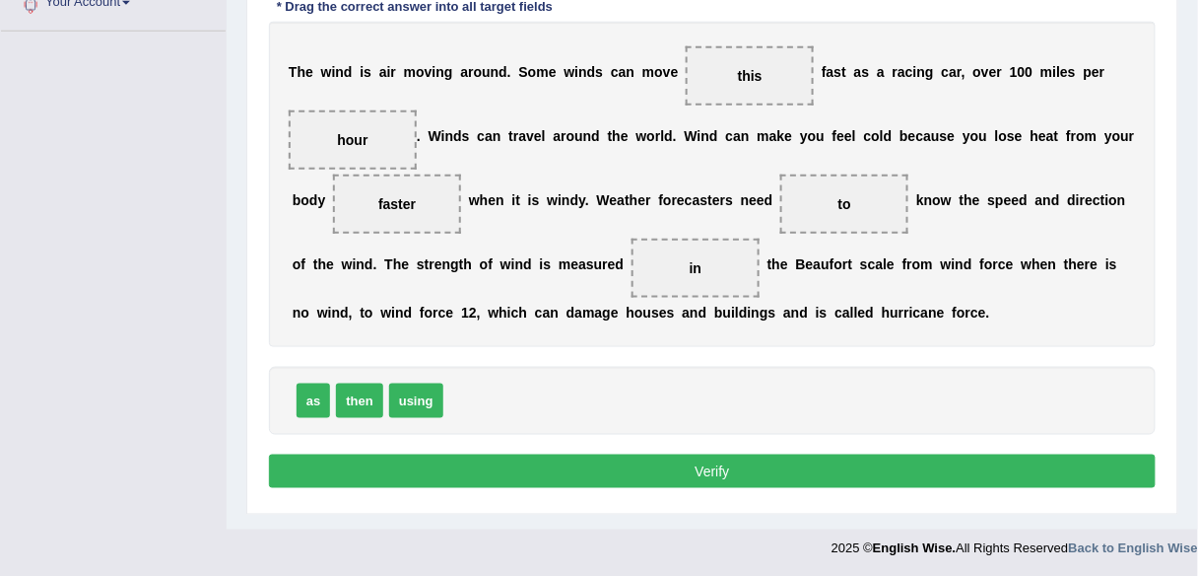
click at [648, 473] on button "Verify" at bounding box center [712, 471] width 887 height 34
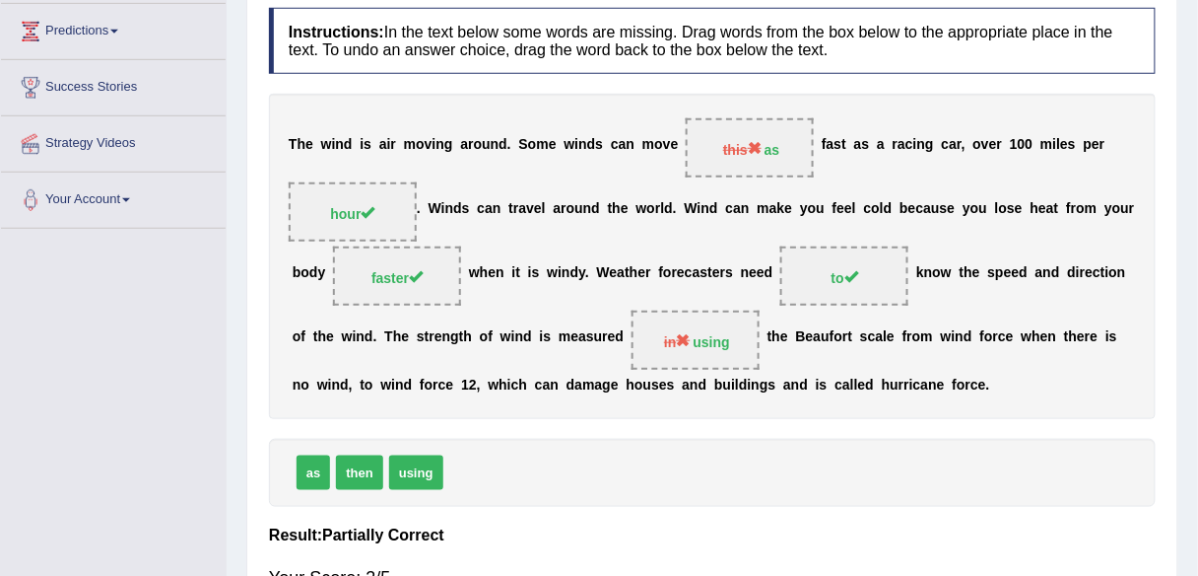
scroll to position [0, 0]
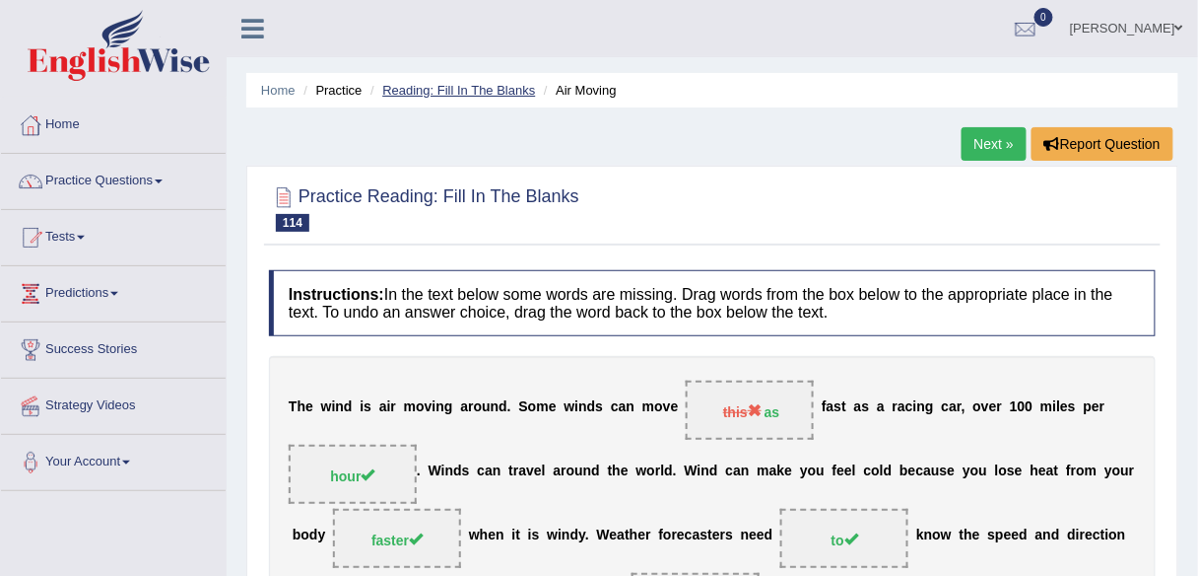
click at [457, 95] on link "Reading: Fill In The Blanks" at bounding box center [458, 90] width 153 height 15
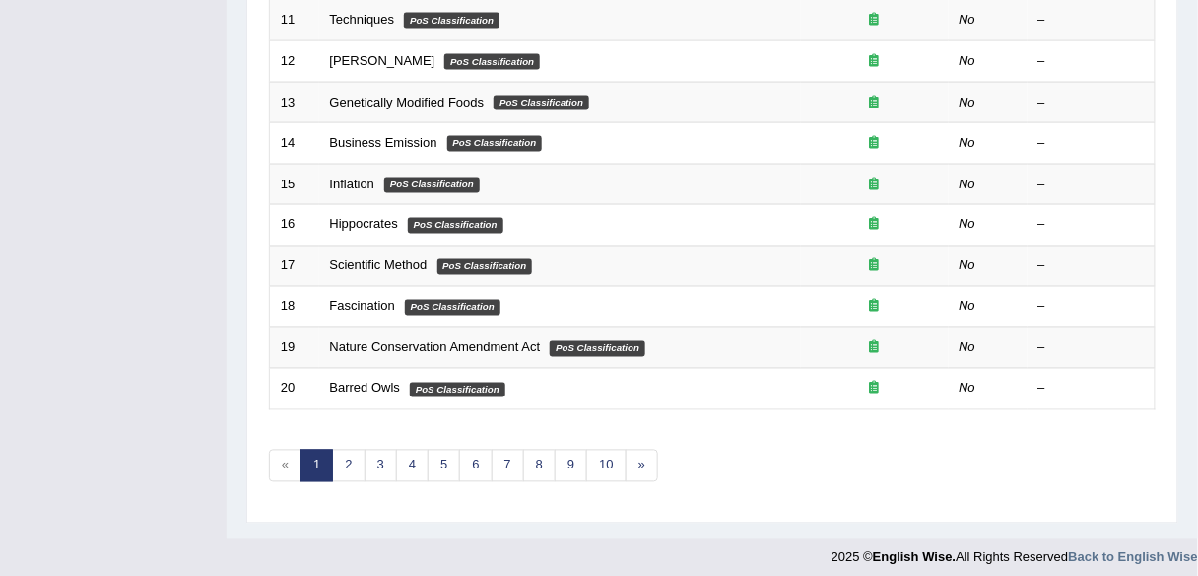
scroll to position [720, 0]
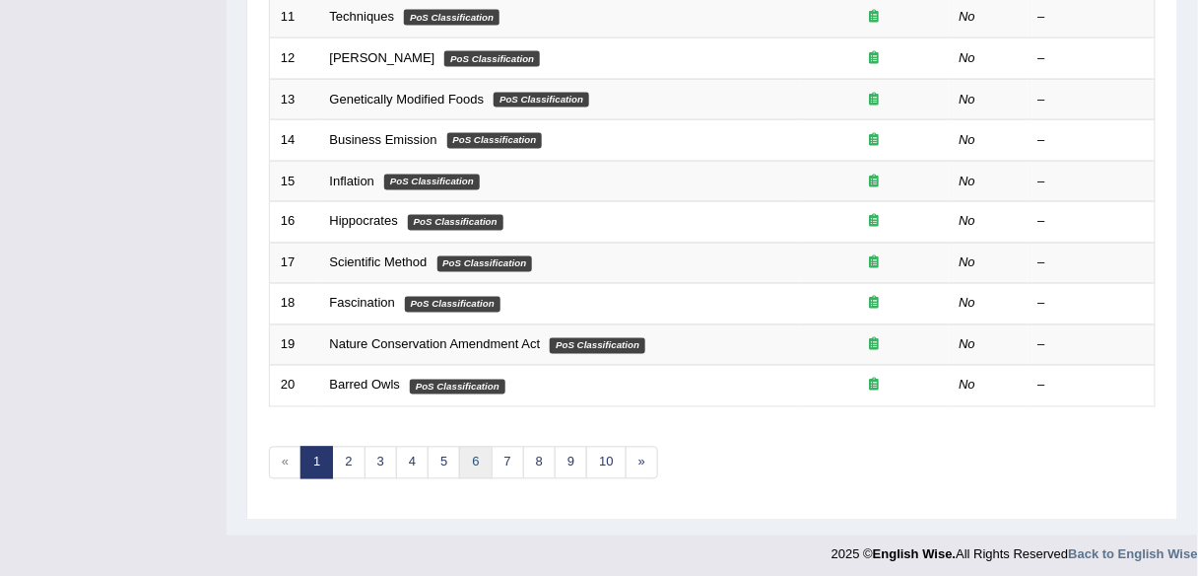
click at [469, 465] on link "6" at bounding box center [475, 462] width 33 height 33
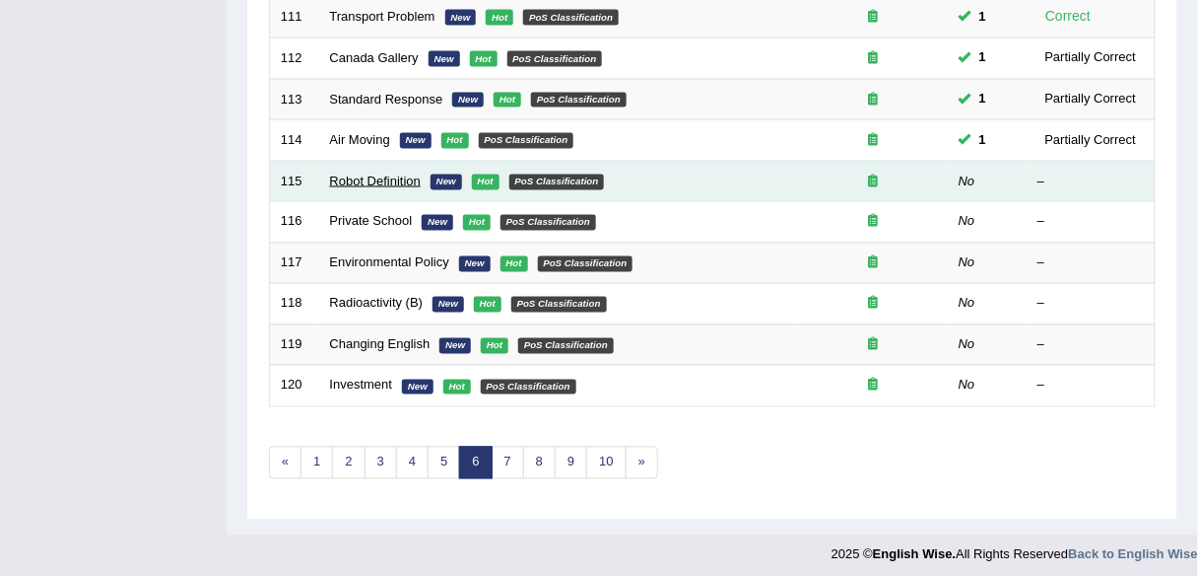
click at [387, 176] on link "Robot Definition" at bounding box center [376, 180] width 92 height 15
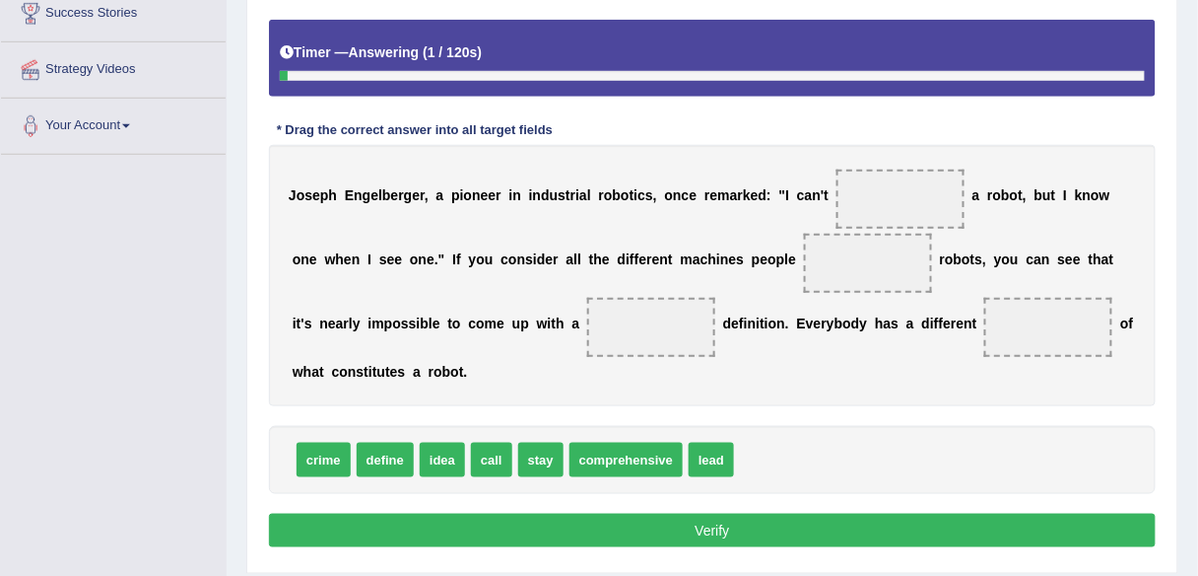
scroll to position [341, 0]
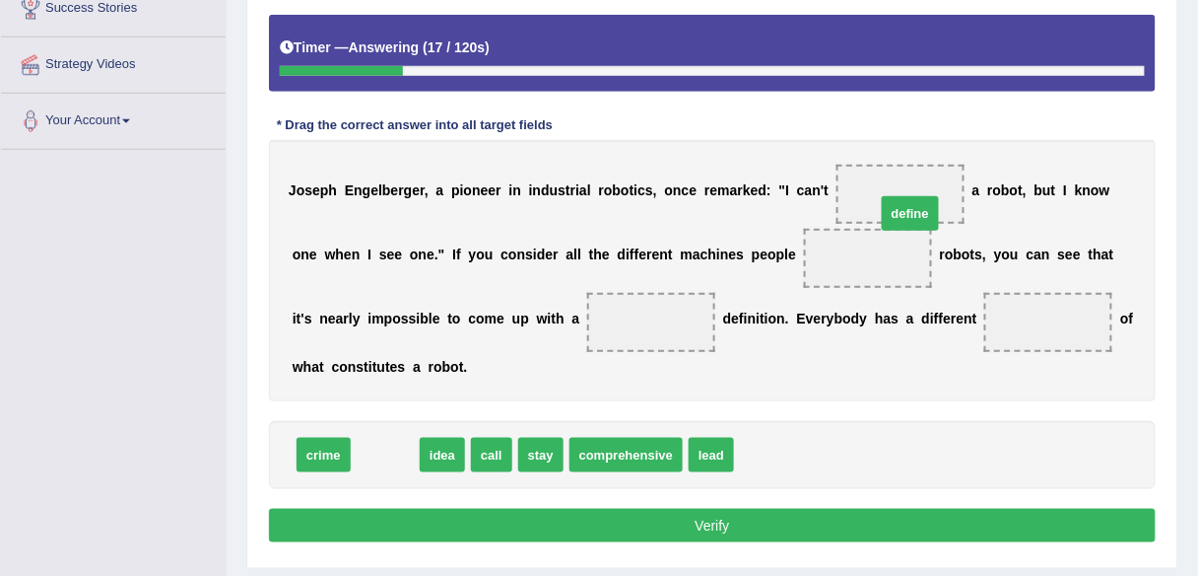
drag, startPoint x: 394, startPoint y: 445, endPoint x: 920, endPoint y: 203, distance: 578.6
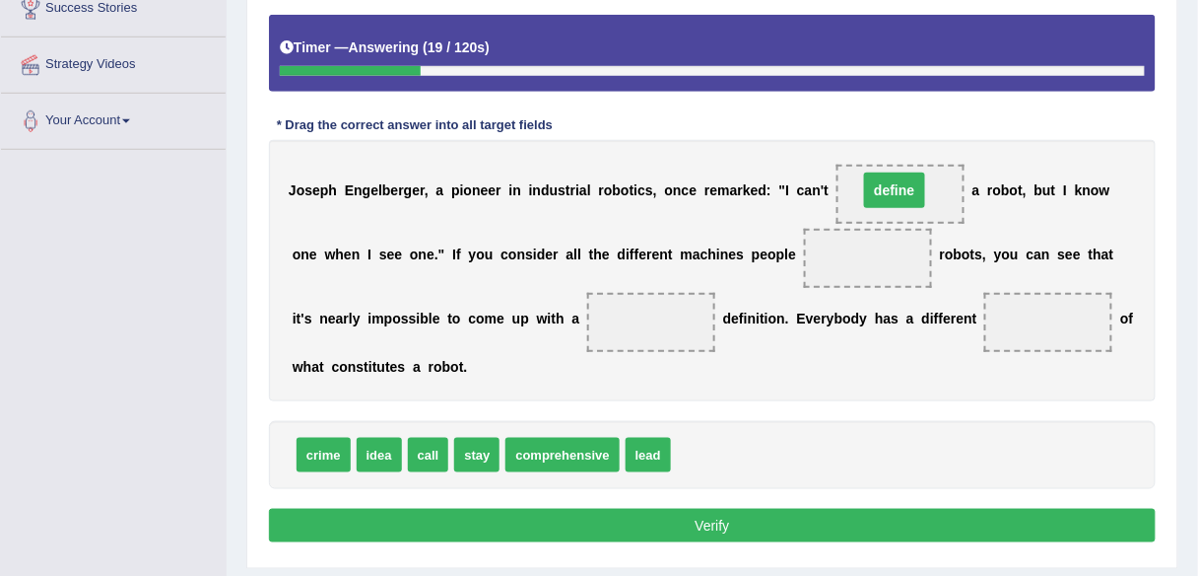
drag, startPoint x: 875, startPoint y: 257, endPoint x: 902, endPoint y: 194, distance: 68.5
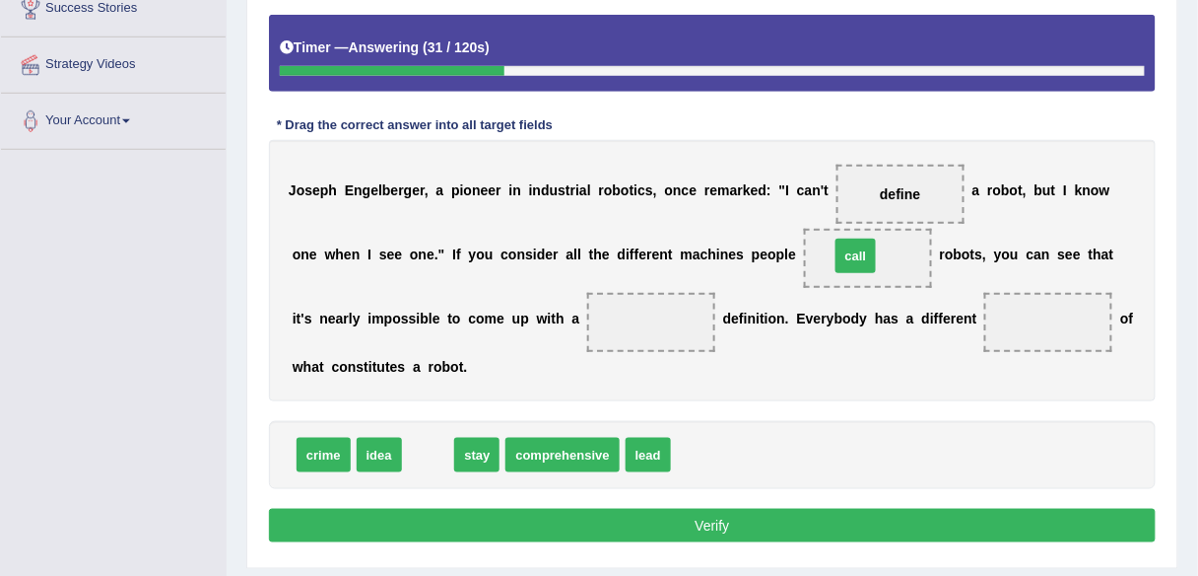
drag, startPoint x: 426, startPoint y: 452, endPoint x: 853, endPoint y: 252, distance: 472.2
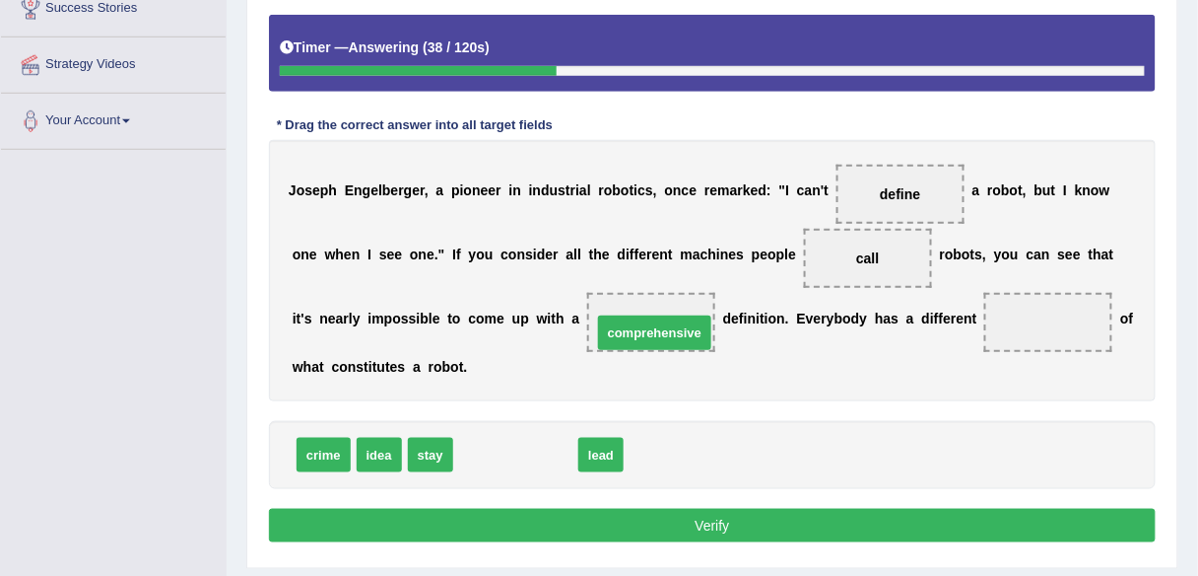
drag, startPoint x: 530, startPoint y: 459, endPoint x: 669, endPoint y: 337, distance: 185.1
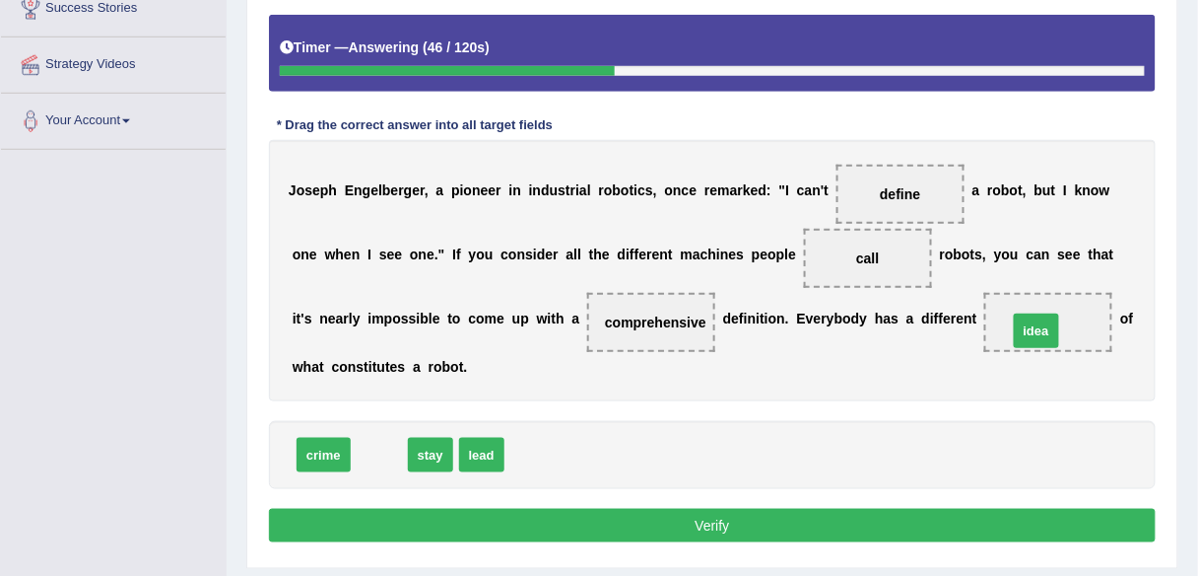
drag, startPoint x: 379, startPoint y: 450, endPoint x: 1037, endPoint y: 326, distance: 669.0
click at [632, 525] on button "Verify" at bounding box center [712, 526] width 887 height 34
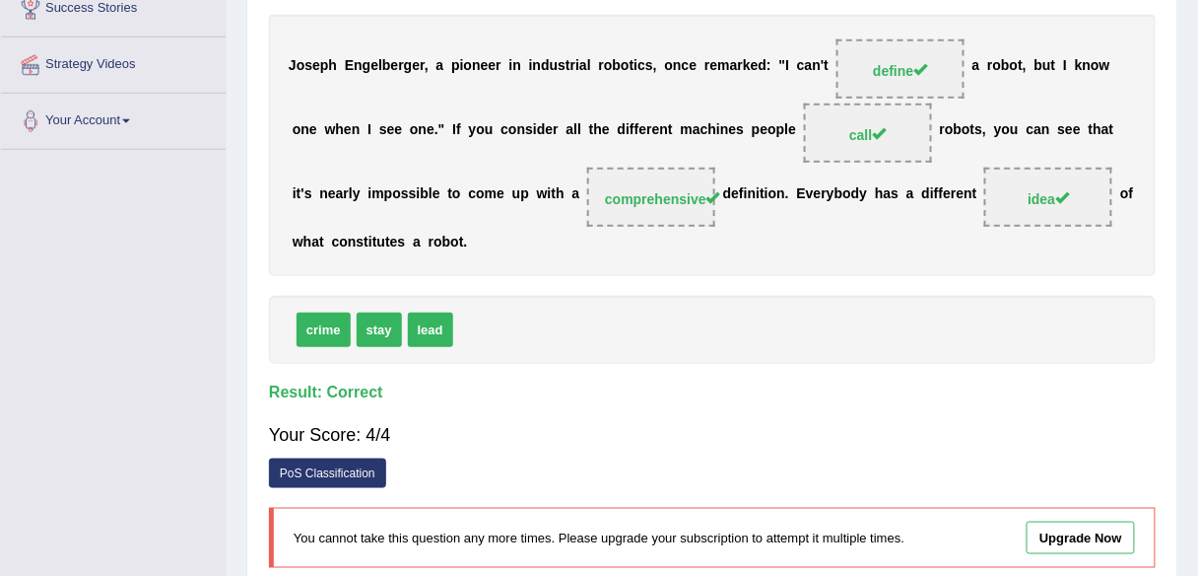
scroll to position [0, 0]
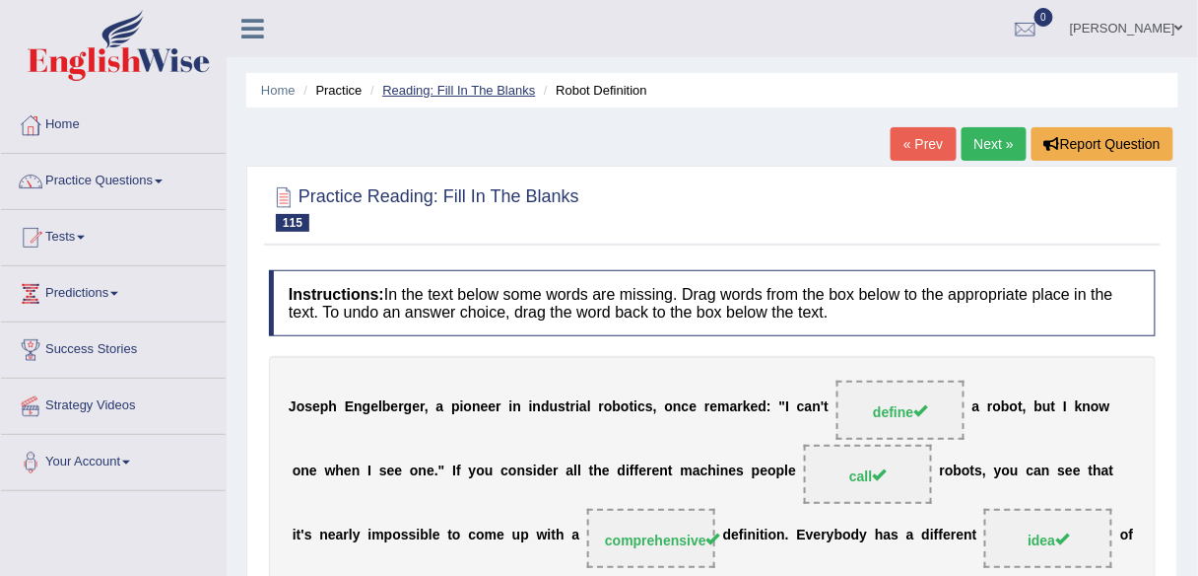
click at [446, 88] on link "Reading: Fill In The Blanks" at bounding box center [458, 90] width 153 height 15
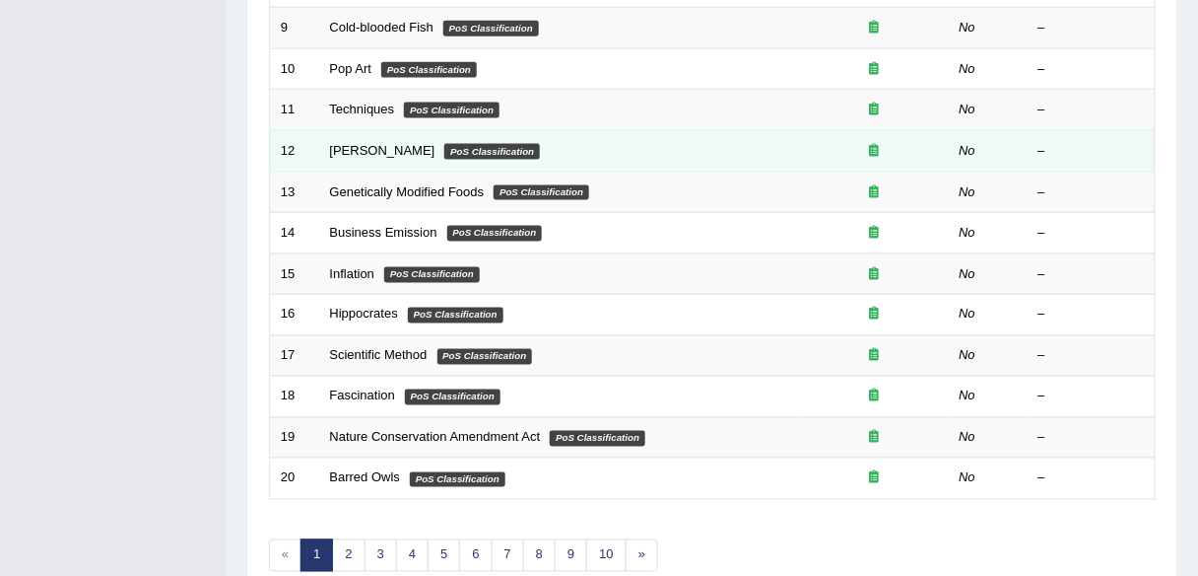
scroll to position [720, 0]
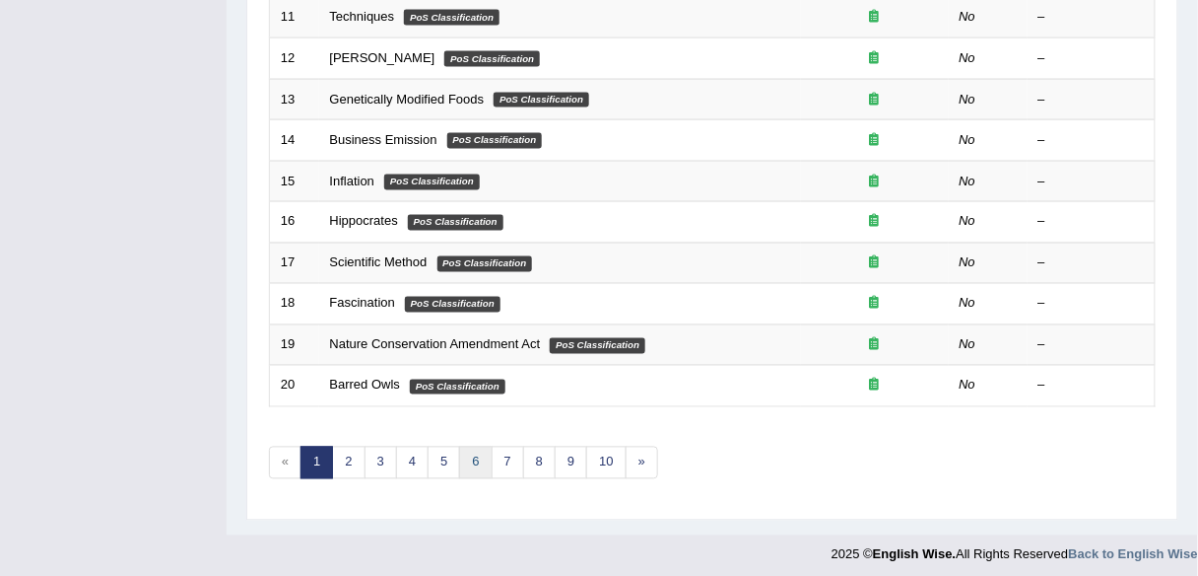
click at [467, 448] on link "6" at bounding box center [475, 462] width 33 height 33
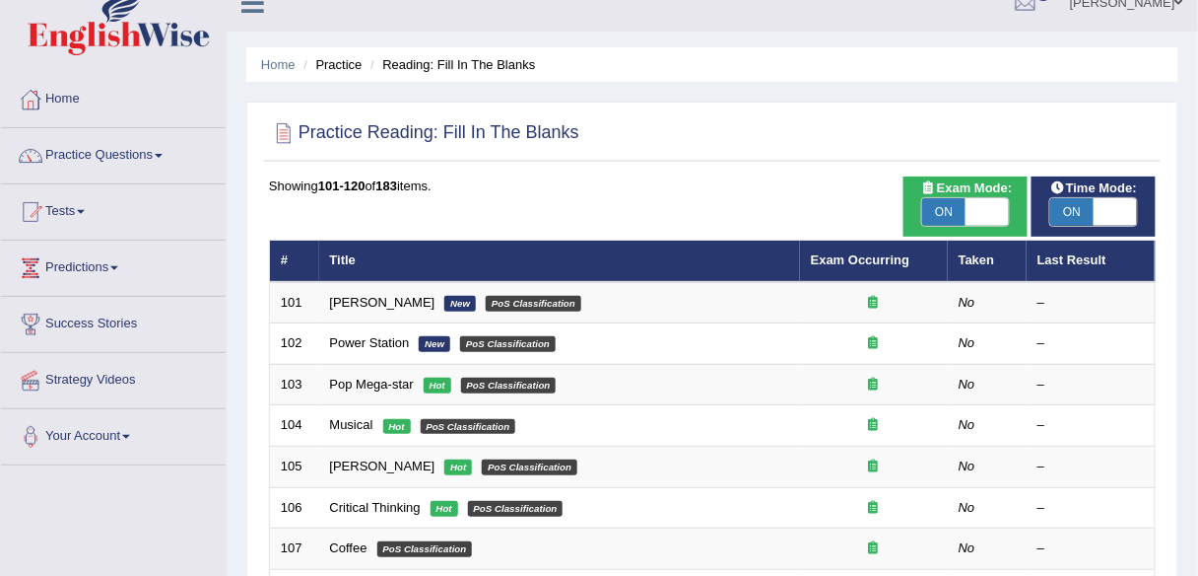
scroll to position [604, 0]
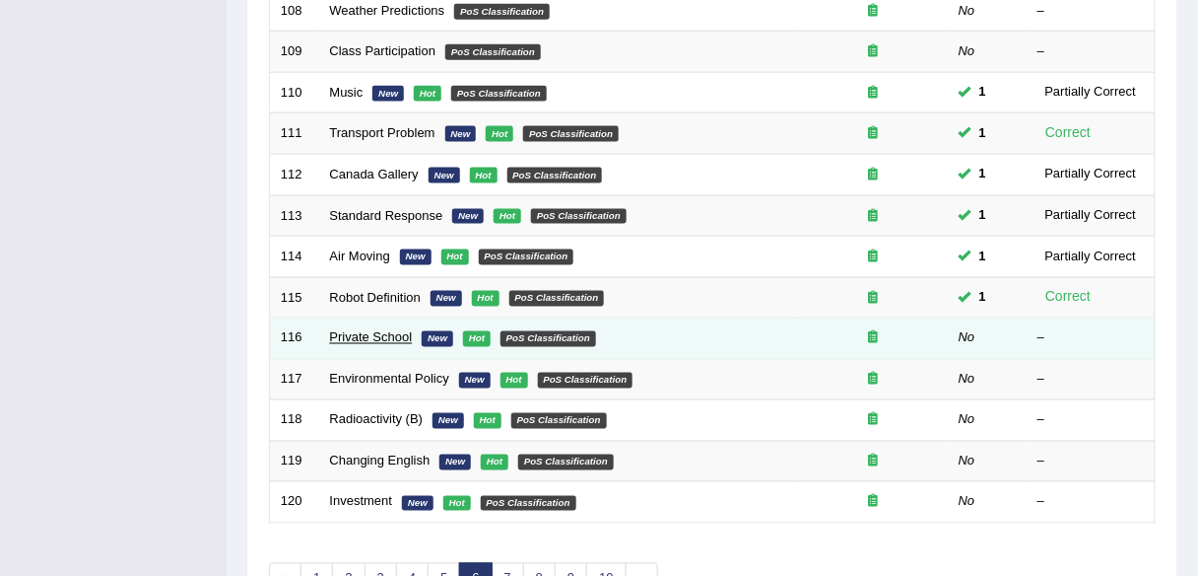
click at [362, 330] on link "Private School" at bounding box center [371, 337] width 83 height 15
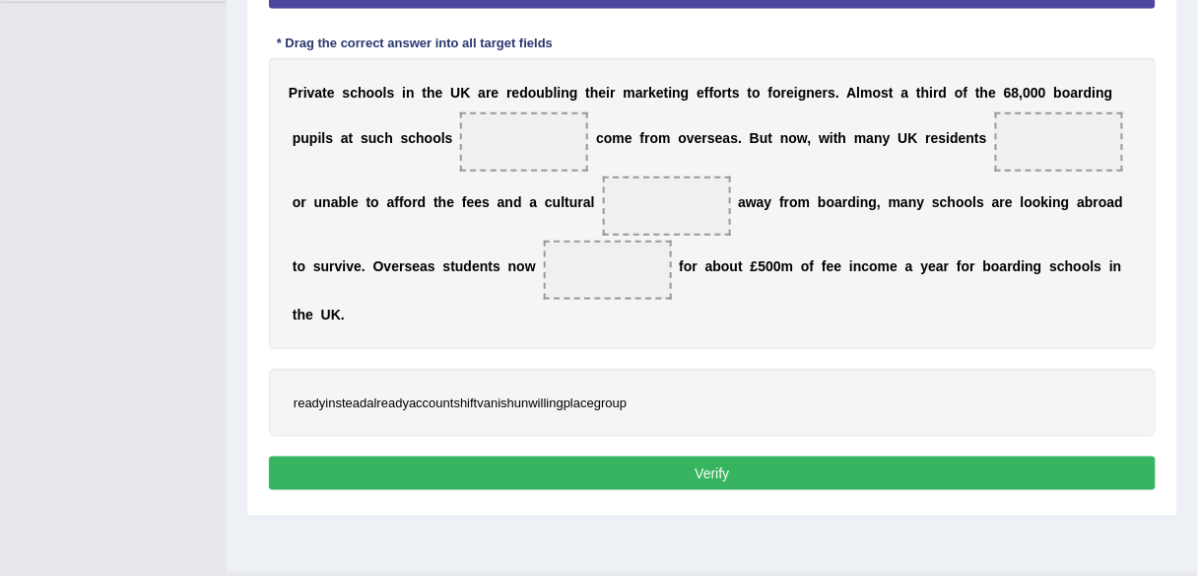
scroll to position [459, 0]
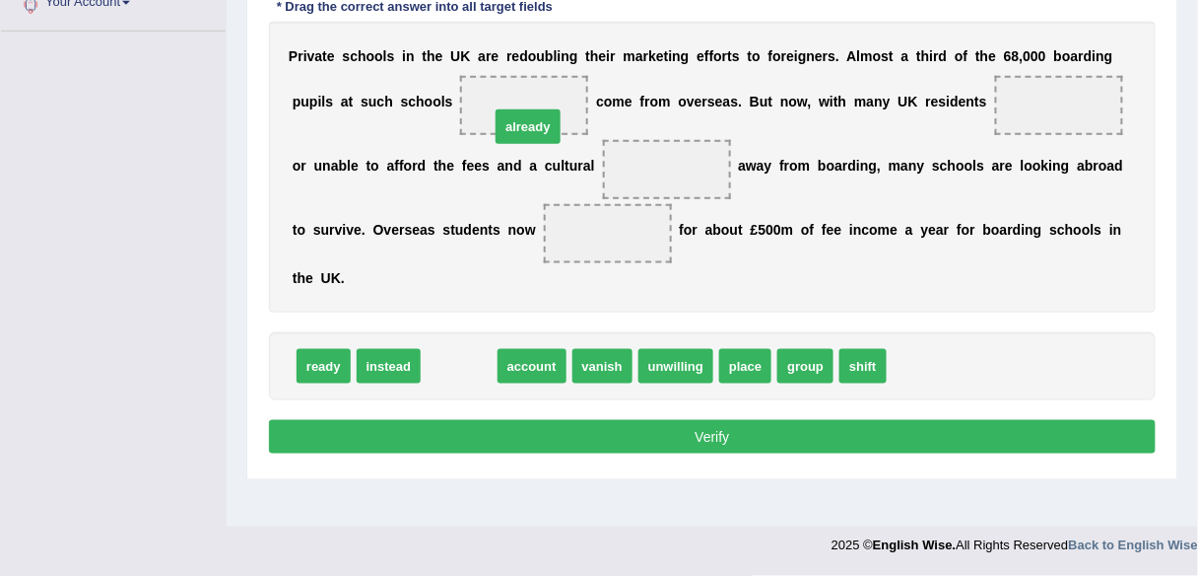
drag, startPoint x: 449, startPoint y: 368, endPoint x: 518, endPoint y: 119, distance: 257.8
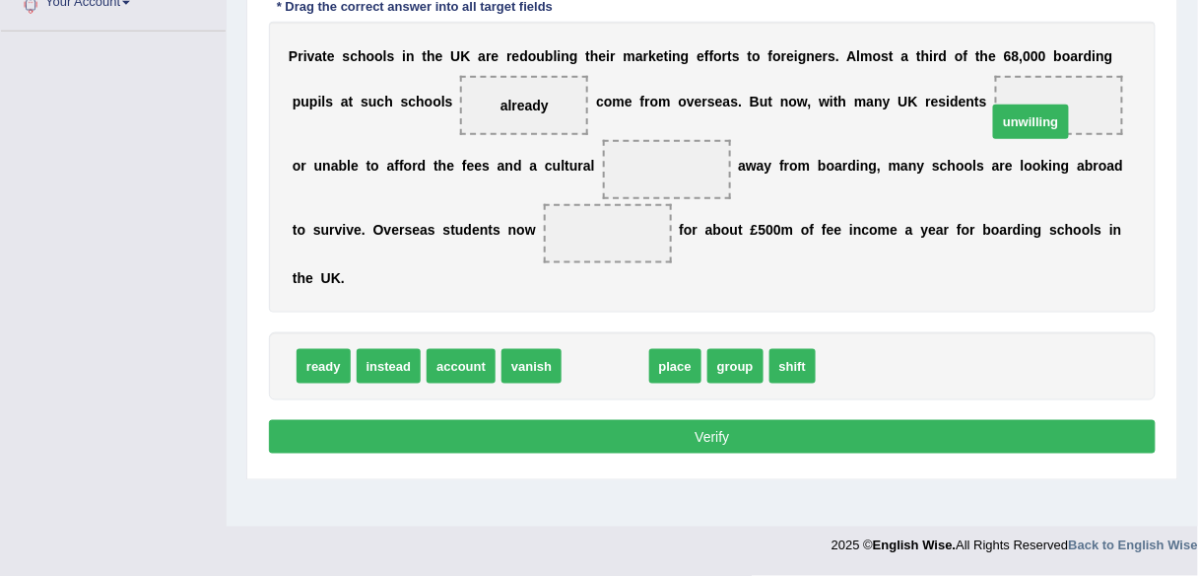
drag, startPoint x: 599, startPoint y: 360, endPoint x: 1030, endPoint y: 115, distance: 495.2
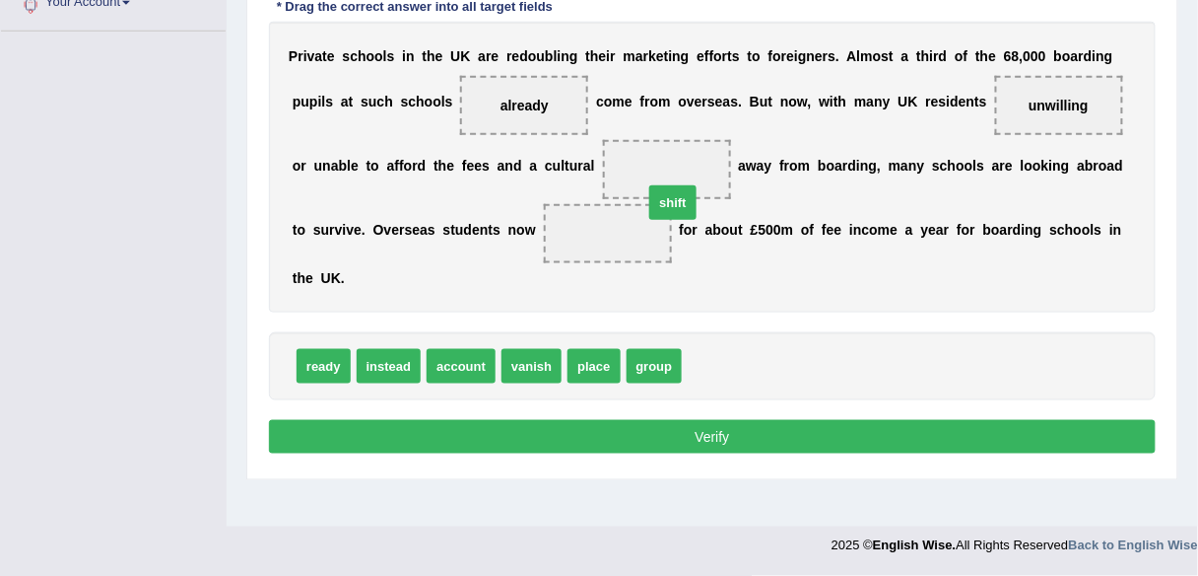
drag, startPoint x: 717, startPoint y: 369, endPoint x: 679, endPoint y: 205, distance: 168.1
drag, startPoint x: 602, startPoint y: 218, endPoint x: 641, endPoint y: 178, distance: 55.1
click at [641, 178] on div "P r i v a t e s c h o o l s i n t h e U K a r e r e d o u b l i n g t h e i r m…" at bounding box center [712, 167] width 887 height 291
drag, startPoint x: 600, startPoint y: 229, endPoint x: 665, endPoint y: 178, distance: 82.2
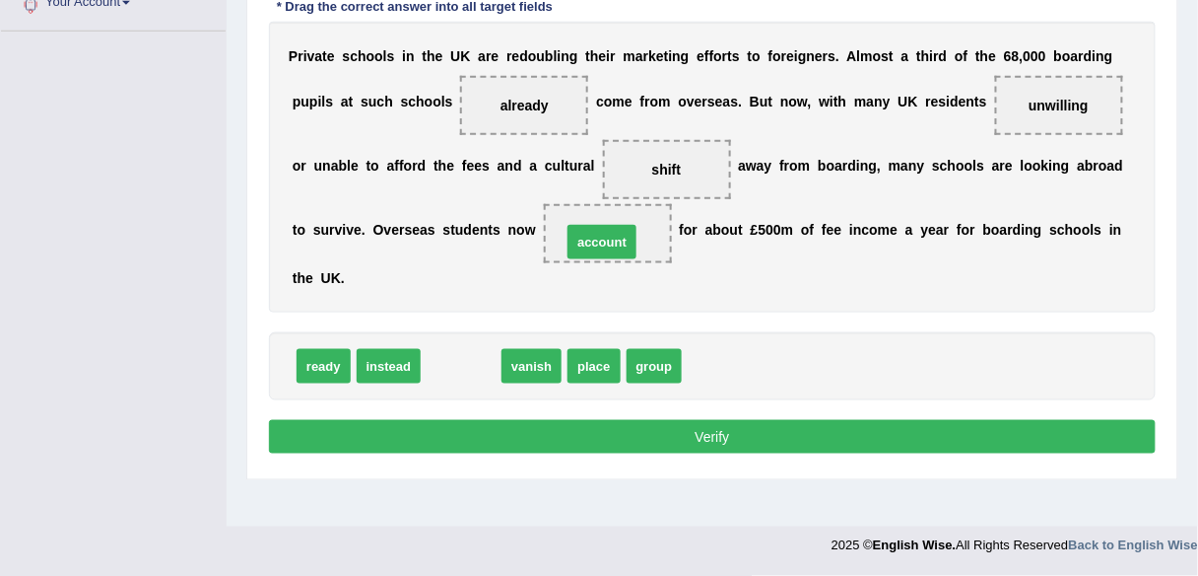
drag, startPoint x: 455, startPoint y: 358, endPoint x: 596, endPoint y: 235, distance: 187.2
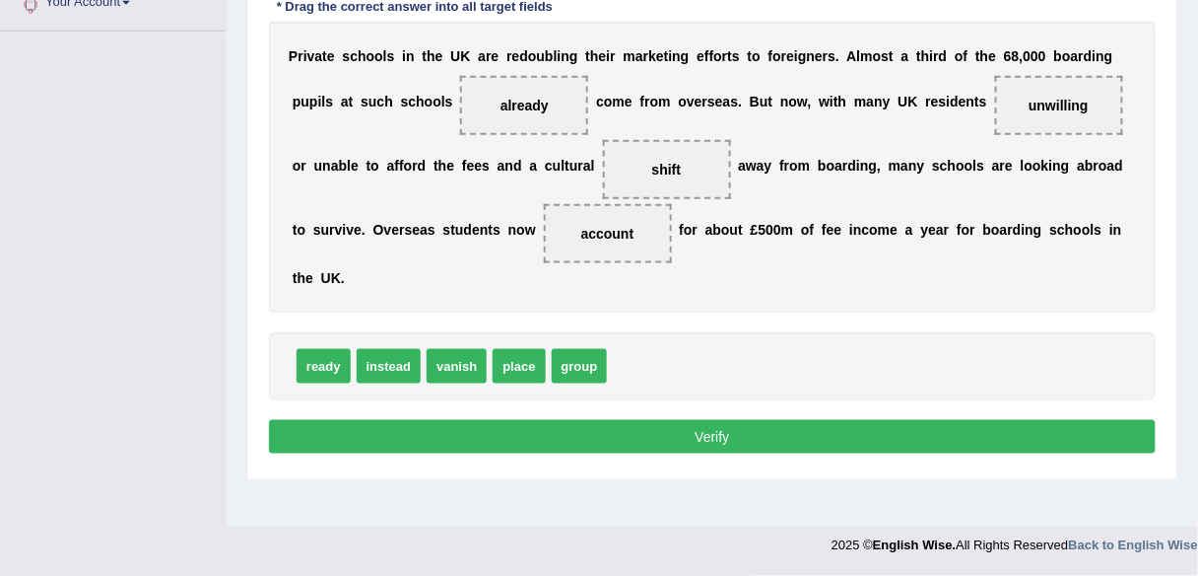
click at [738, 438] on button "Verify" at bounding box center [712, 437] width 887 height 34
